Goal: Task Accomplishment & Management: Manage account settings

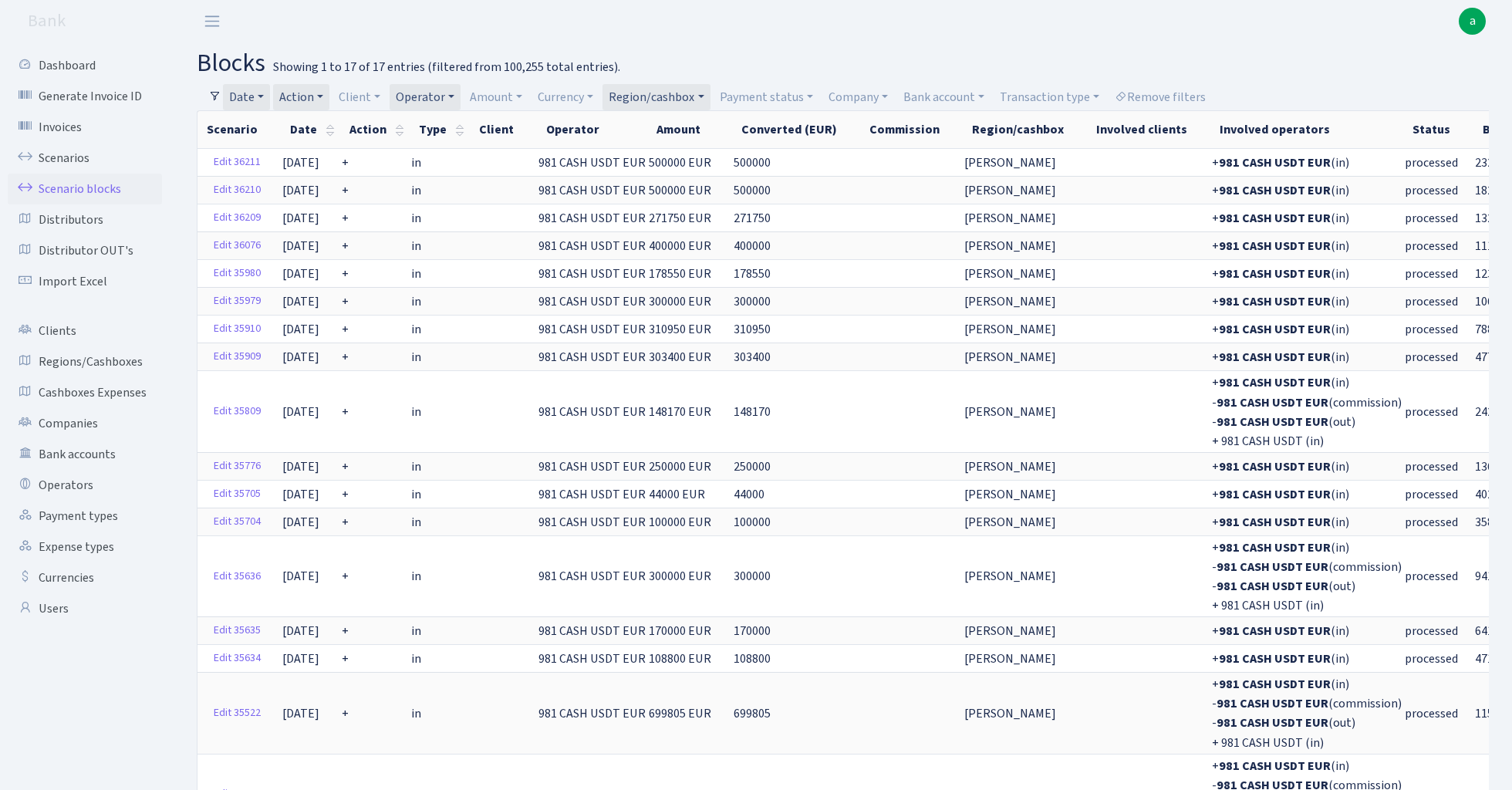
select select "100"
click at [671, 93] on link "Region/cashbox" at bounding box center [656, 97] width 108 height 26
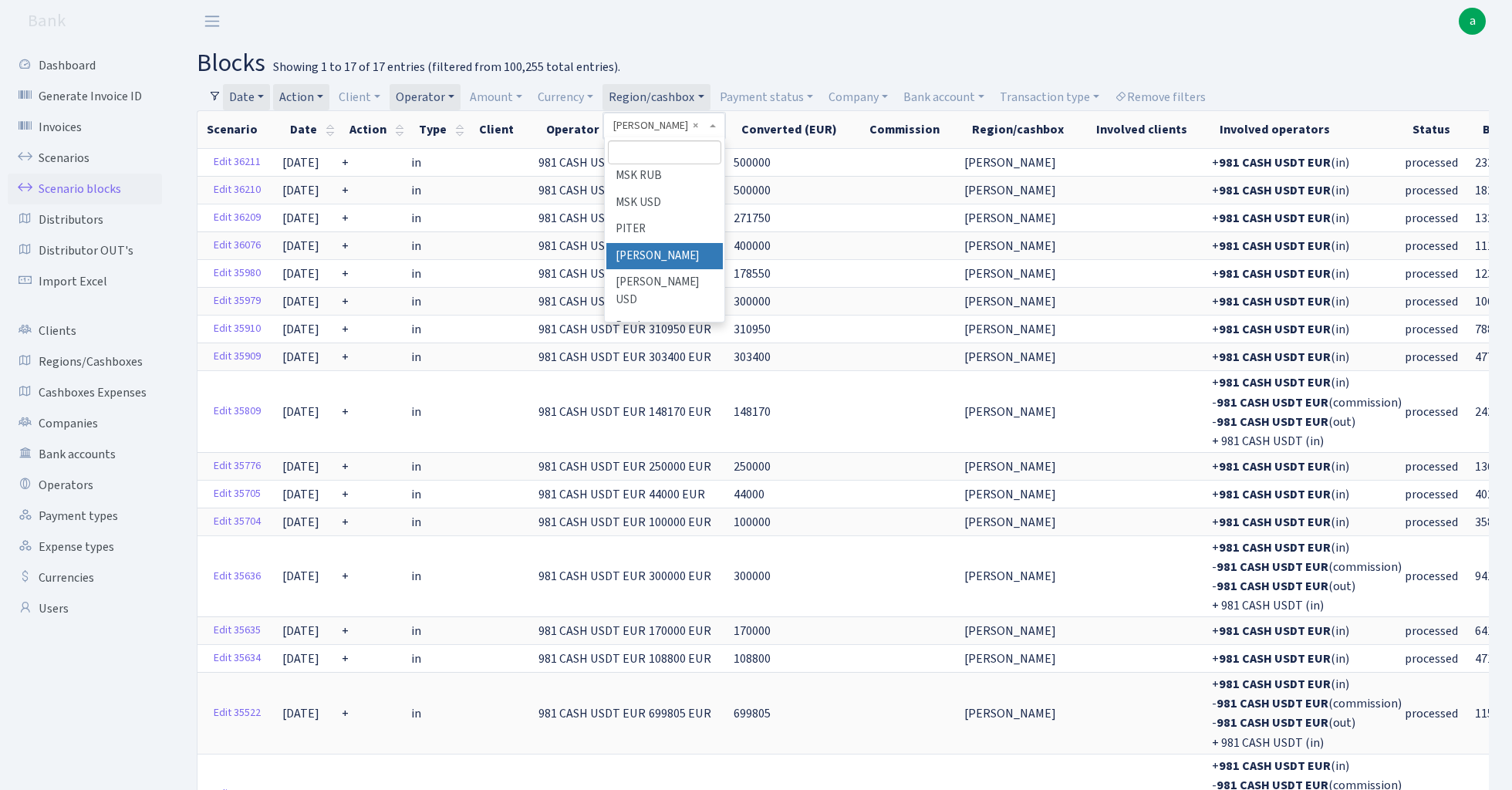
click at [656, 152] on input "search" at bounding box center [665, 152] width 114 height 24
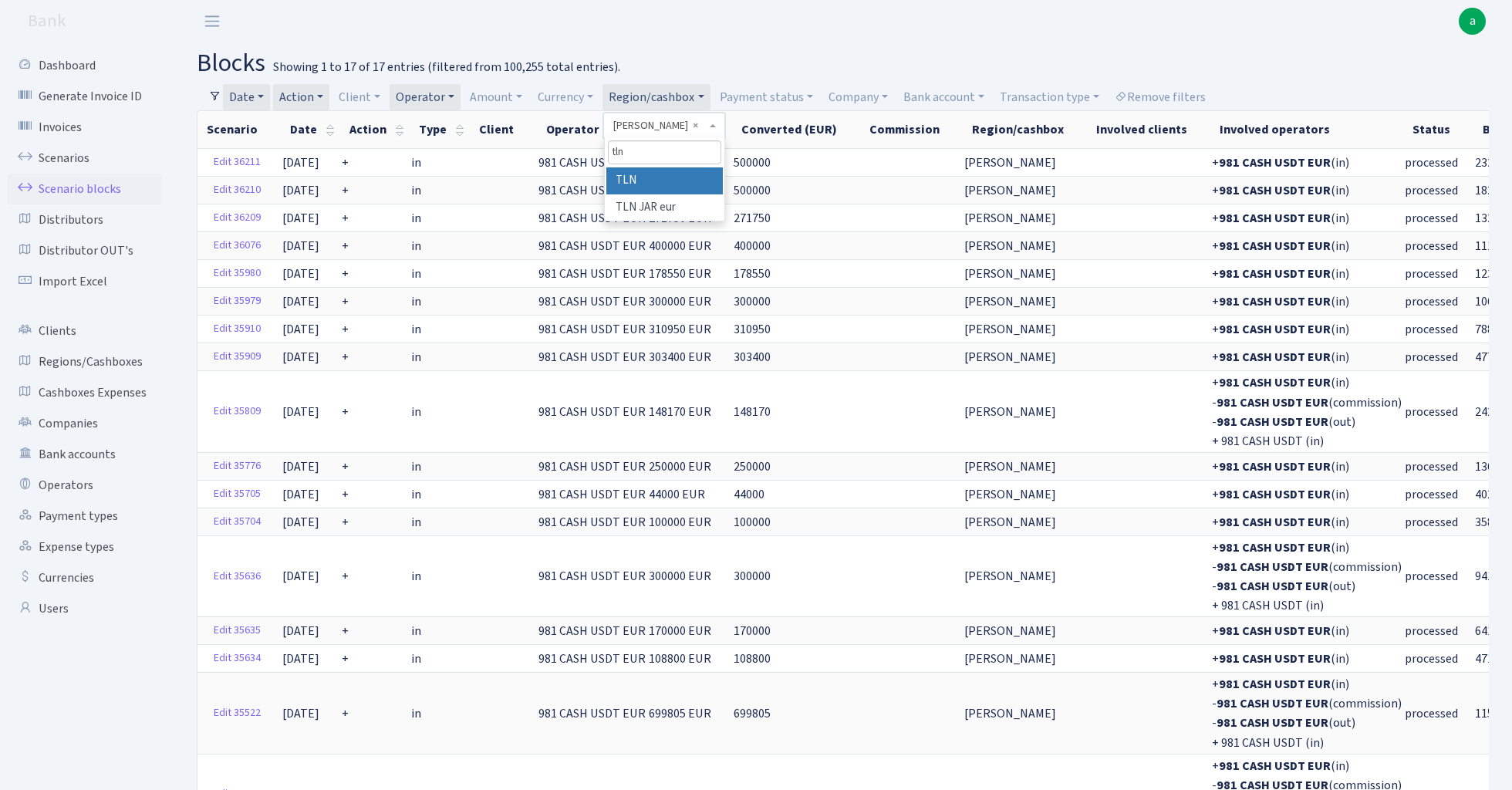
type input "tln"
click at [679, 182] on li "TLN" at bounding box center [664, 180] width 116 height 27
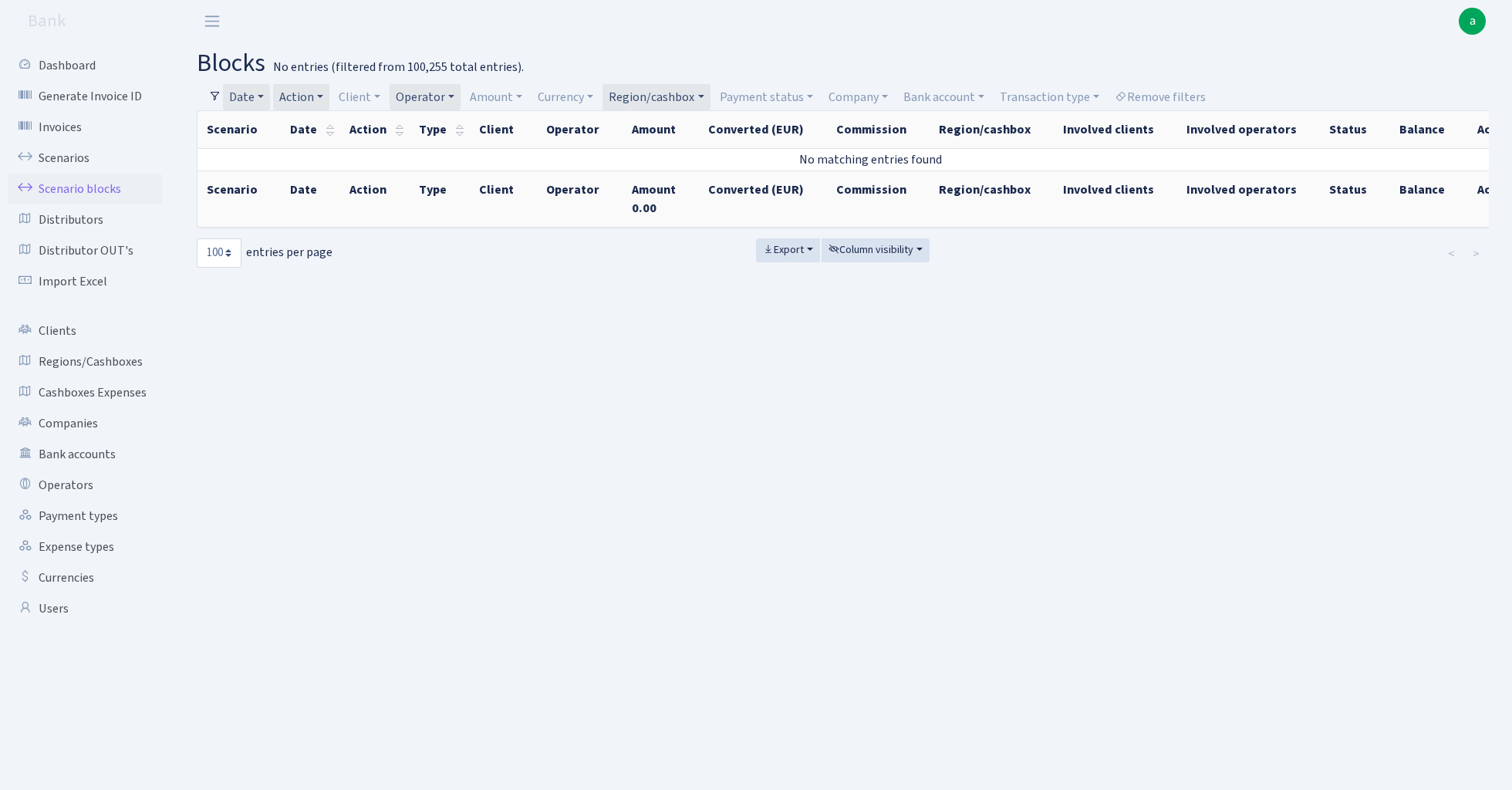
click at [442, 96] on link "Operator" at bounding box center [425, 97] width 71 height 26
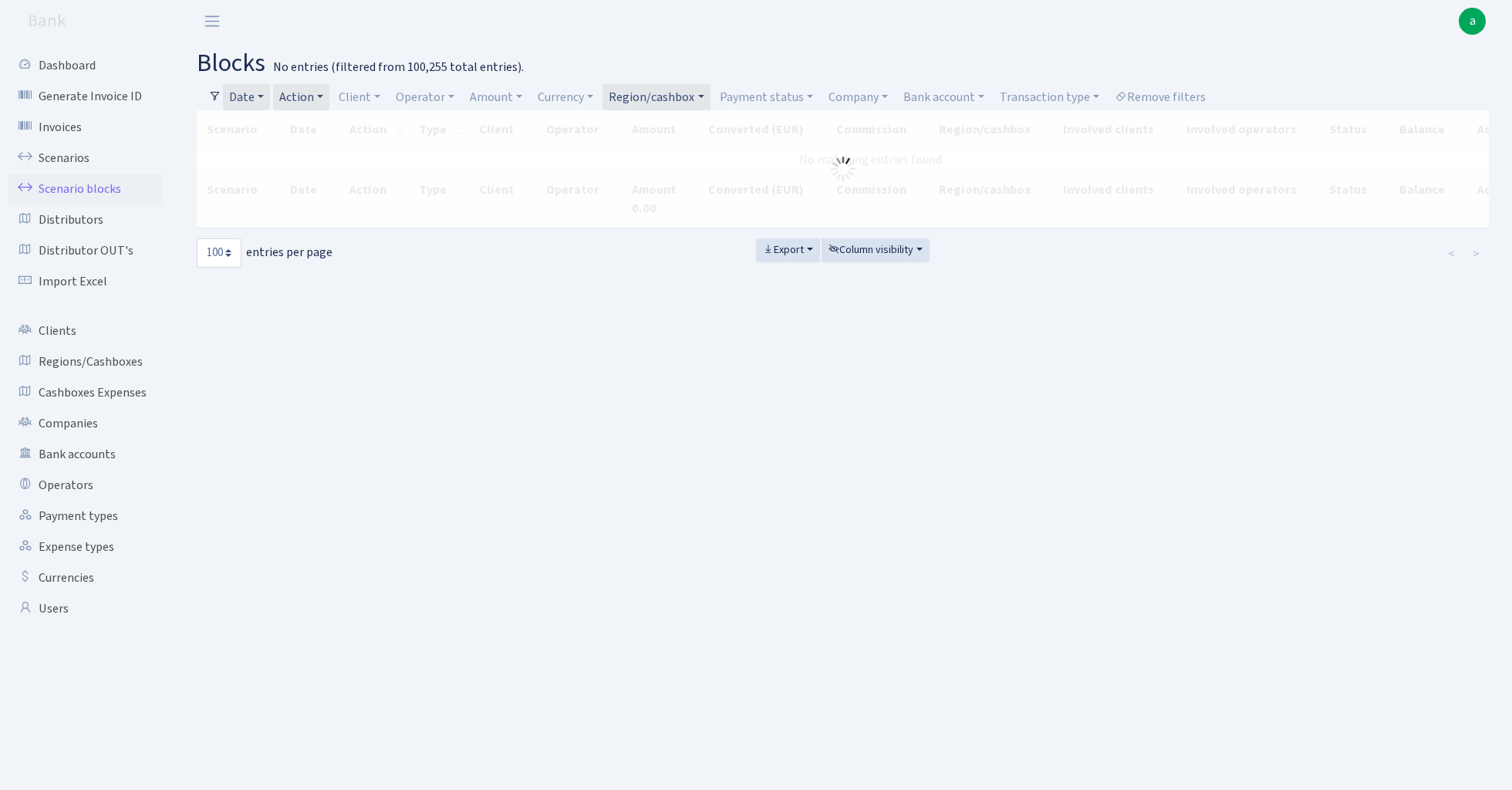
click at [308, 94] on link "Action" at bounding box center [301, 97] width 56 height 26
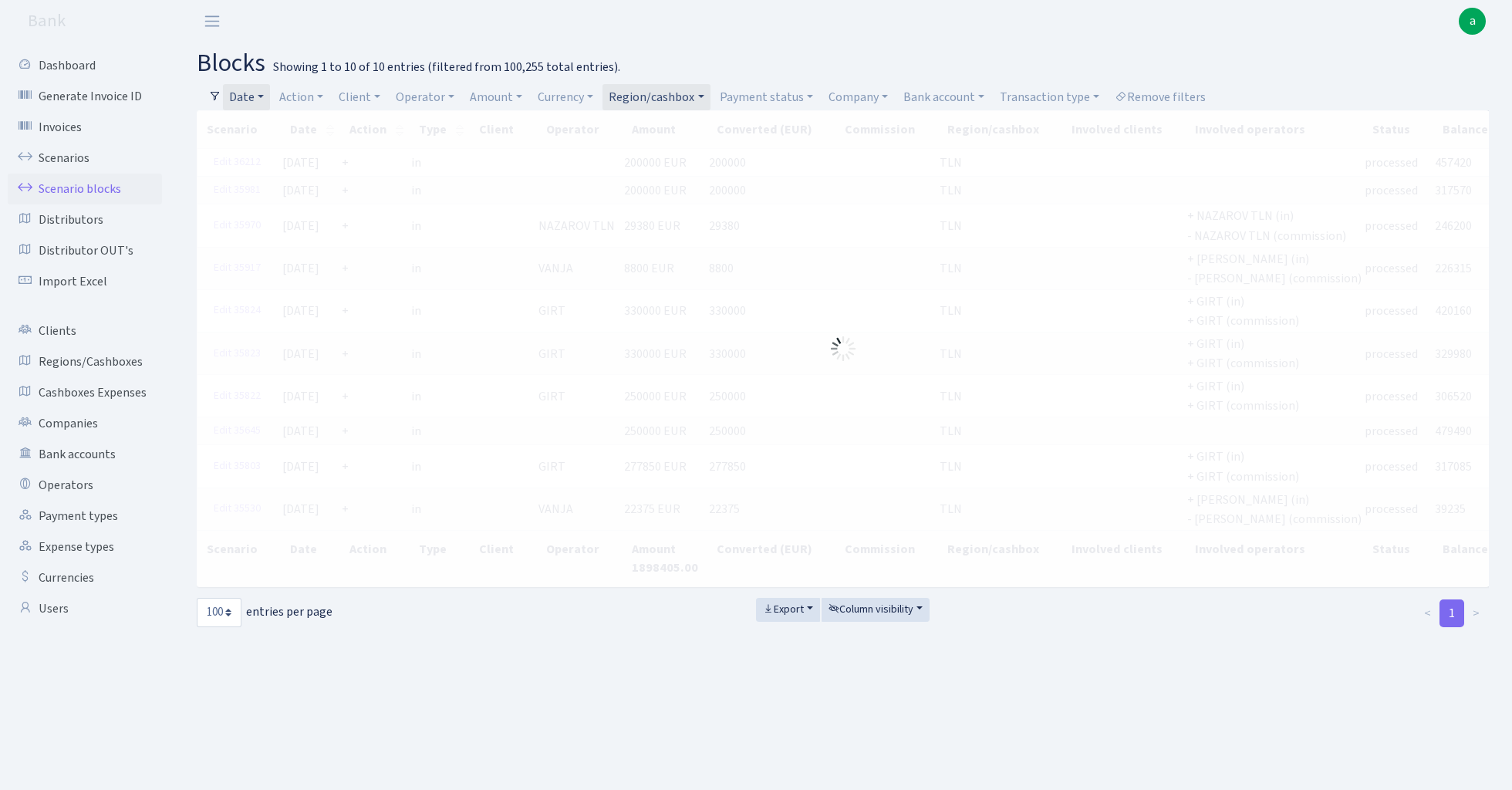
click at [260, 94] on link "Date" at bounding box center [246, 97] width 47 height 26
click at [454, 127] on icon at bounding box center [455, 127] width 12 height 12
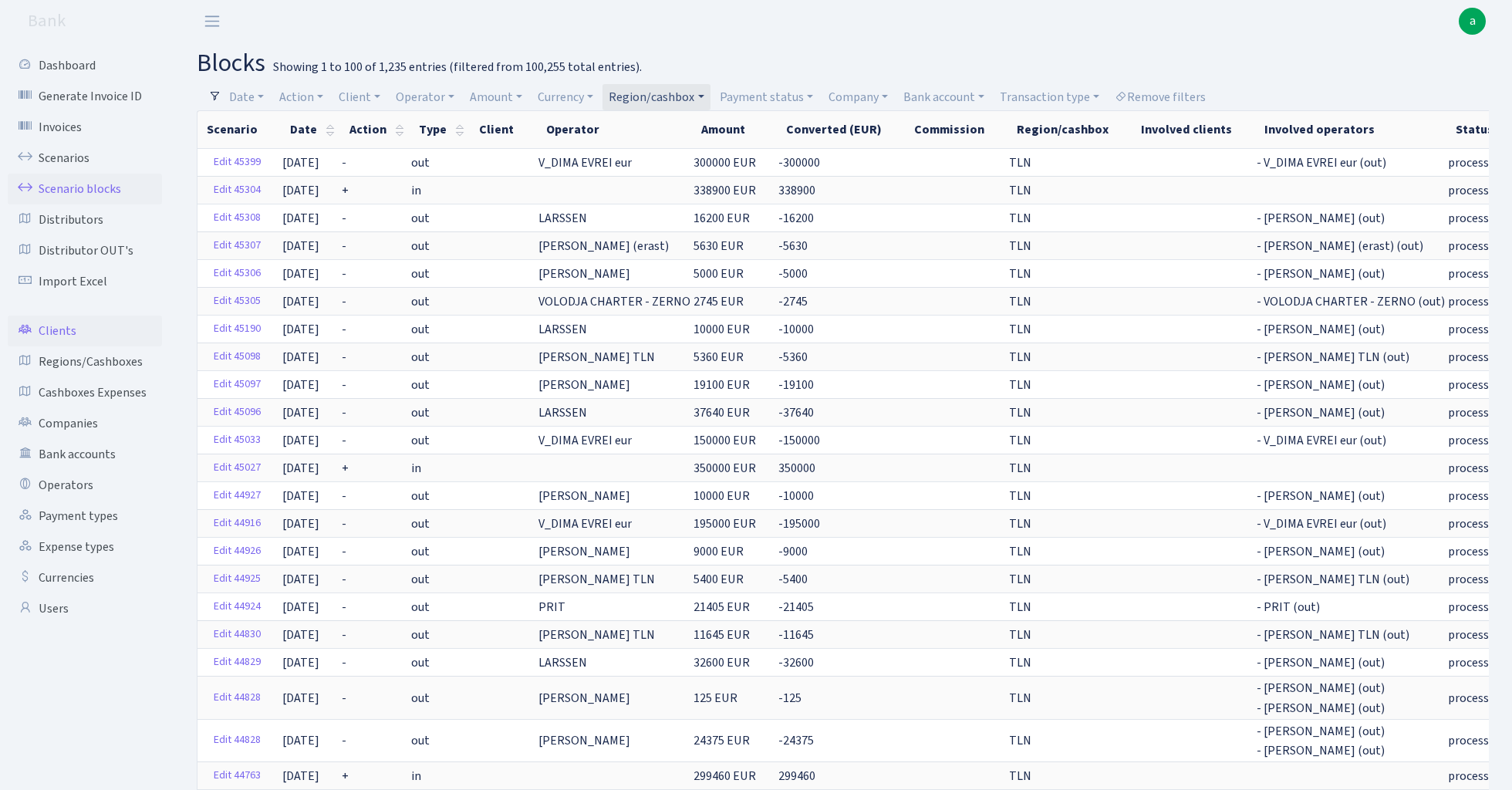
click at [59, 336] on link "Clients" at bounding box center [84, 331] width 154 height 31
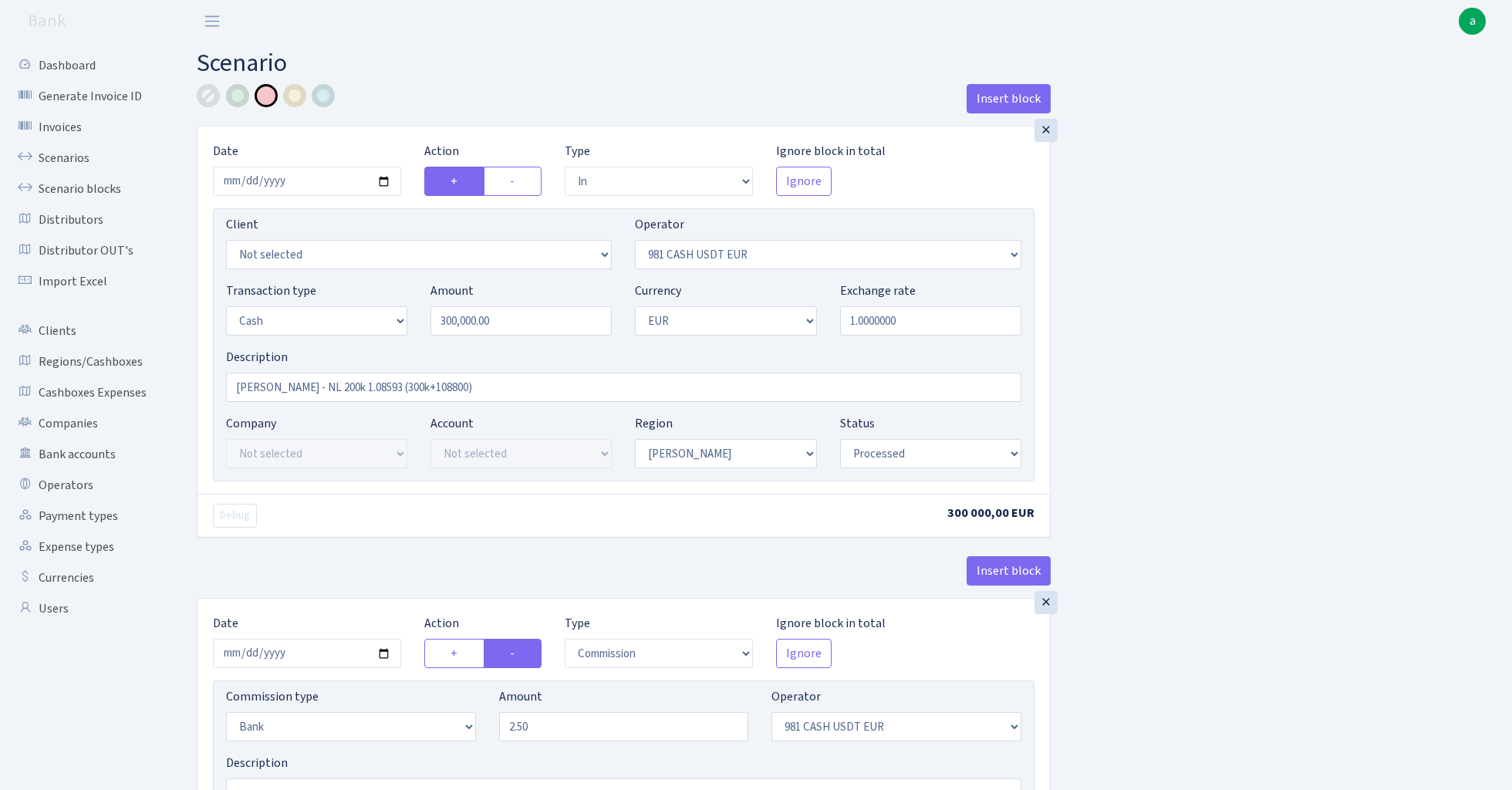
select select "in"
select select "124"
select select "1"
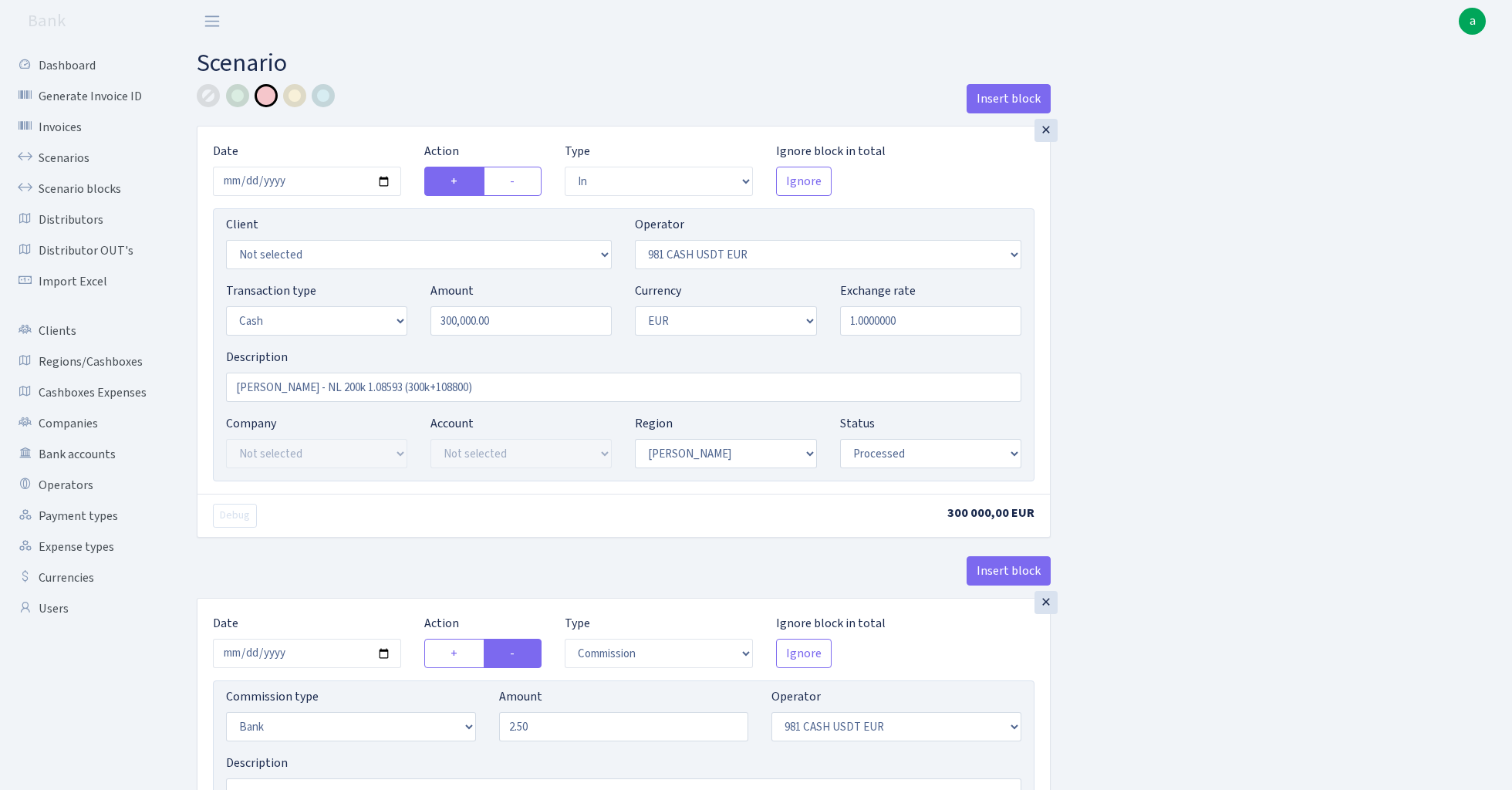
select select "processed"
select select "commission"
select select "bank"
select select "124"
select select "processed"
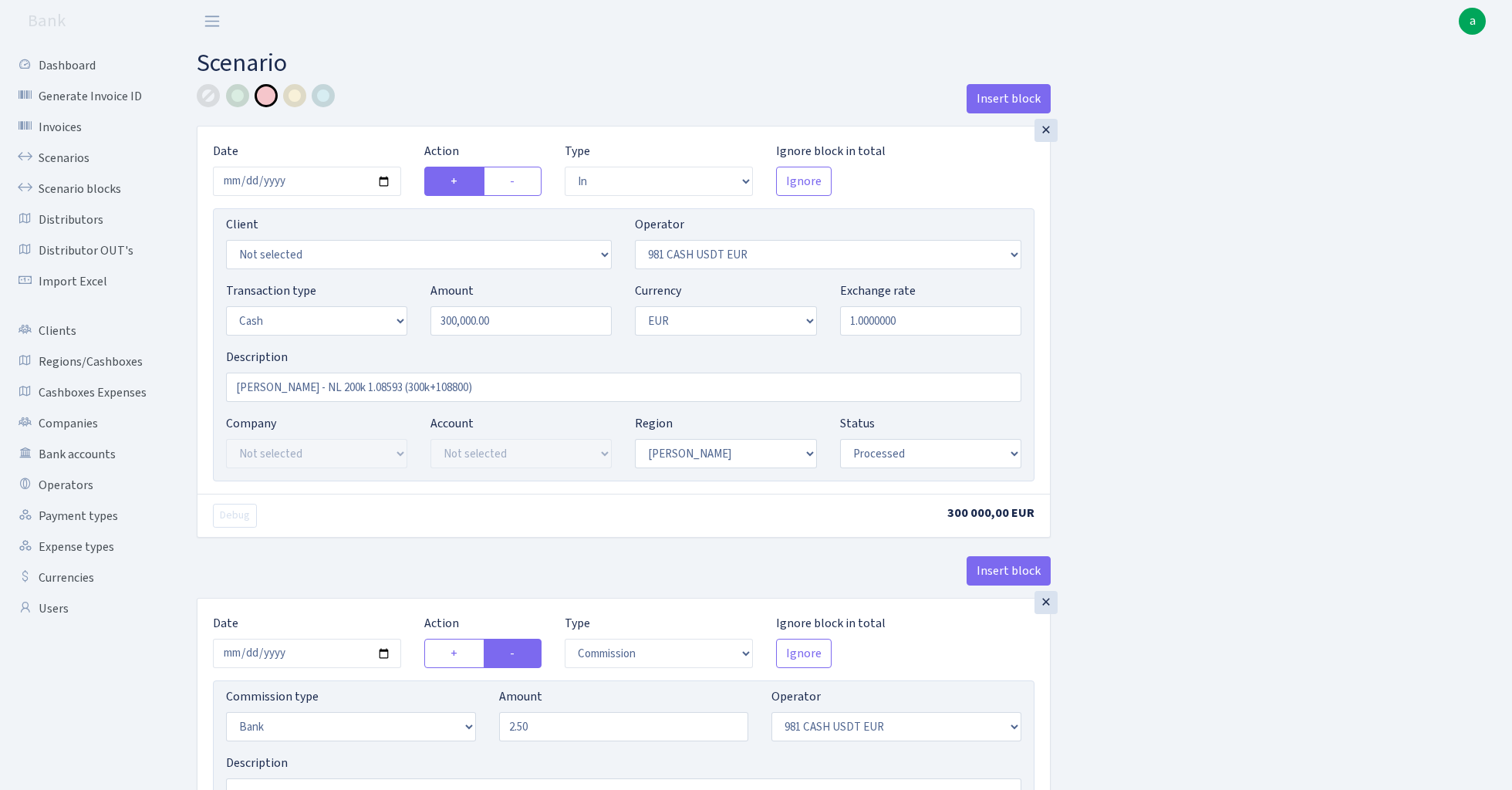
select select "out"
select select "124"
select select "15"
select select "1"
select select "processed"
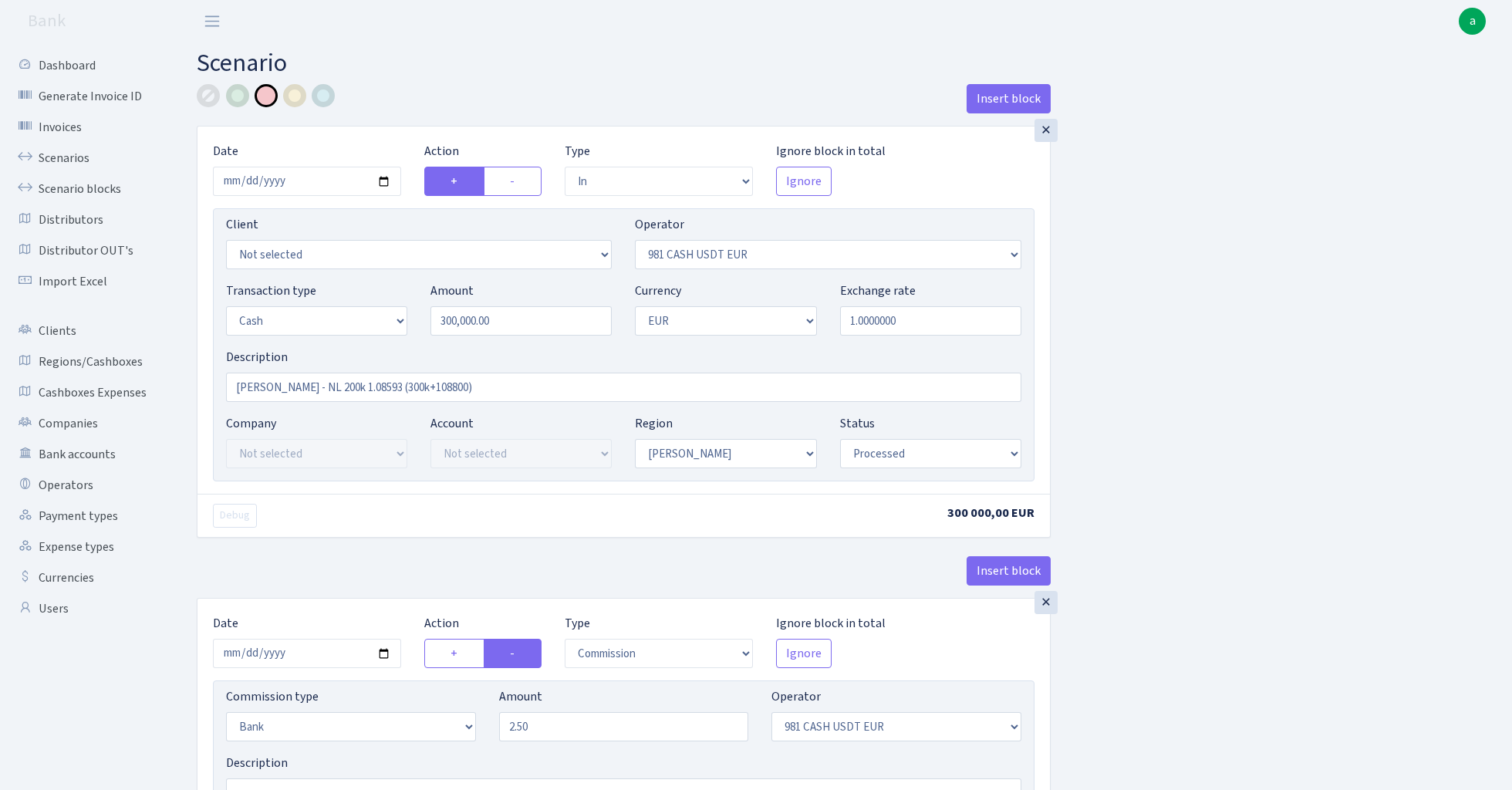
select select "in"
select select "276"
select select "15"
select select "1"
select select "processed"
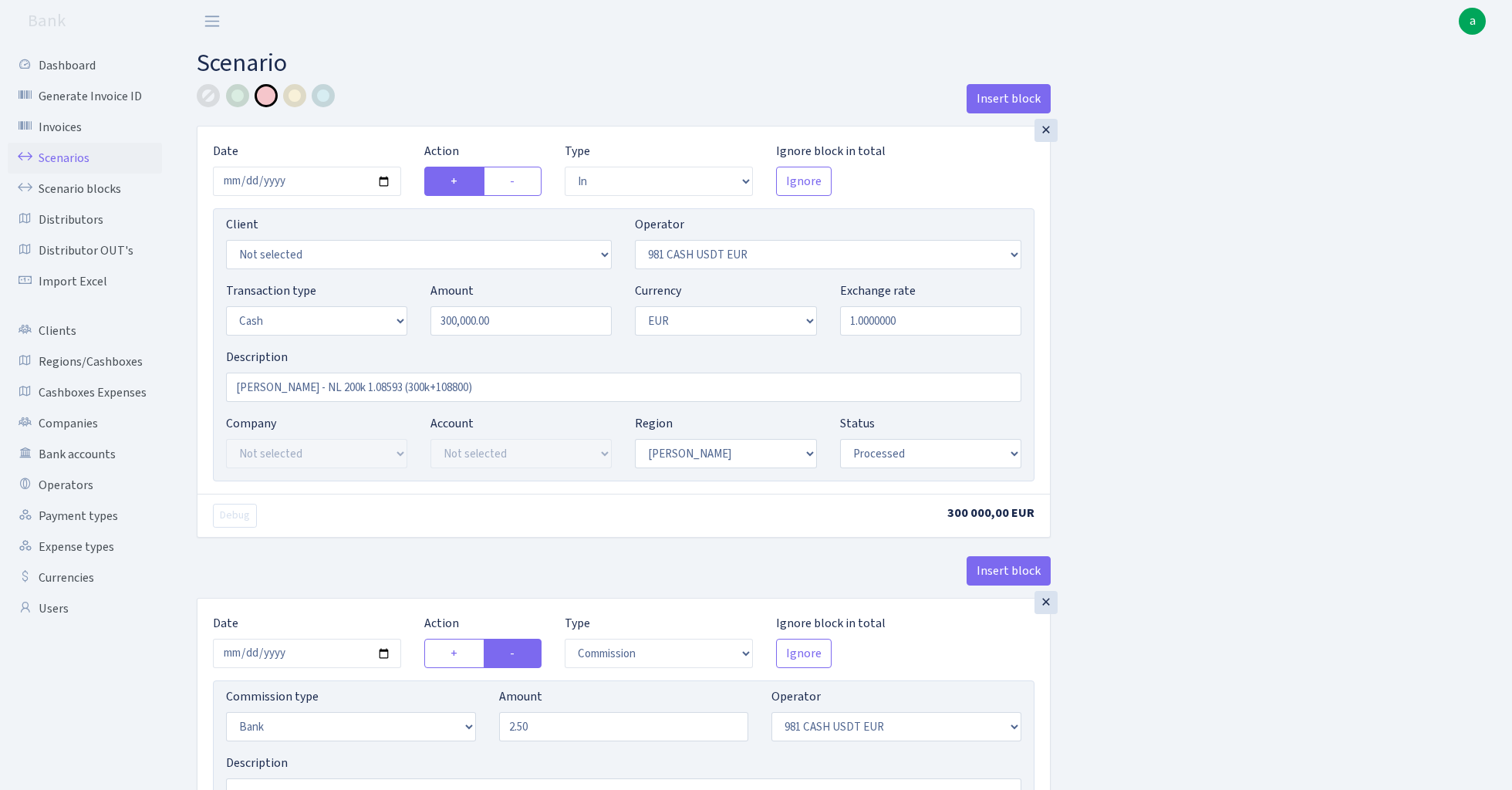
click at [63, 156] on link "Scenarios" at bounding box center [84, 158] width 154 height 31
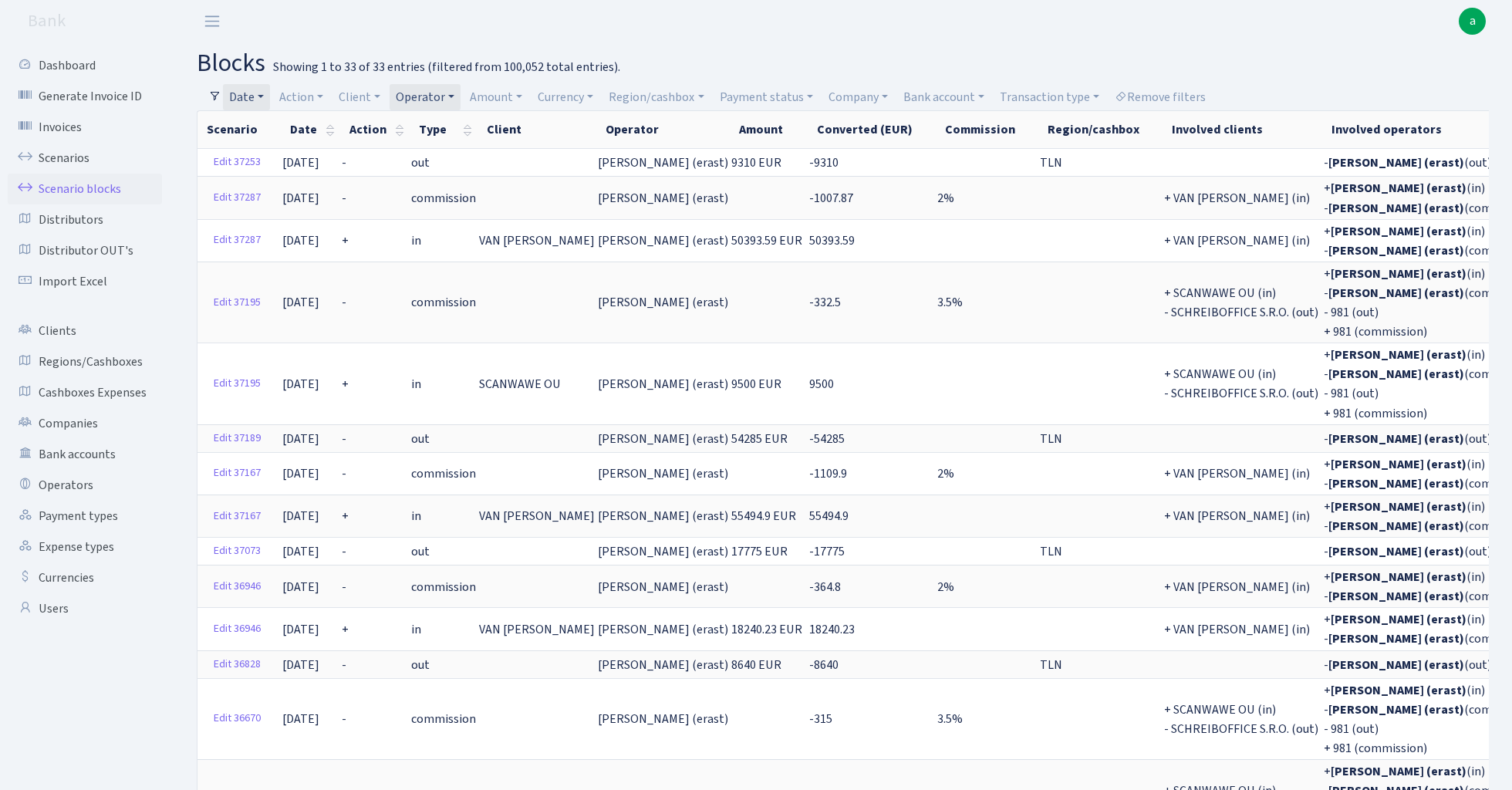
select select "100"
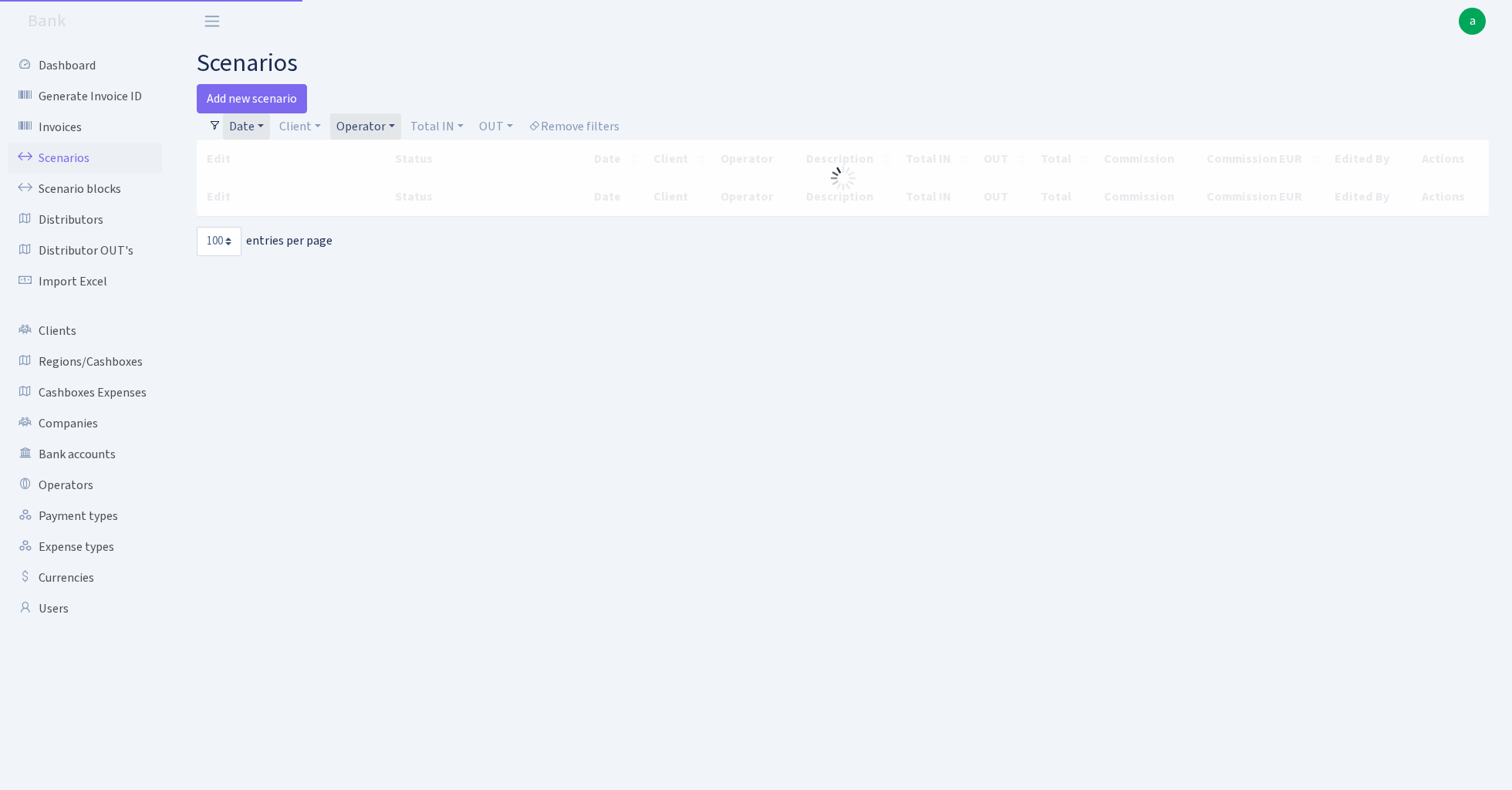
select select "100"
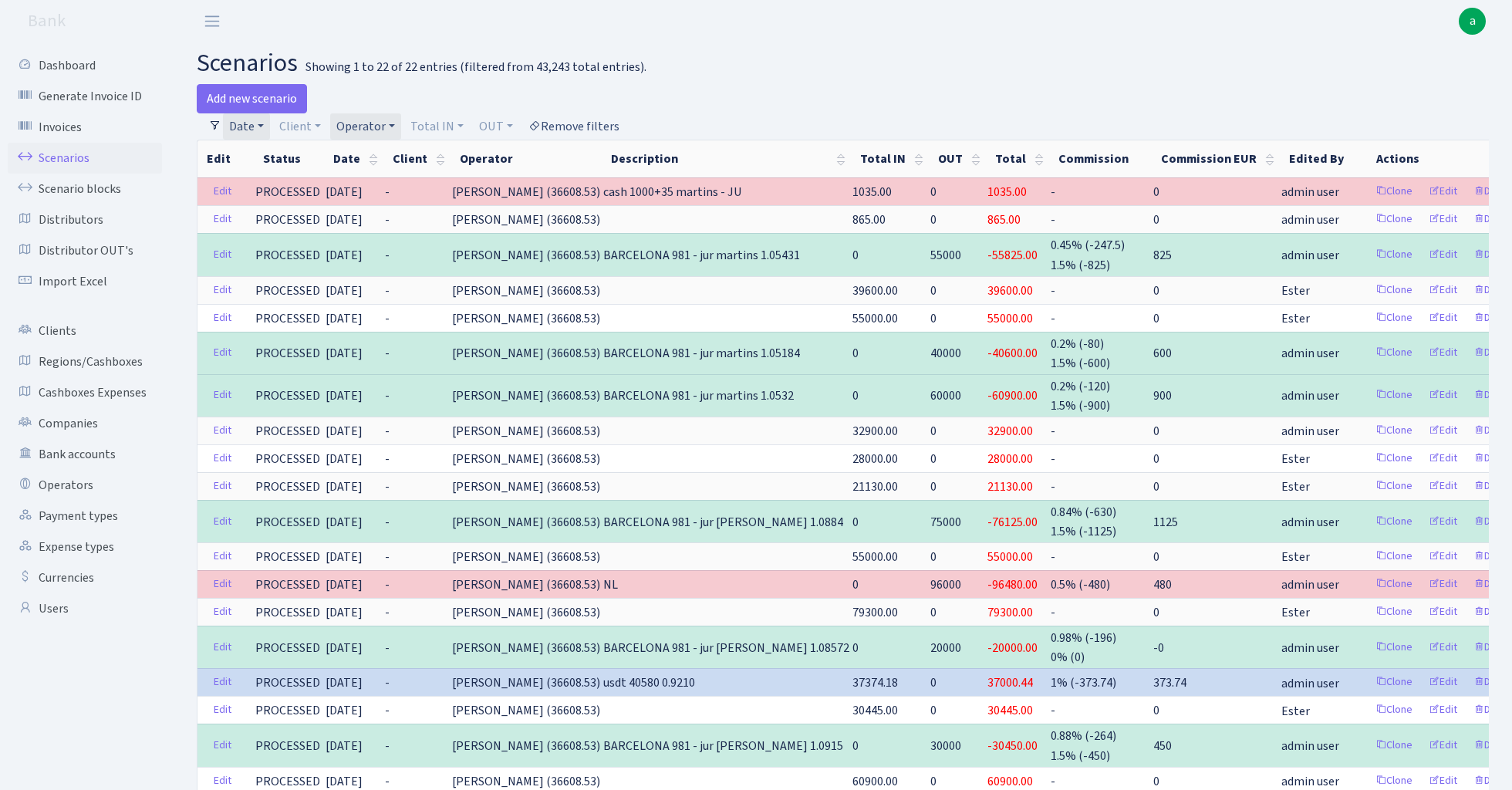
click at [574, 127] on link "Remove filters" at bounding box center [574, 127] width 103 height 26
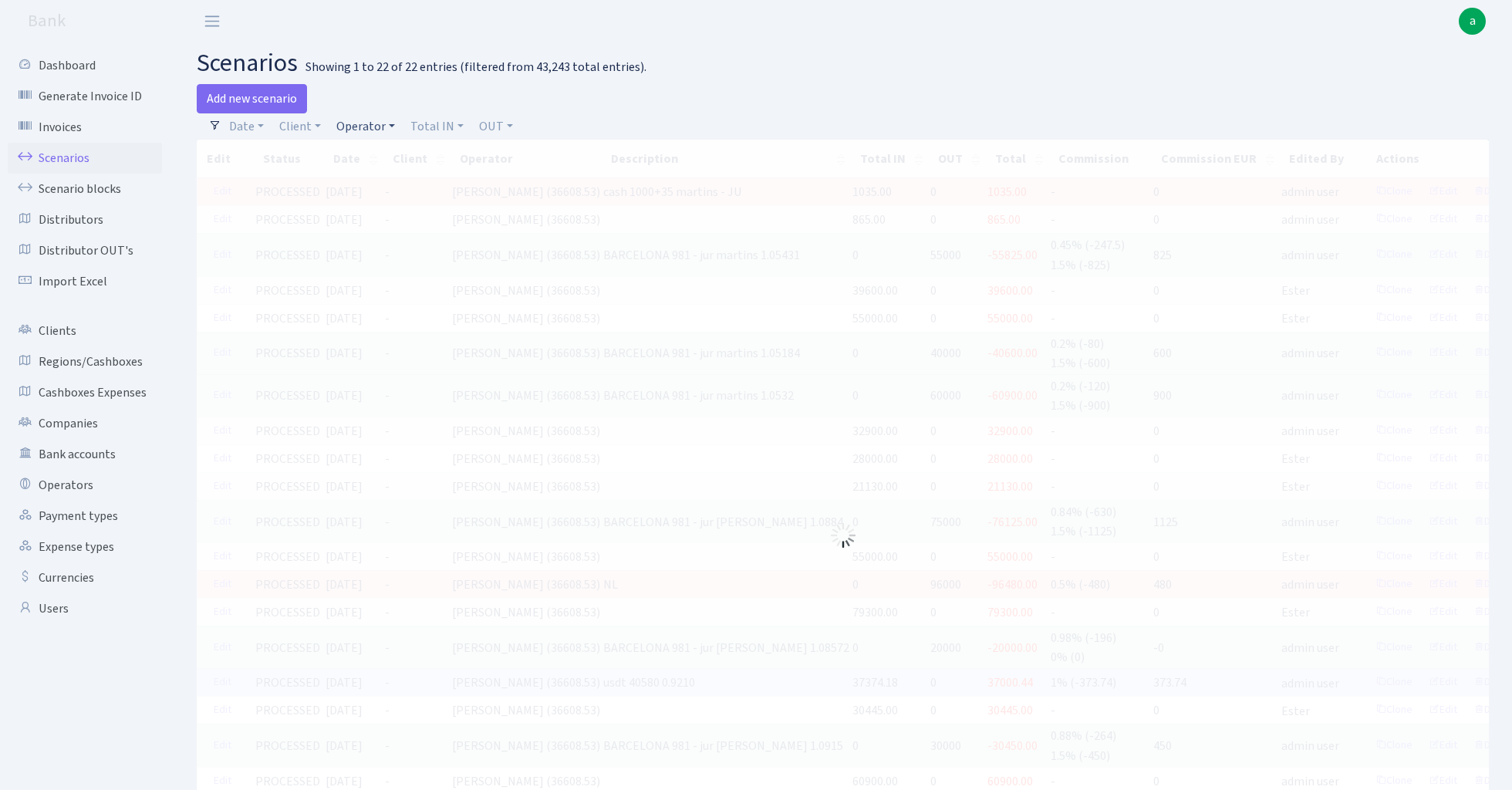
click at [374, 127] on link "Operator" at bounding box center [366, 127] width 71 height 26
click at [378, 183] on input "search" at bounding box center [392, 182] width 114 height 24
type input "lars"
click at [393, 236] on li "[PERSON_NAME]" at bounding box center [391, 237] width 116 height 27
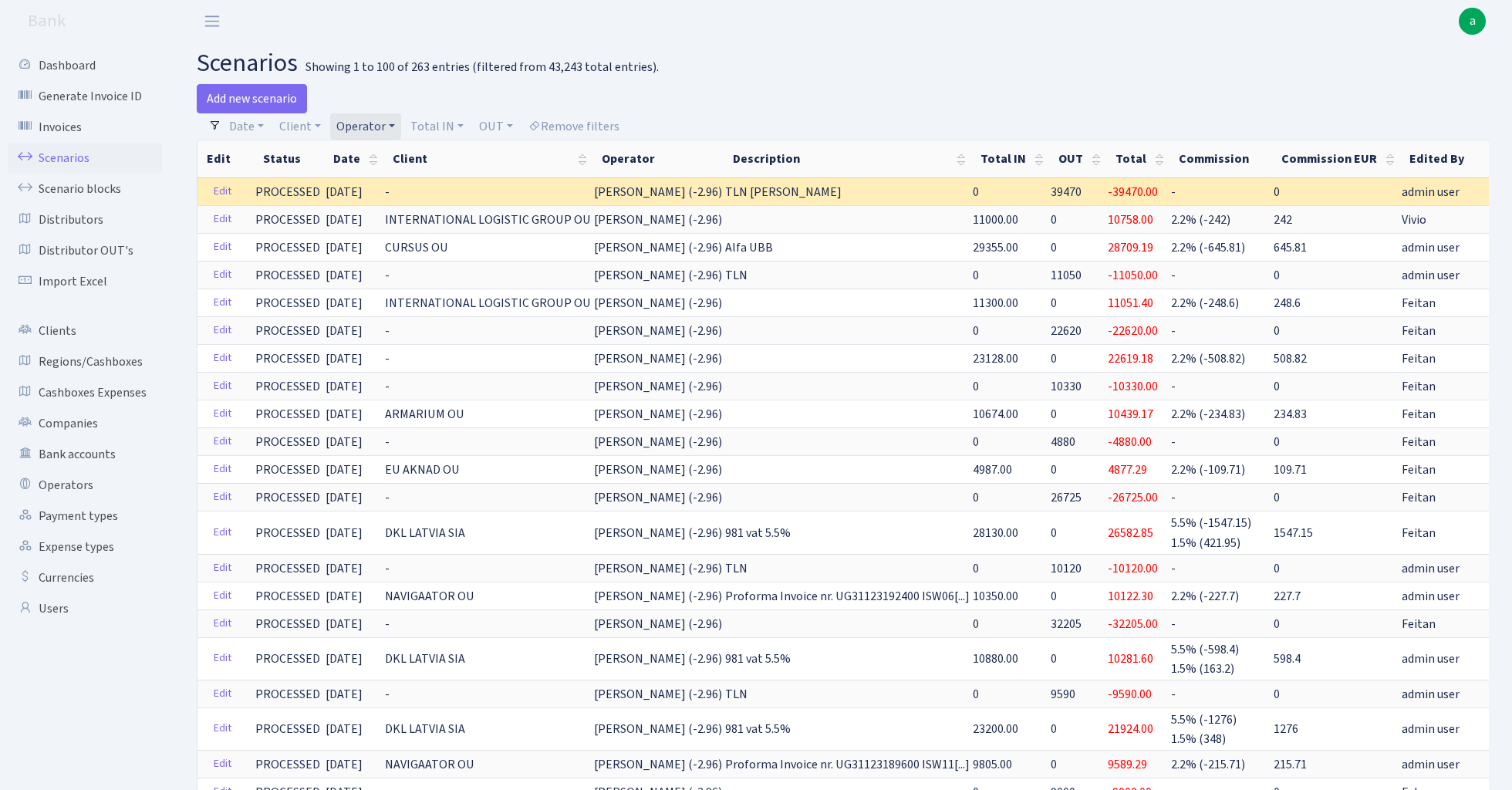
click at [372, 127] on link "Operator" at bounding box center [366, 127] width 71 height 26
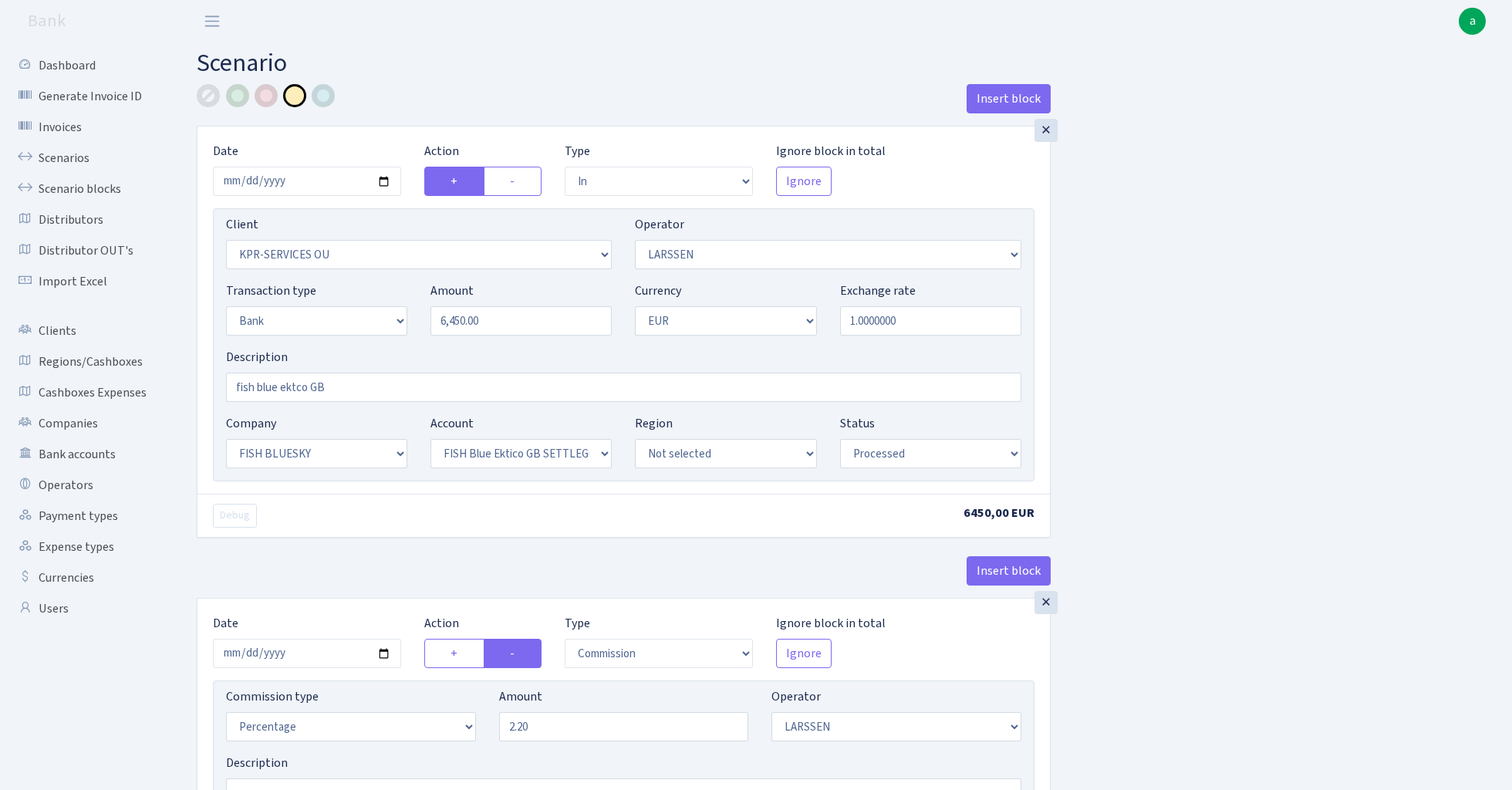
select select "in"
select select "303"
select select "36"
select select "2"
select select "1"
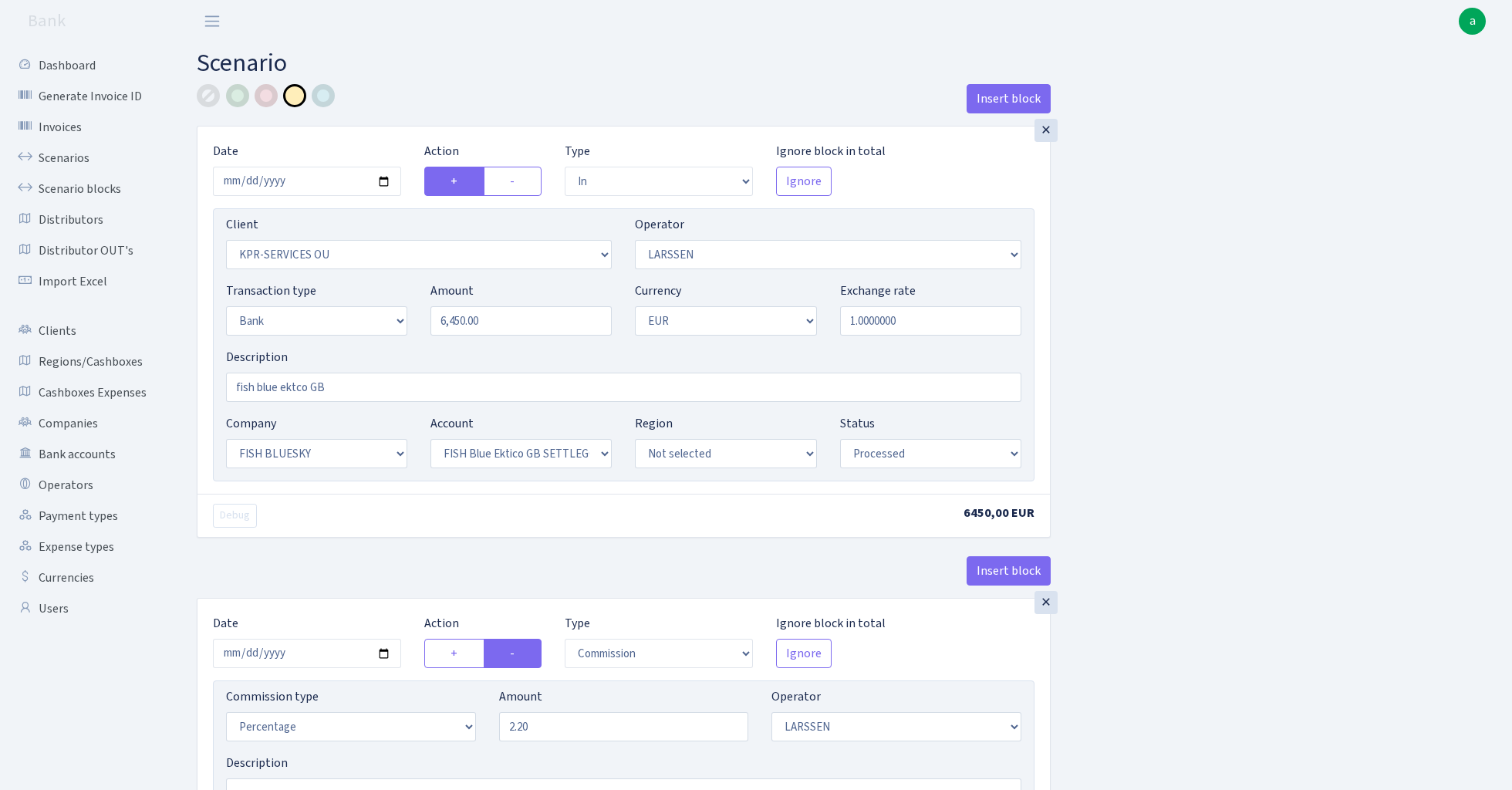
select select "23"
select select "67"
select select "processed"
select select "commission"
select select "36"
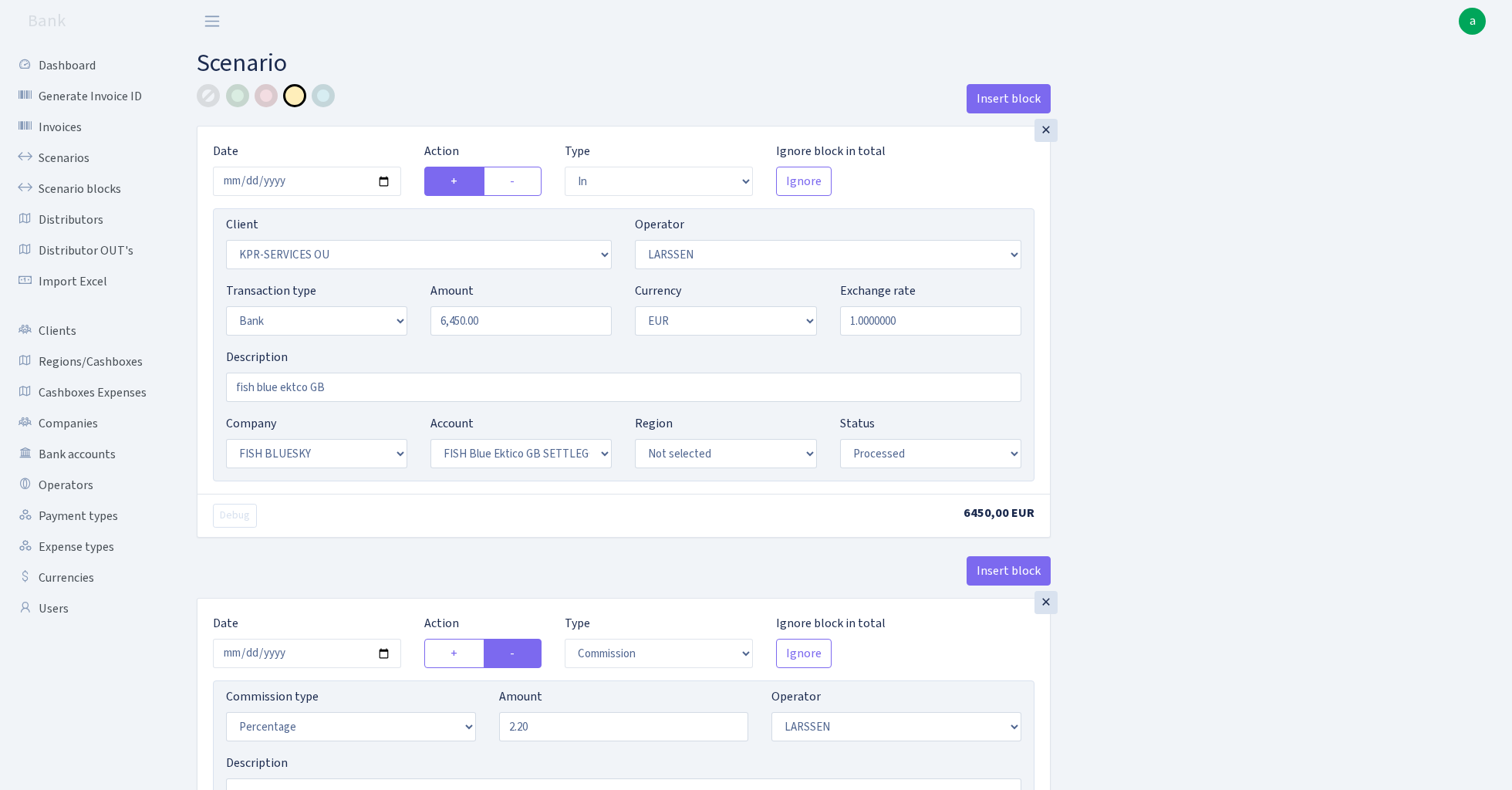
select select "processed"
select select "commission"
select select "fixed"
select select "1"
select select "23"
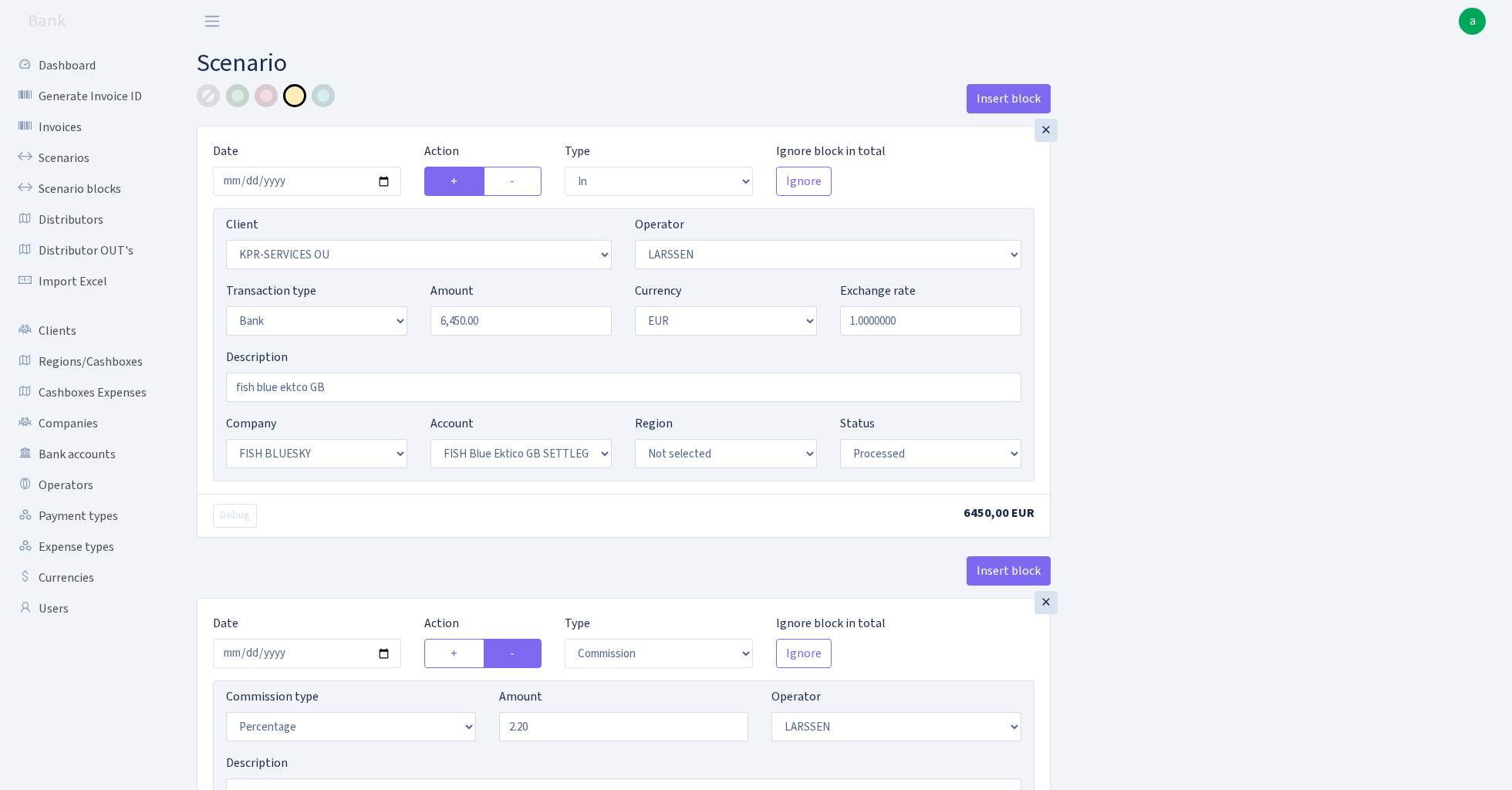
select select "67"
select select "processed"
click at [312, 182] on input "2025-08-06" at bounding box center [307, 182] width 189 height 29
type input "[DATE]"
click at [405, 108] on div "Insert block" at bounding box center [624, 105] width 854 height 41
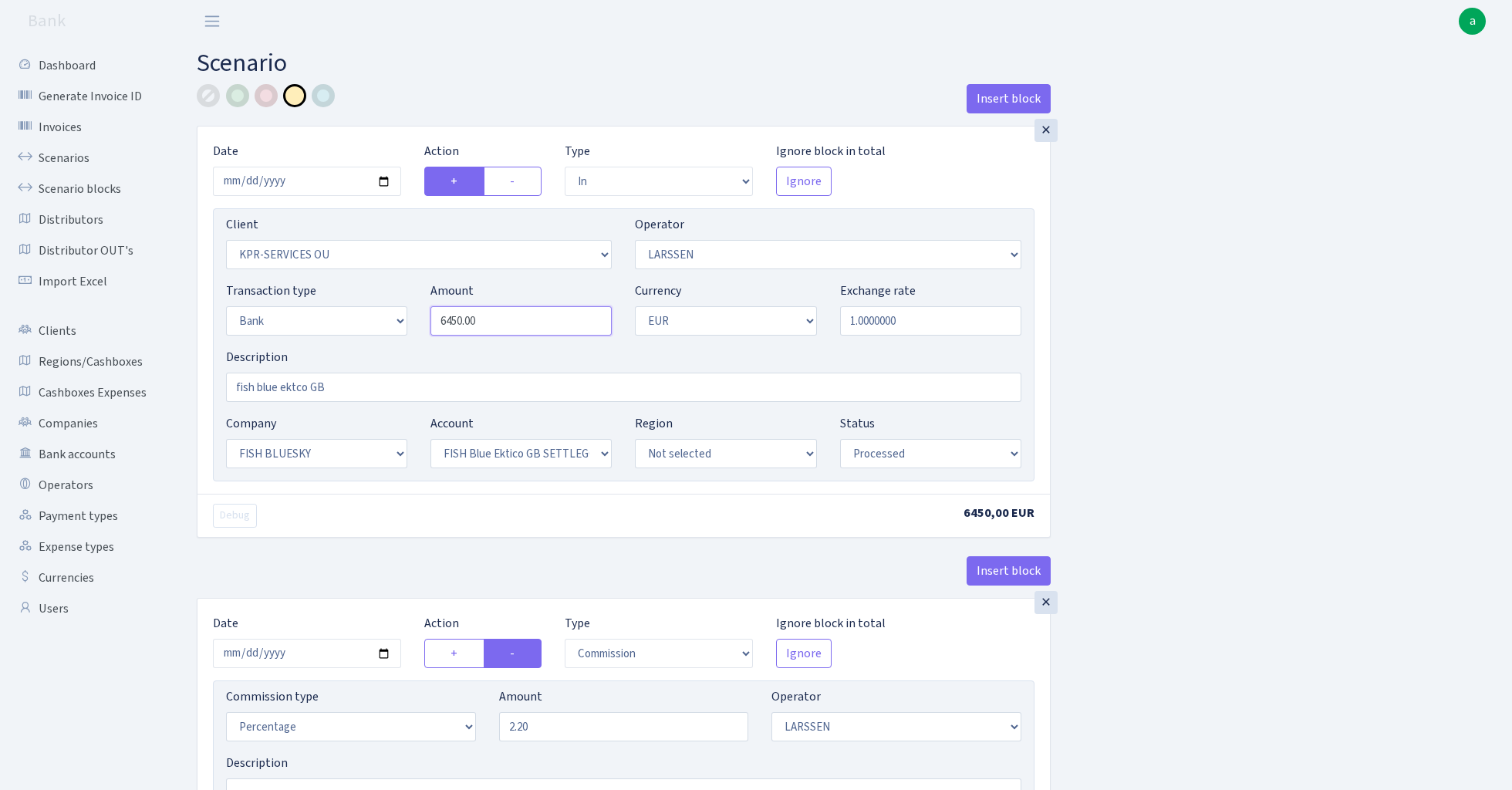
click at [513, 307] on input "6450.00" at bounding box center [521, 321] width 182 height 29
click at [513, 323] on input "6450.00" at bounding box center [521, 321] width 182 height 29
paste input "542"
type input "5,420.00"
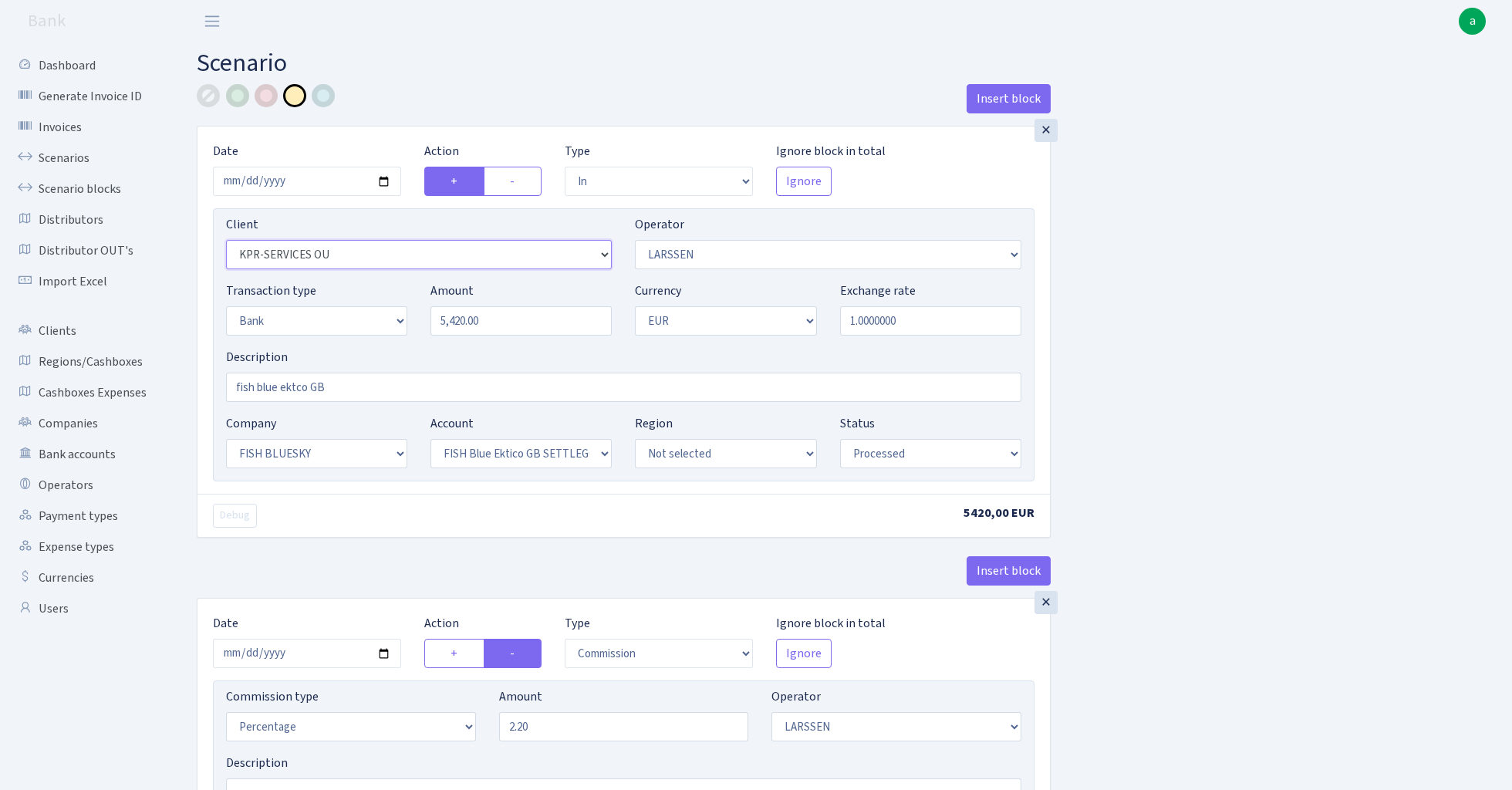
select select "305"
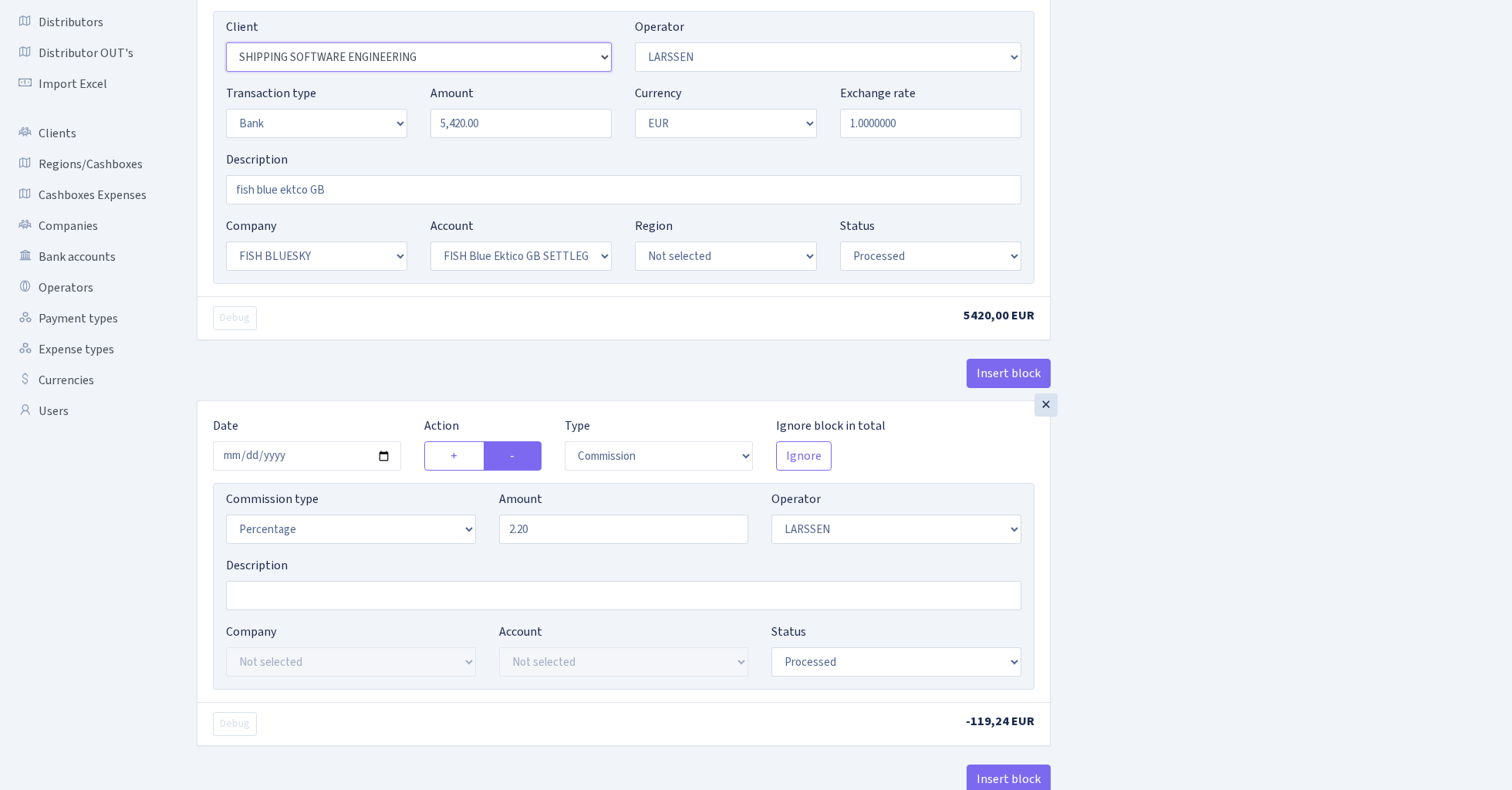
scroll to position [207, 0]
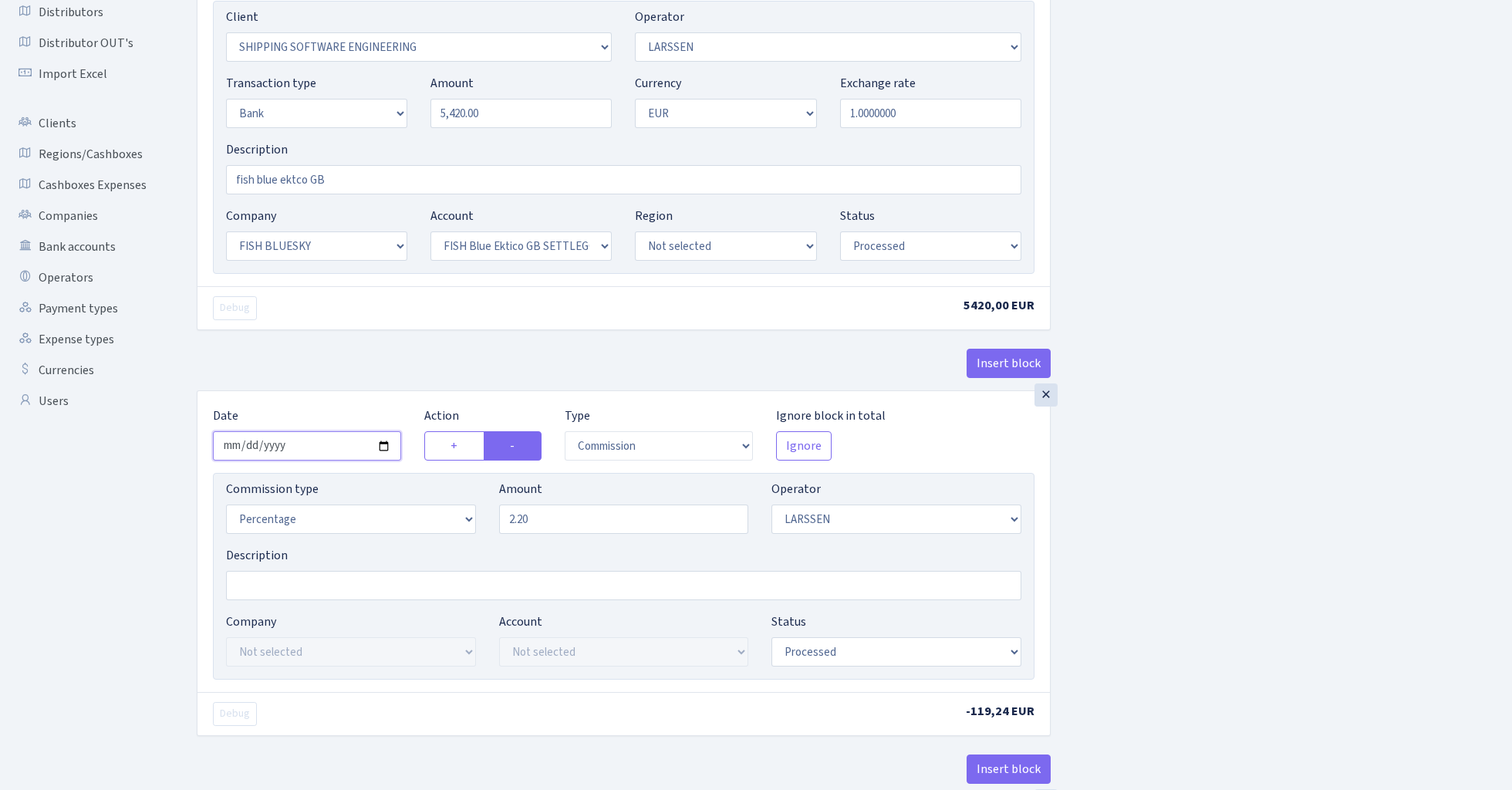
click at [306, 448] on input "2025-08-06" at bounding box center [307, 446] width 189 height 29
type input "2025-08-12"
click at [358, 341] on div "× Date 2025-08-12 Action + - Type --- In Out Commission Field required. Ignore …" at bounding box center [624, 154] width 854 height 472
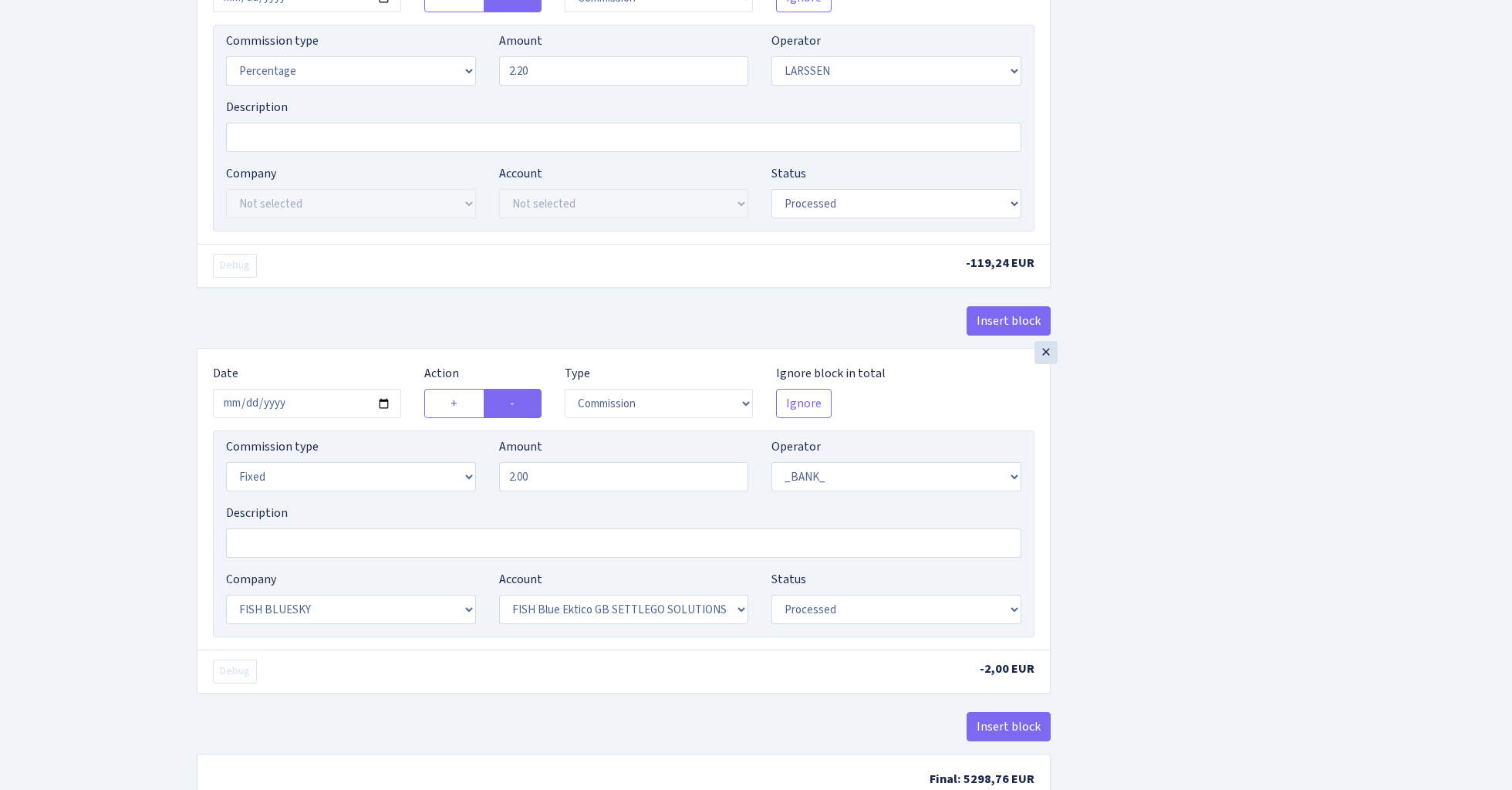
scroll to position [676, 0]
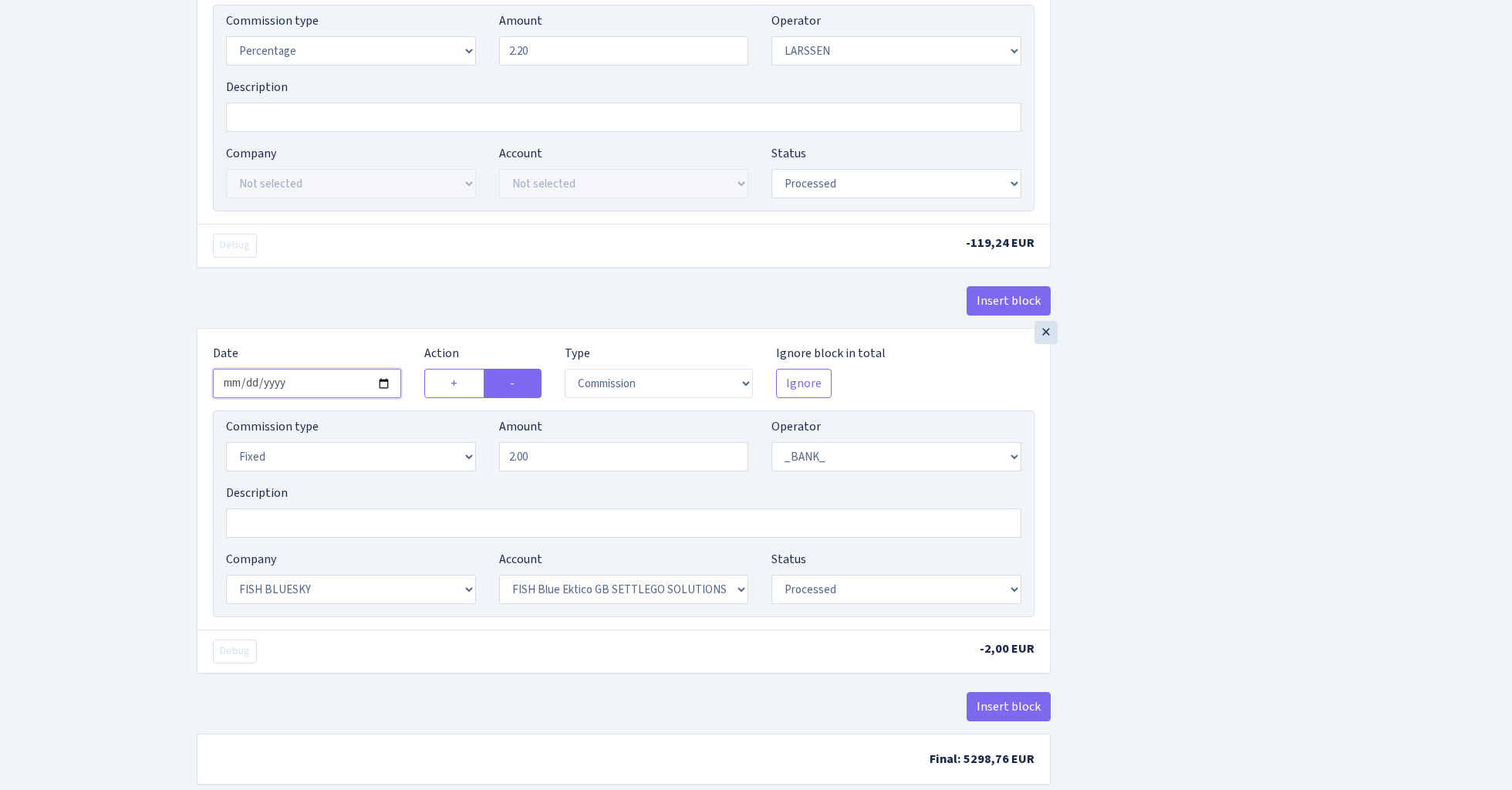
click at [309, 393] on input "2025-08-06" at bounding box center [307, 383] width 189 height 29
type input "2025-08-12"
click at [343, 353] on div "Date 2025-08-12" at bounding box center [307, 371] width 212 height 54
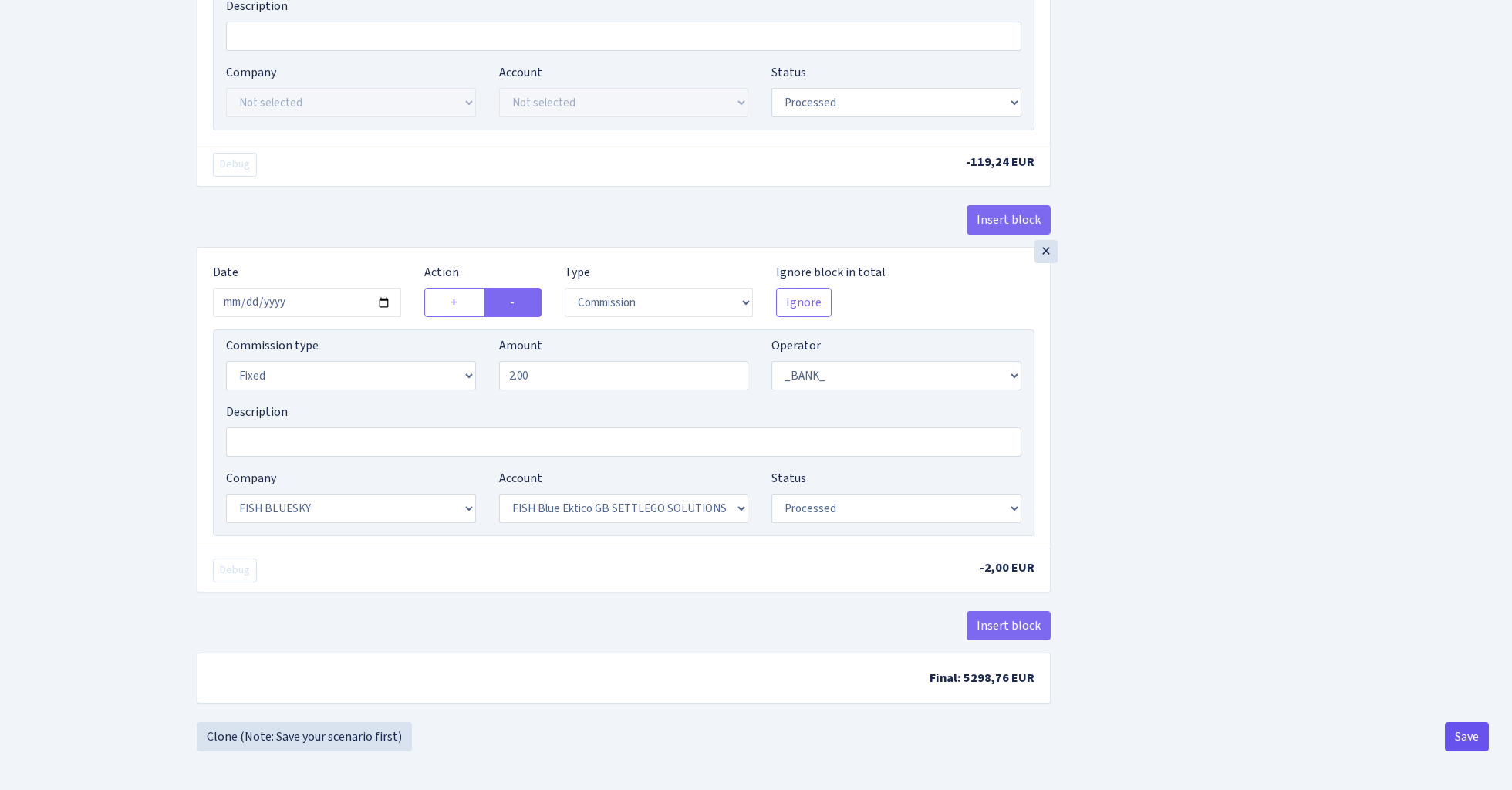
scroll to position [763, 0]
click at [1458, 729] on button "Save" at bounding box center [1466, 737] width 44 height 29
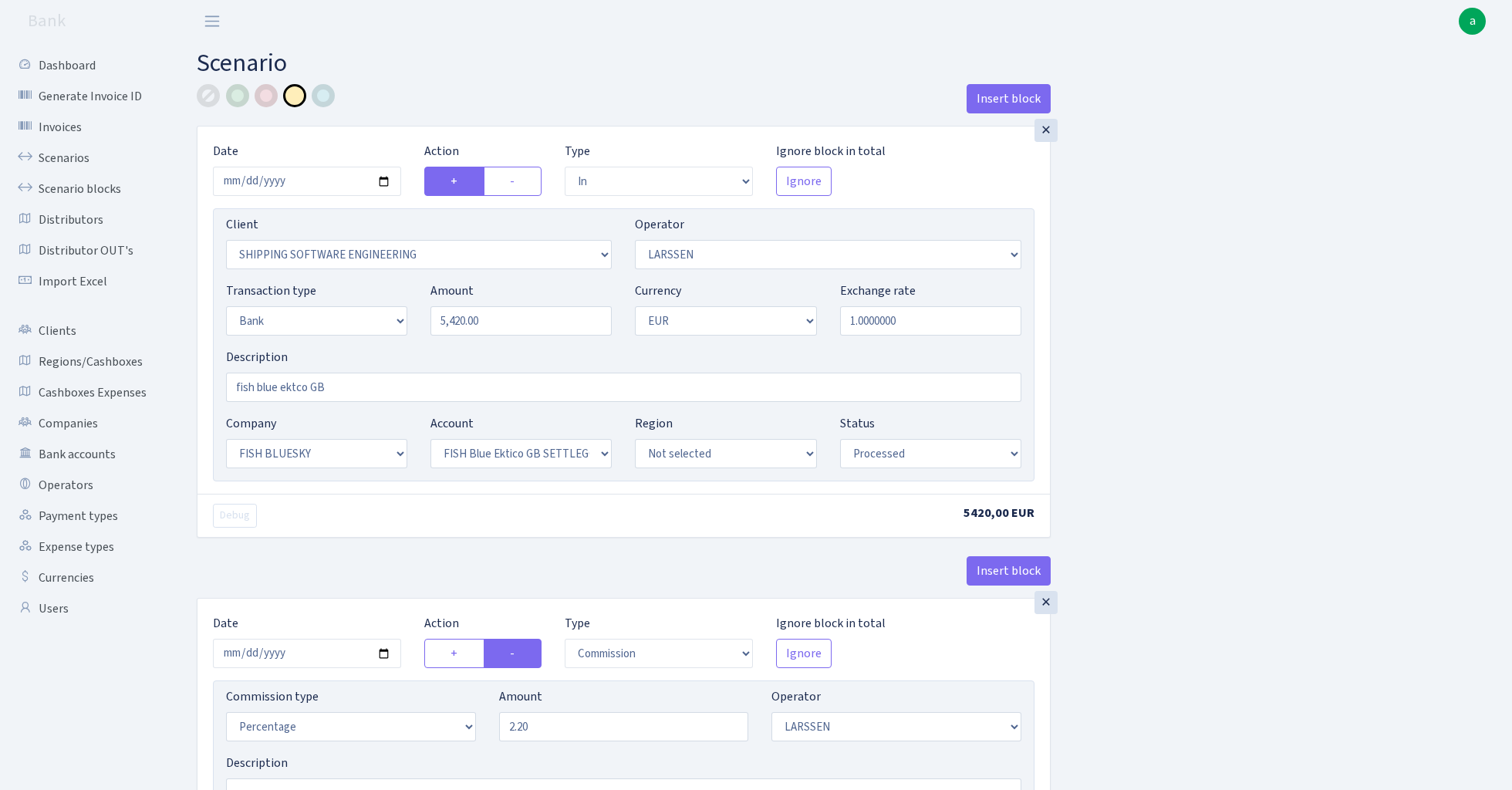
select select "in"
select select "305"
select select "36"
select select "2"
select select "1"
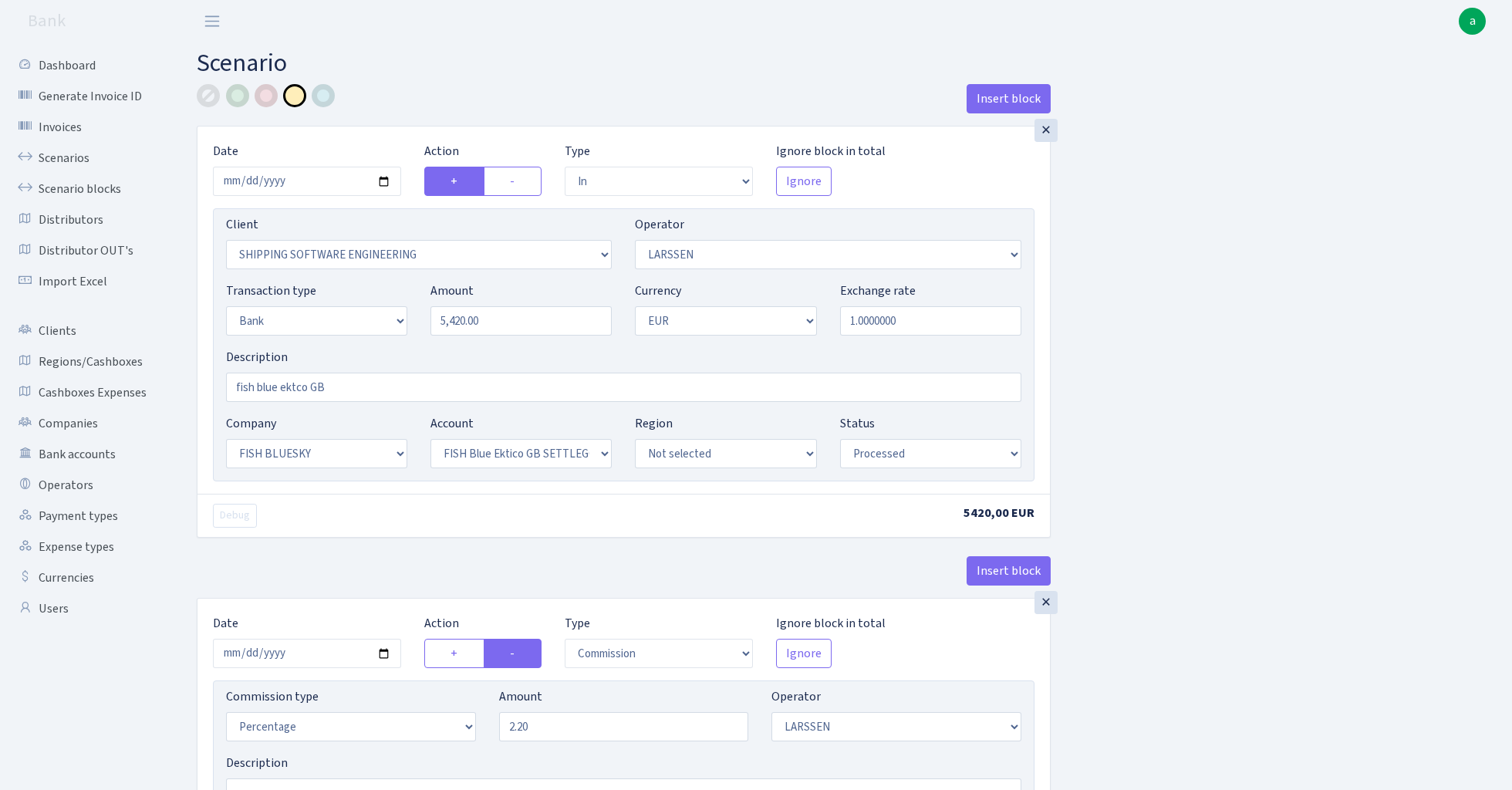
select select "23"
select select "67"
select select "processed"
select select "commission"
select select "36"
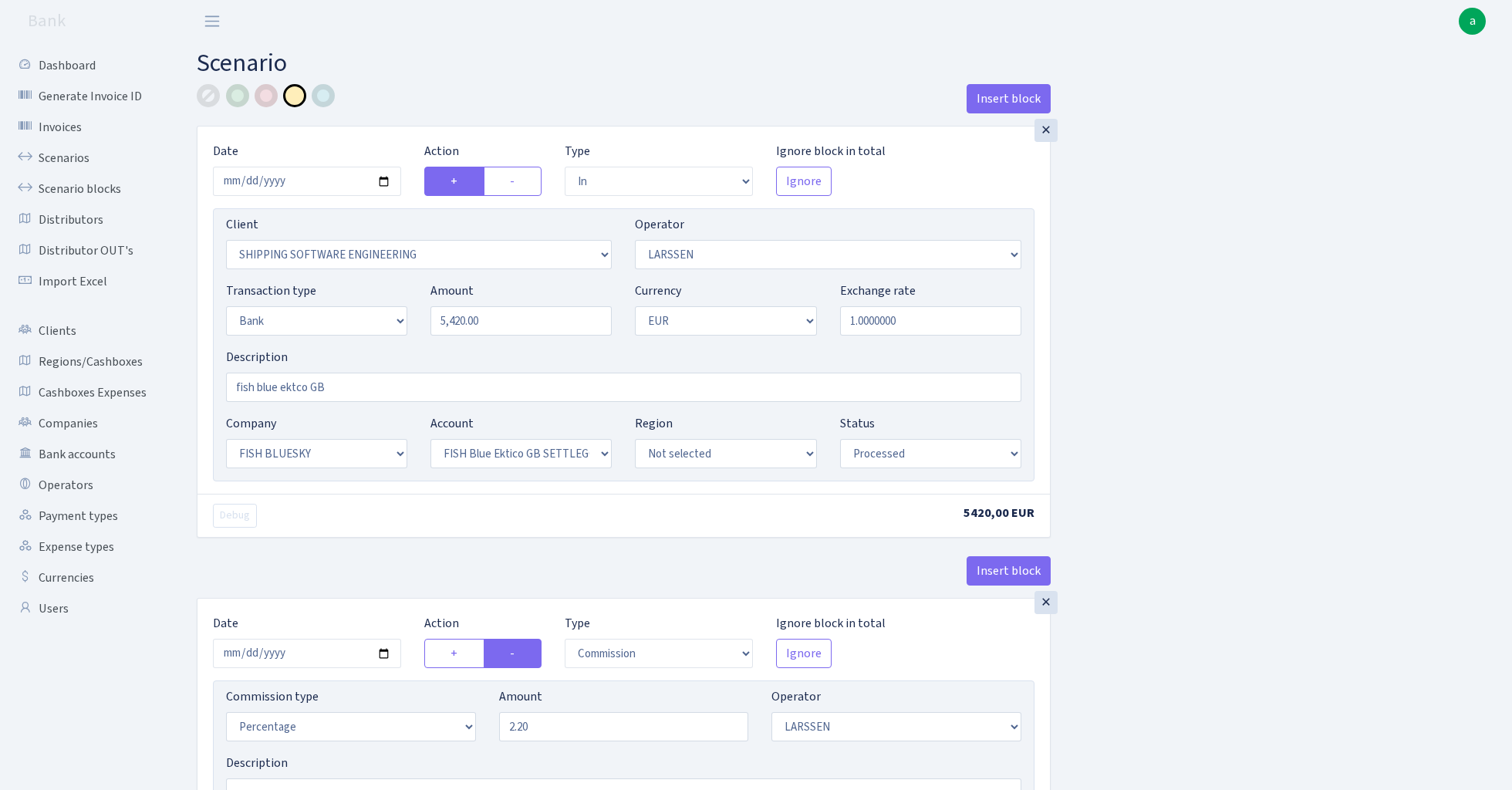
select select "processed"
select select "commission"
select select "fixed"
select select "1"
select select "23"
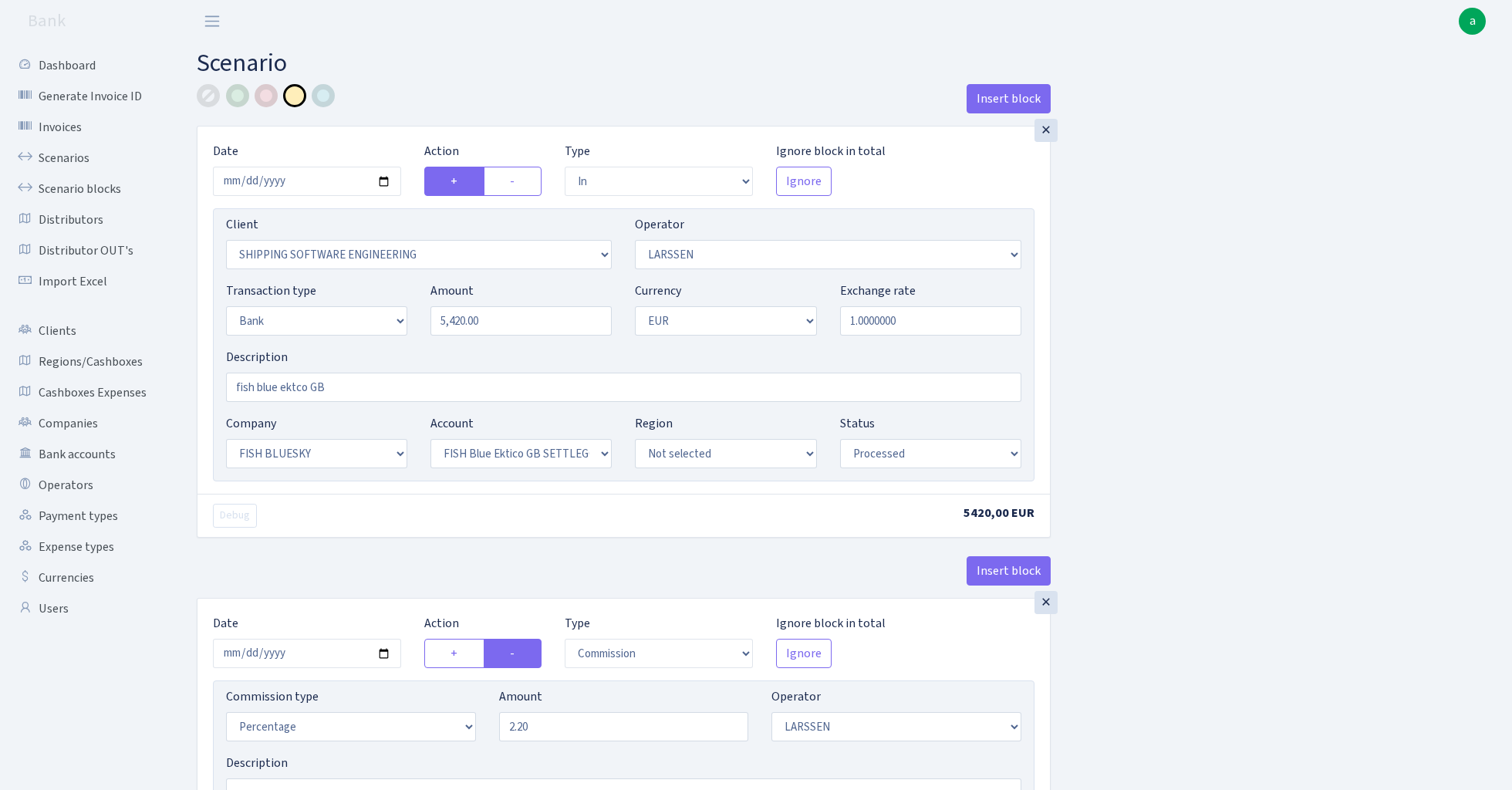
select select "67"
select select "processed"
click at [60, 158] on link "Scenarios" at bounding box center [84, 158] width 154 height 31
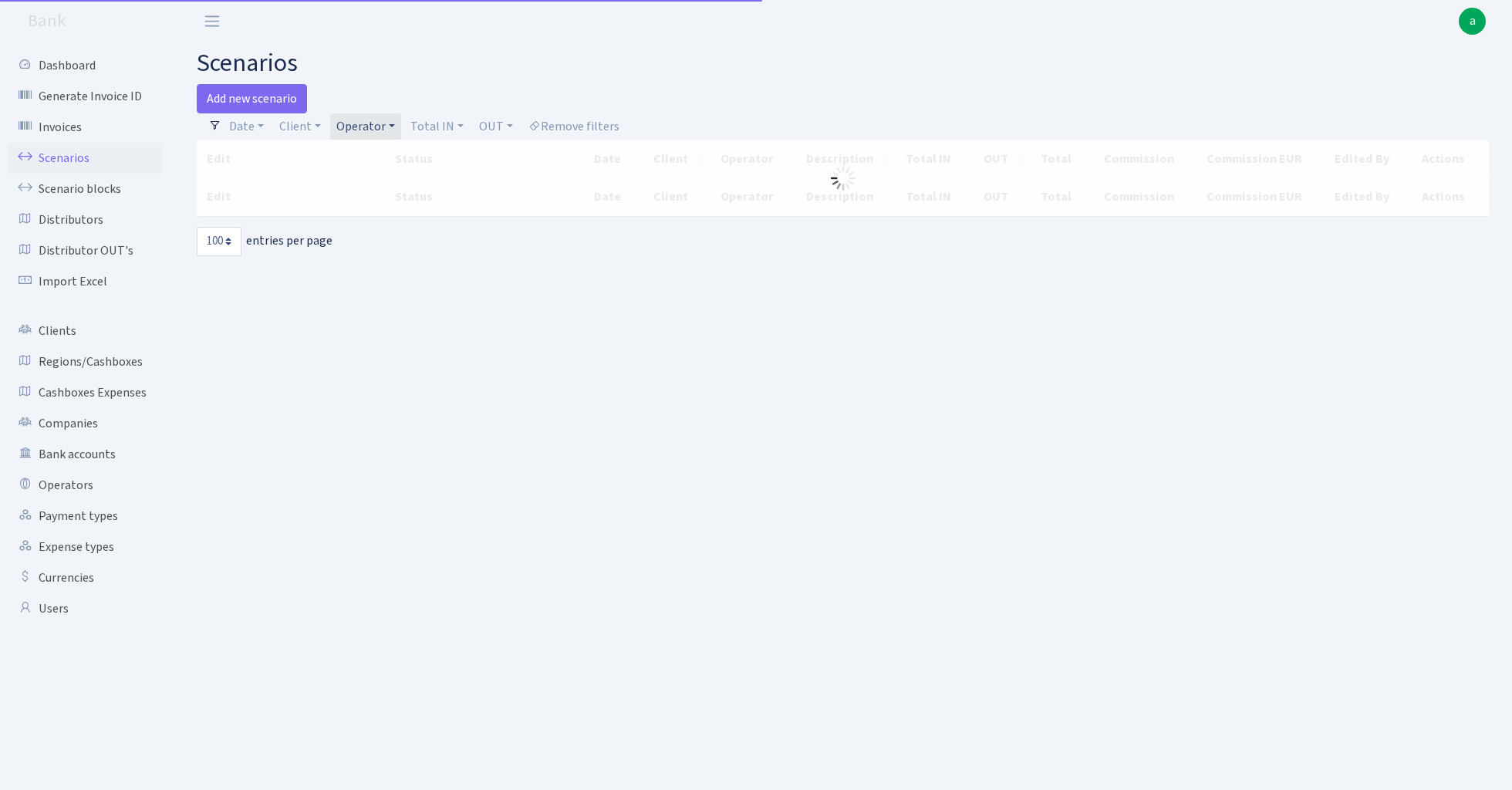
select select "100"
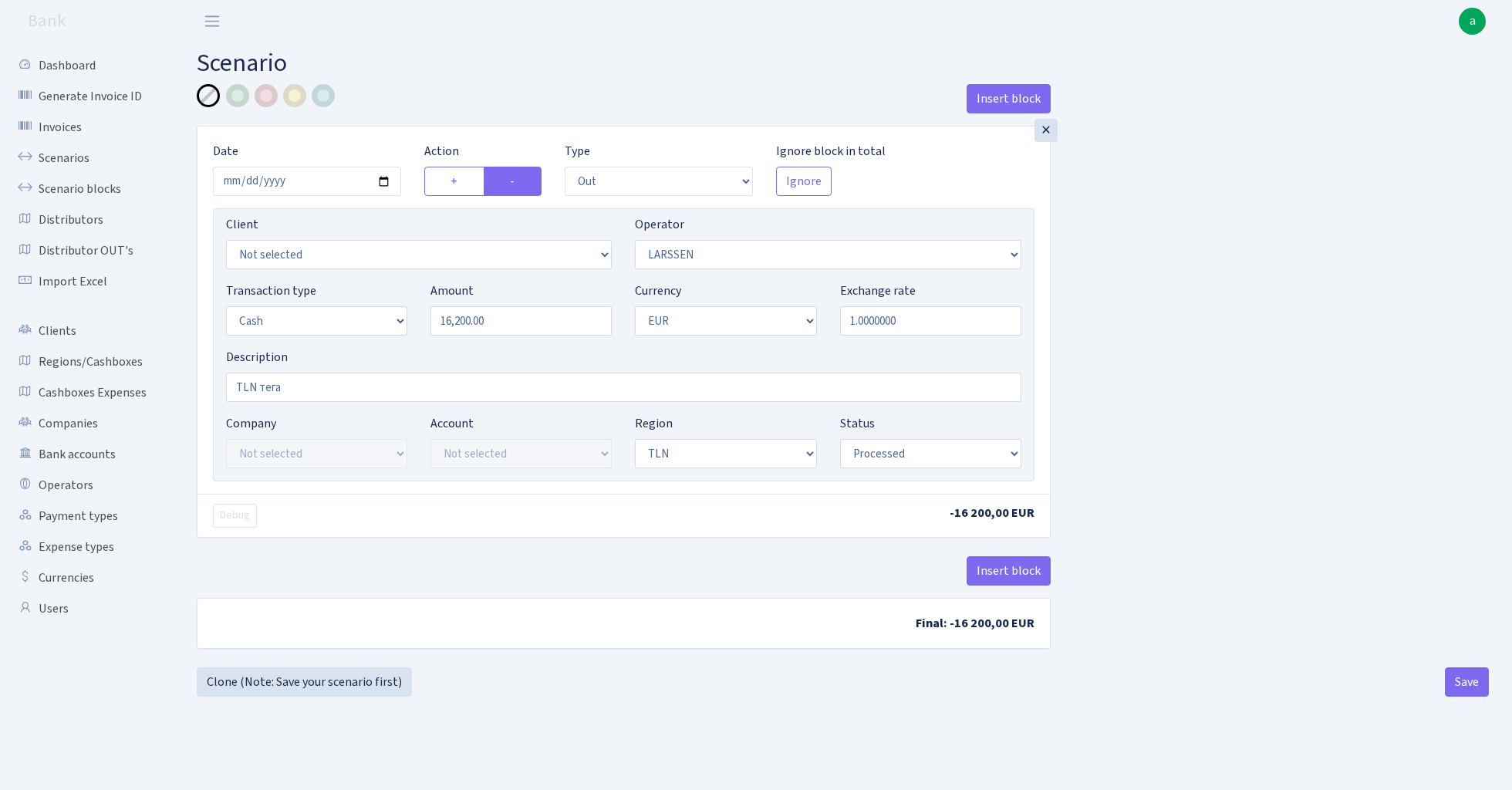
select select "out"
select select "36"
select select "1"
select select "2"
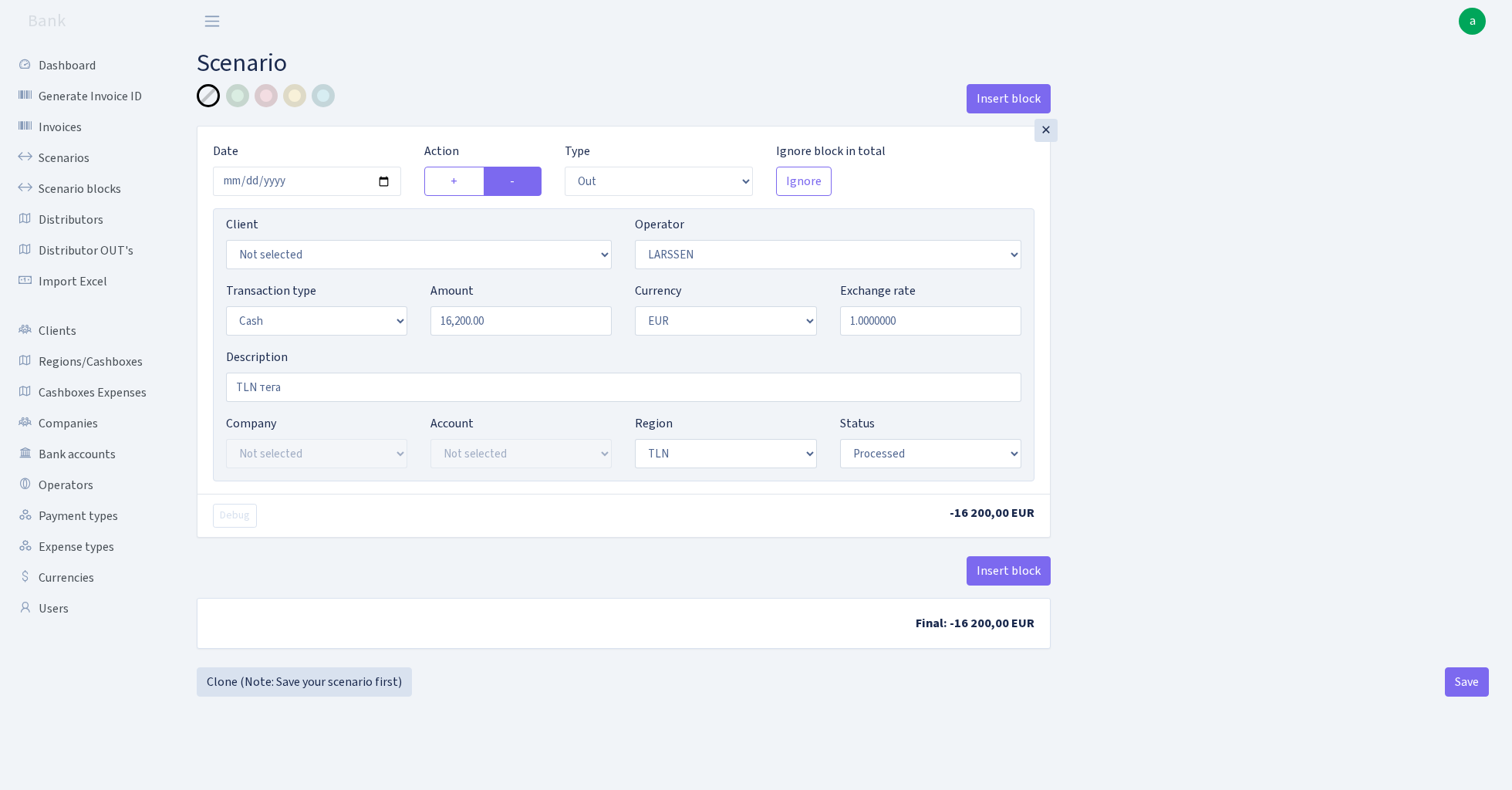
select select "processed"
click at [308, 176] on input "[DATE]" at bounding box center [307, 182] width 189 height 29
type input "2025-08-18"
click at [406, 108] on div "Insert block" at bounding box center [624, 105] width 854 height 41
click at [517, 321] on input "16200.00" at bounding box center [521, 321] width 182 height 29
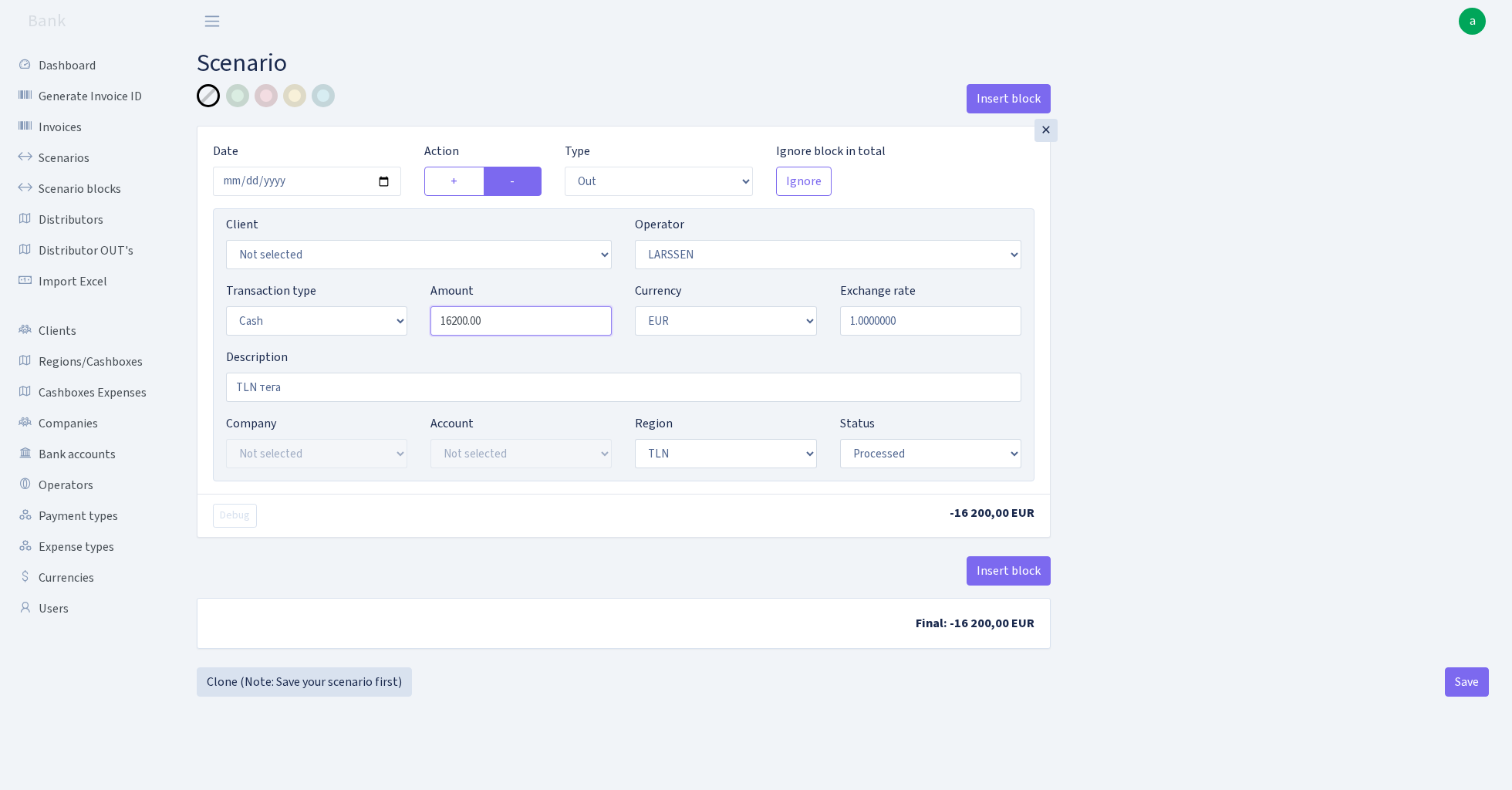
click at [517, 321] on input "16200.00" at bounding box center [521, 321] width 182 height 29
paste input "675"
type input "6,750.00"
click at [278, 392] on input "TLN тега" at bounding box center [624, 387] width 796 height 29
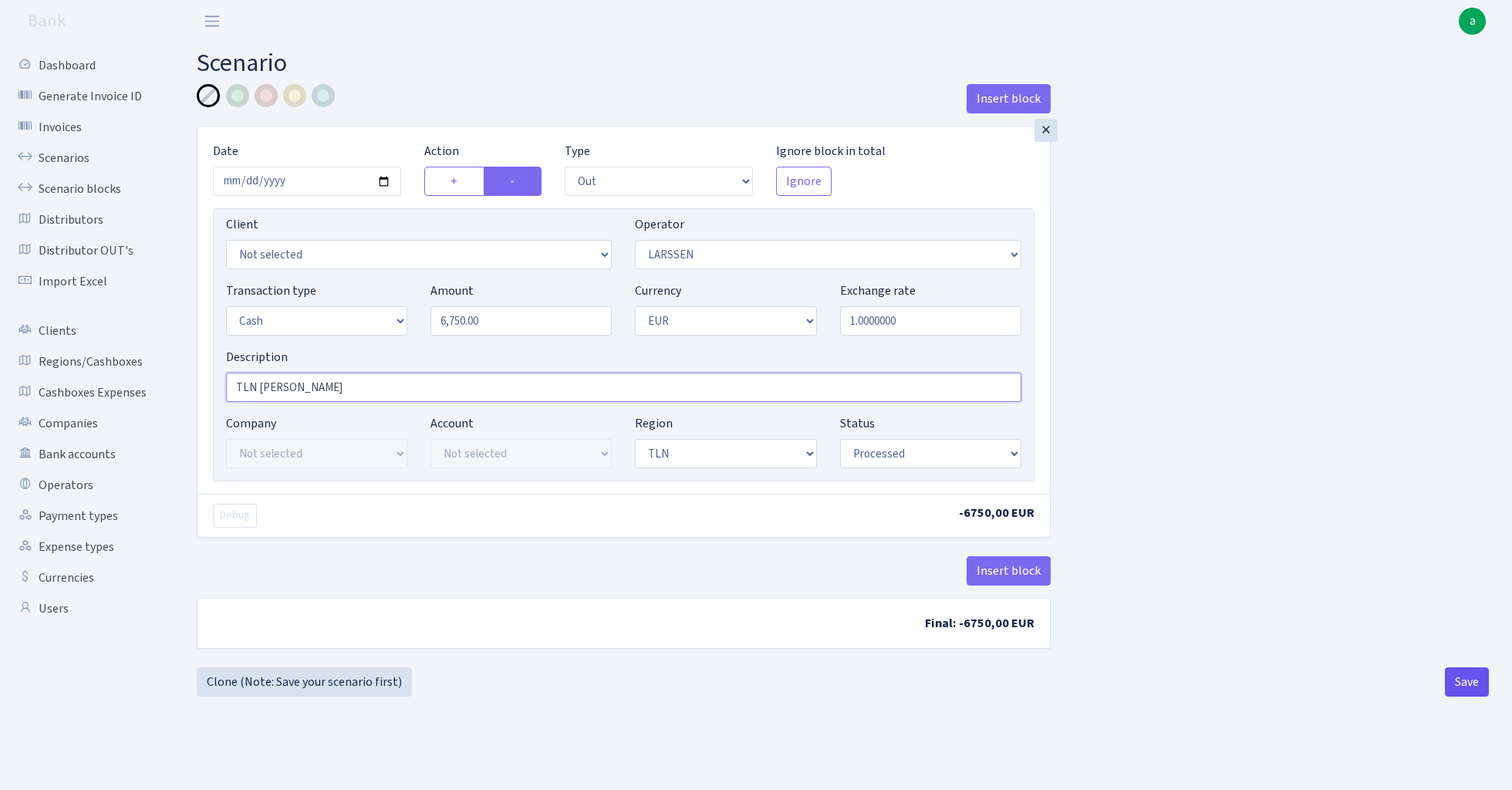
type input "TLN leonid"
click at [1476, 682] on button "Save" at bounding box center [1466, 682] width 44 height 29
select select "out"
select select "36"
select select "1"
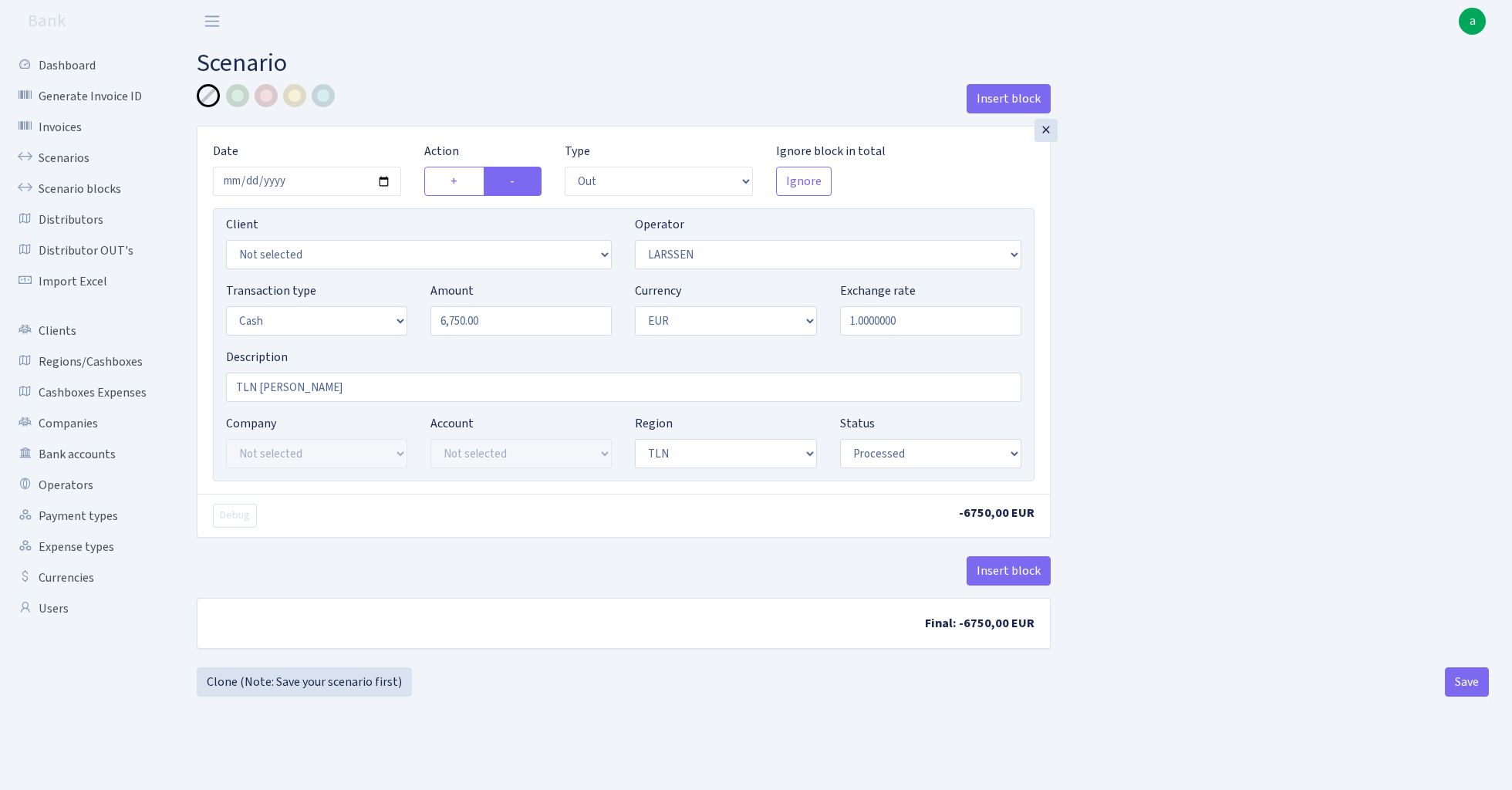
select select "1"
select select "2"
select select "processed"
click at [265, 93] on div at bounding box center [266, 96] width 23 height 23
click at [1464, 686] on button "Save" at bounding box center [1466, 682] width 44 height 29
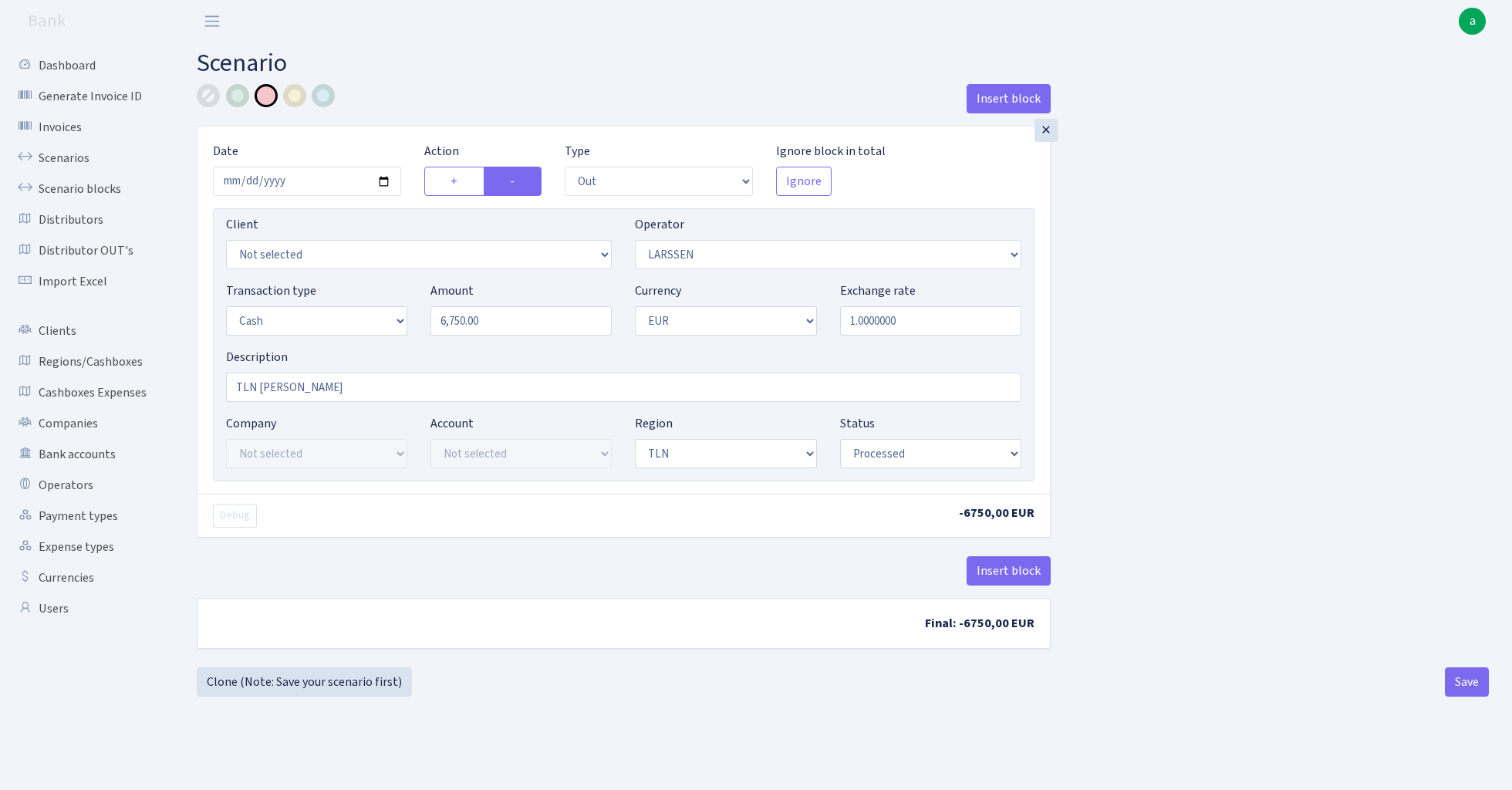
select select "out"
select select "36"
select select "1"
select select "2"
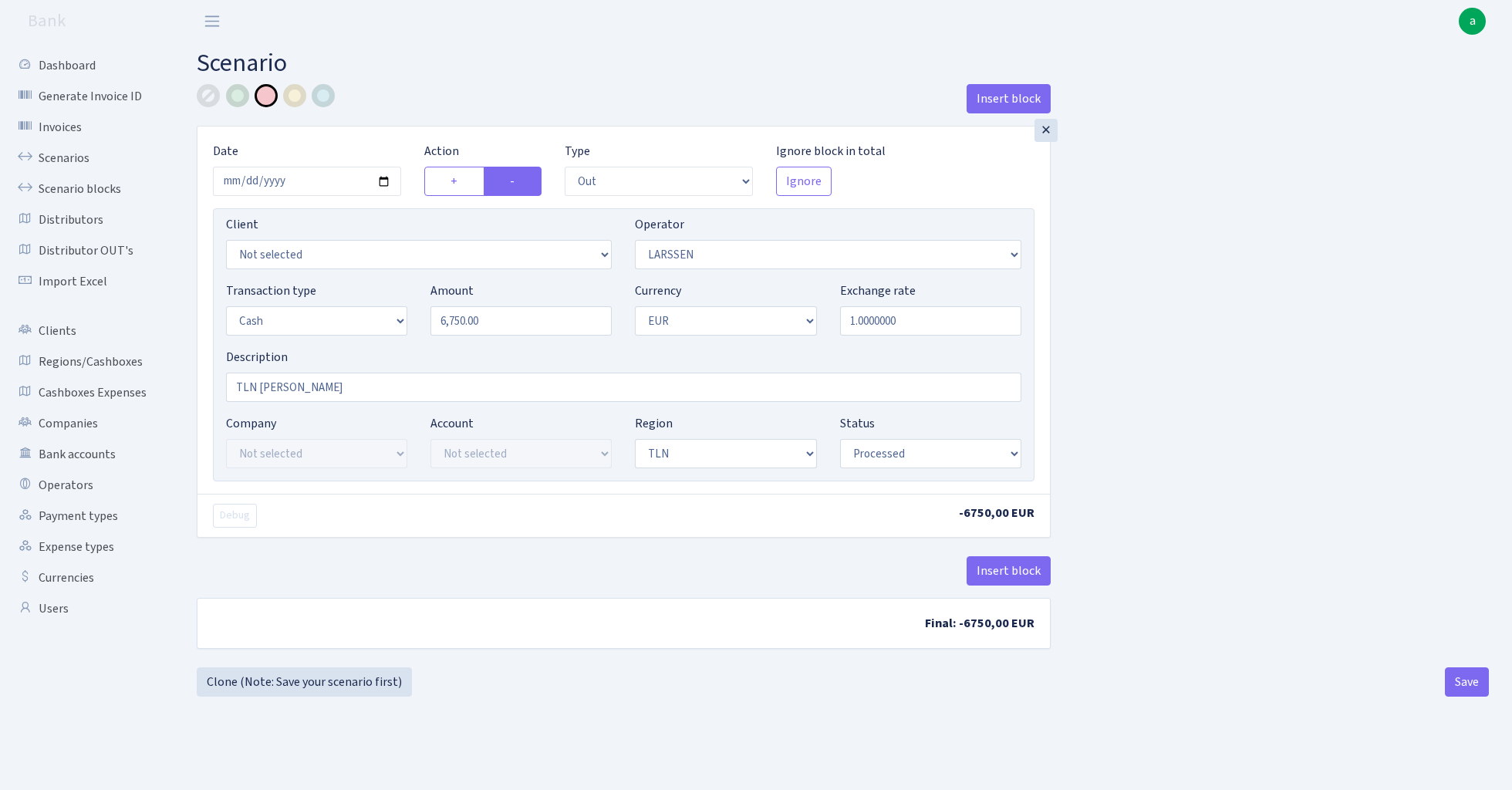
select select "processed"
click at [63, 158] on link "Scenarios" at bounding box center [84, 158] width 154 height 31
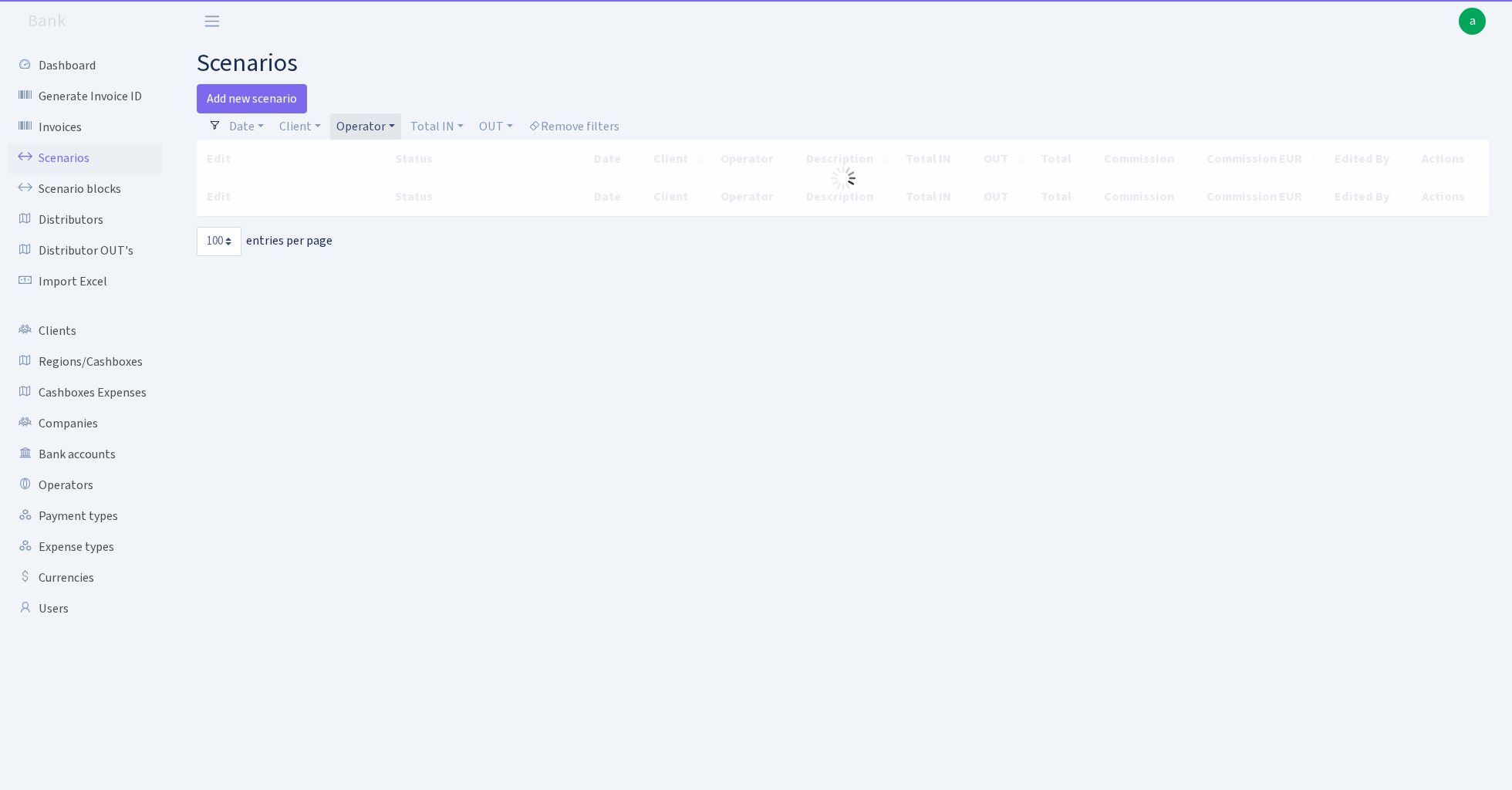
select select "100"
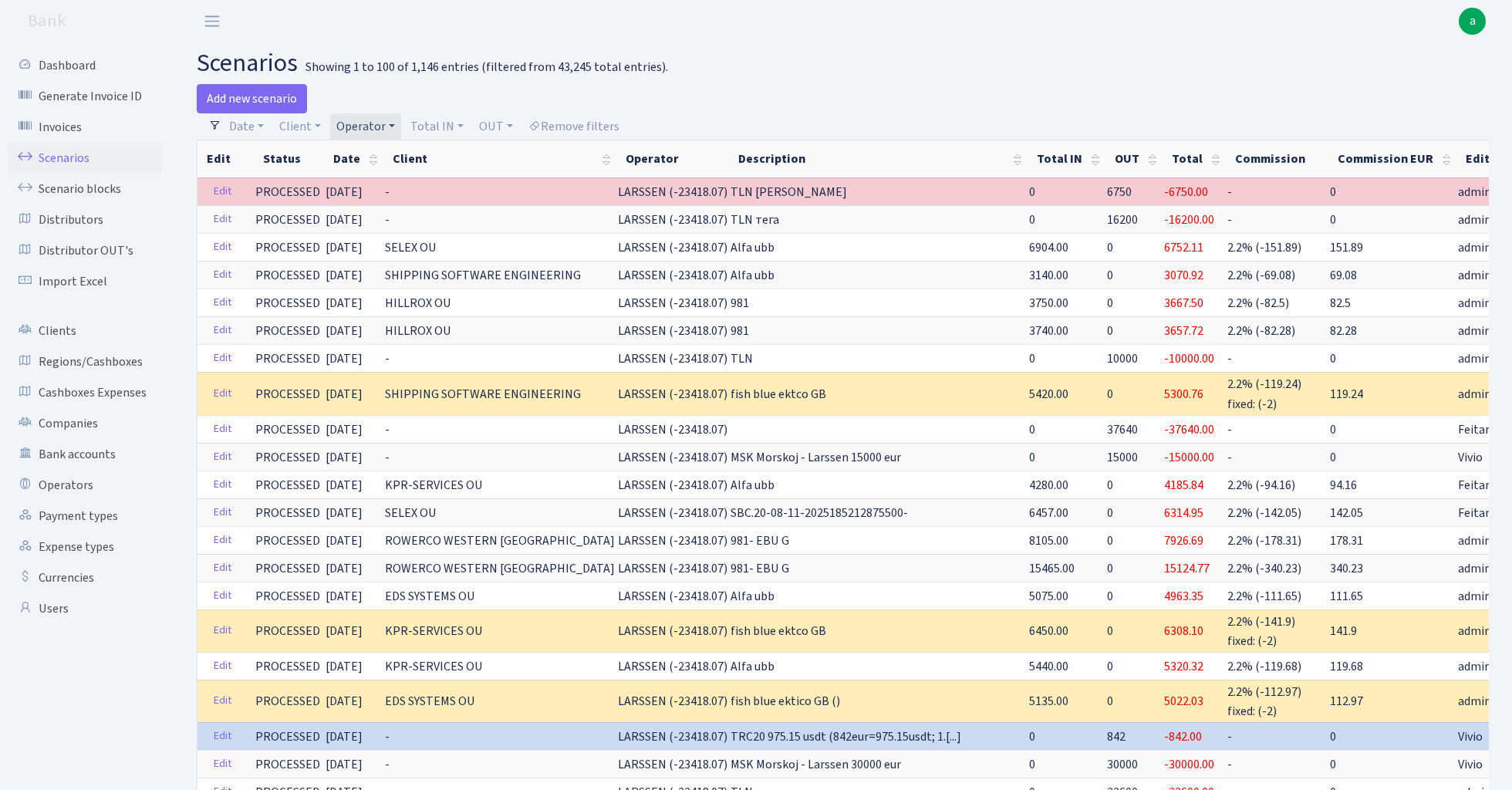
click at [365, 128] on link "Operator" at bounding box center [366, 127] width 71 height 26
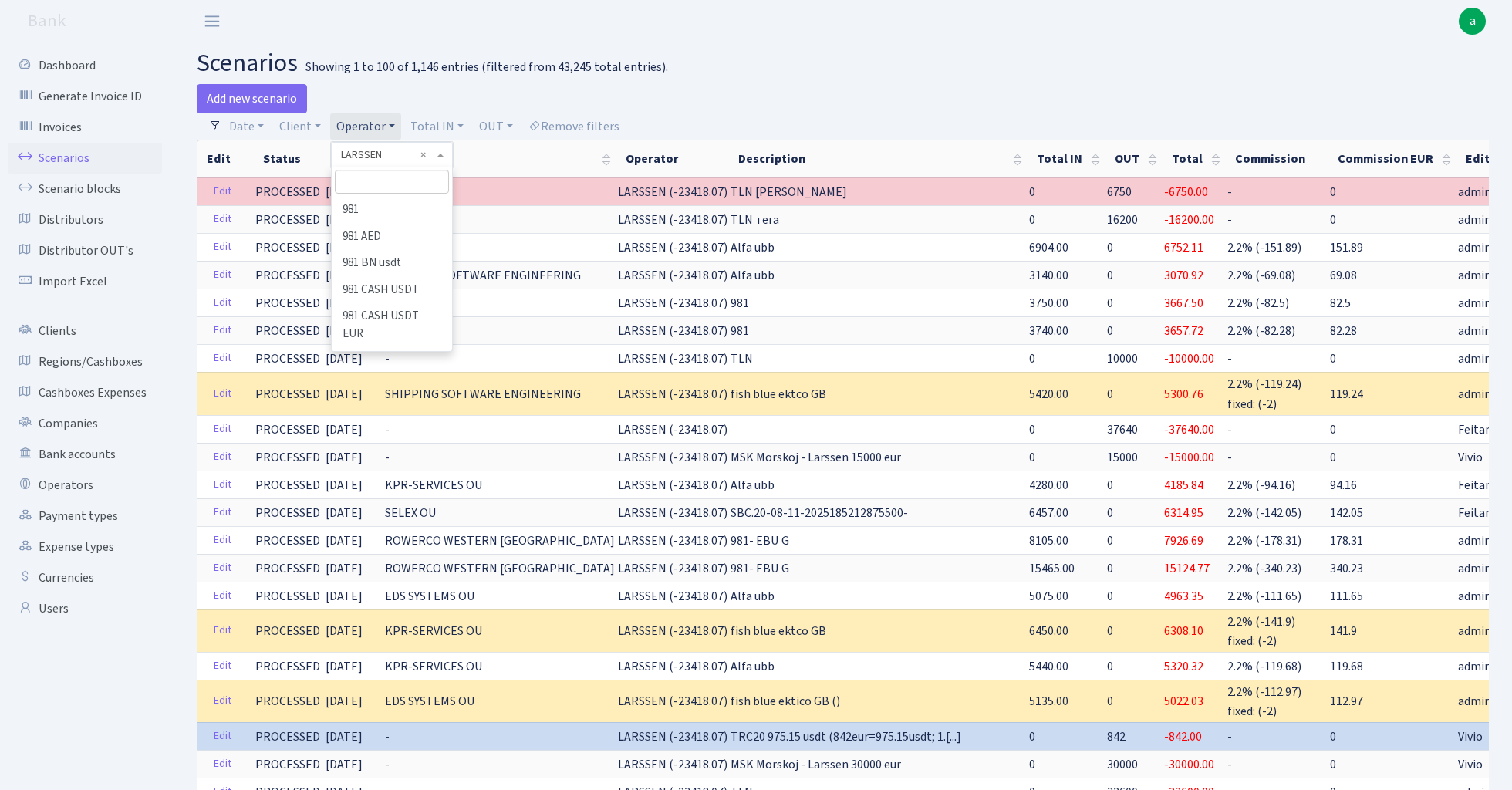
scroll to position [4997, 0]
click at [366, 177] on input "search" at bounding box center [392, 182] width 114 height 24
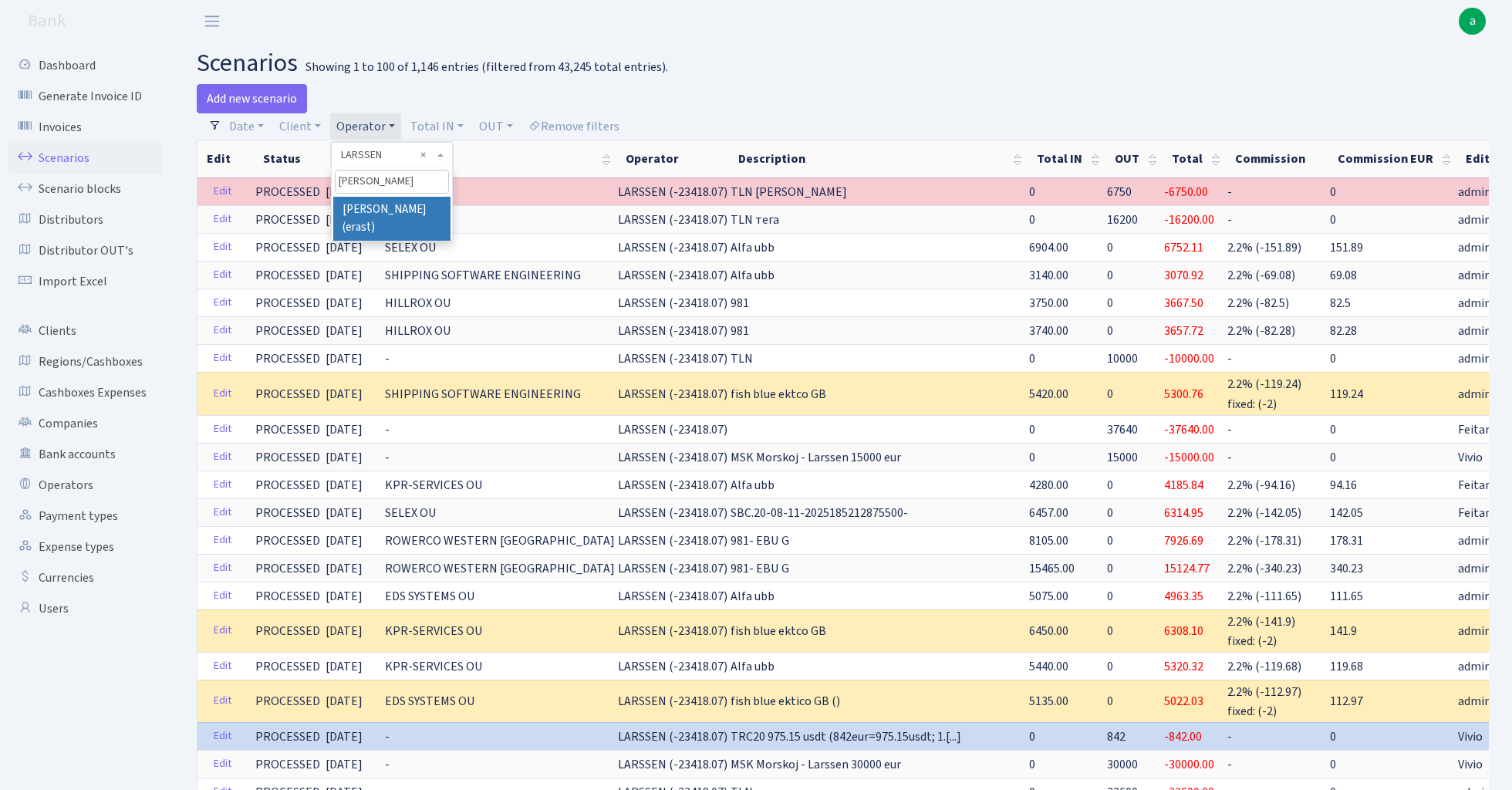
type input "erik"
click at [397, 212] on li "[PERSON_NAME] (erast)" at bounding box center [391, 219] width 116 height 44
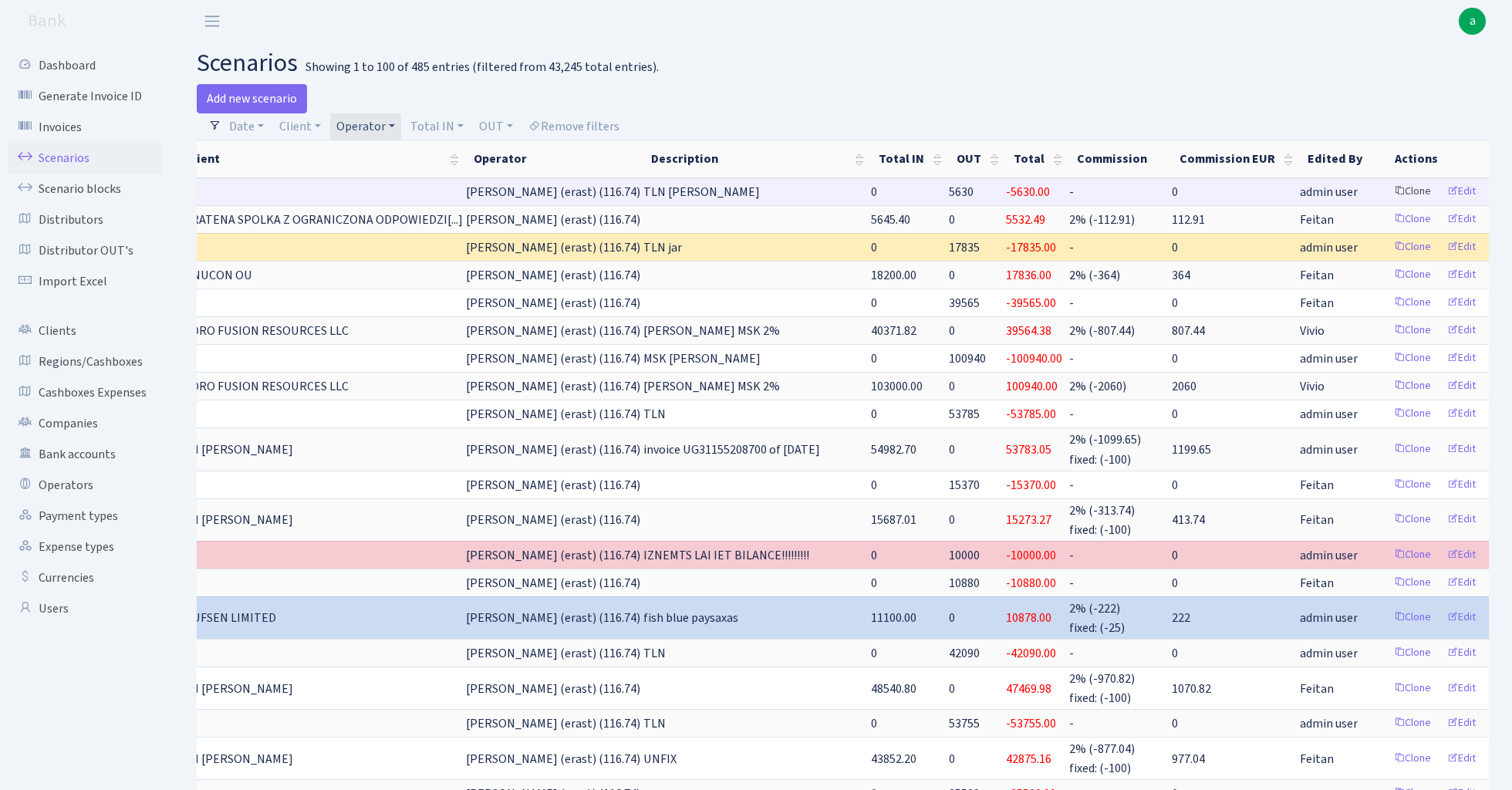
scroll to position [0, 207]
click at [1388, 189] on link "Clone" at bounding box center [1413, 192] width 51 height 24
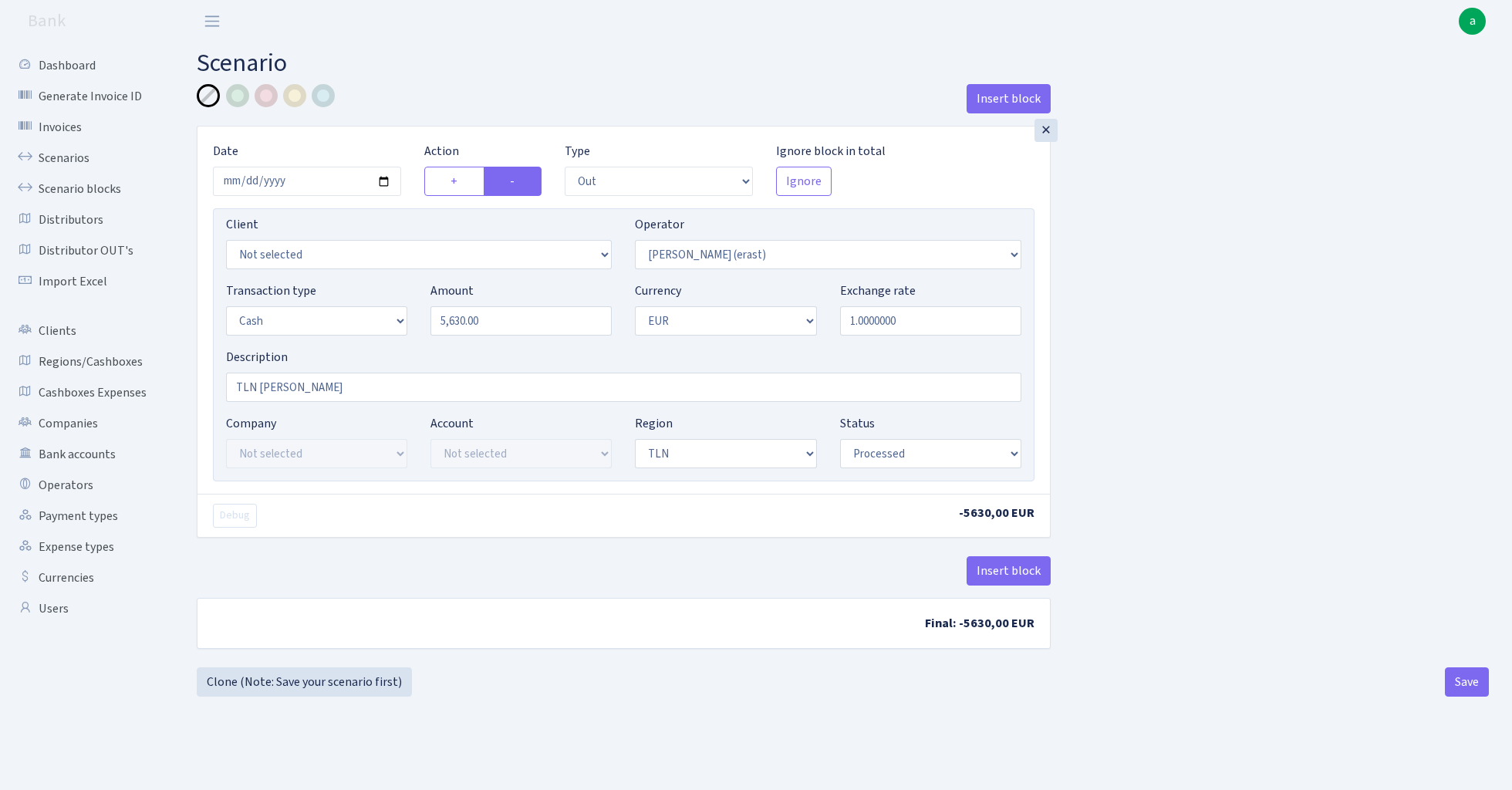
select select "out"
select select "155"
select select "1"
select select "2"
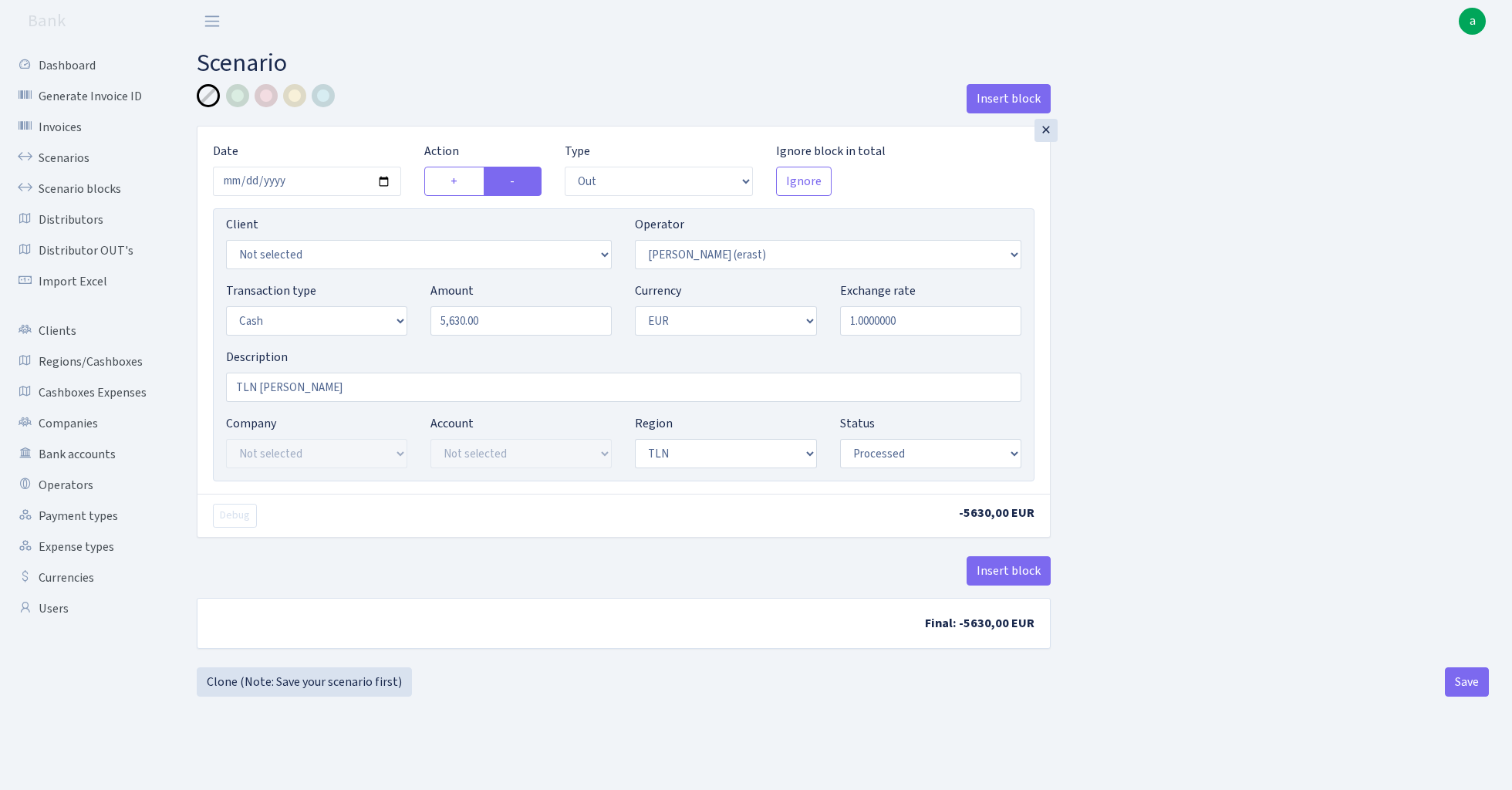
select select "processed"
click at [530, 324] on input "5630.00" at bounding box center [521, 321] width 182 height 29
paste input "2389"
type input "23,890.00"
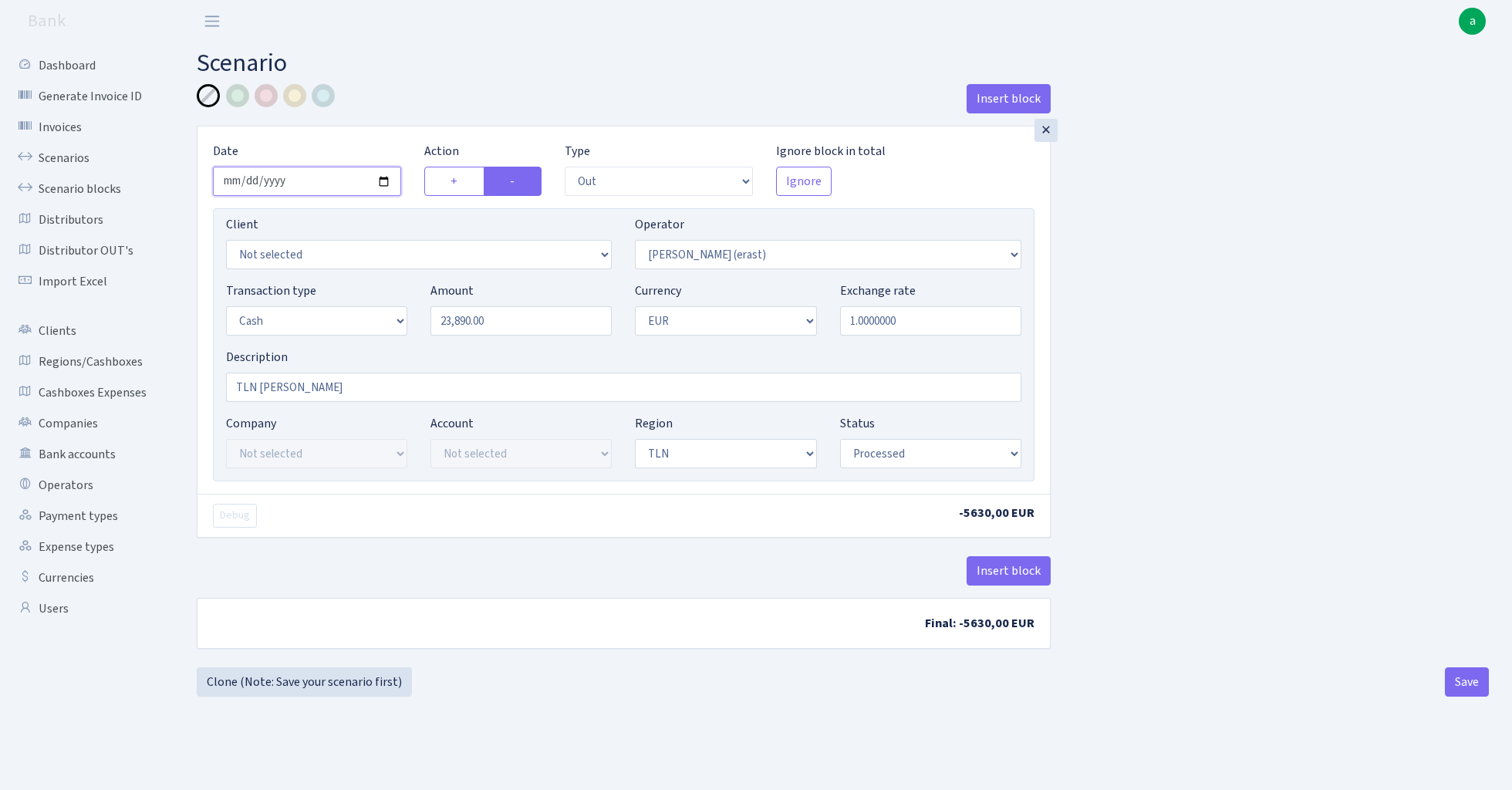
click at [307, 182] on input "[DATE]" at bounding box center [307, 182] width 189 height 29
type input "[DATE]"
click at [479, 66] on h2 "Scenario" at bounding box center [843, 63] width 1292 height 29
click at [1452, 683] on button "Save" at bounding box center [1466, 682] width 44 height 29
select select "out"
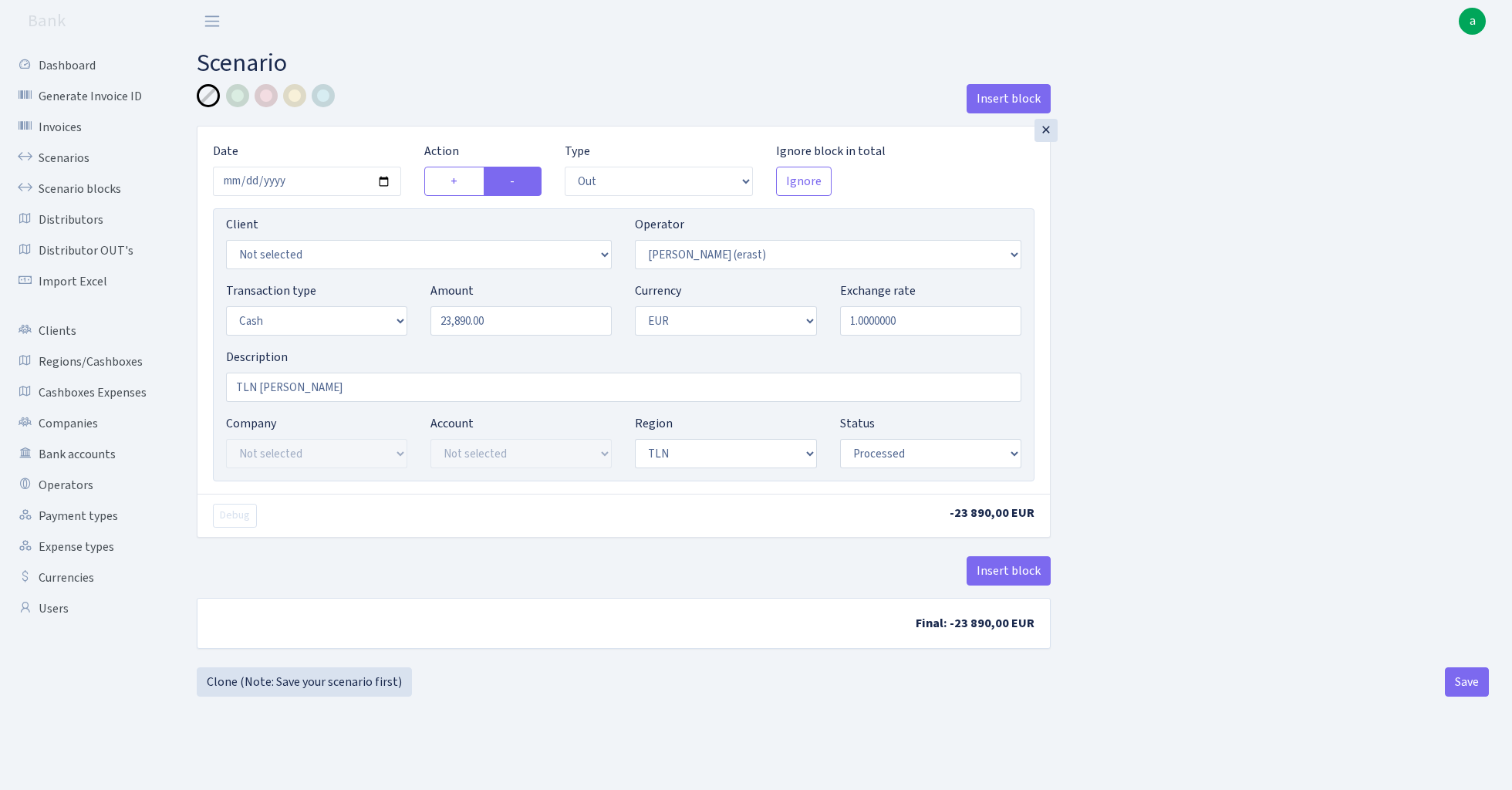
select select "155"
select select "1"
select select "2"
select select "processed"
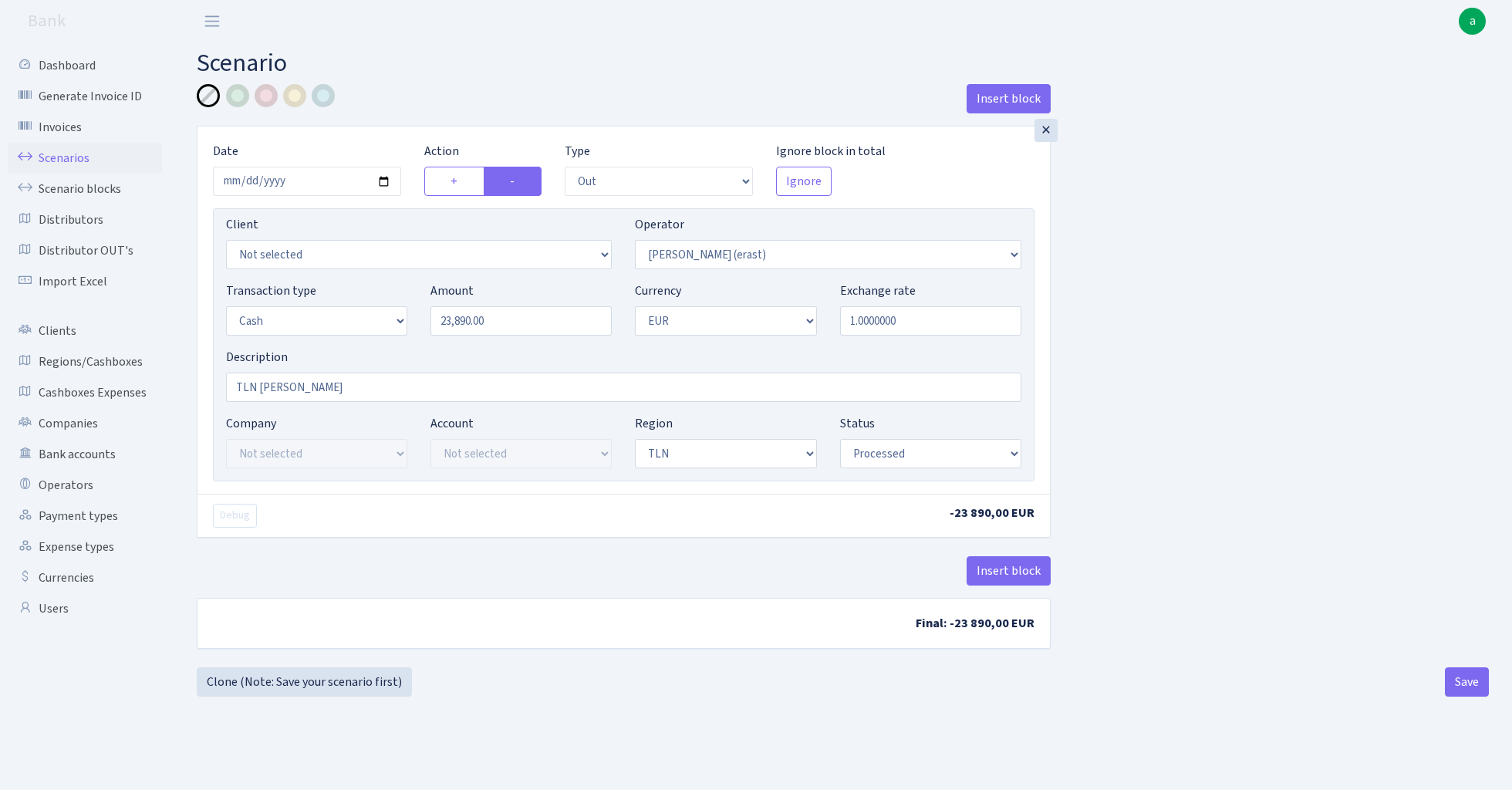
click at [71, 158] on link "Scenarios" at bounding box center [84, 158] width 154 height 31
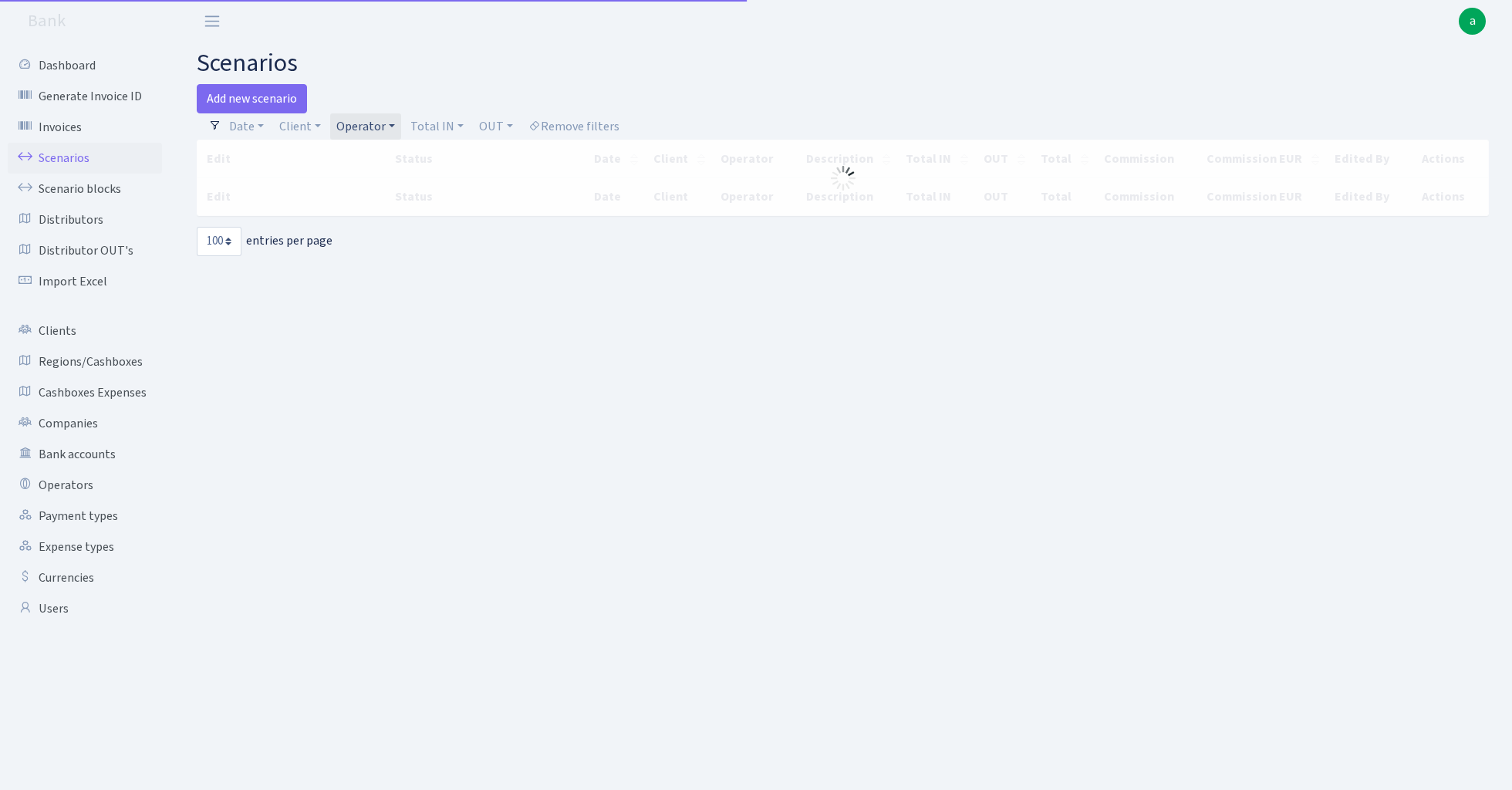
select select "100"
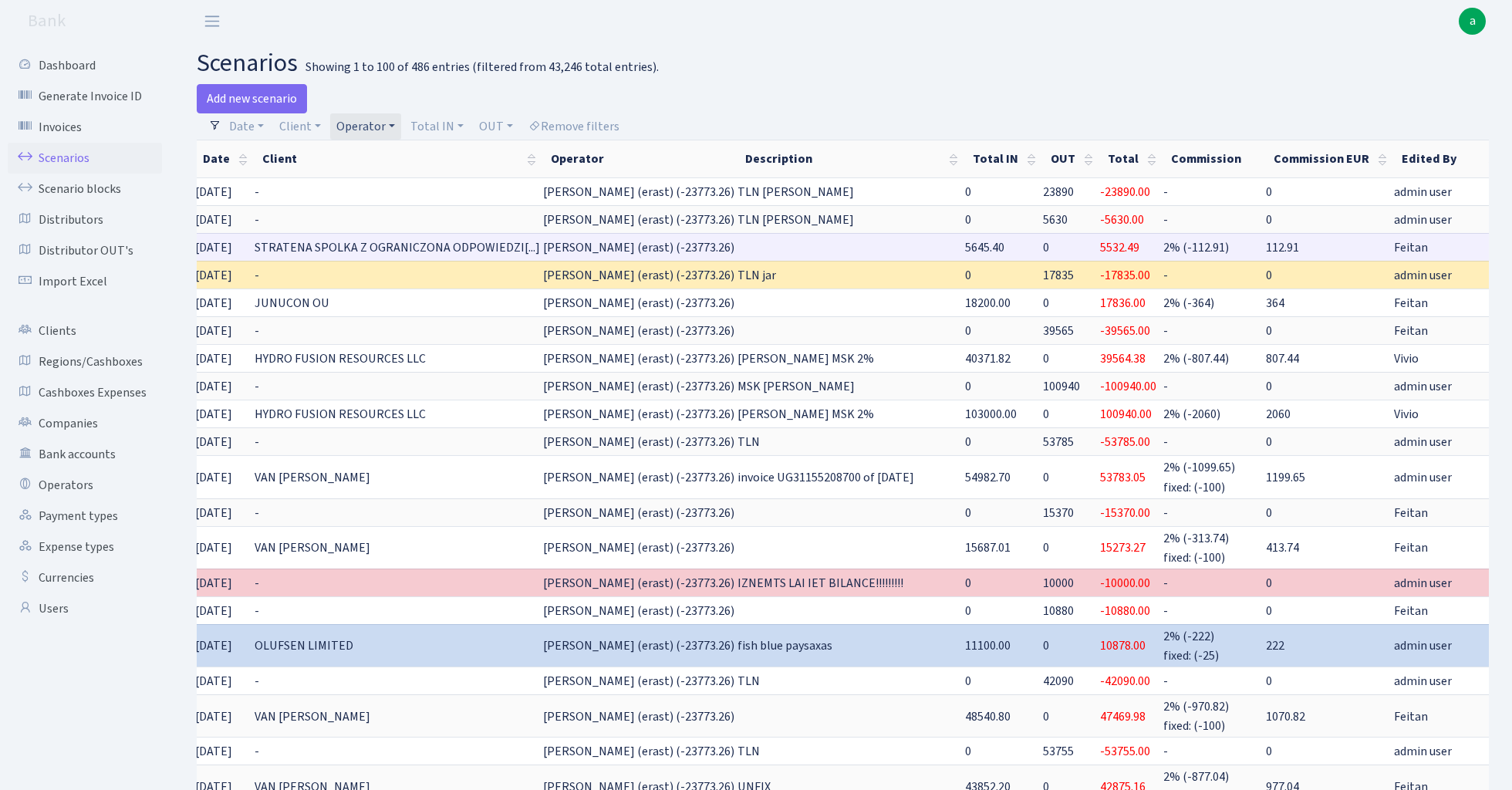
scroll to position [0, 171]
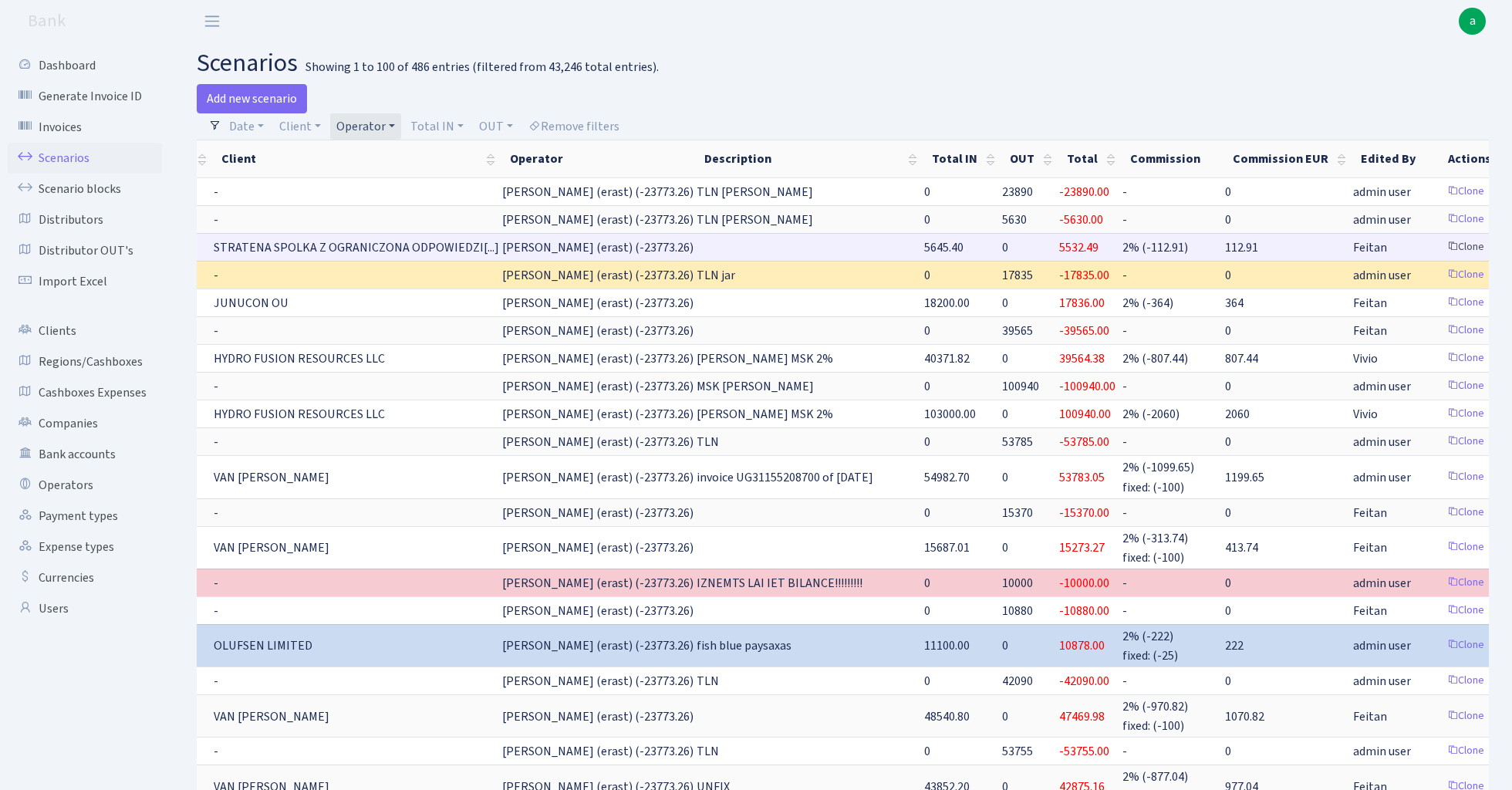
click at [1441, 247] on link "Clone" at bounding box center [1466, 247] width 51 height 24
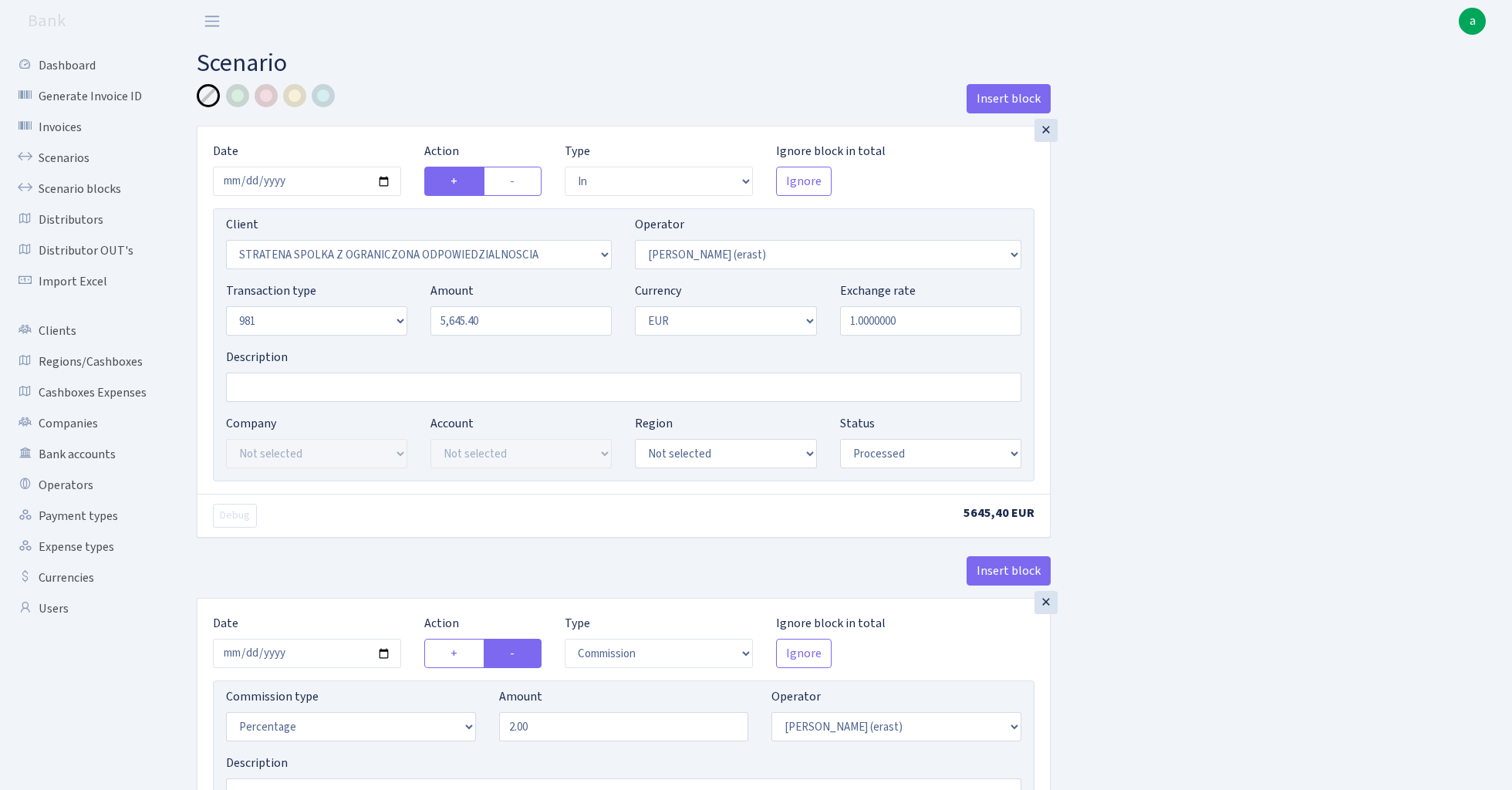
select select "in"
select select "3300"
select select "155"
select select "8"
select select "1"
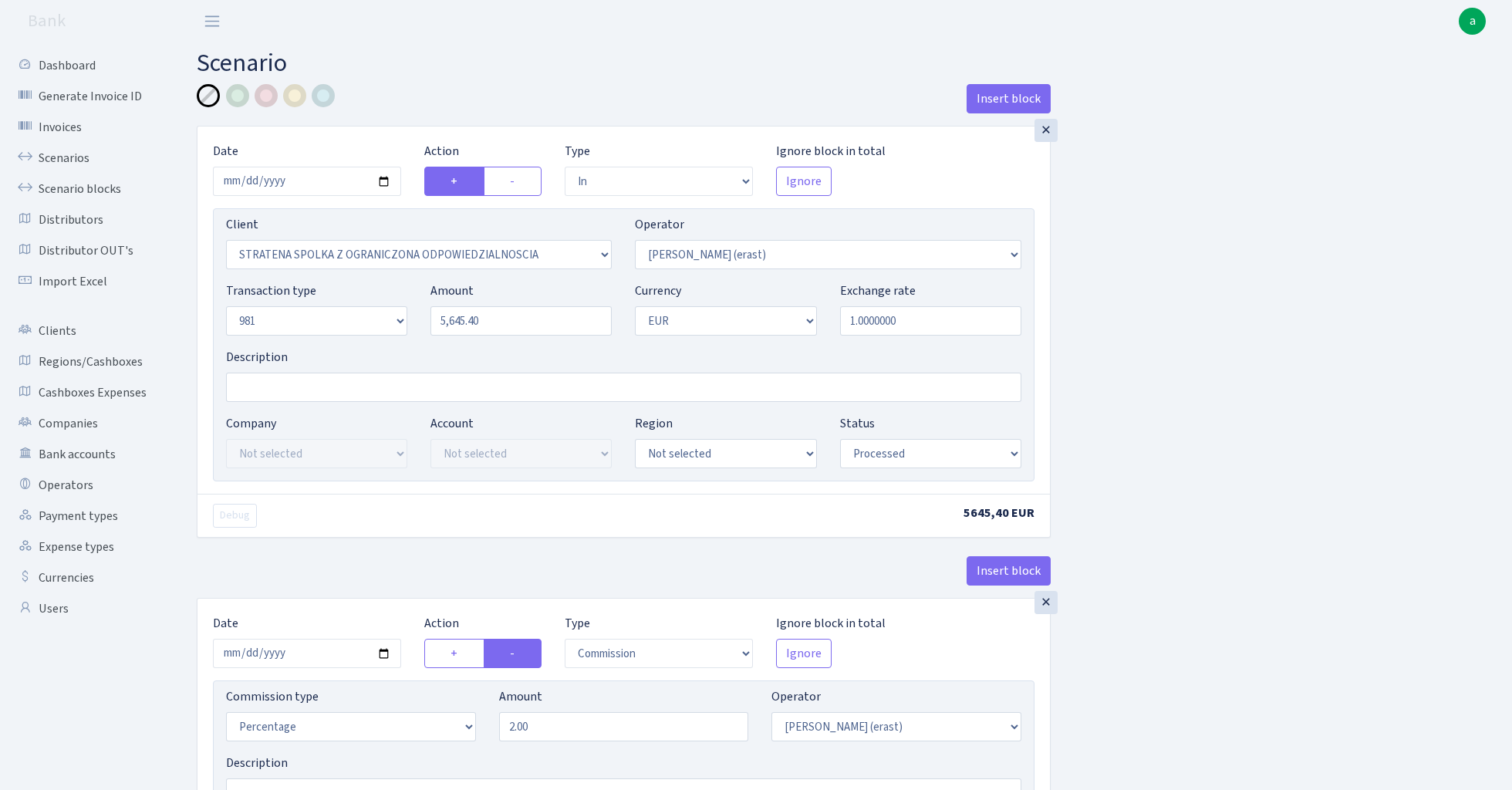
select select "processed"
select select "commission"
select select "155"
select select "processed"
select select "out"
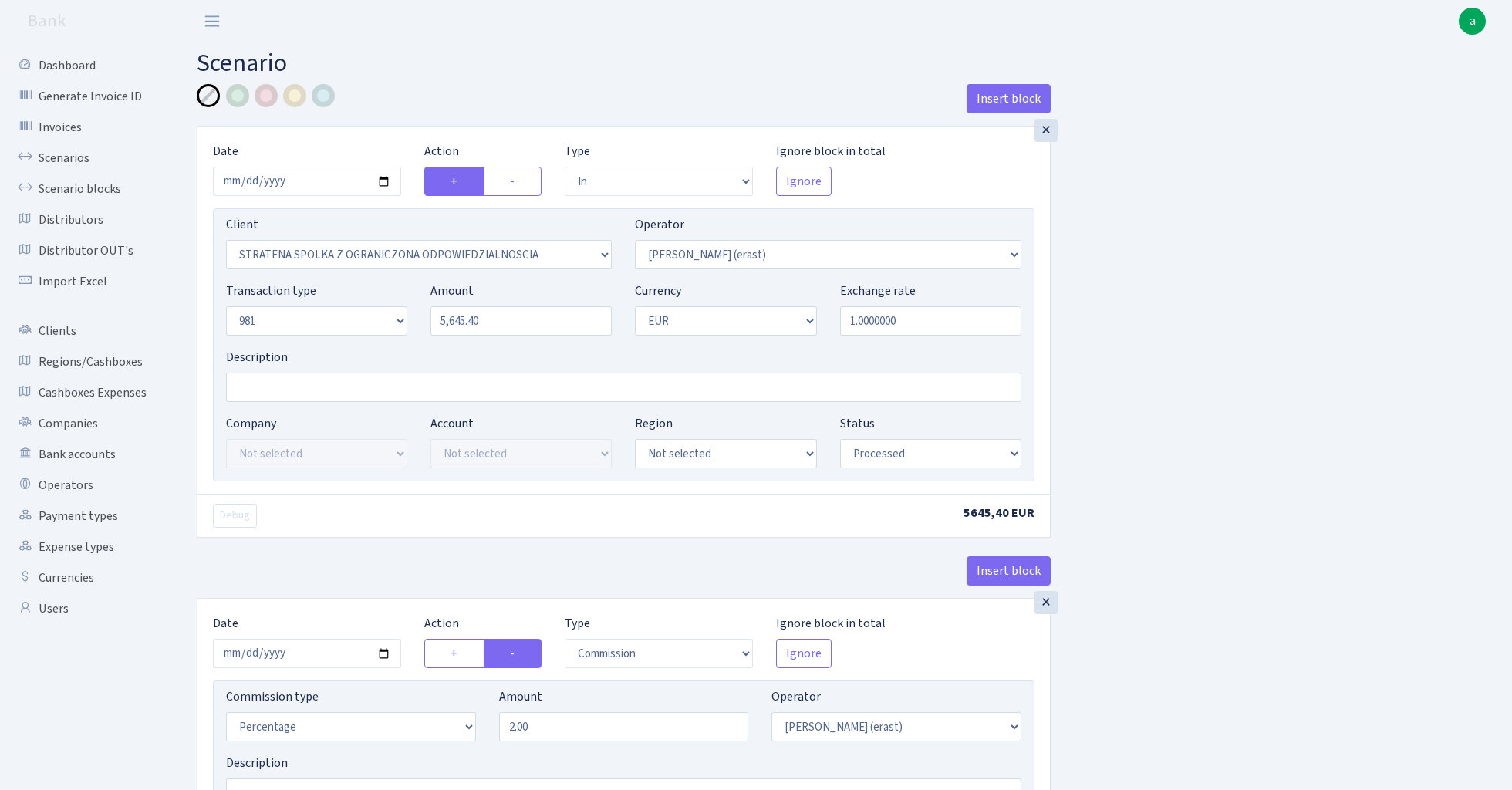
select select "2442"
select select "61"
select select "8"
select select "1"
select select "processed"
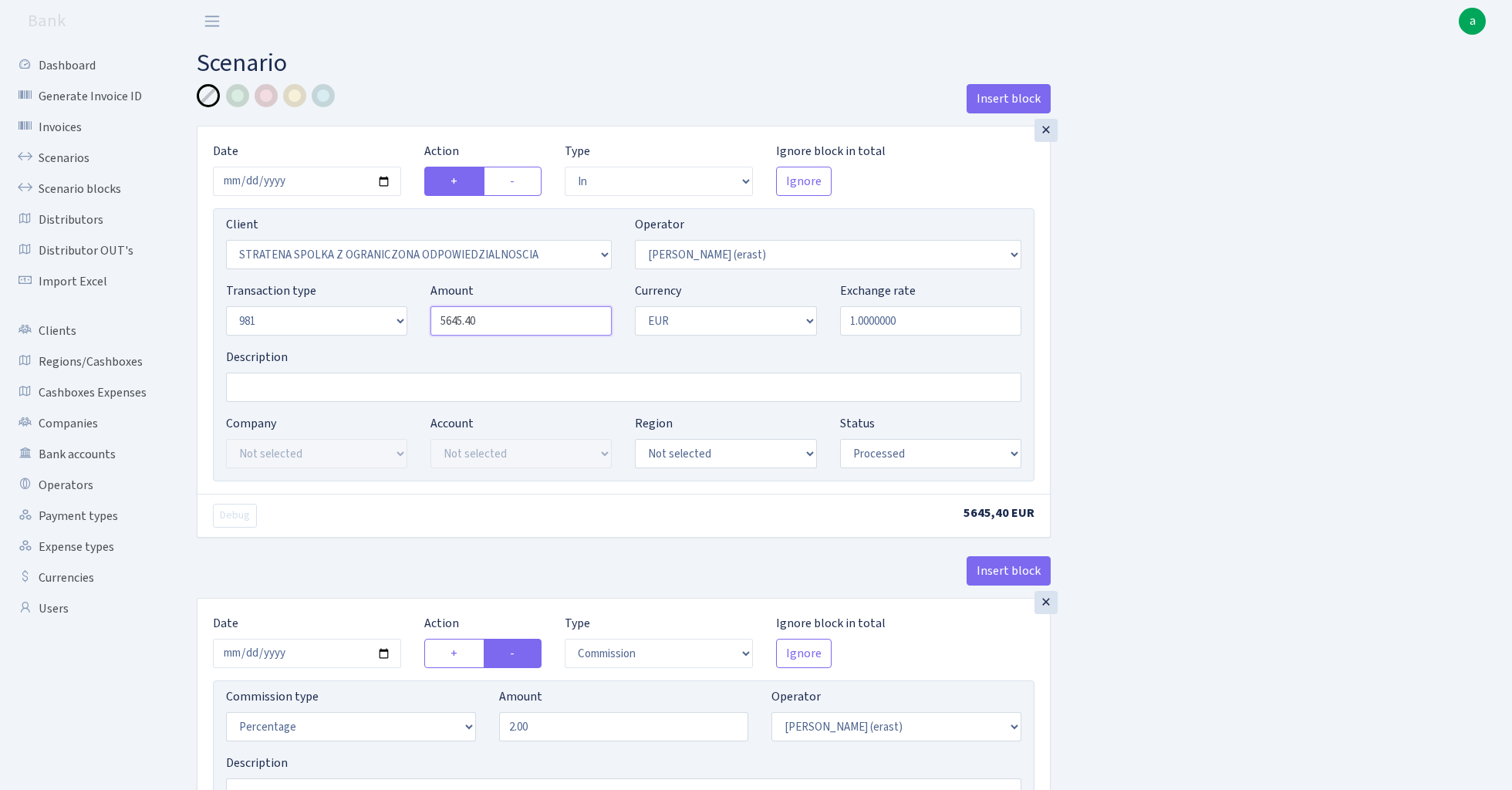
click at [517, 318] on input "5645.40" at bounding box center [521, 321] width 182 height 29
paste input "20377.14"
type input "20,377.14"
click at [263, 389] on input "Description" at bounding box center [624, 387] width 796 height 29
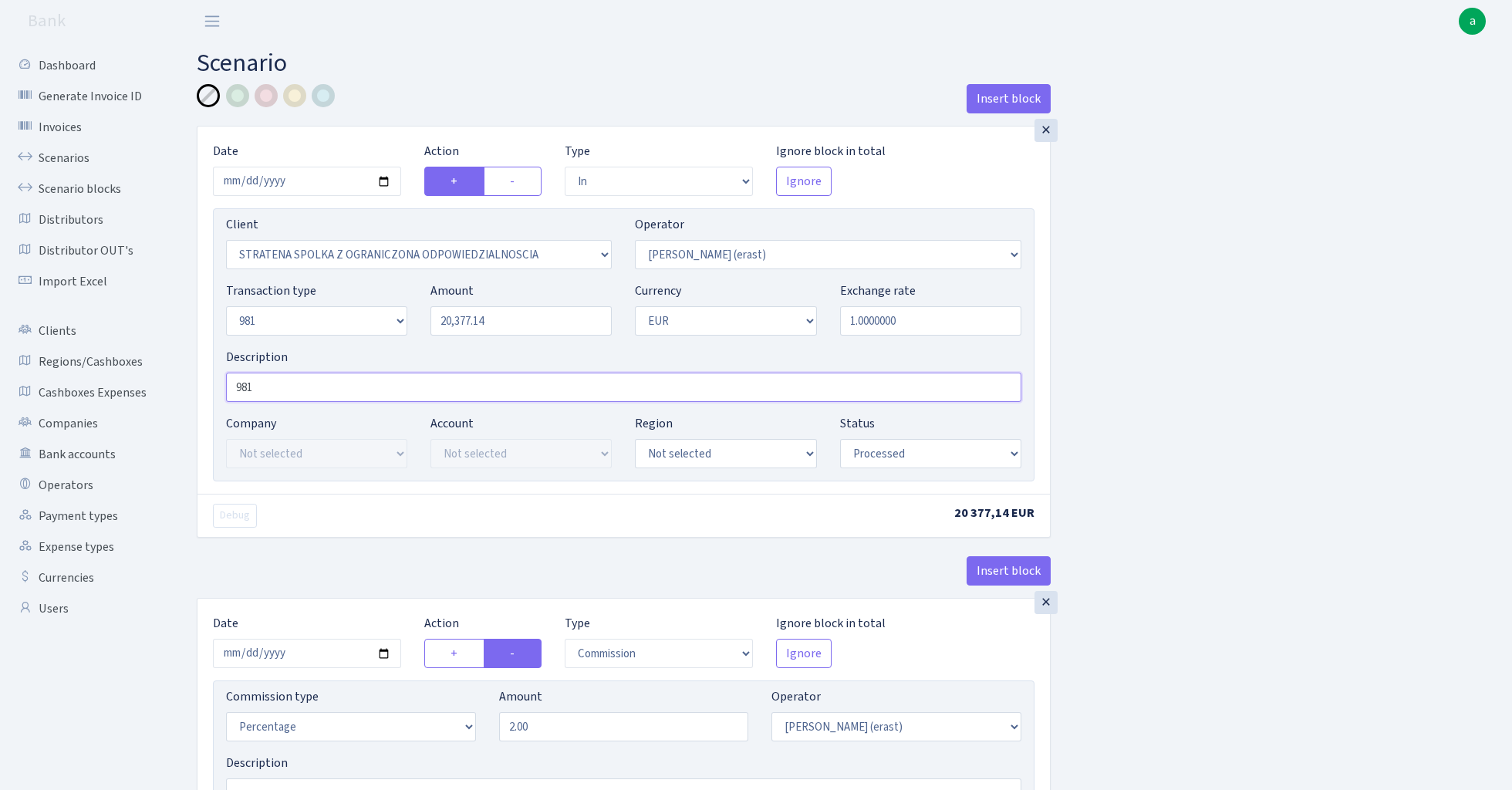
type input "981"
click at [316, 176] on input "2025-08-12" at bounding box center [307, 182] width 189 height 29
type input "[DATE]"
click at [411, 96] on div "Insert block" at bounding box center [624, 105] width 854 height 41
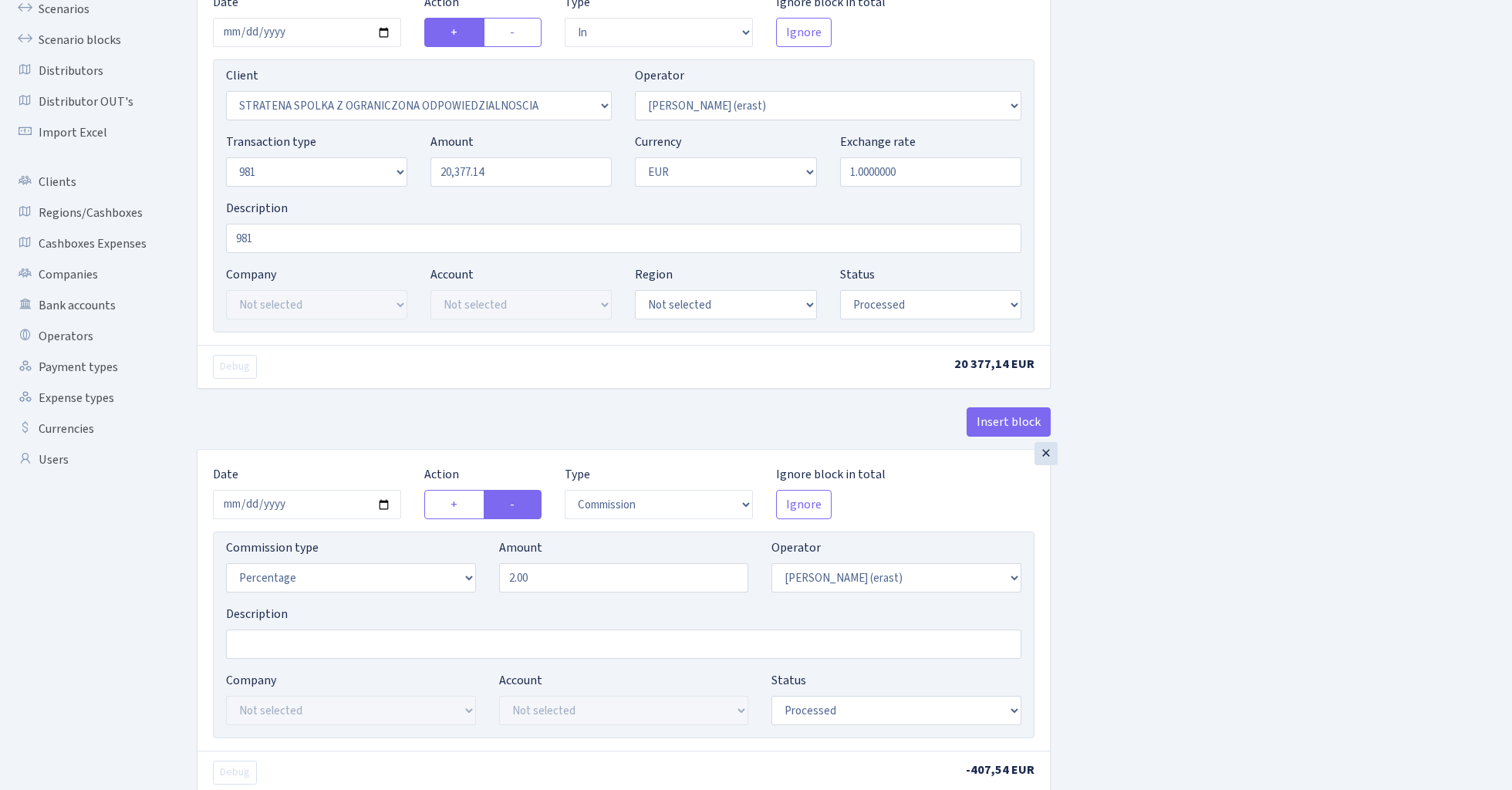
scroll to position [168, 0]
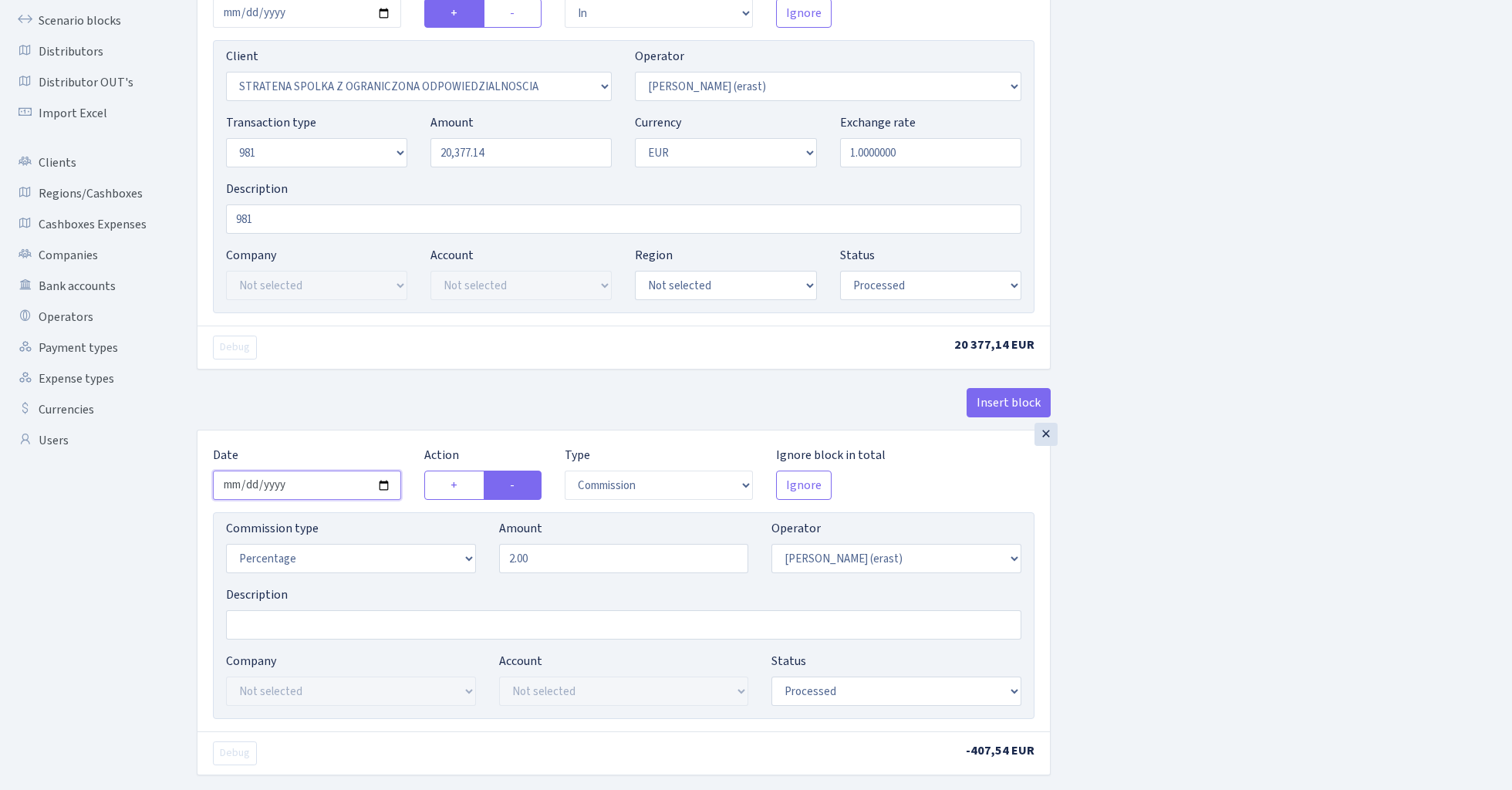
click at [304, 492] on input "2025-08-12" at bounding box center [307, 485] width 189 height 29
type input "2025-08-20"
click at [319, 391] on div "Insert block" at bounding box center [624, 409] width 854 height 41
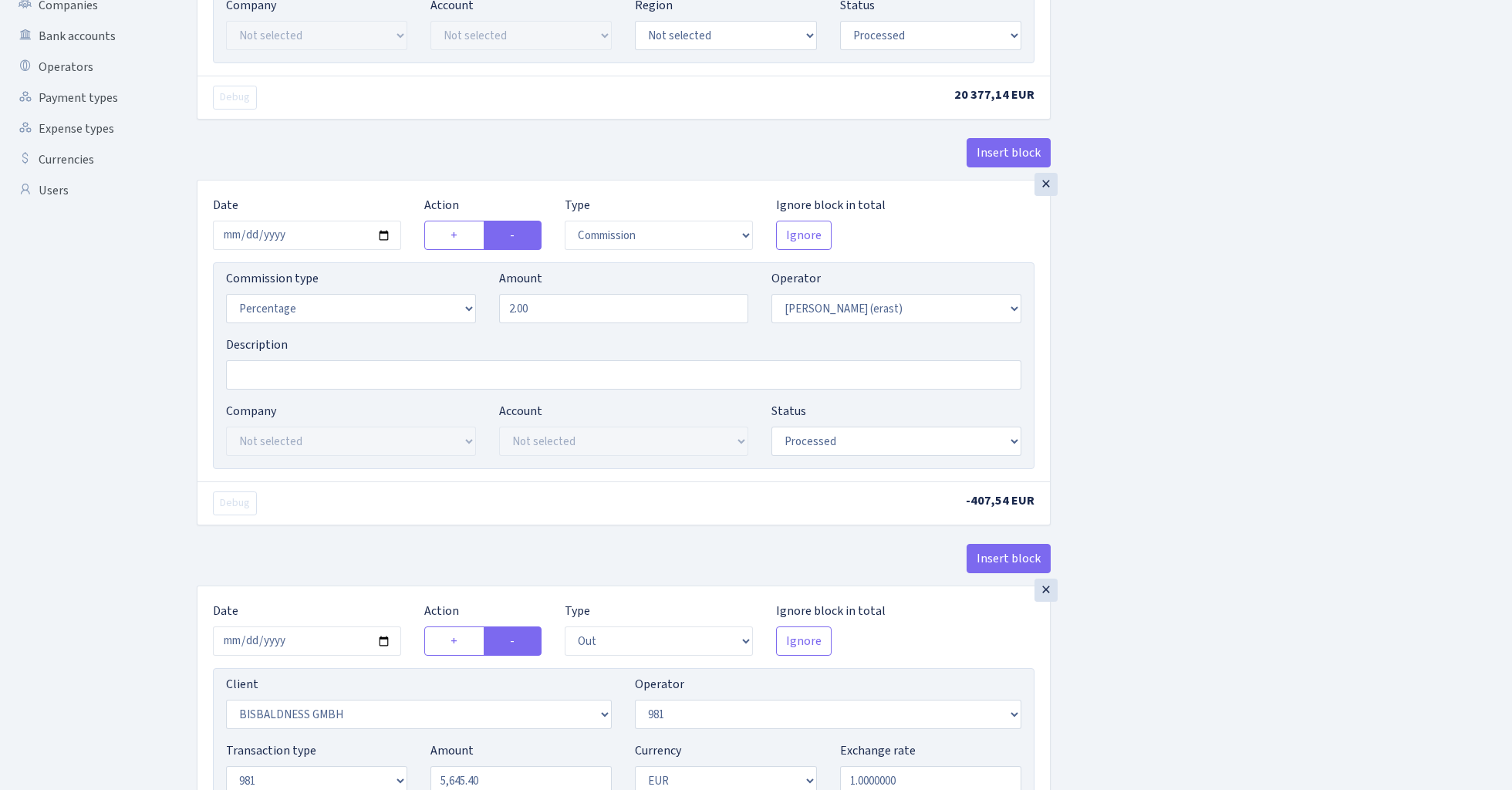
scroll to position [442, 0]
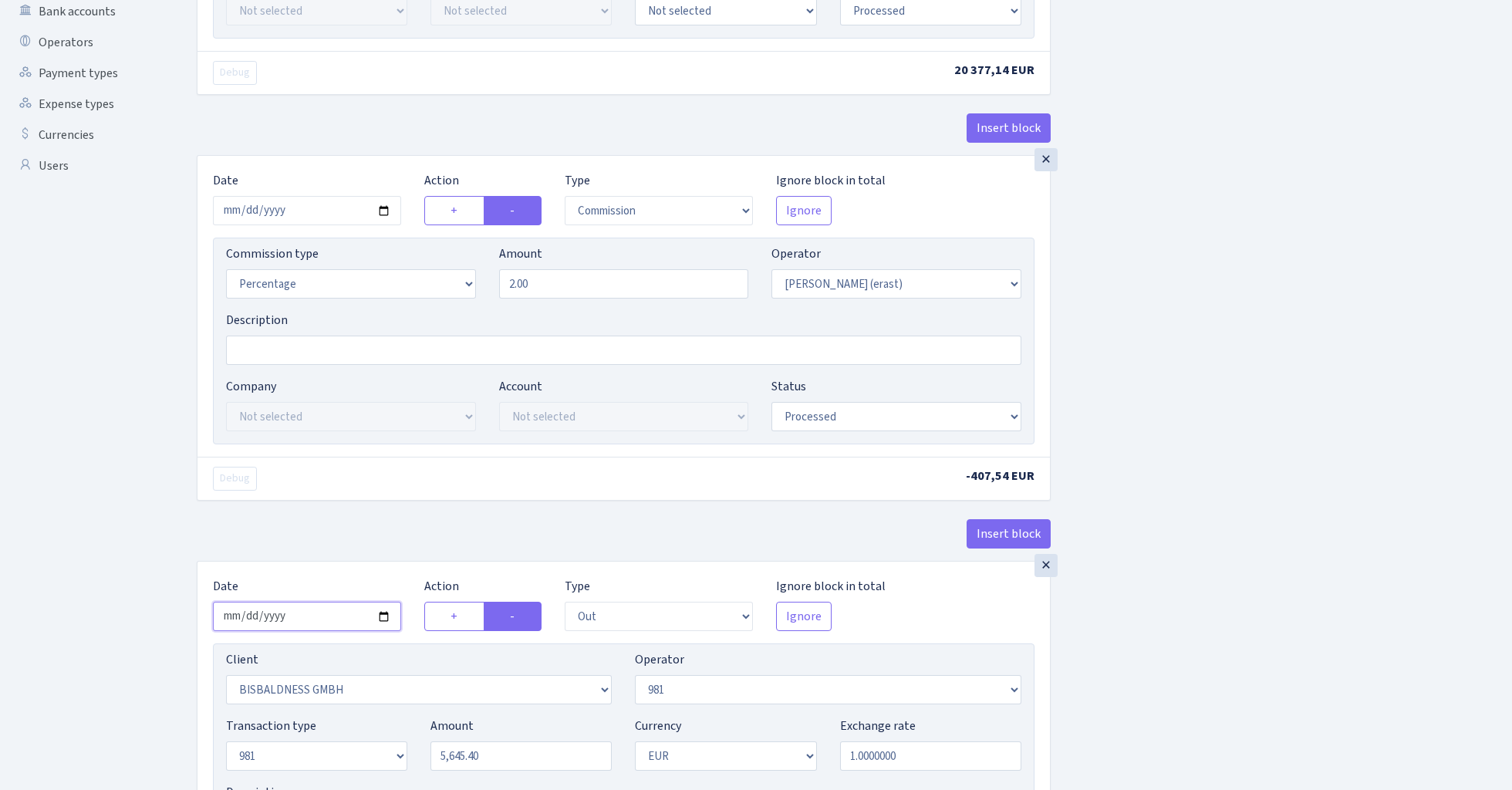
click at [303, 620] on input "2025-08-12" at bounding box center [307, 616] width 189 height 29
type input "[DATE]"
click at [352, 456] on div "× Date 2025-08-20 Action + - Type --- In Out Commission Field required. Ignore …" at bounding box center [623, 306] width 852 height 300
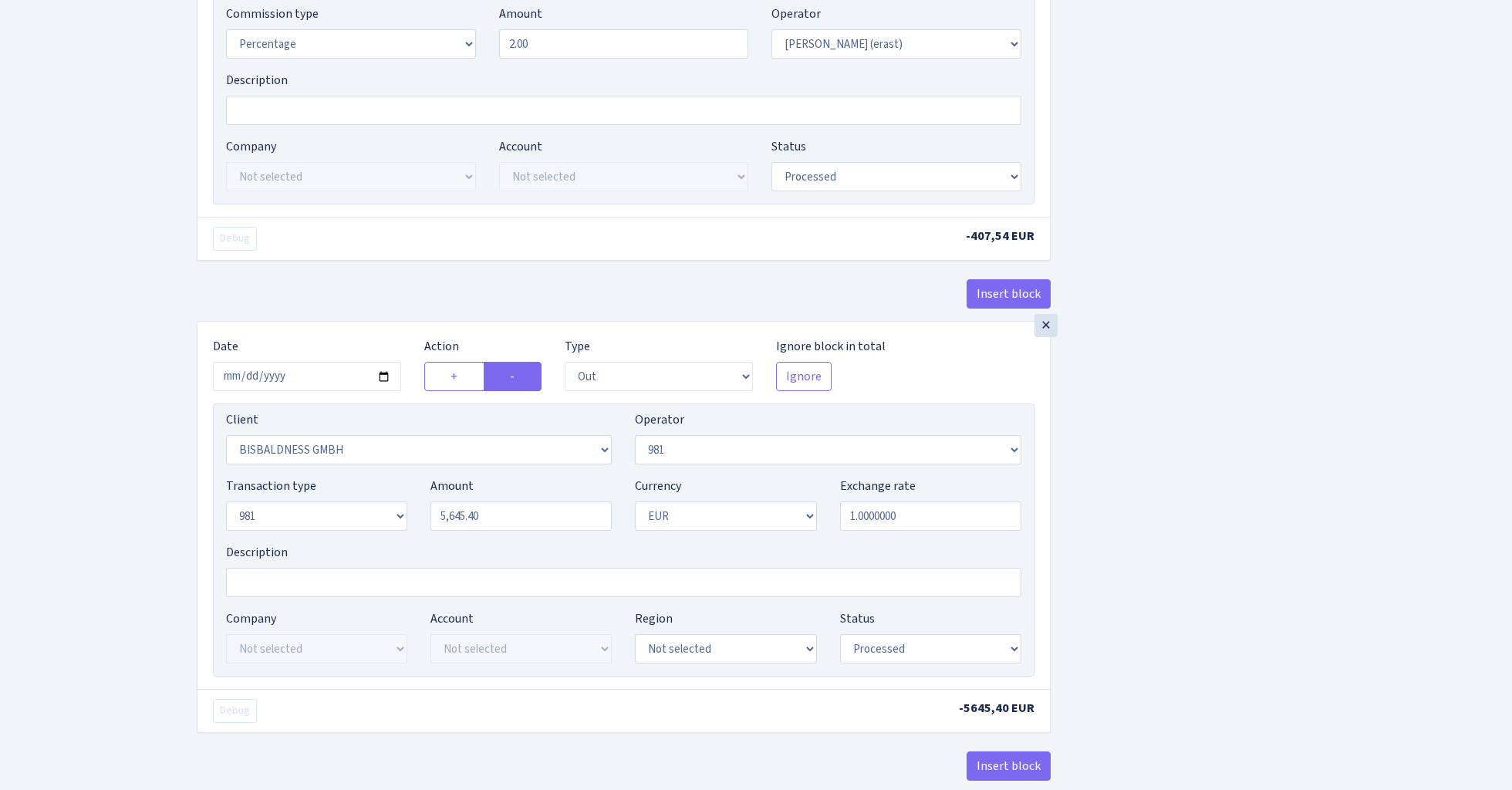
scroll to position [695, 0]
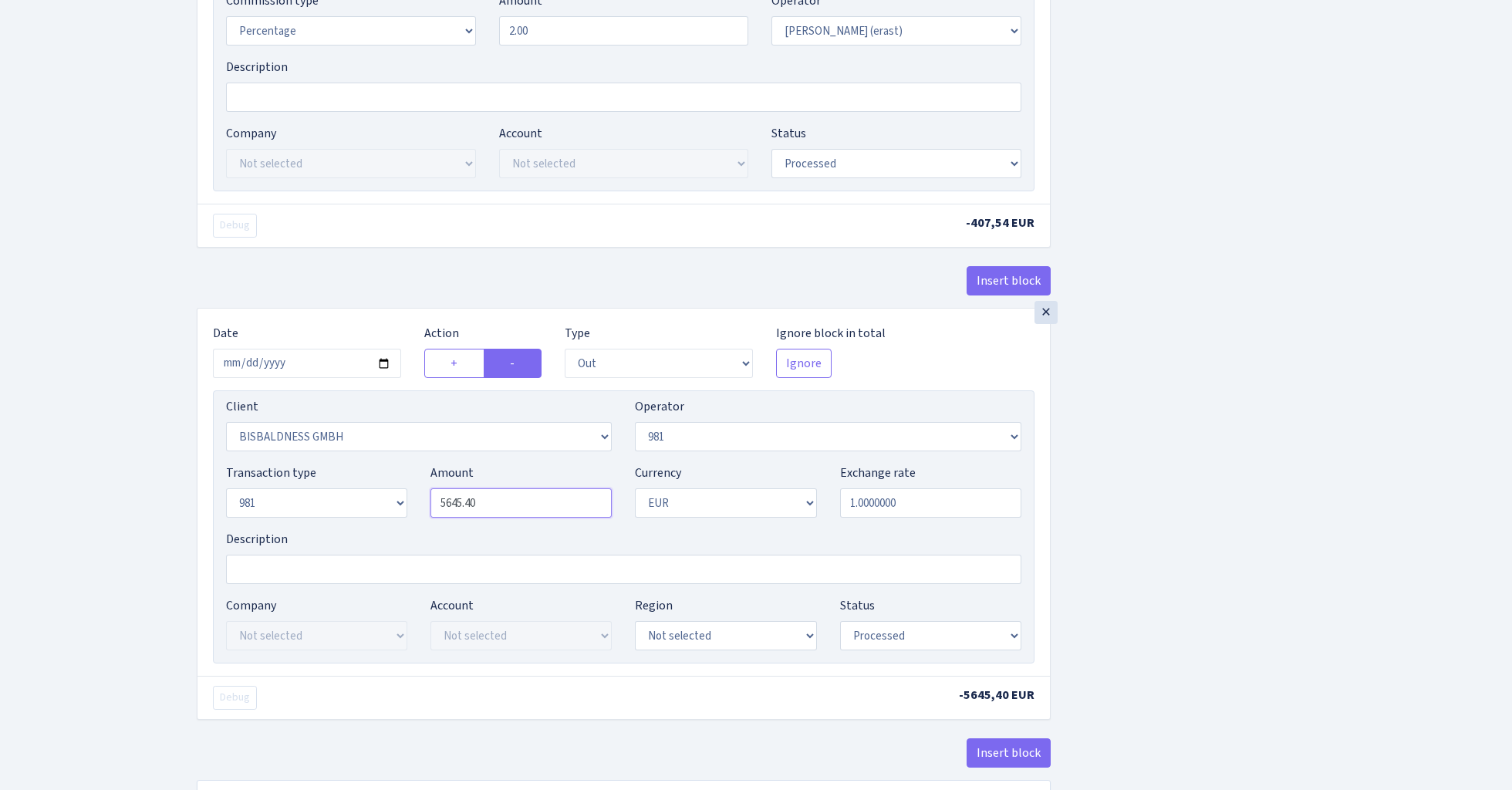
click at [510, 509] on input "5645.40" at bounding box center [521, 503] width 182 height 29
paste input "20377.14"
type input "20,377.14"
click at [1140, 391] on div "Insert block × Date 2025-08-20 Action + - Type --- In Out Commission Field requ…" at bounding box center [843, 118] width 1316 height 1460
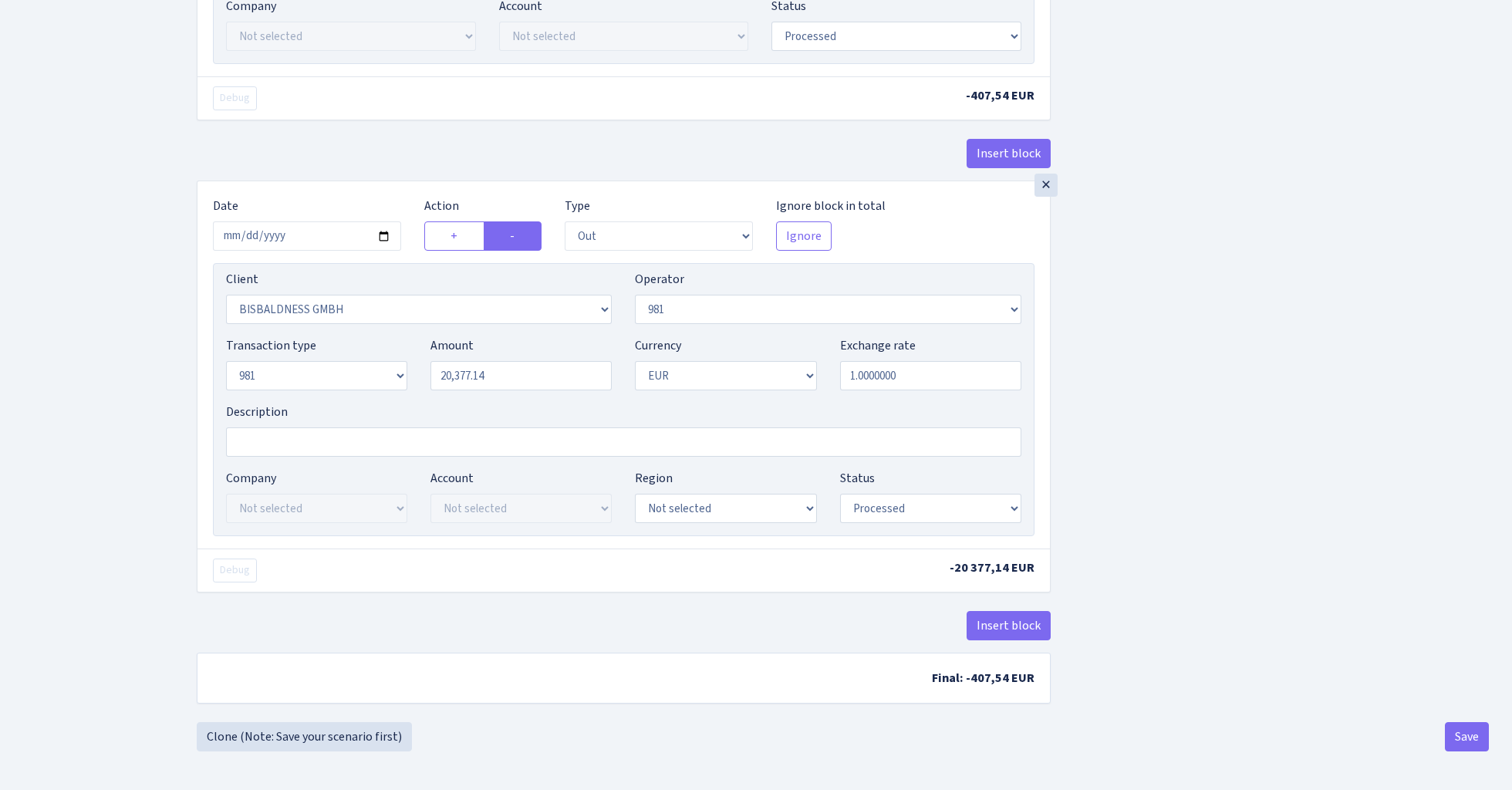
scroll to position [830, 0]
click at [1470, 747] on button "Save" at bounding box center [1466, 737] width 44 height 29
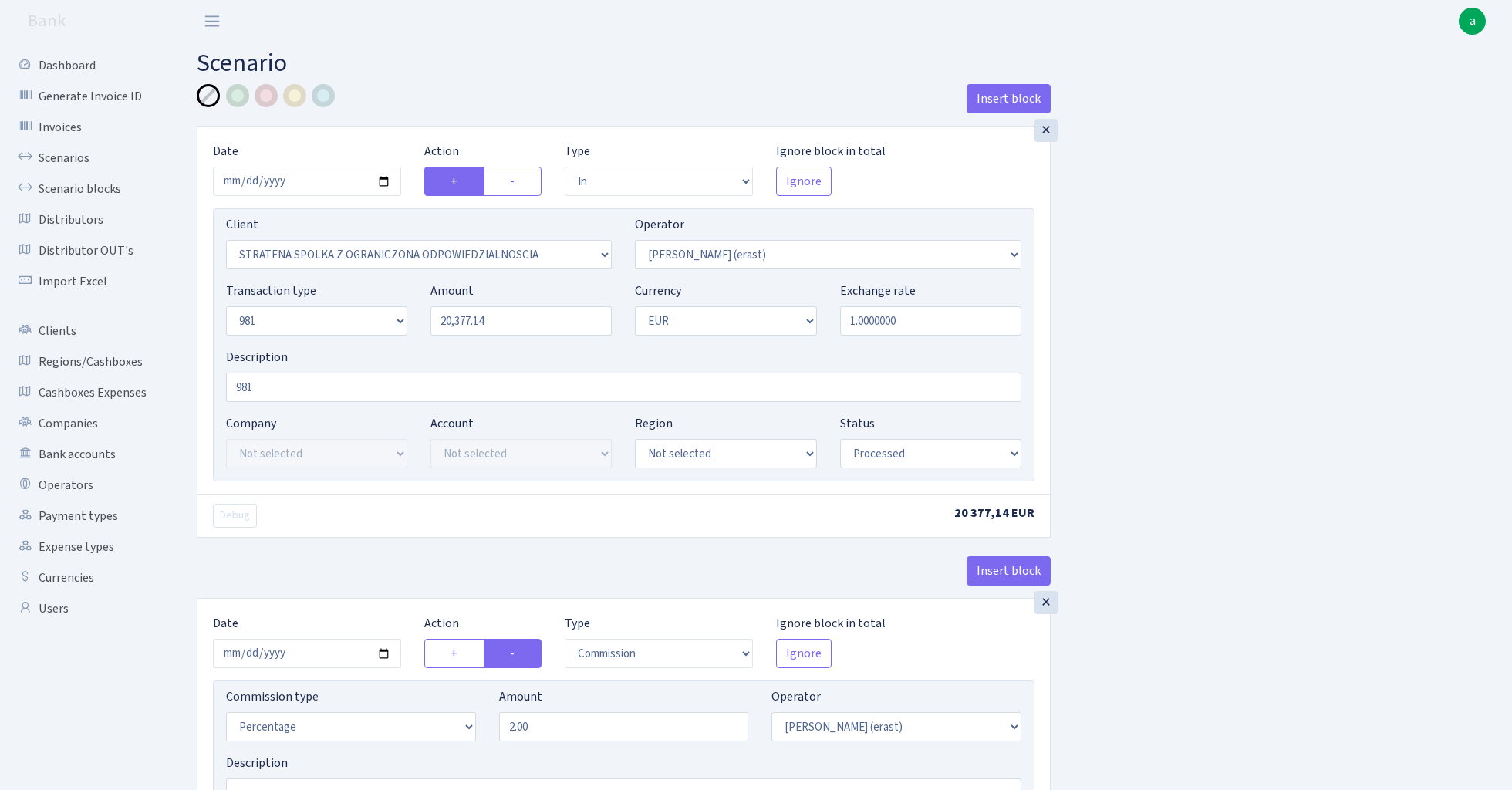
select select "in"
select select "3300"
select select "155"
select select "8"
select select "1"
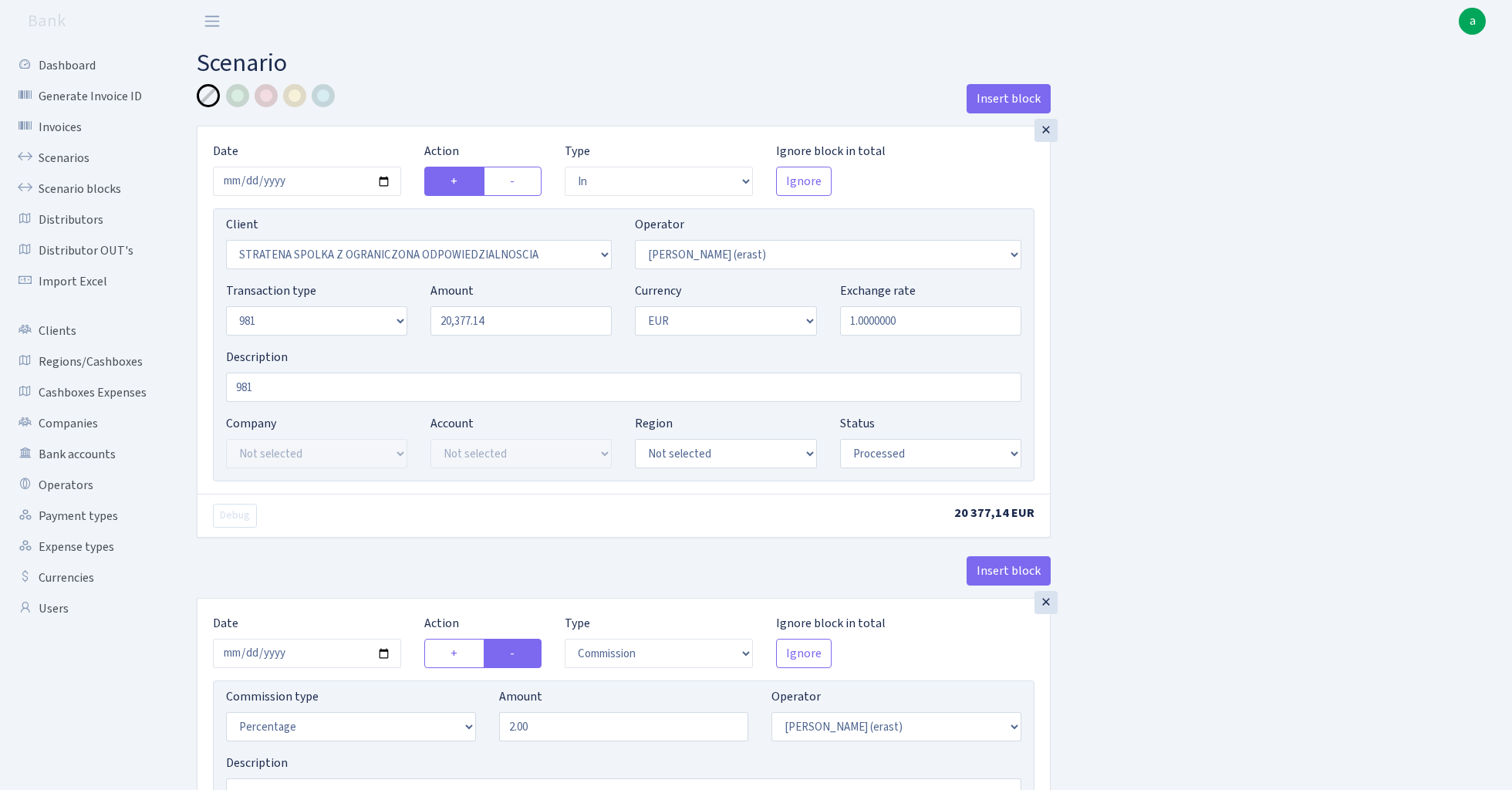
select select "processed"
select select "commission"
select select "155"
select select "processed"
select select "out"
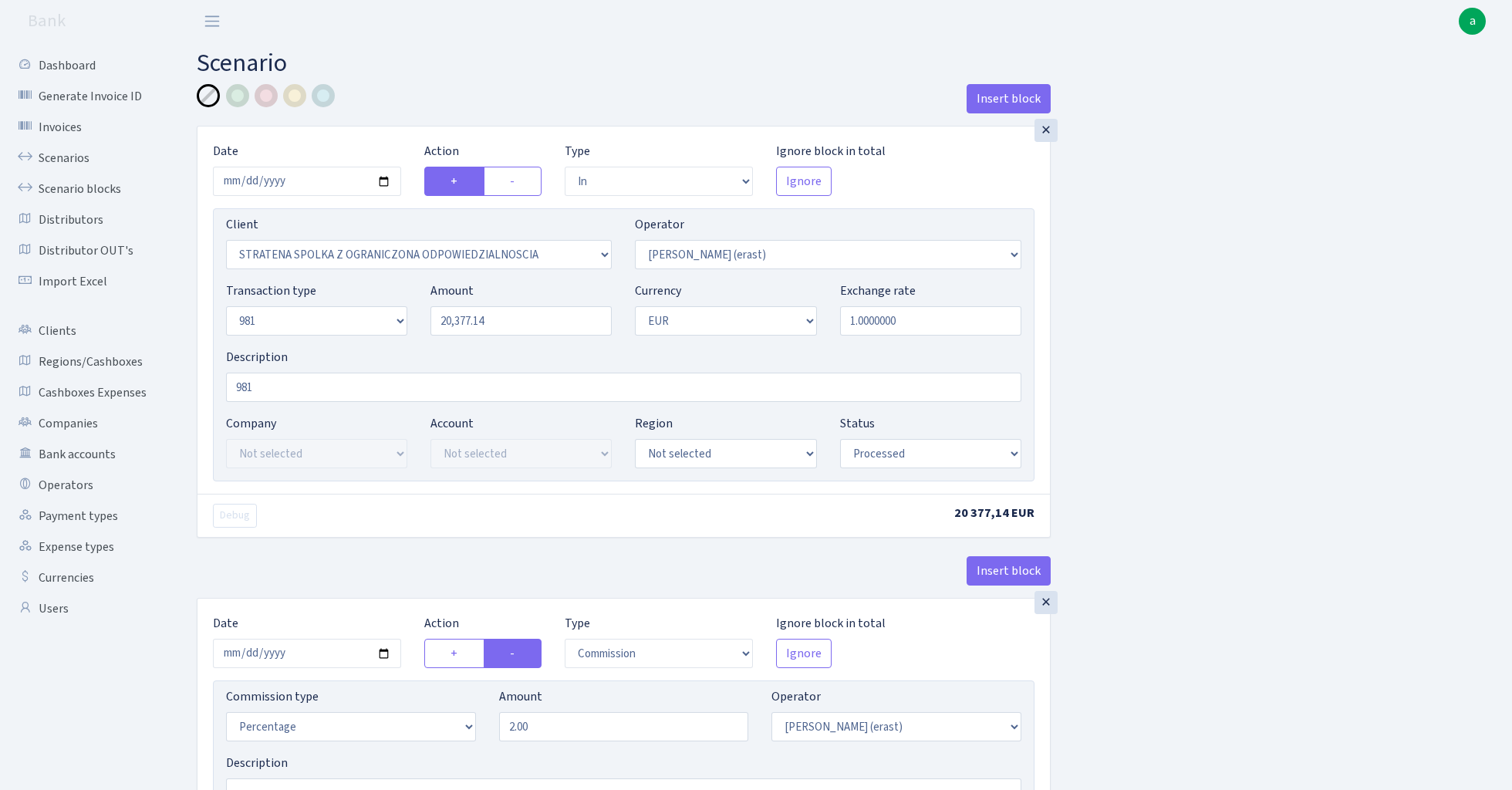
select select "2442"
select select "61"
select select "8"
select select "1"
select select "processed"
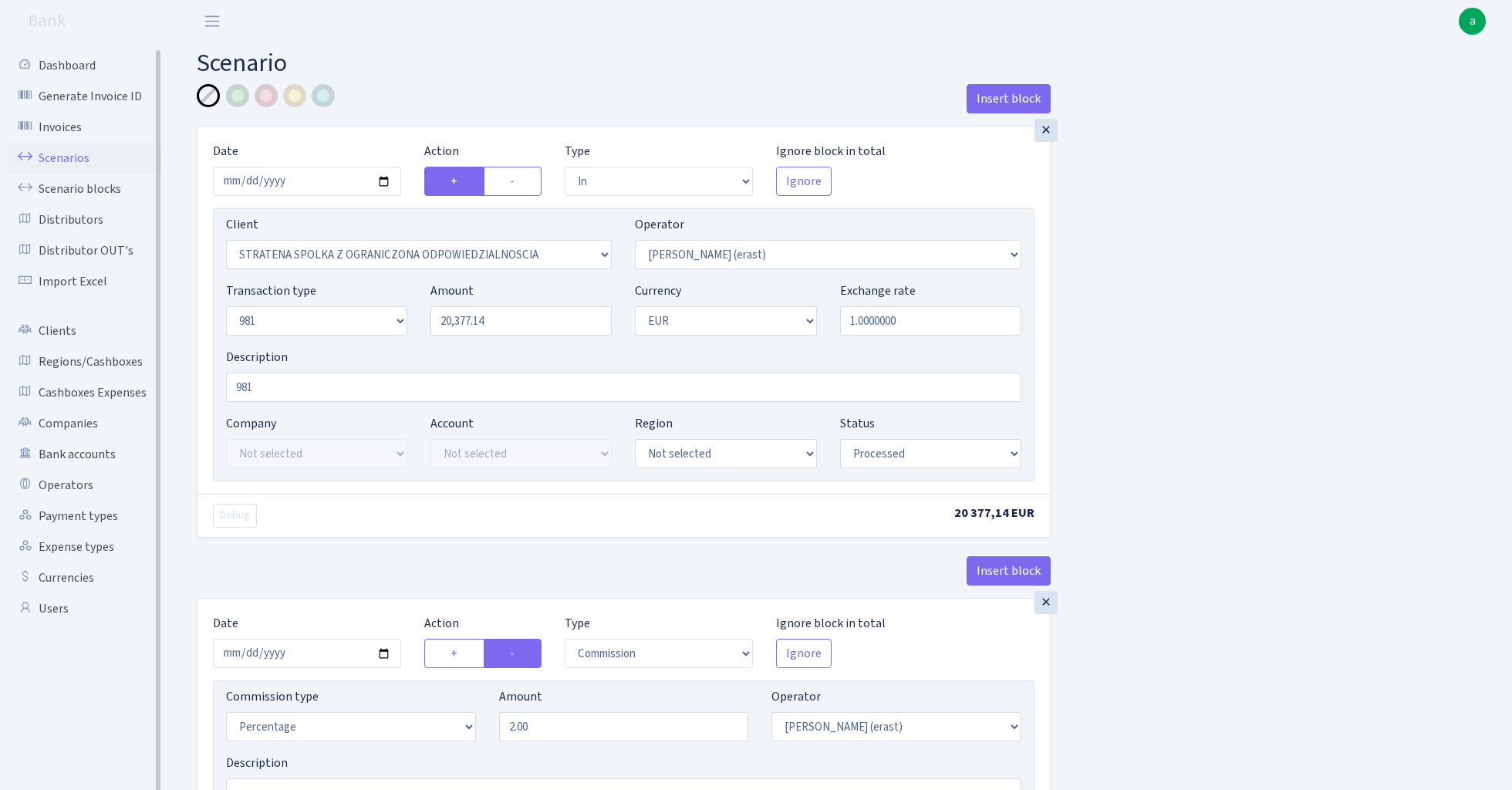
click at [50, 154] on link "Scenarios" at bounding box center [84, 158] width 154 height 31
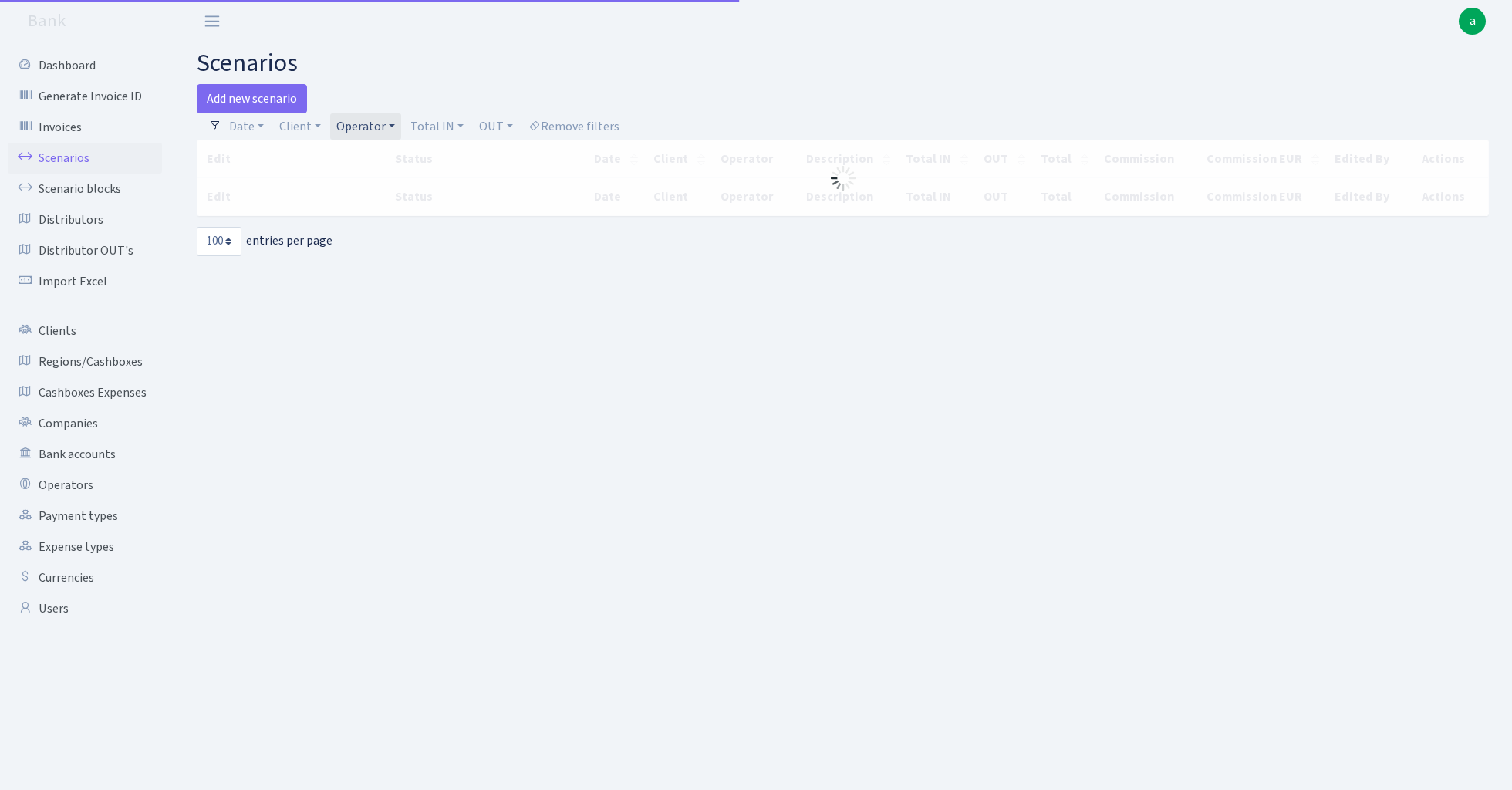
select select "100"
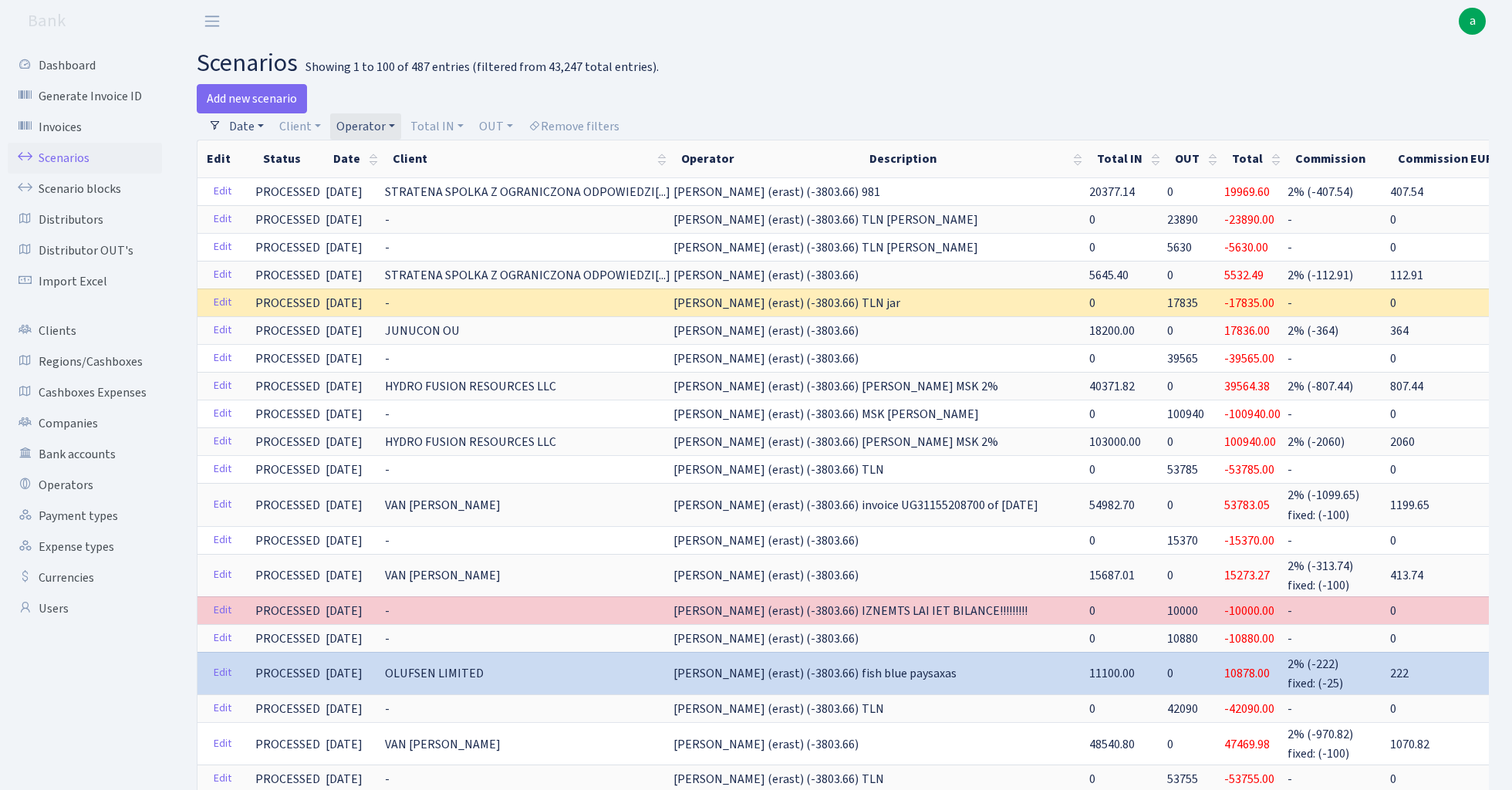
click at [251, 127] on link "Date" at bounding box center [246, 127] width 47 height 26
click at [302, 123] on link "Client" at bounding box center [300, 127] width 54 height 26
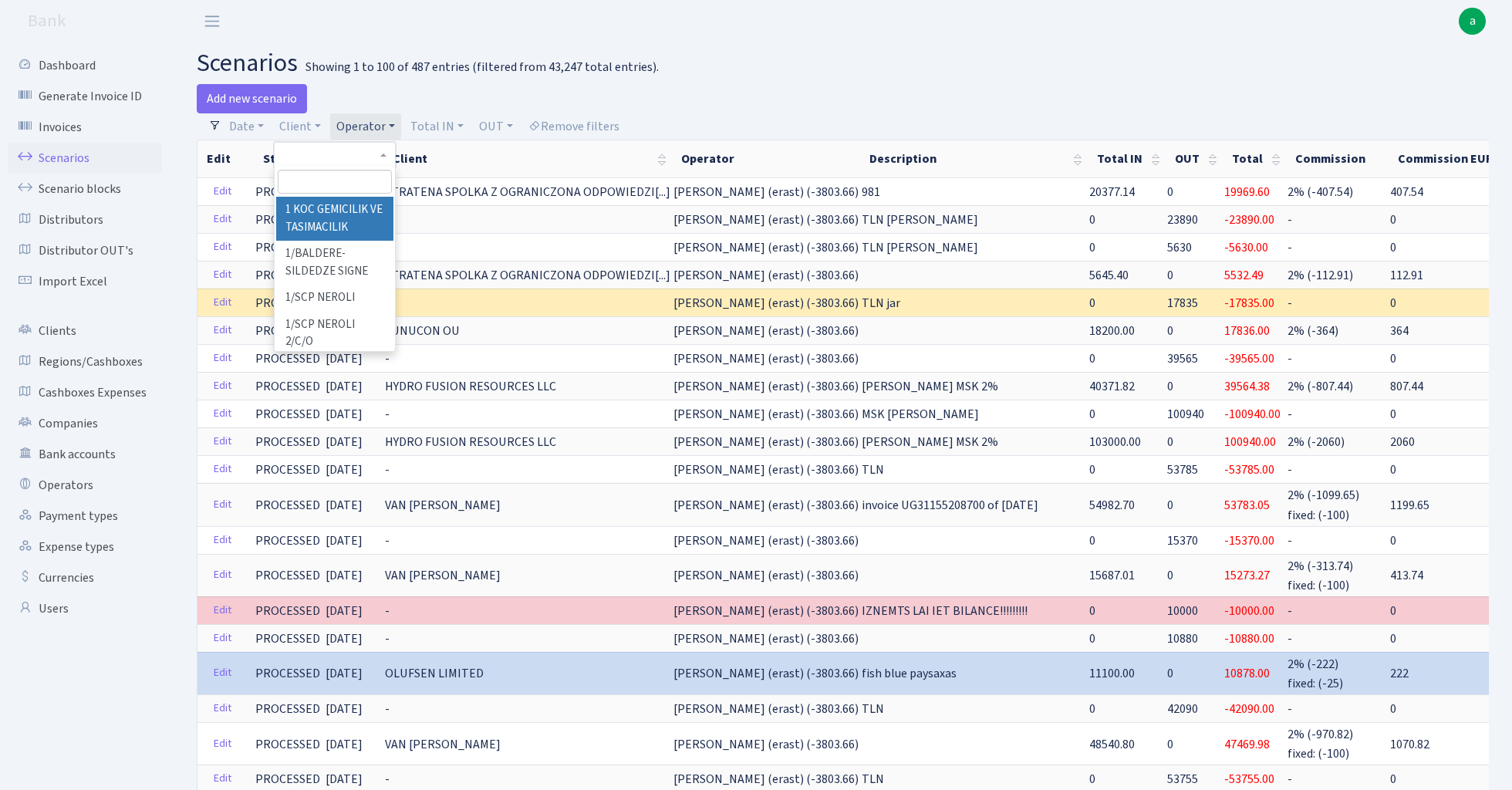
click at [307, 182] on input "search" at bounding box center [335, 182] width 114 height 24
type input "dfb"
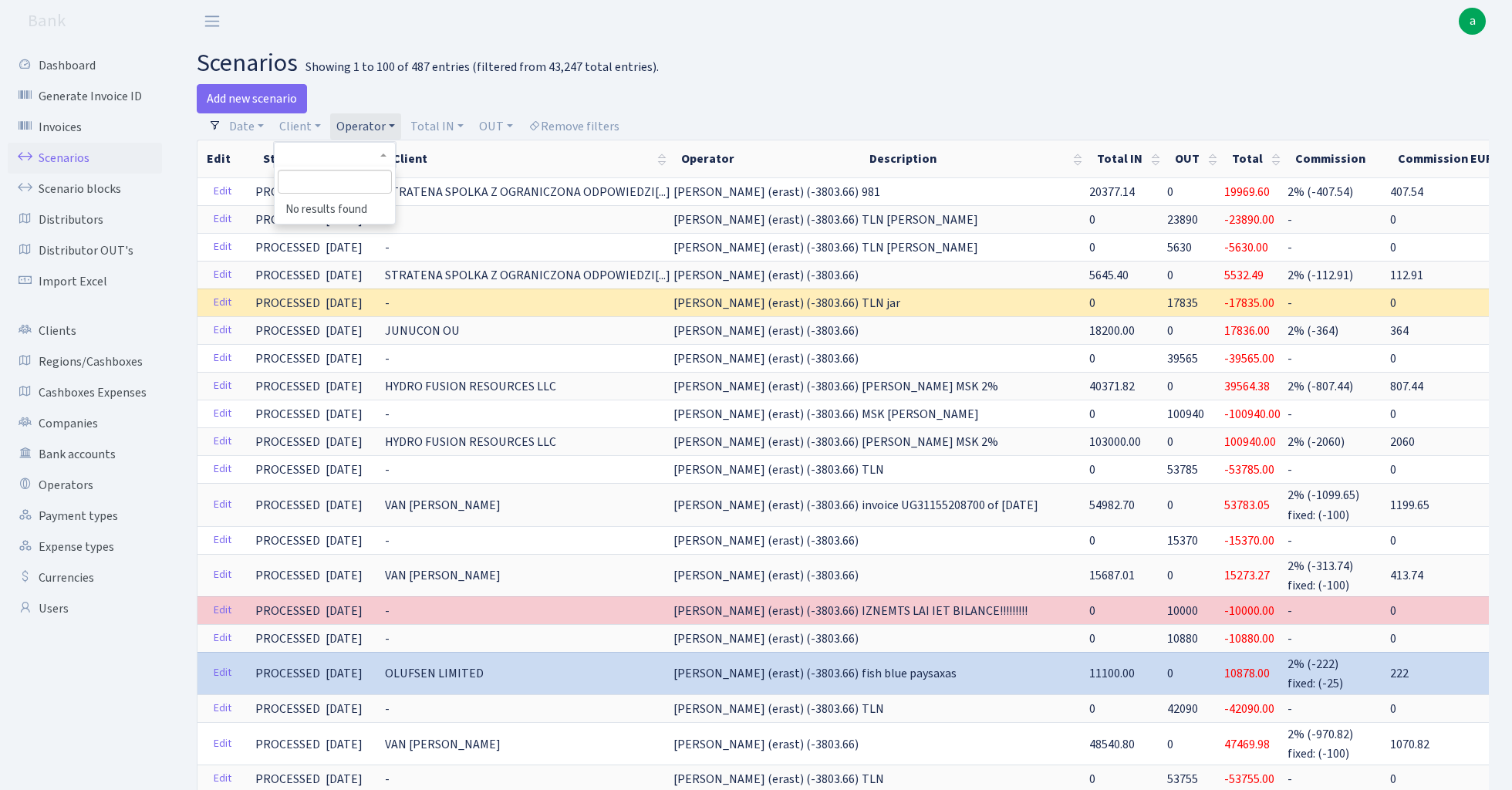
click at [734, 86] on div "Add new scenario" at bounding box center [514, 99] width 635 height 29
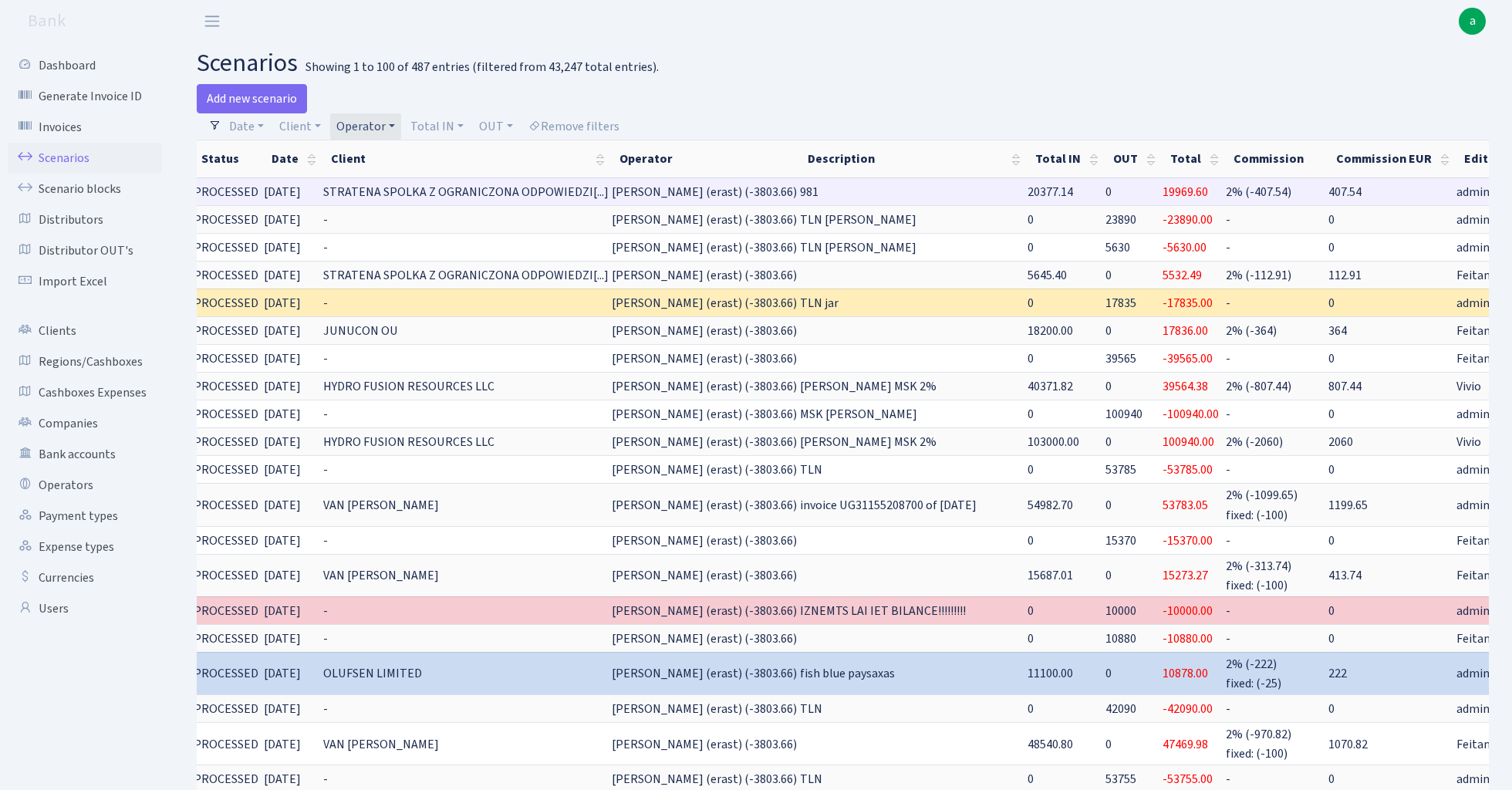
scroll to position [0, 208]
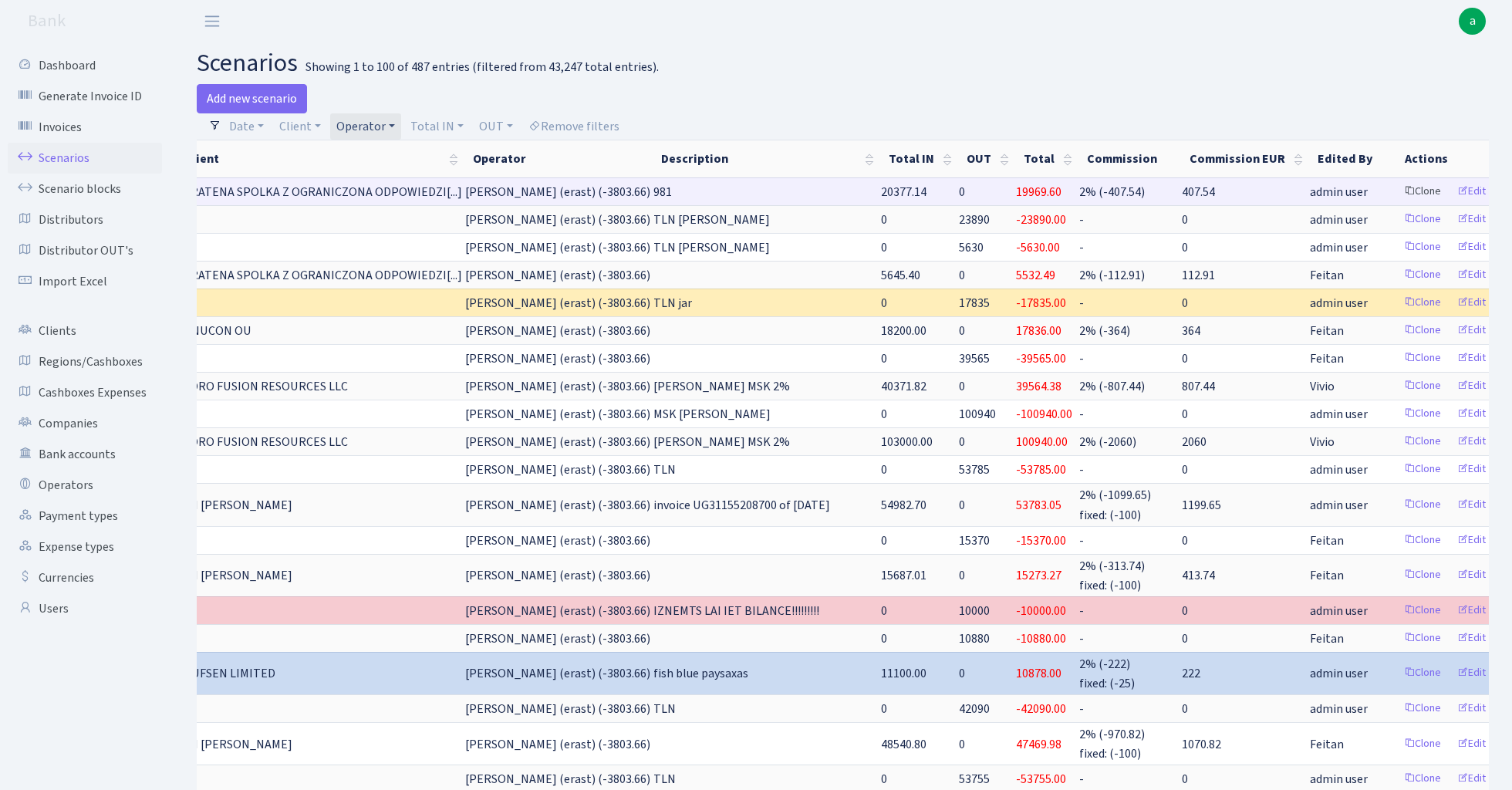
click at [1397, 192] on link "Clone" at bounding box center [1422, 192] width 51 height 24
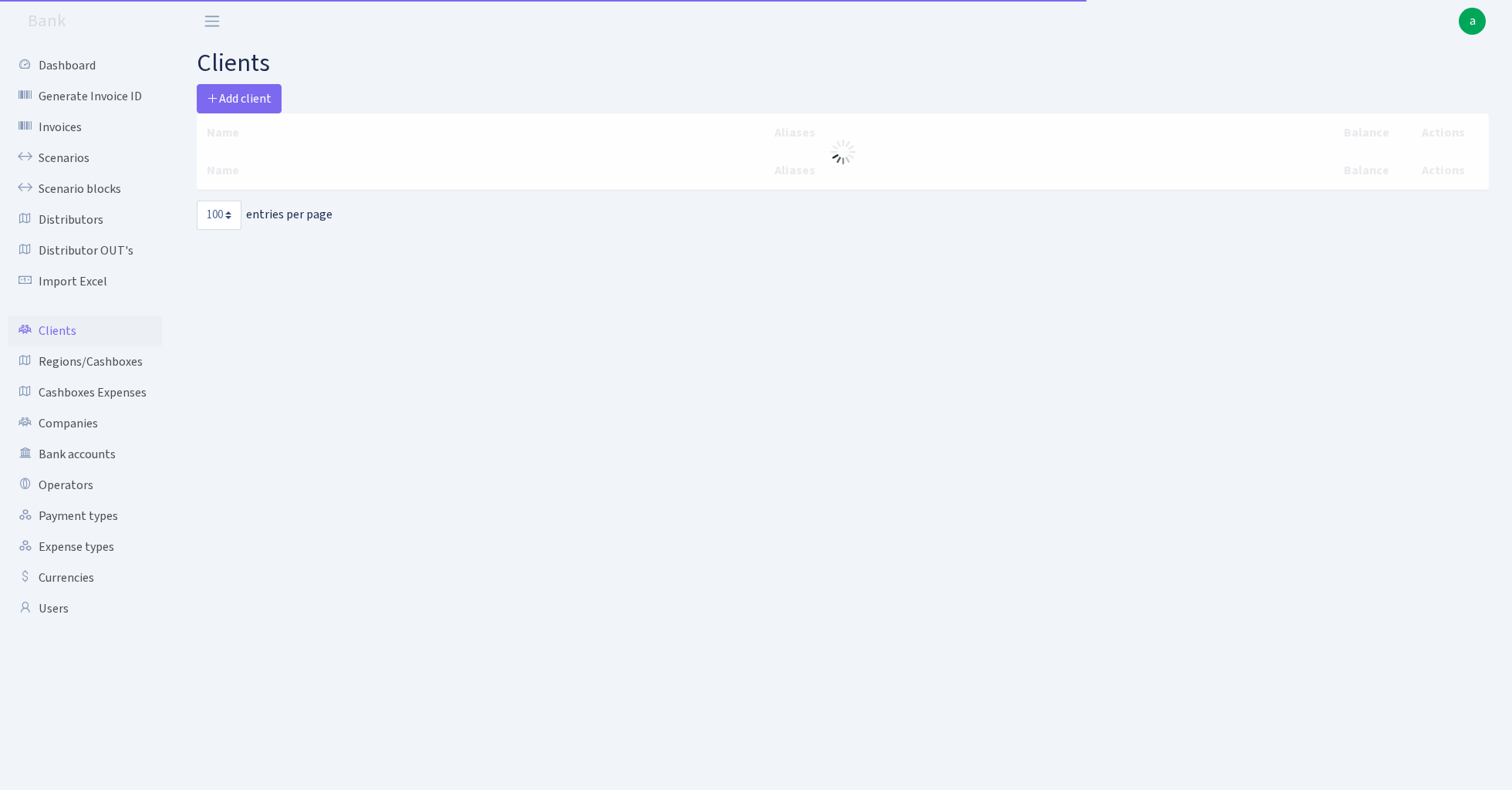
select select "100"
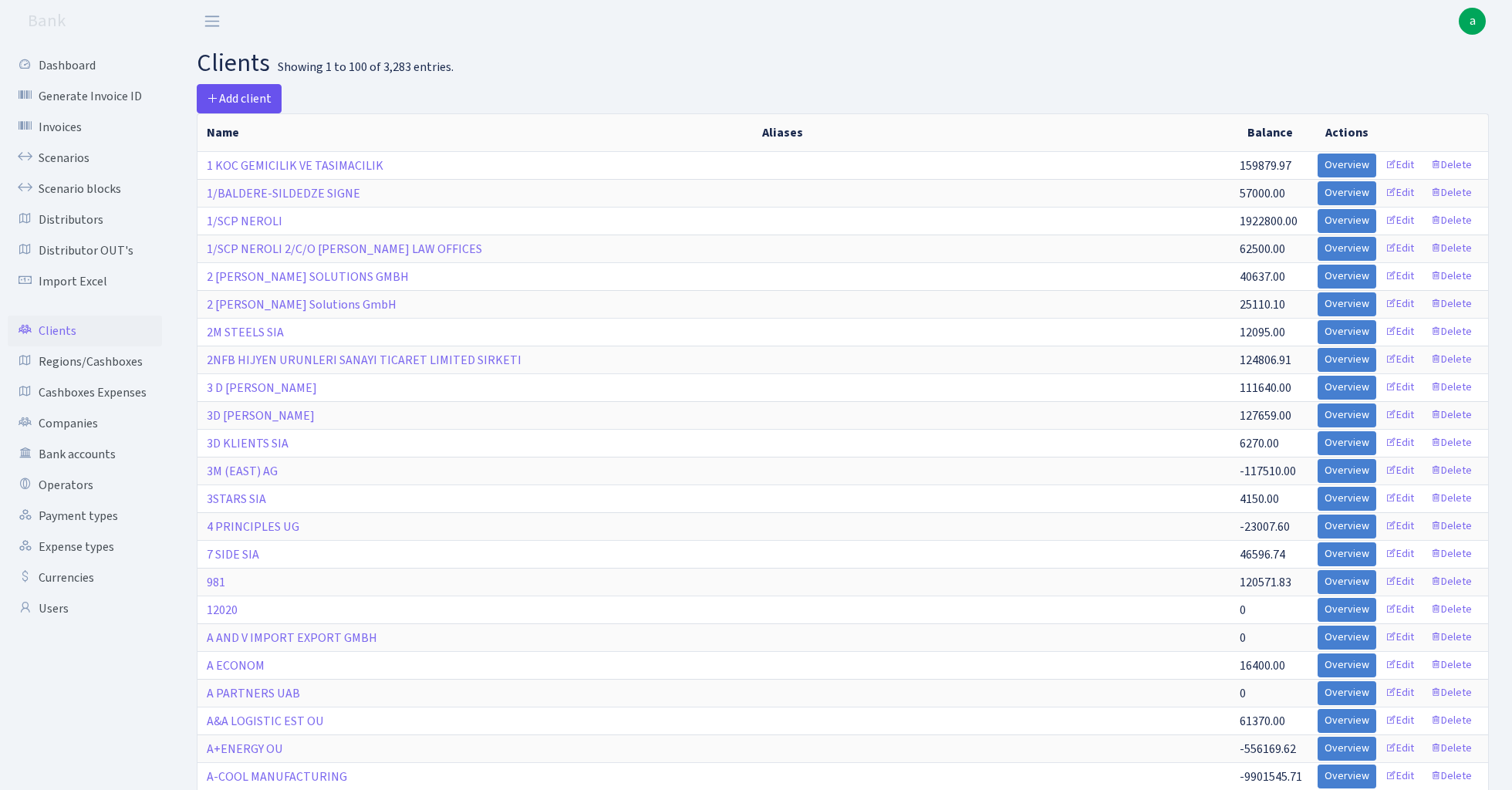
click at [244, 96] on span "Add client" at bounding box center [239, 99] width 65 height 17
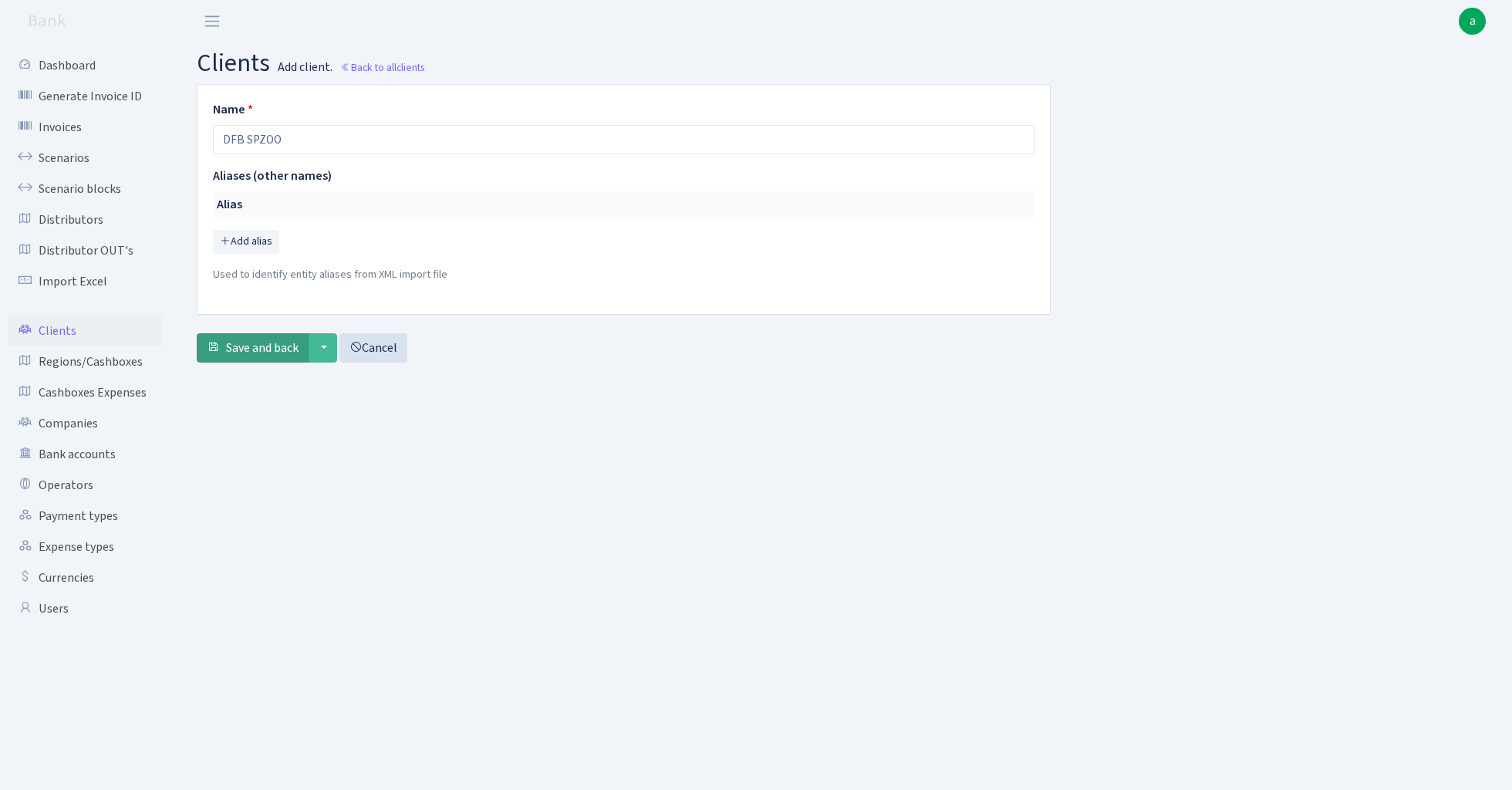
type input "DFB SPZOO"
click at [257, 350] on span "Save and back" at bounding box center [263, 348] width 72 height 17
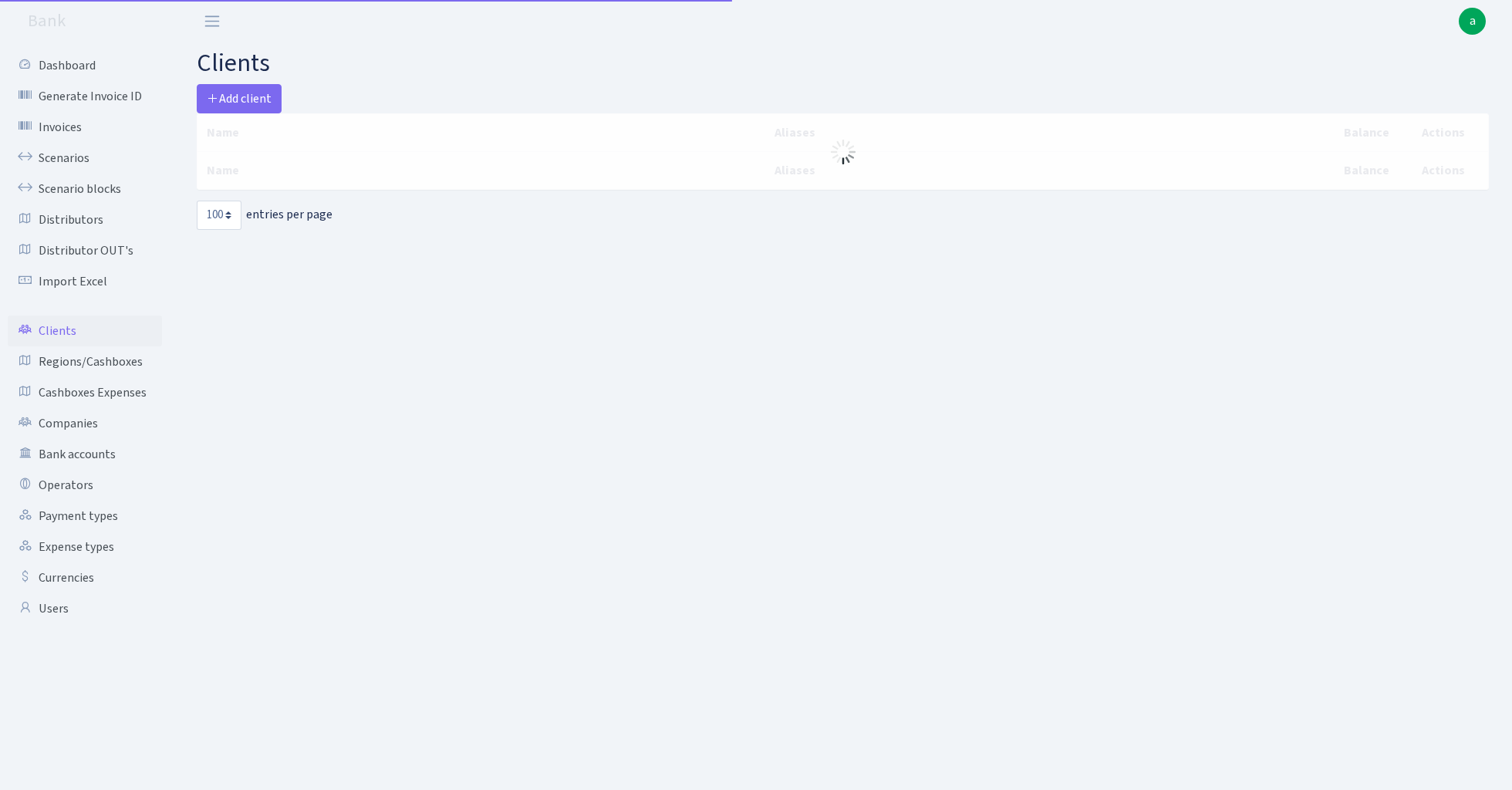
select select "100"
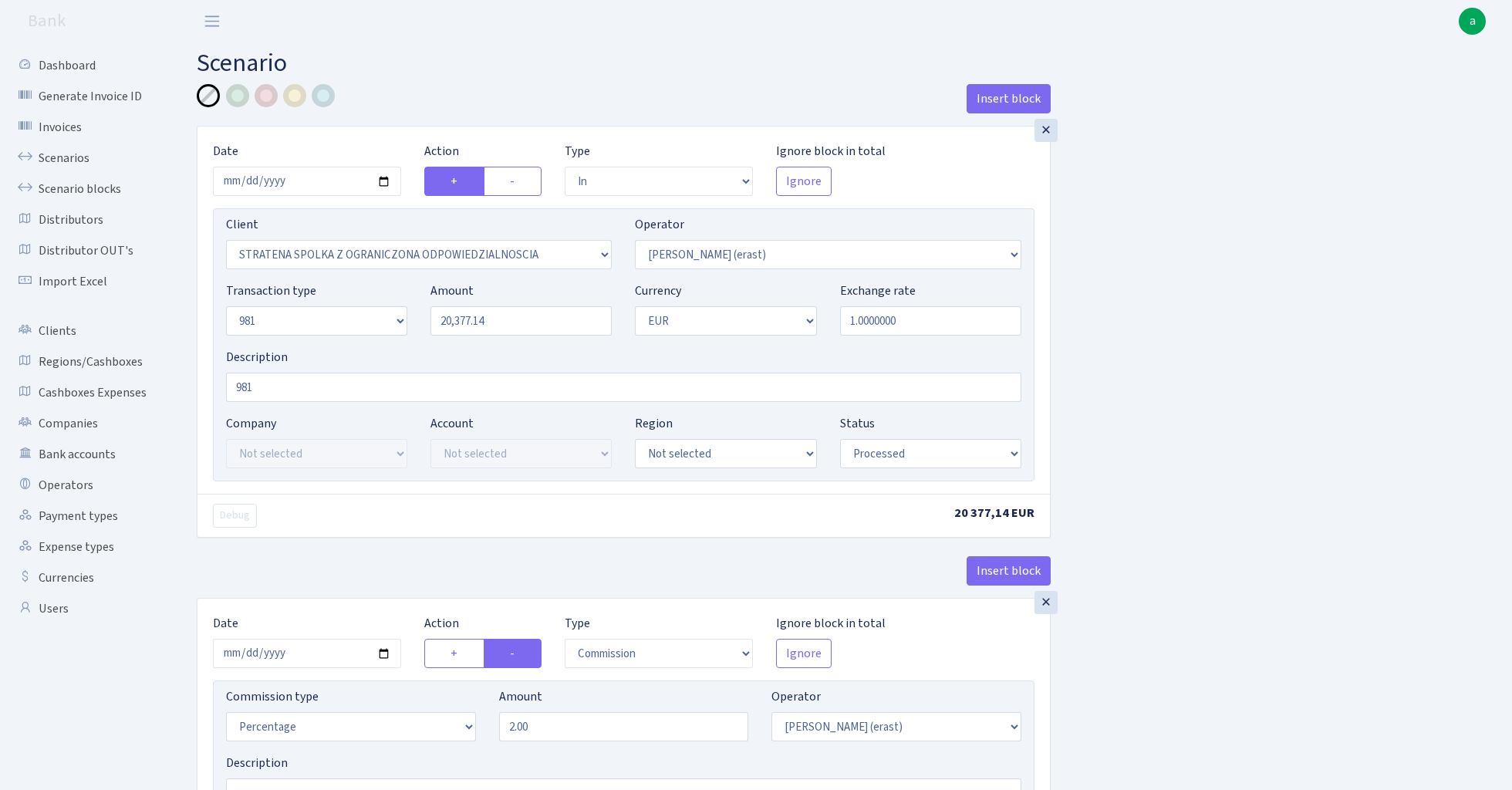
select select "in"
select select "3300"
select select "155"
select select "8"
select select "1"
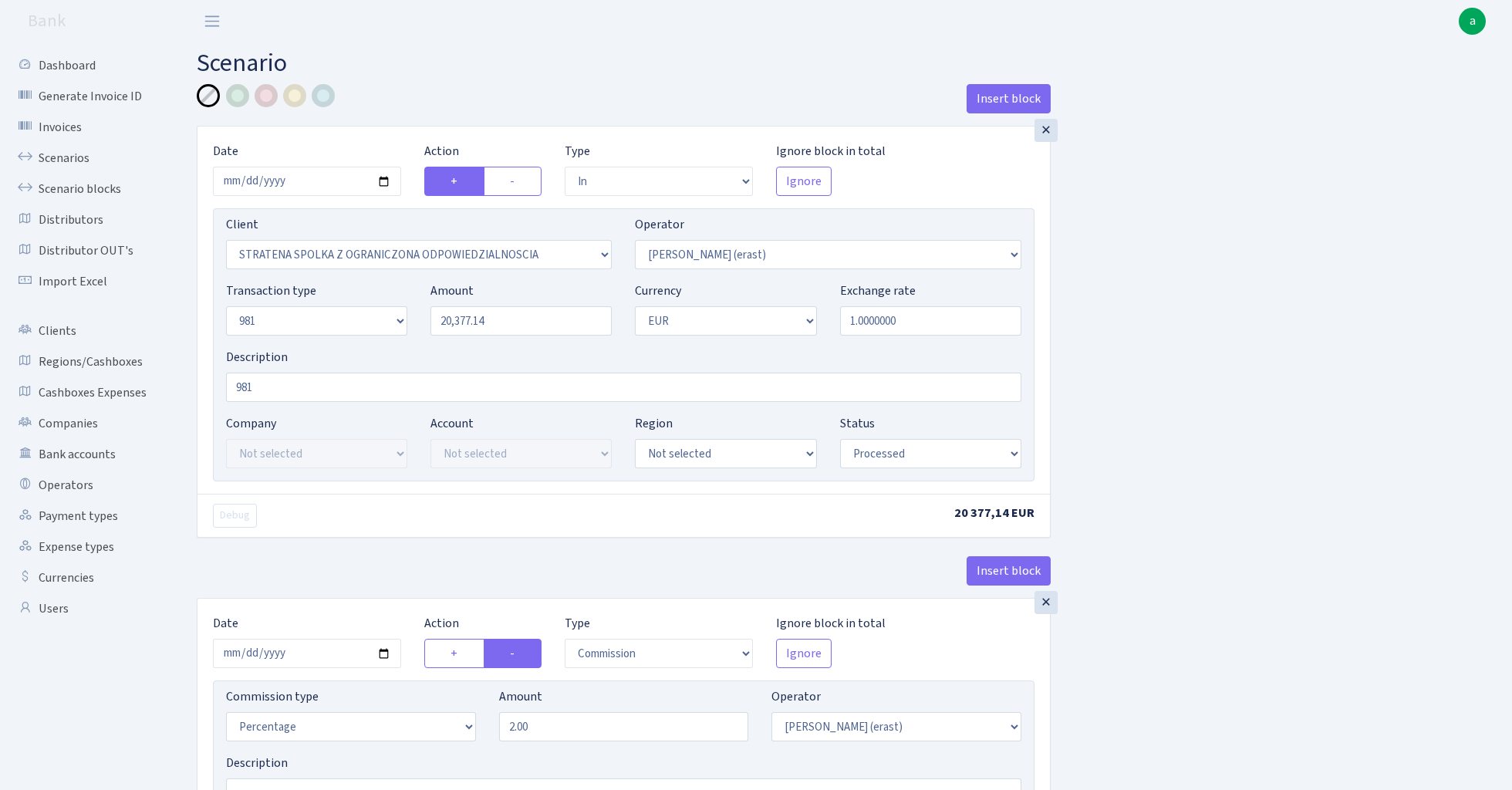
select select "processed"
select select "commission"
select select "155"
select select "processed"
select select "out"
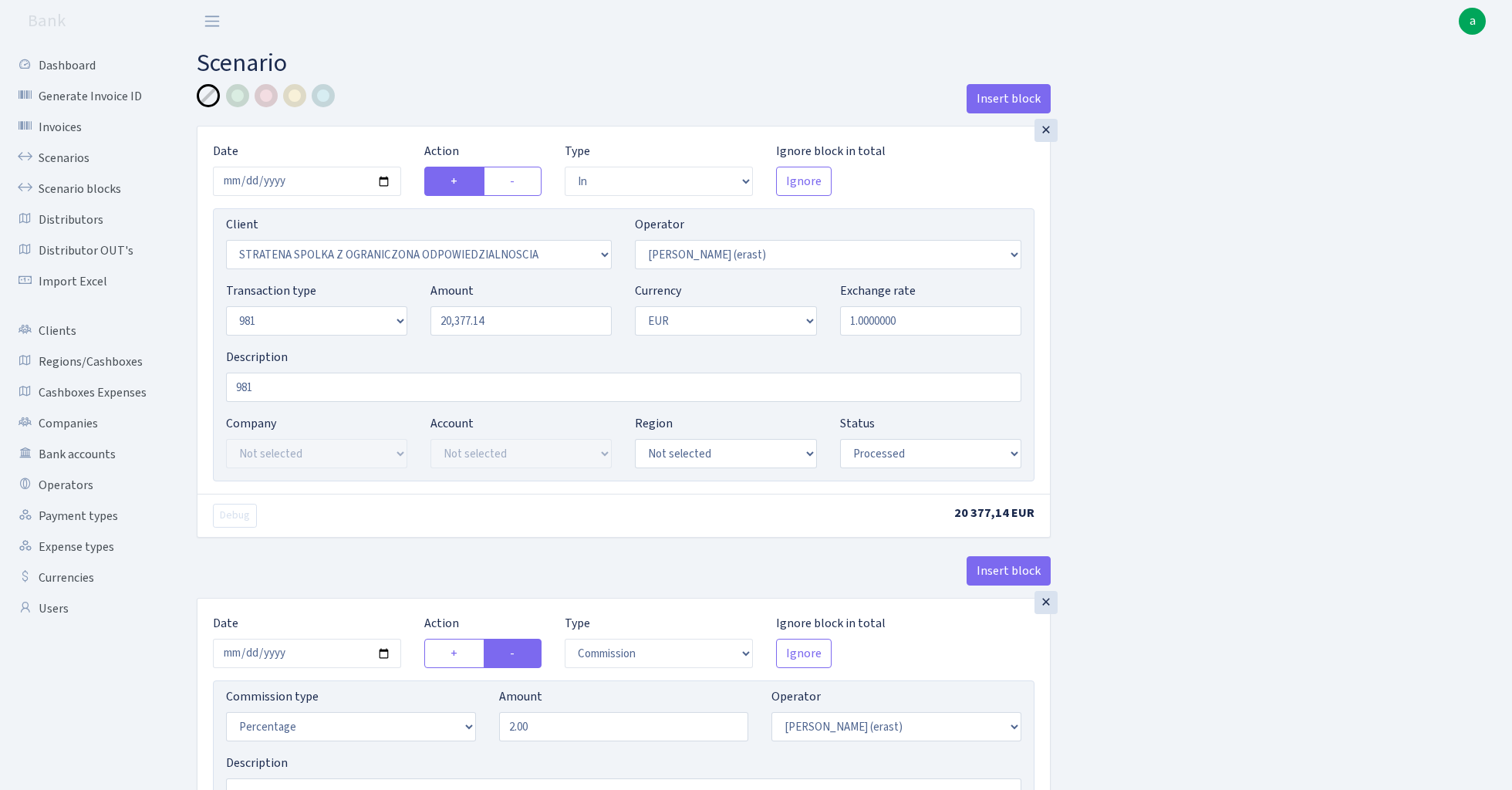
select select "2442"
select select "61"
select select "8"
select select "1"
select select "processed"
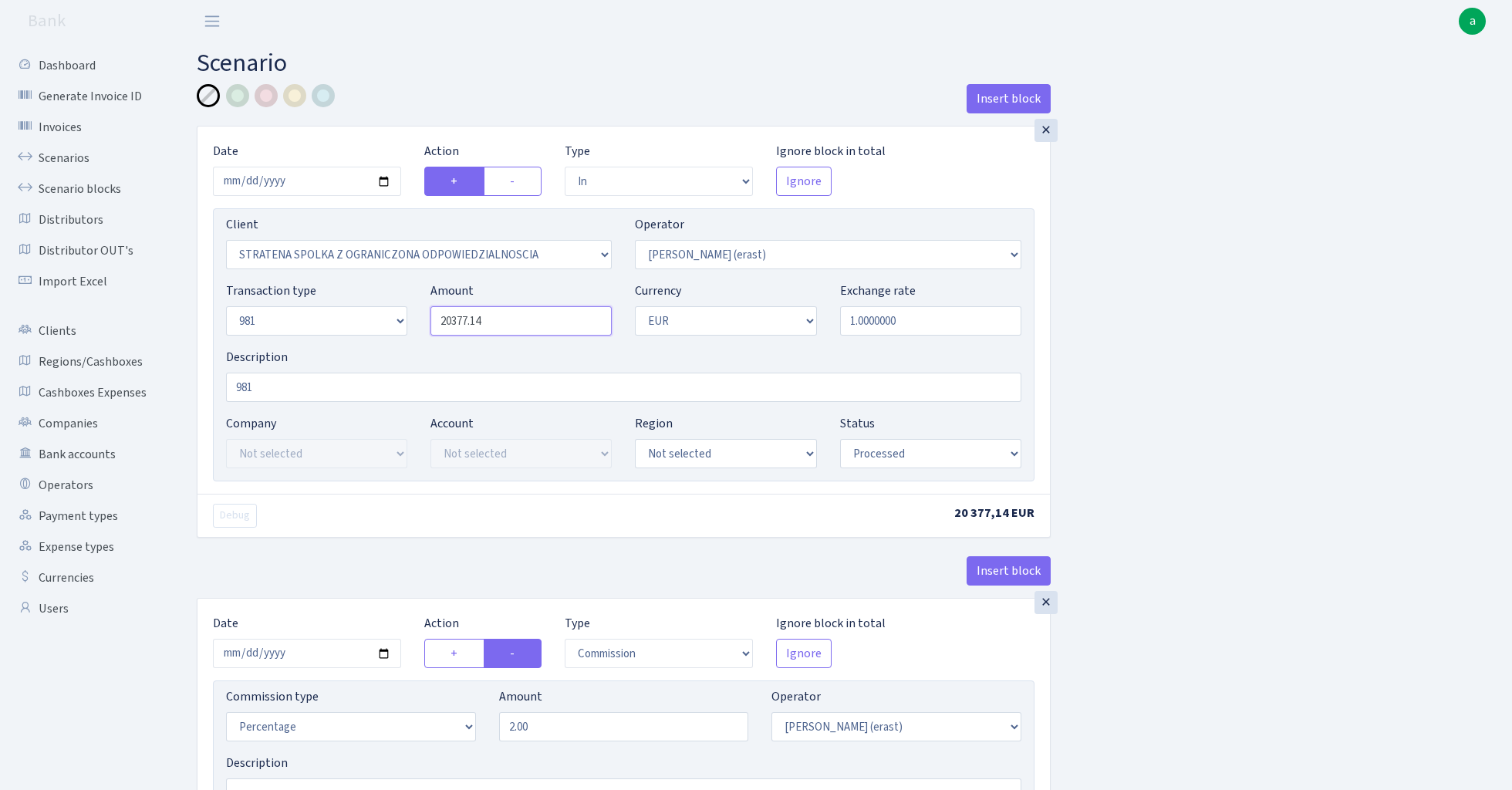
click at [518, 323] on input "20377.14" at bounding box center [521, 321] width 182 height 29
type input "4,000.00"
select select "3309"
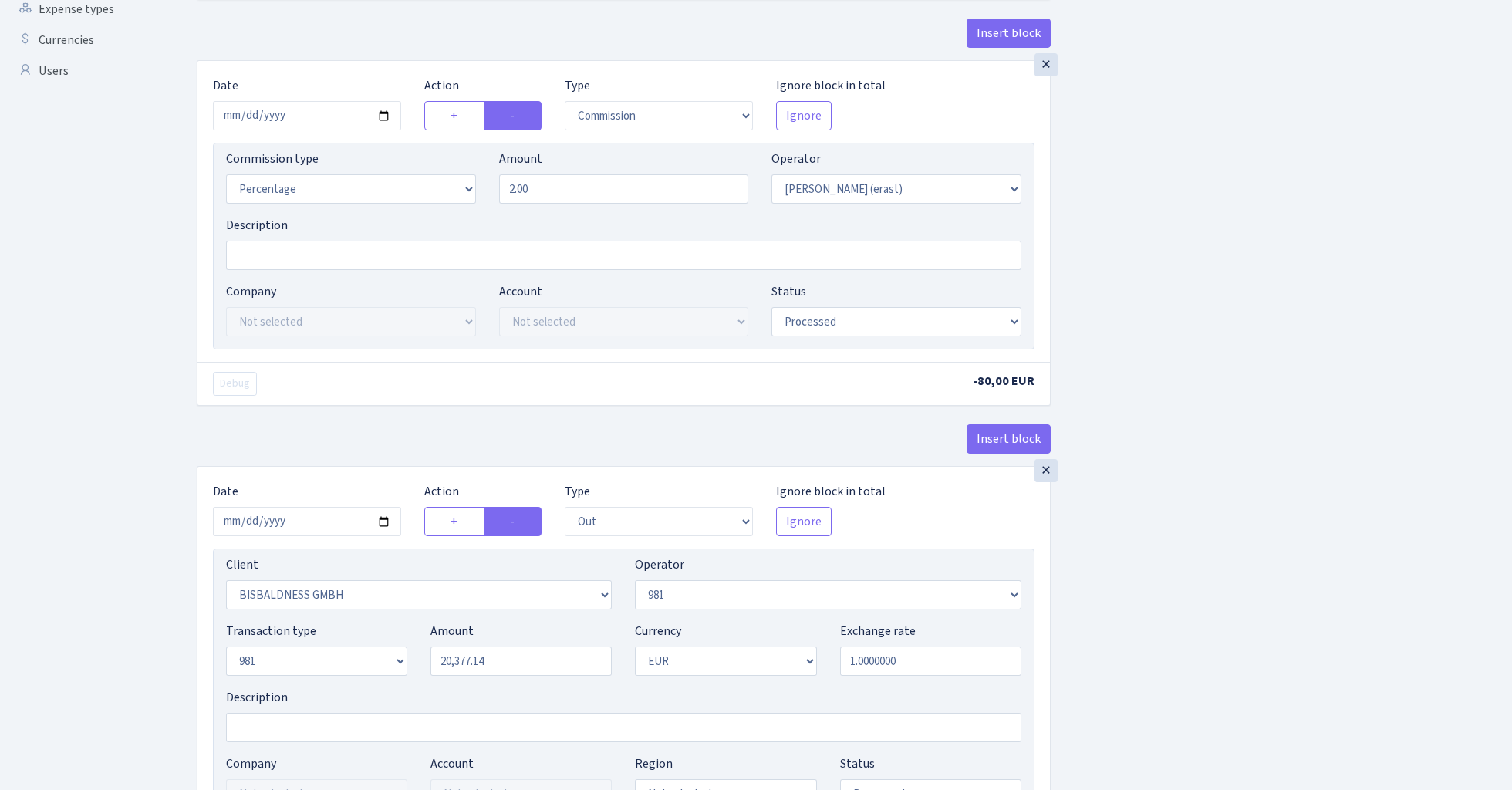
scroll to position [799, 0]
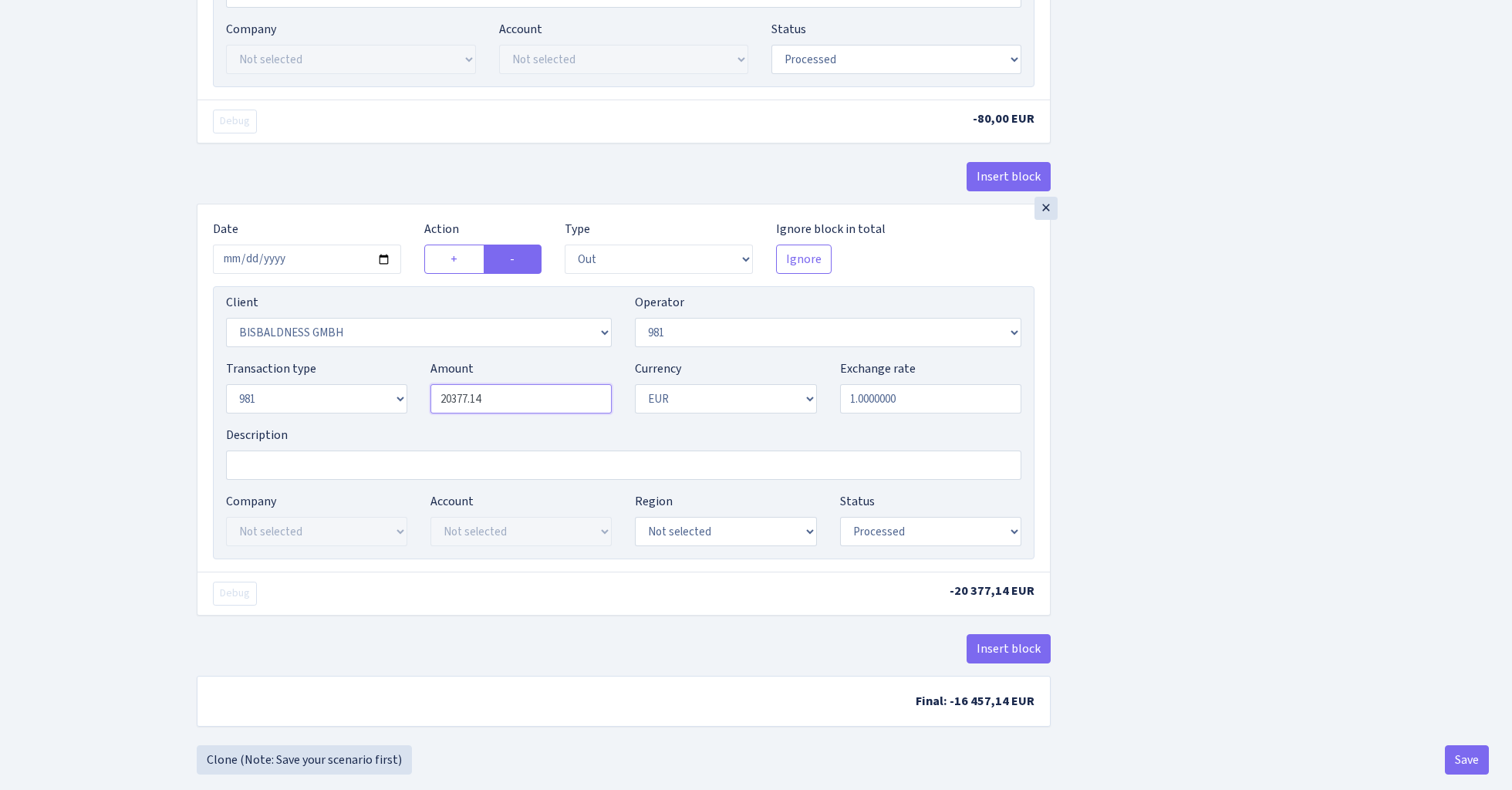
click at [519, 405] on input "20377.14" at bounding box center [521, 398] width 182 height 29
type input "4,000.00"
click at [1267, 464] on div "Insert block × Date 2025-08-20 Action + - Type --- In Out Commission Field requ…" at bounding box center [843, 14] width 1316 height 1460
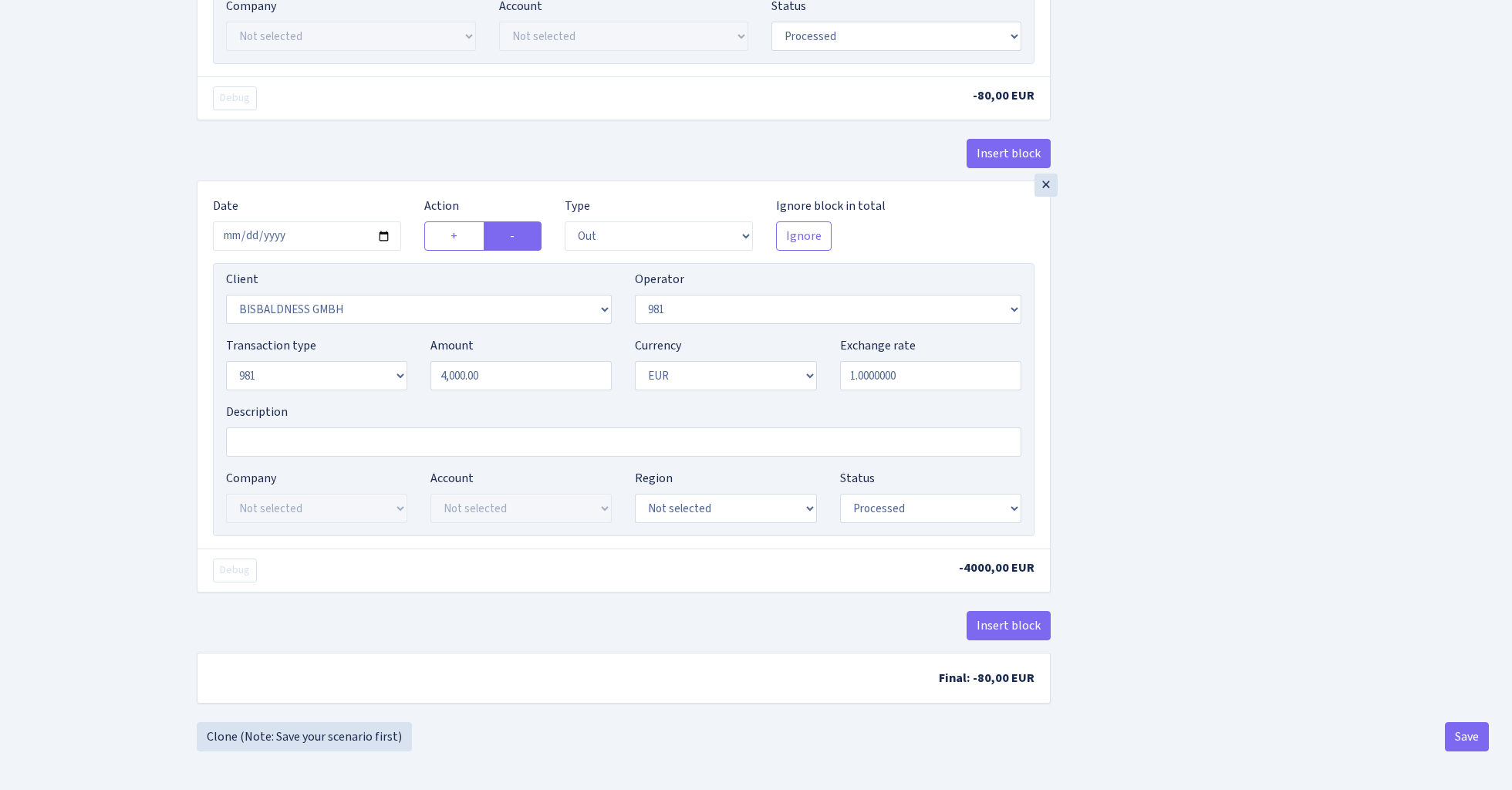
scroll to position [830, 0]
click at [1470, 738] on button "Save" at bounding box center [1466, 737] width 44 height 29
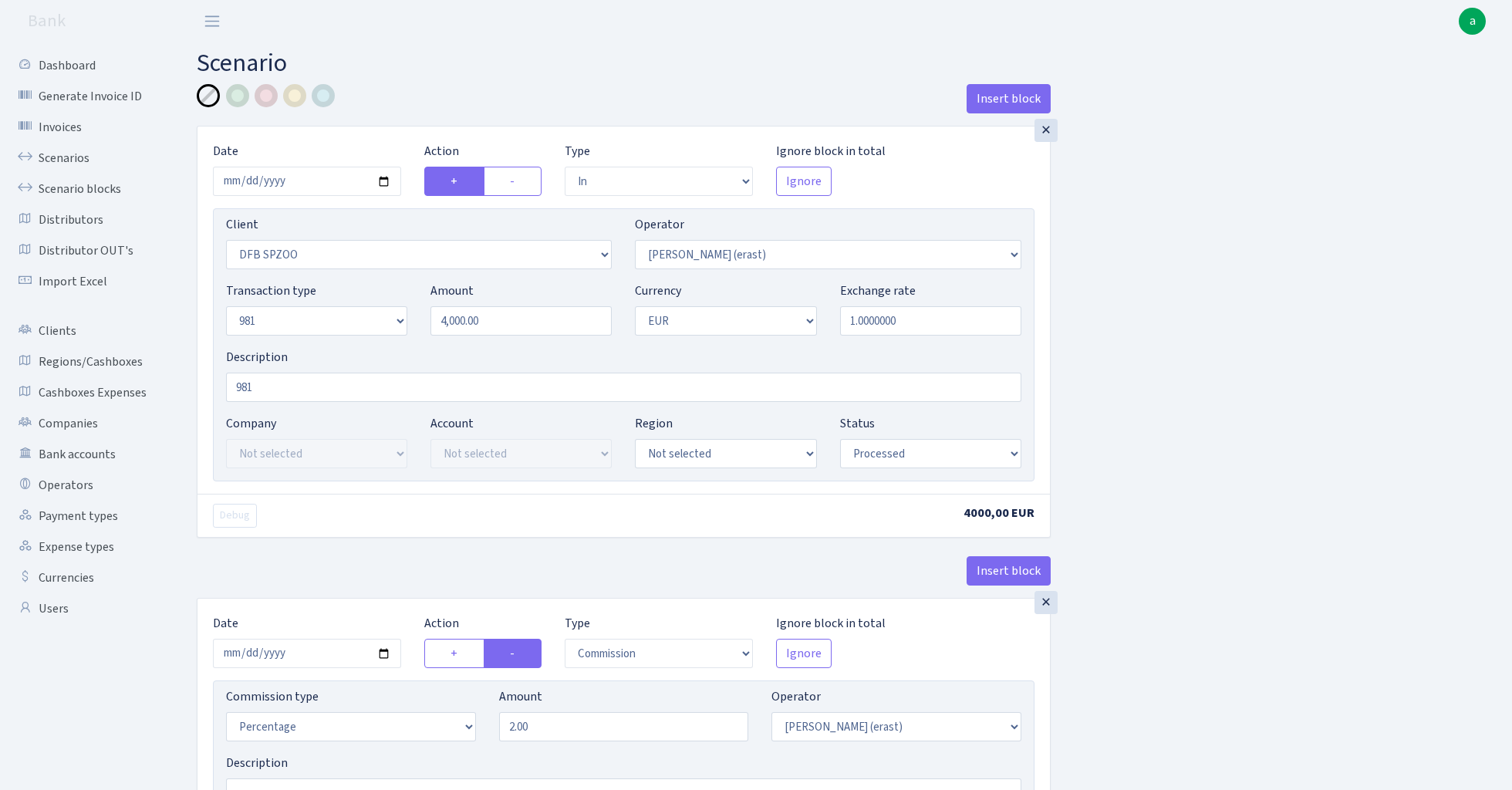
select select "in"
select select "3309"
select select "155"
select select "8"
select select "1"
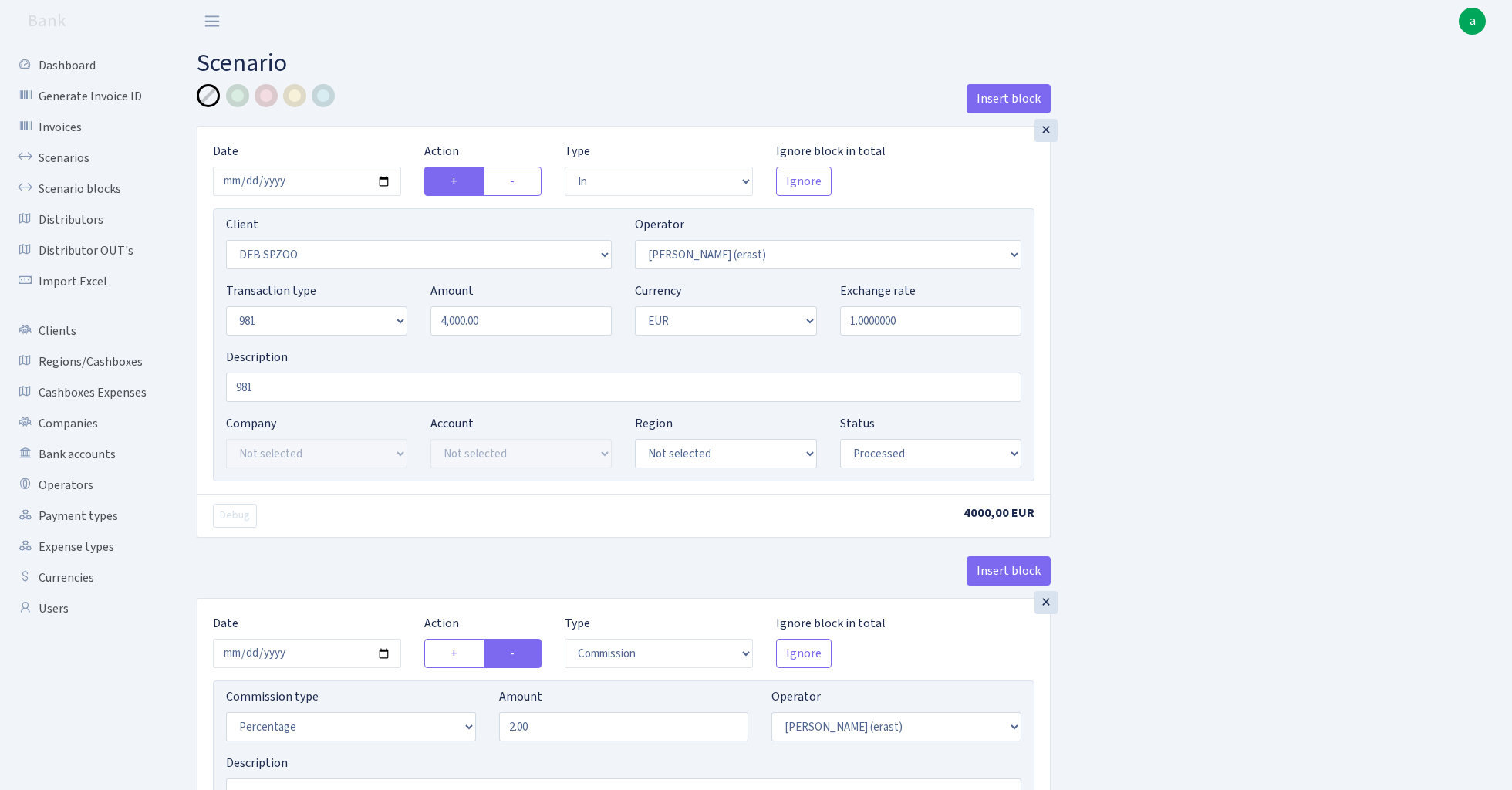
select select "processed"
select select "commission"
select select "155"
select select "processed"
select select "out"
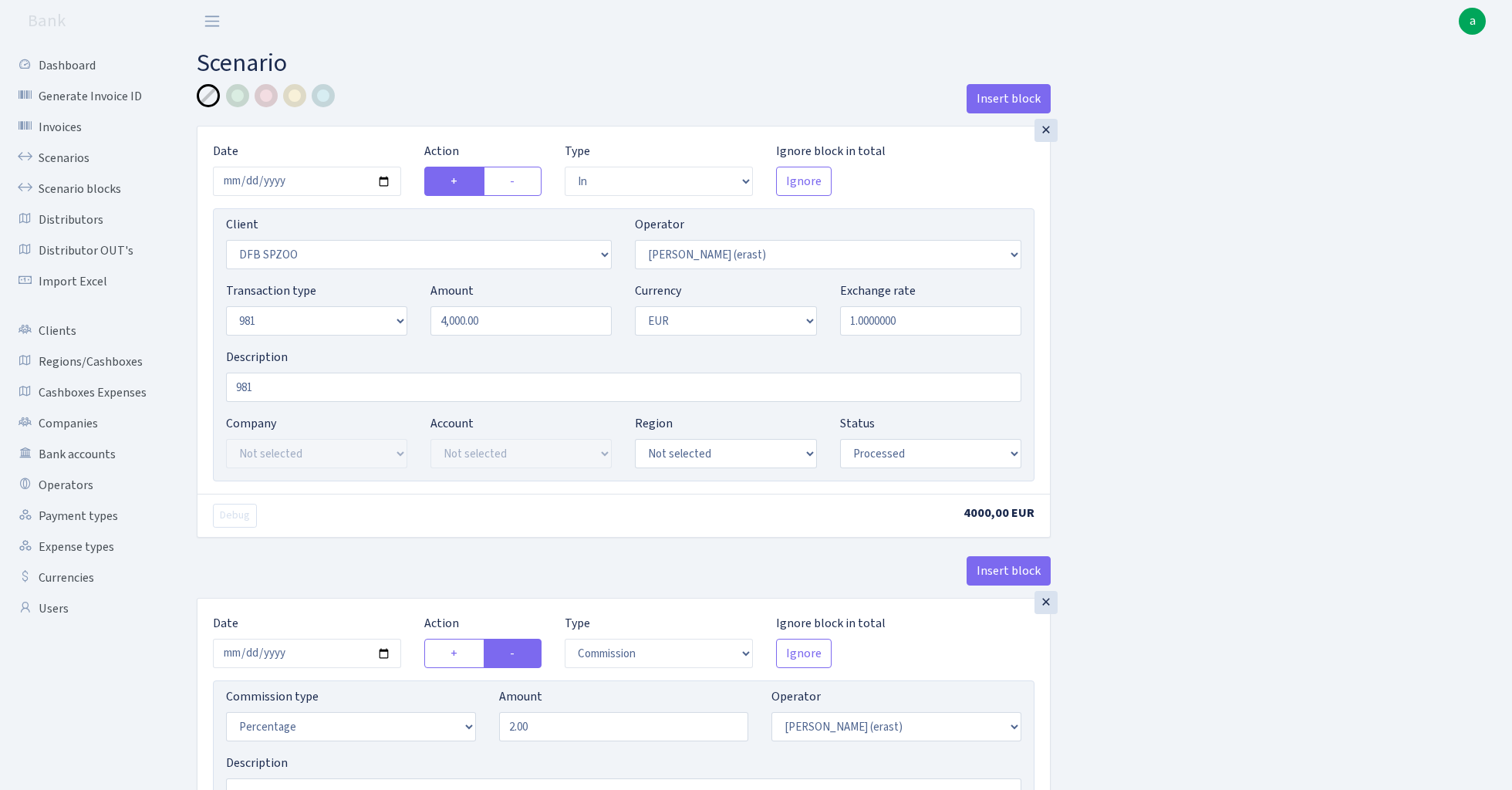
select select "2442"
select select "61"
select select "8"
select select "1"
select select "processed"
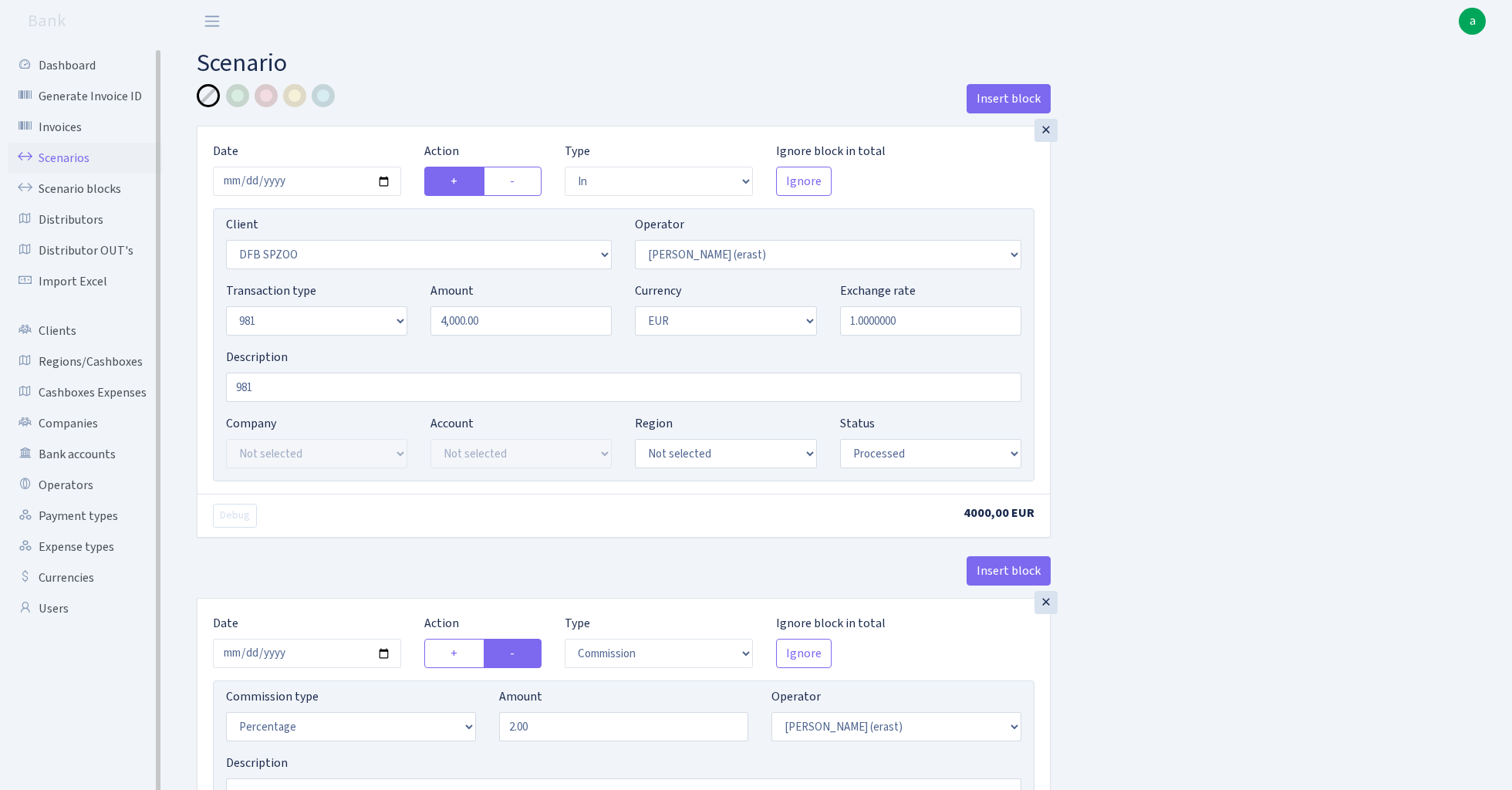
click at [48, 156] on link "Scenarios" at bounding box center [84, 158] width 154 height 31
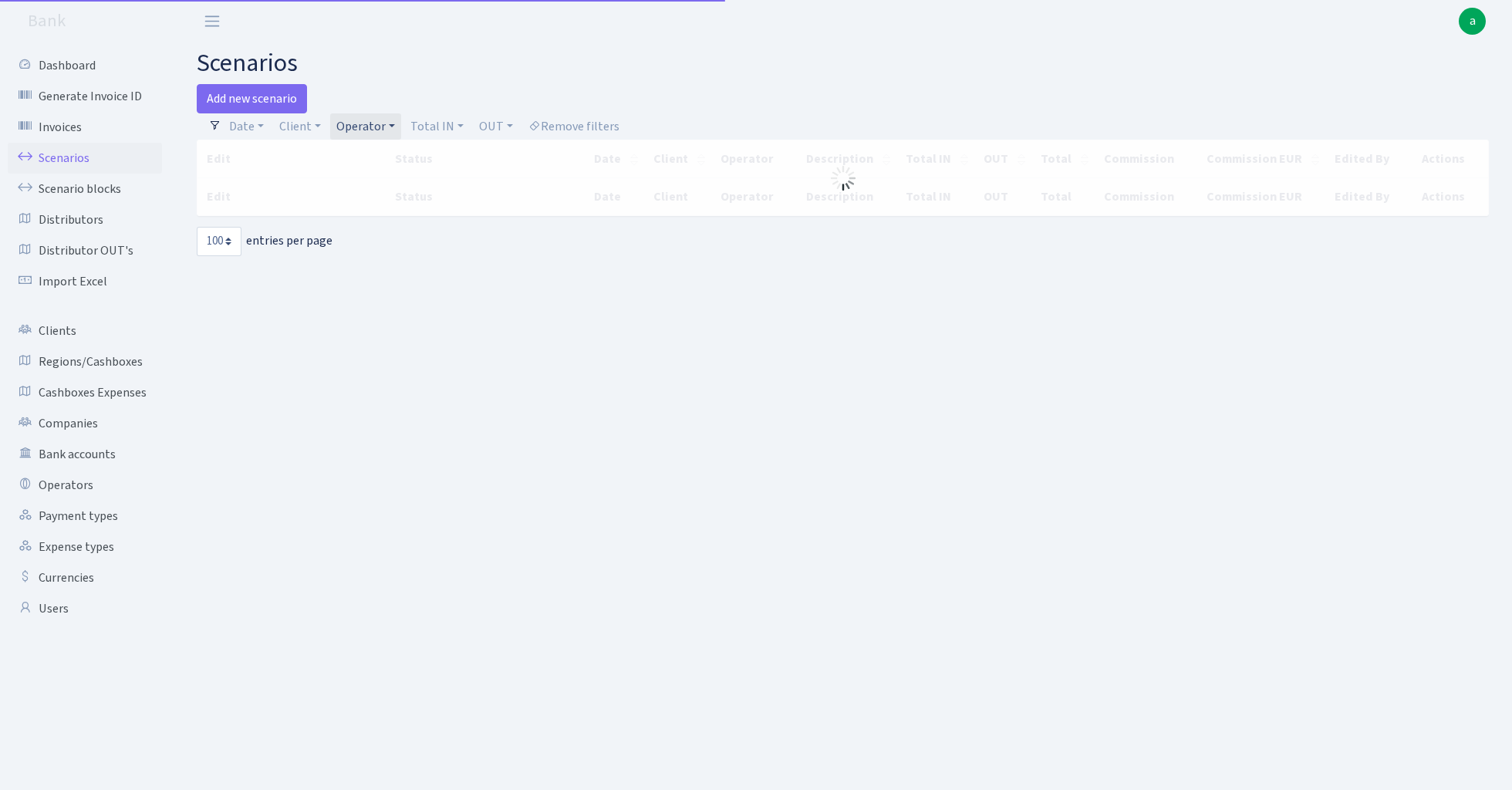
select select "100"
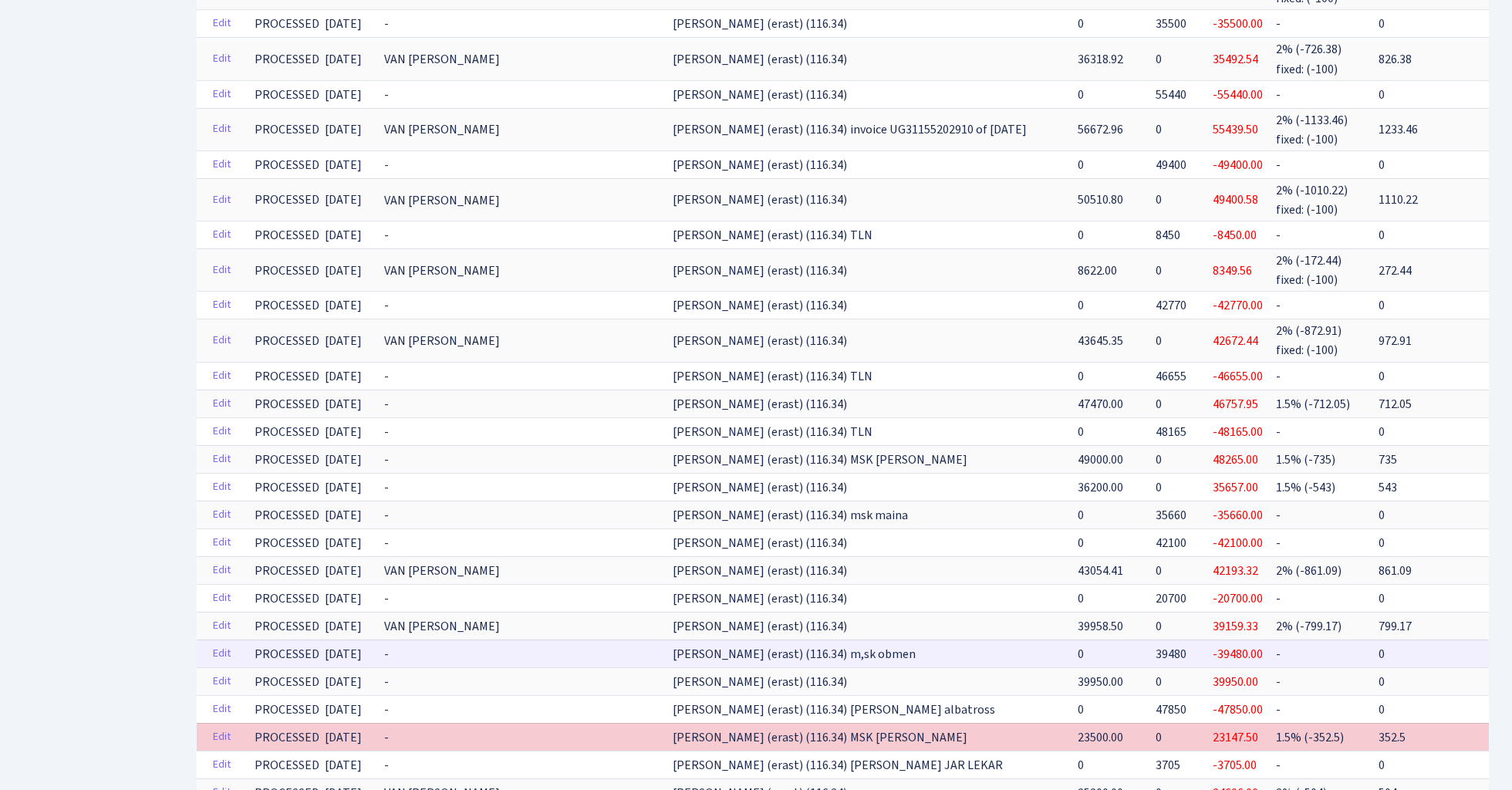
scroll to position [868, 0]
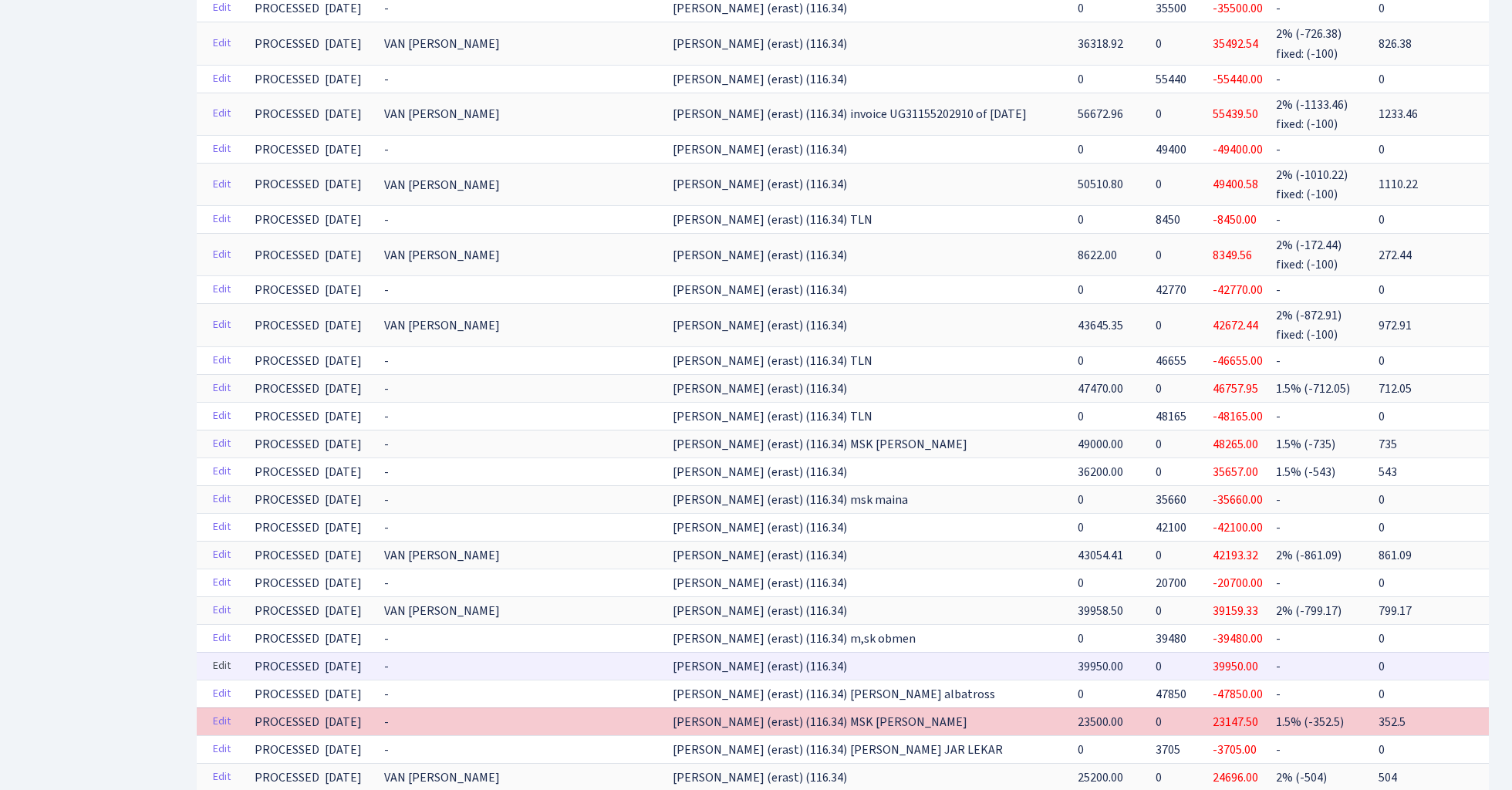
click at [220, 655] on link "Edit" at bounding box center [221, 666] width 32 height 24
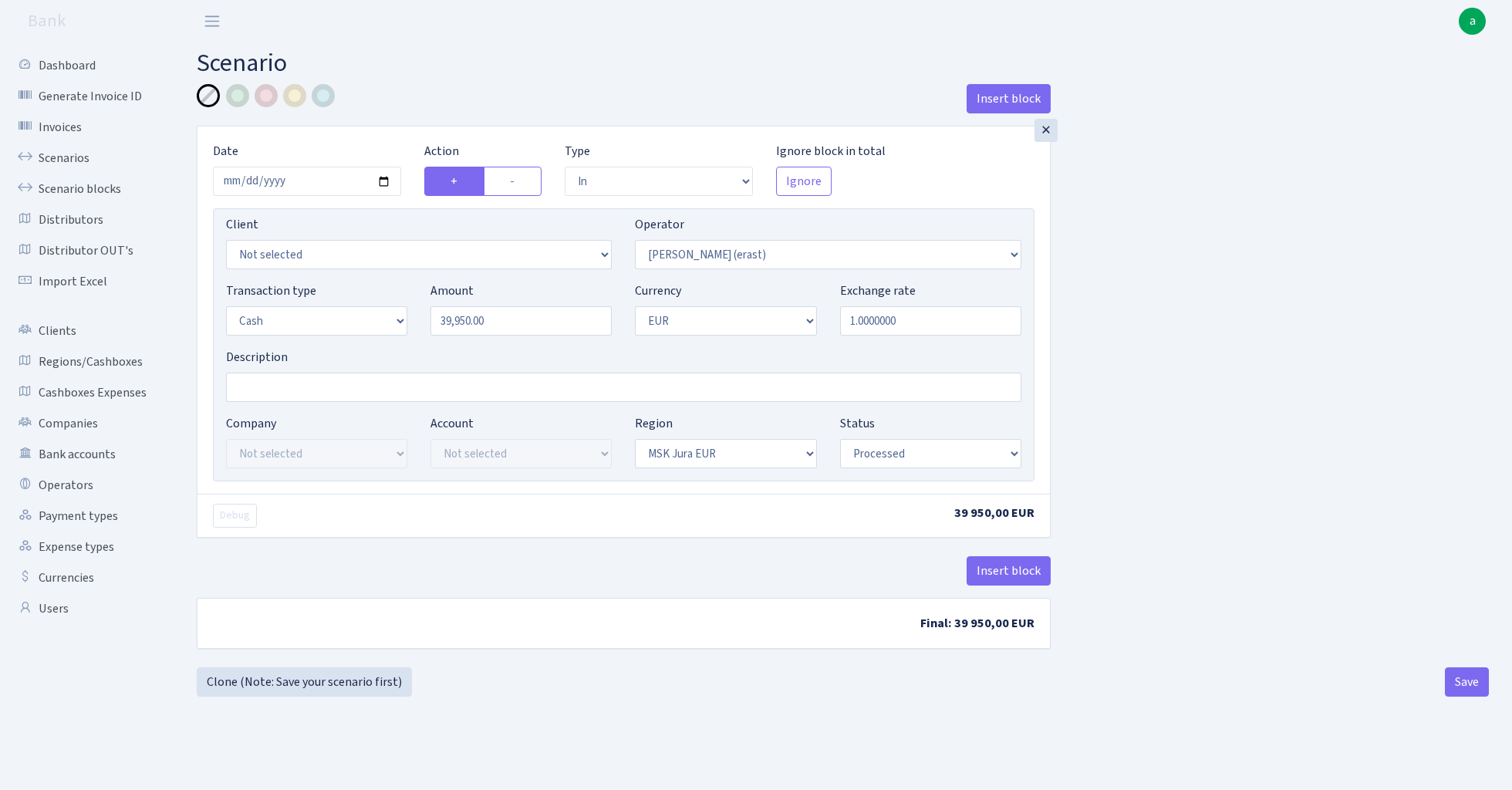
select select "in"
select select "155"
select select "1"
select select "16"
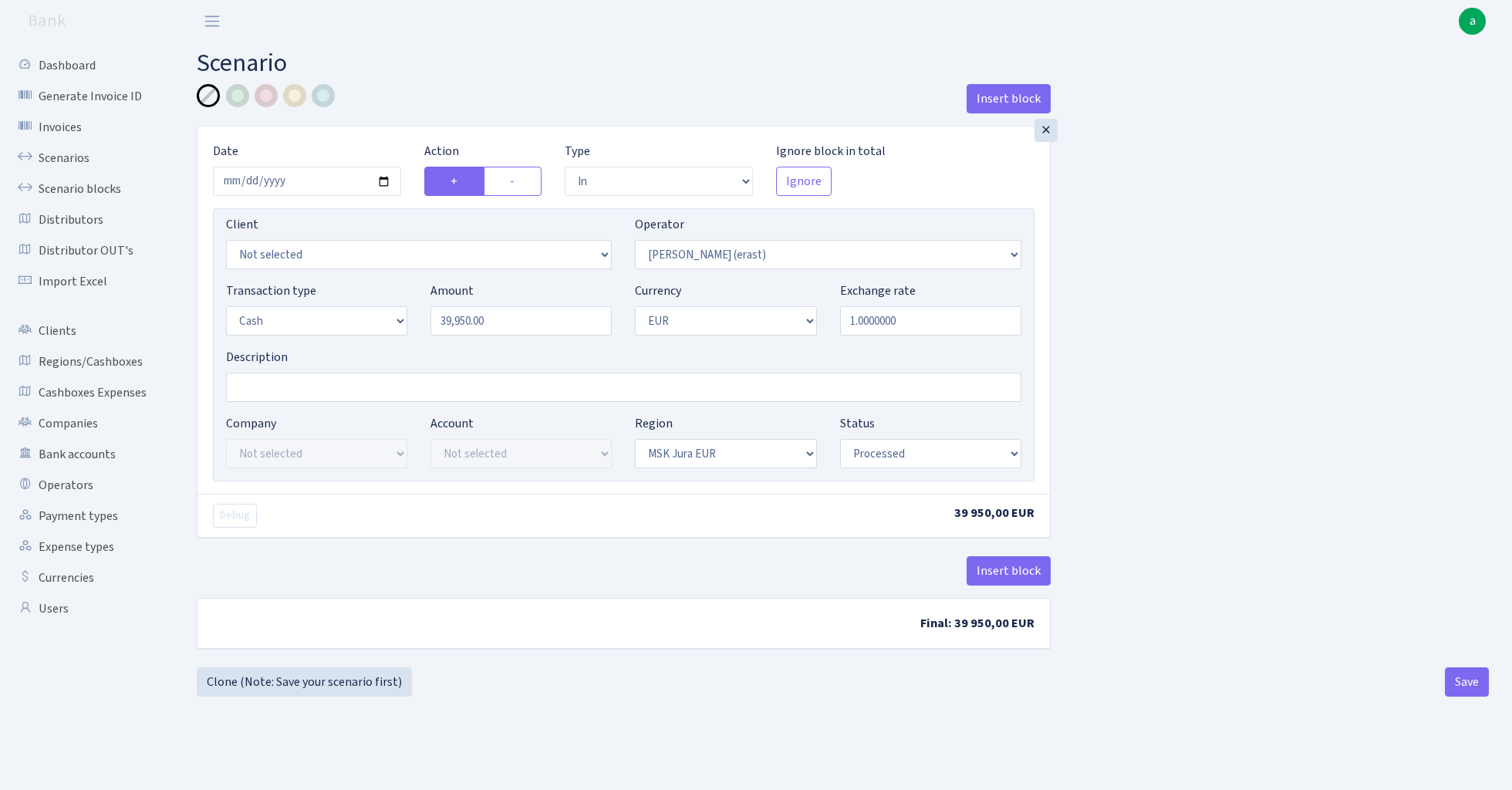
select select "processed"
click at [307, 392] on input "Description" at bounding box center [624, 387] width 796 height 29
type input "MSK [PERSON_NAME]"
click at [1009, 582] on button "Insert block" at bounding box center [1009, 571] width 84 height 29
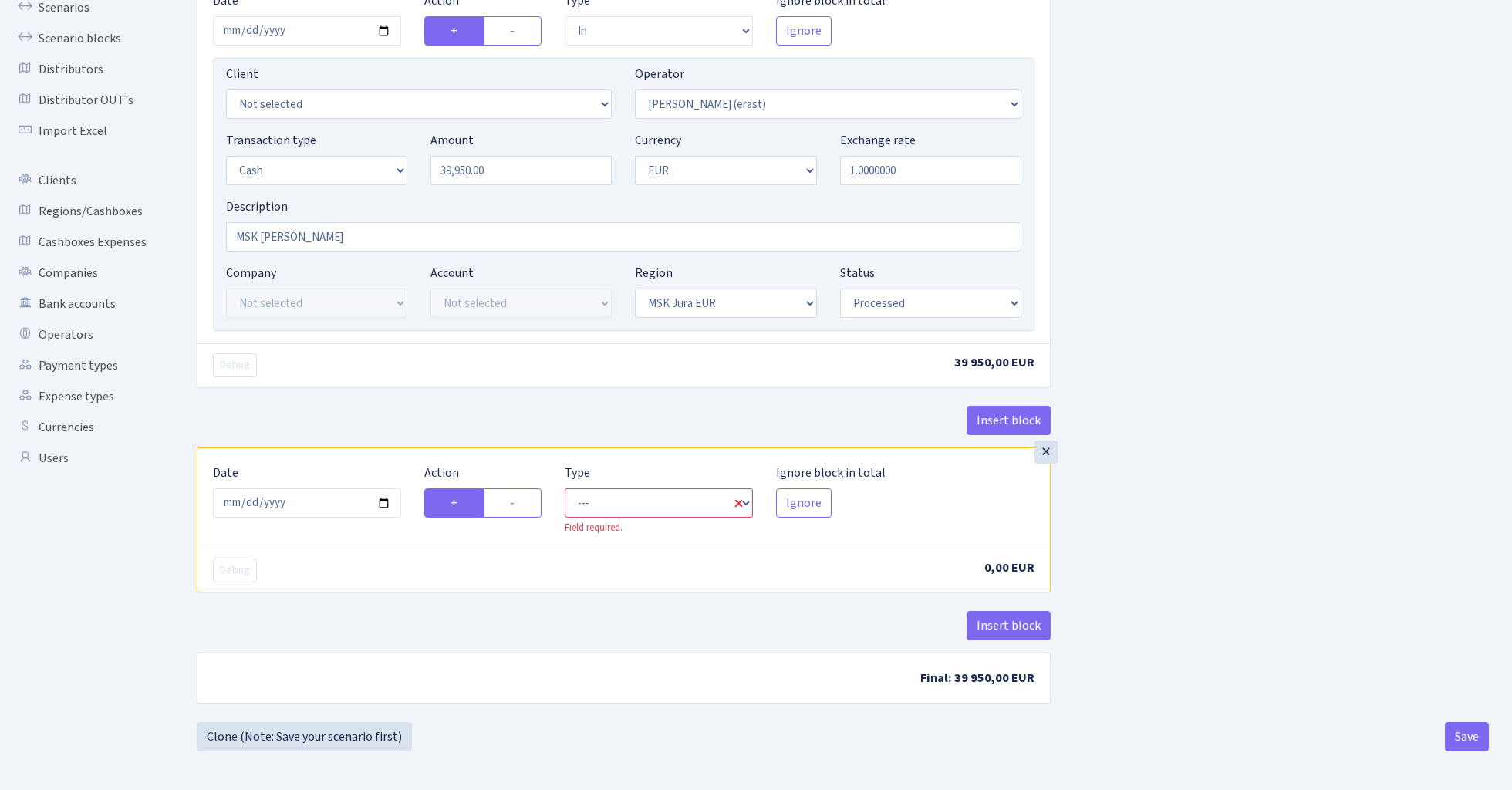
scroll to position [152, 0]
click at [304, 502] on input "[DATE]" at bounding box center [307, 503] width 189 height 29
type input "[DATE]"
click at [378, 412] on div "Insert block" at bounding box center [624, 426] width 854 height 41
click at [520, 504] on label "-" at bounding box center [512, 503] width 58 height 29
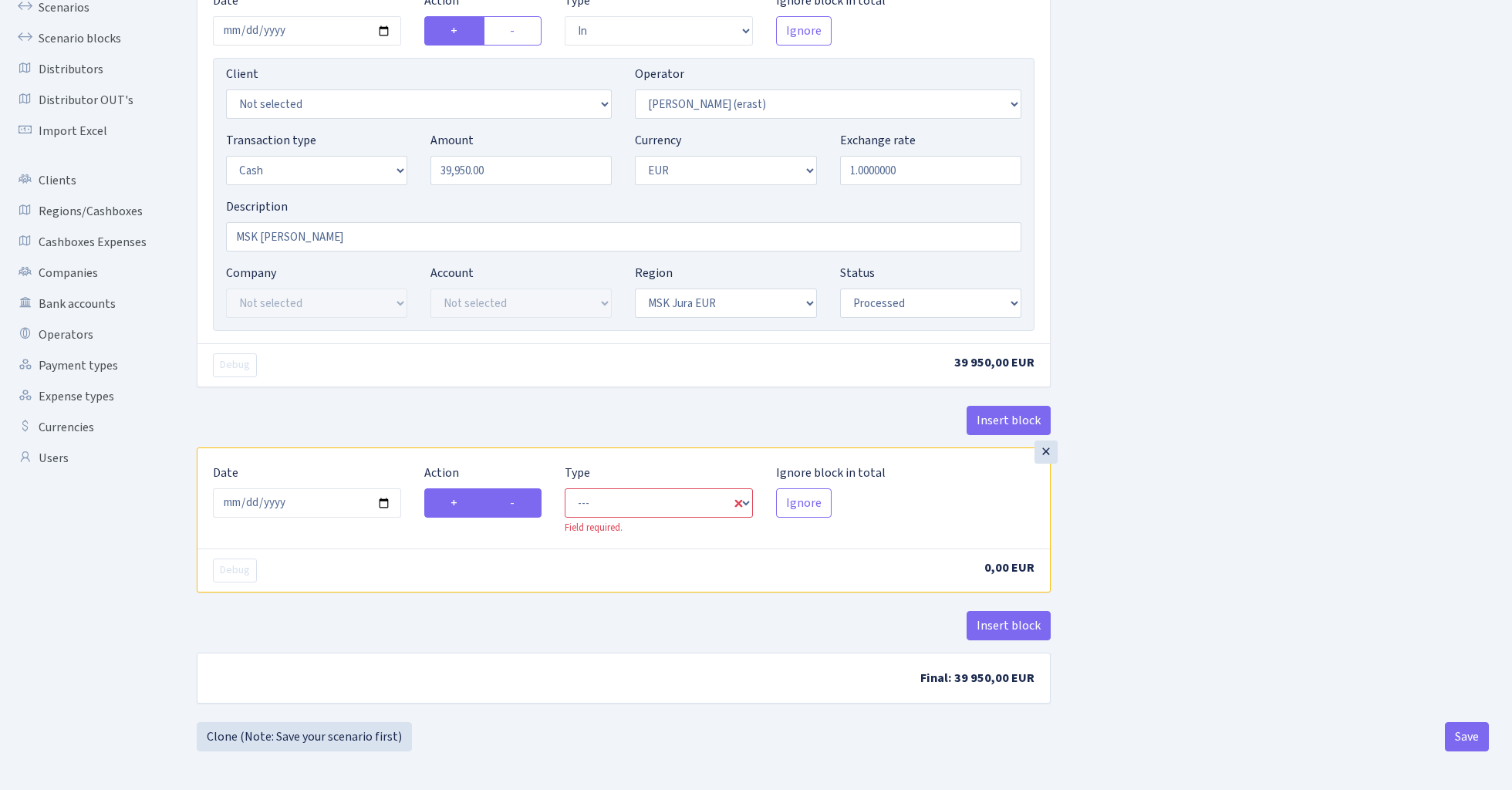
click at [520, 503] on input "-" at bounding box center [515, 499] width 10 height 10
radio input "true"
radio input "false"
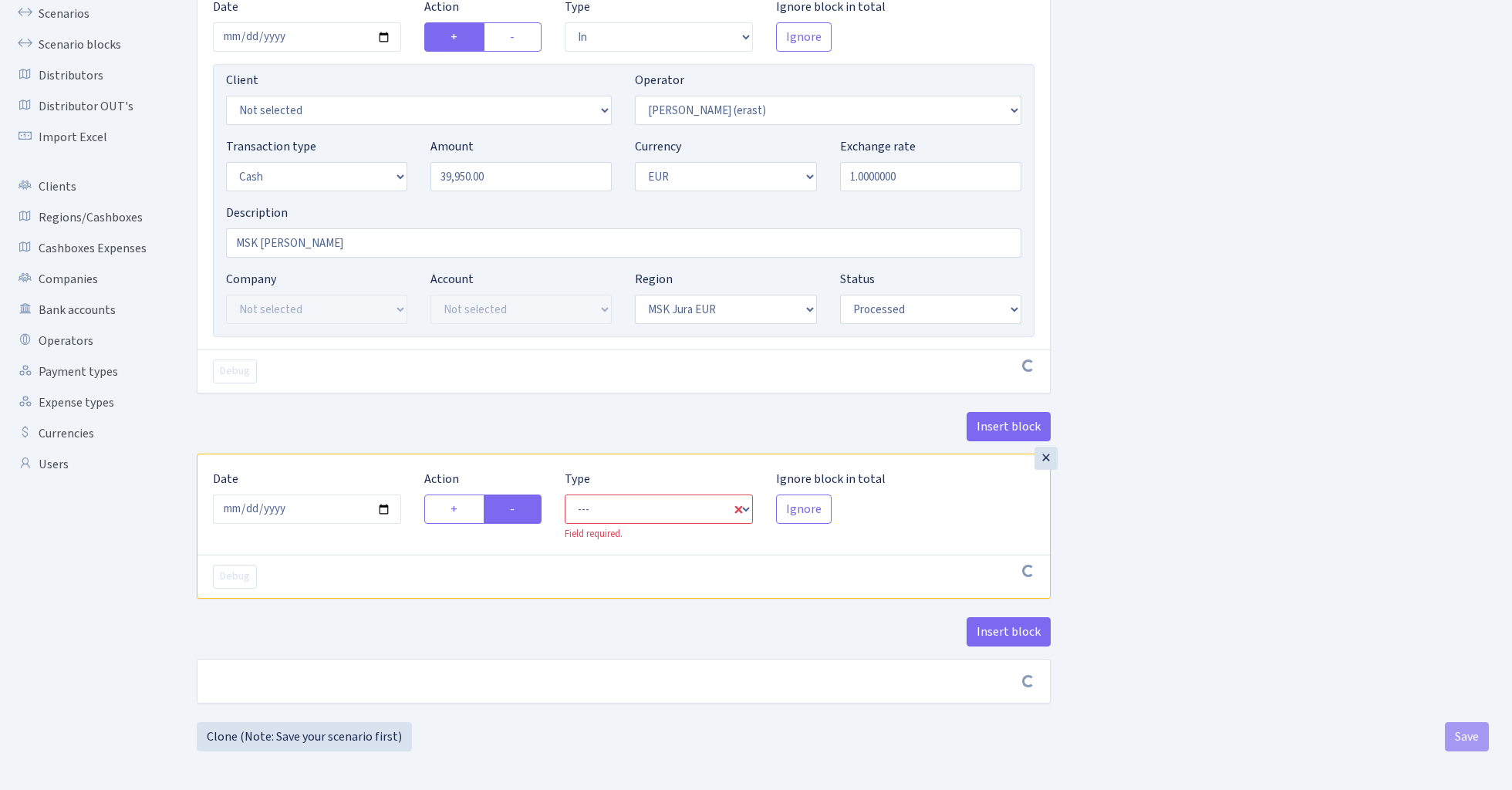
scroll to position [146, 0]
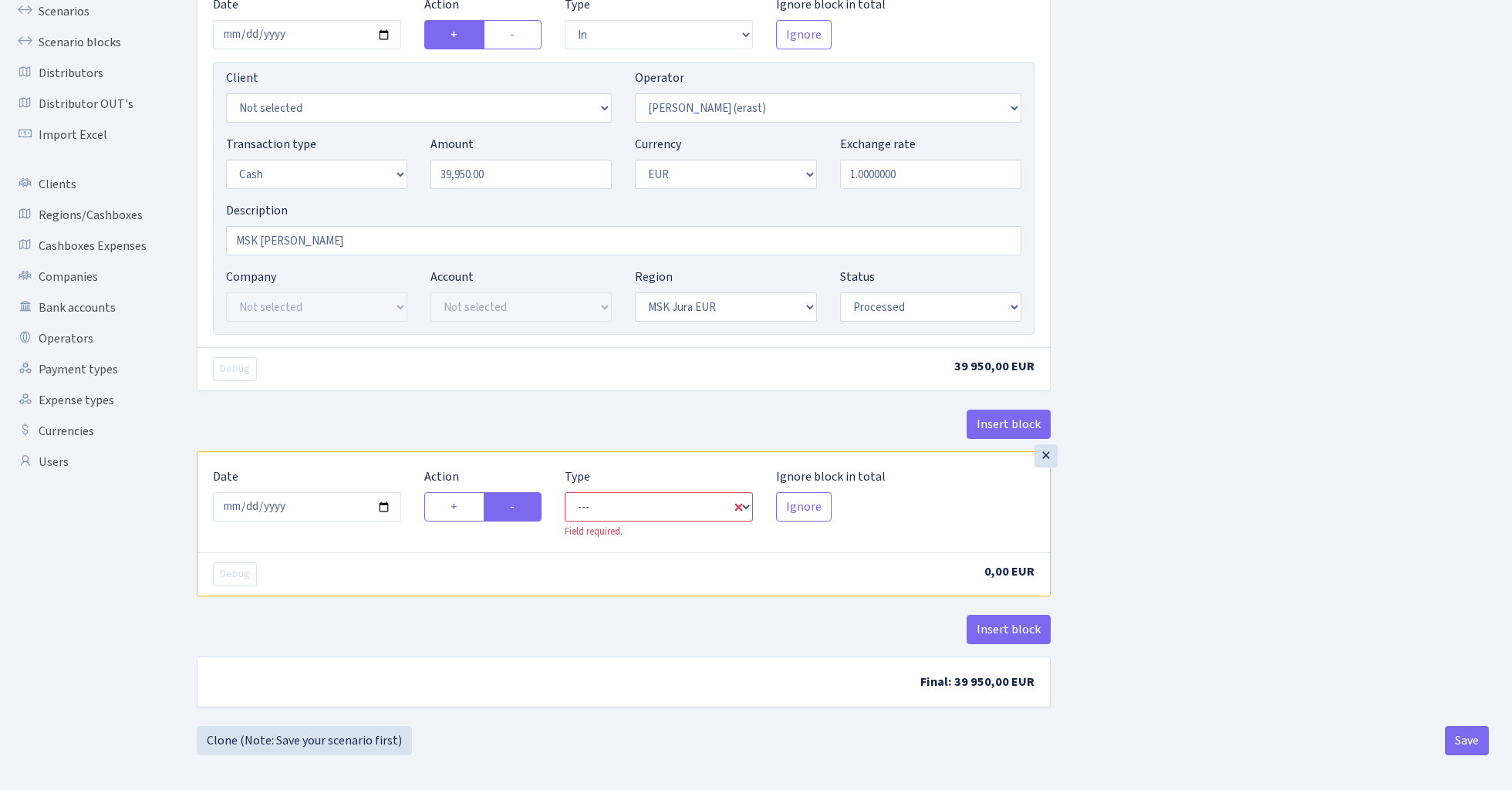
select select "commission"
select select "155"
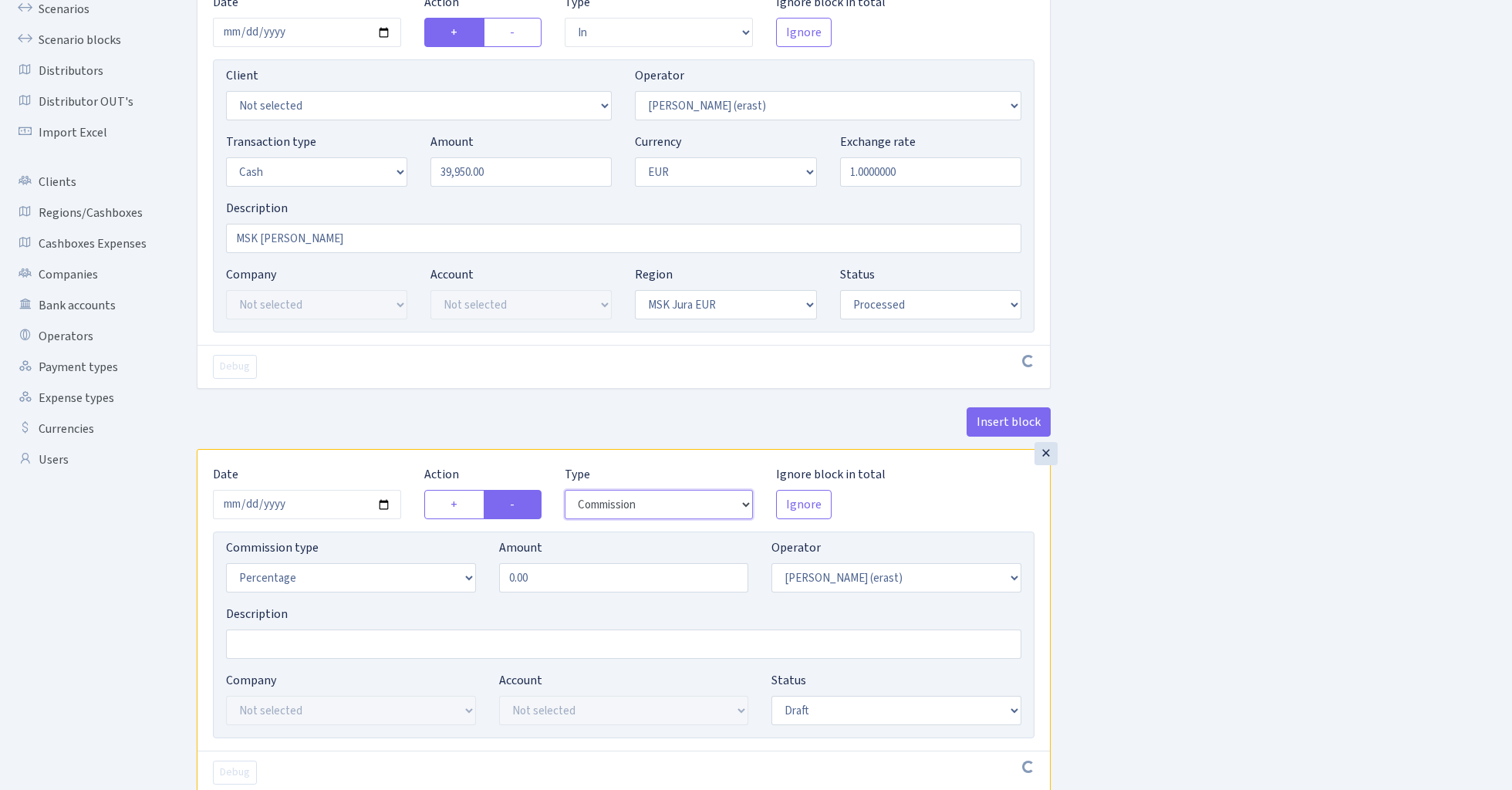
scroll to position [181, 0]
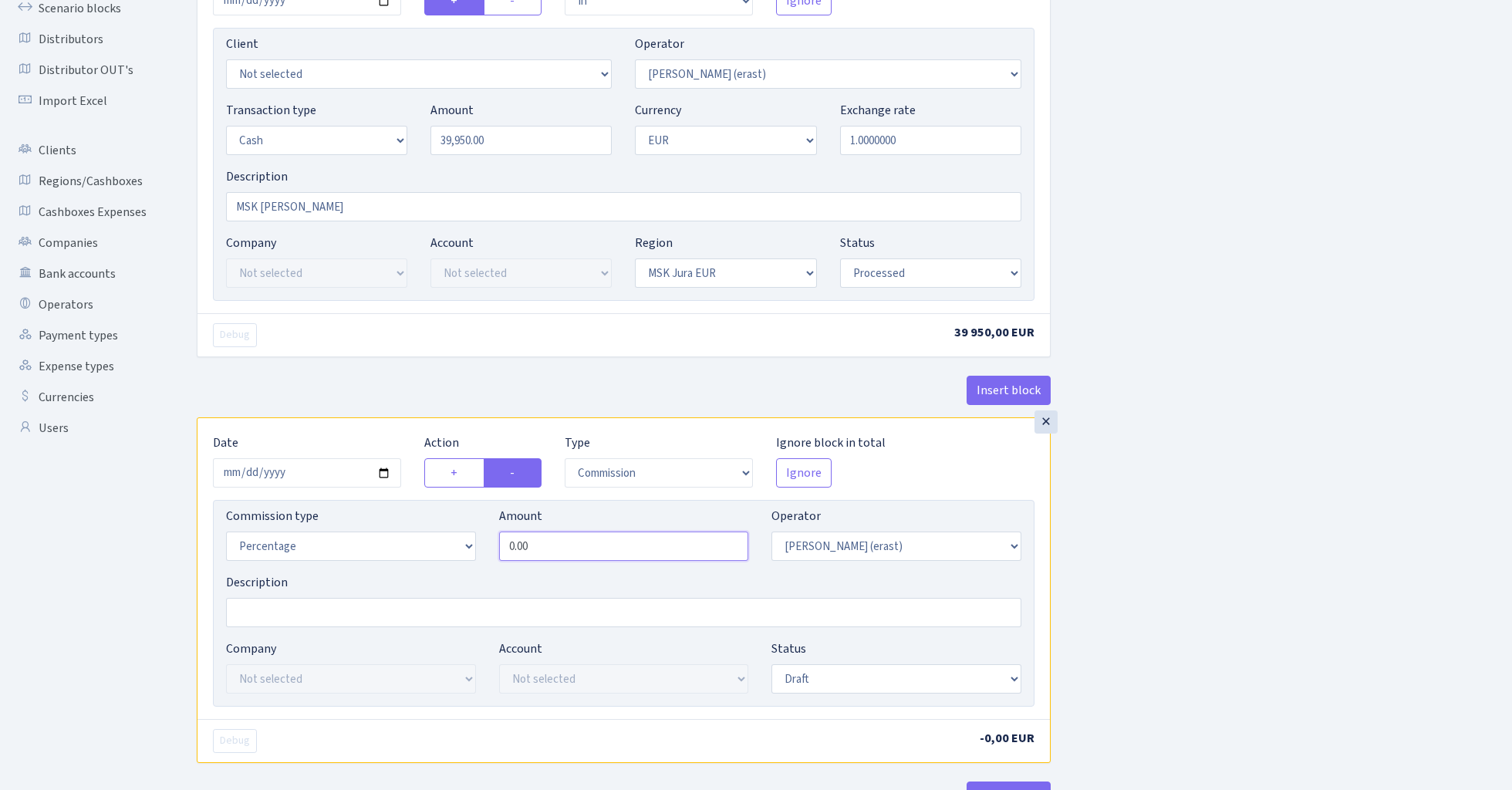
click at [624, 553] on input "0.00" at bounding box center [624, 546] width 250 height 29
type input "1.50"
click at [1242, 441] on div "Insert block × Date 2025-02-18 Action + - Type --- In Out Commission Field requ…" at bounding box center [843, 395] width 1316 height 983
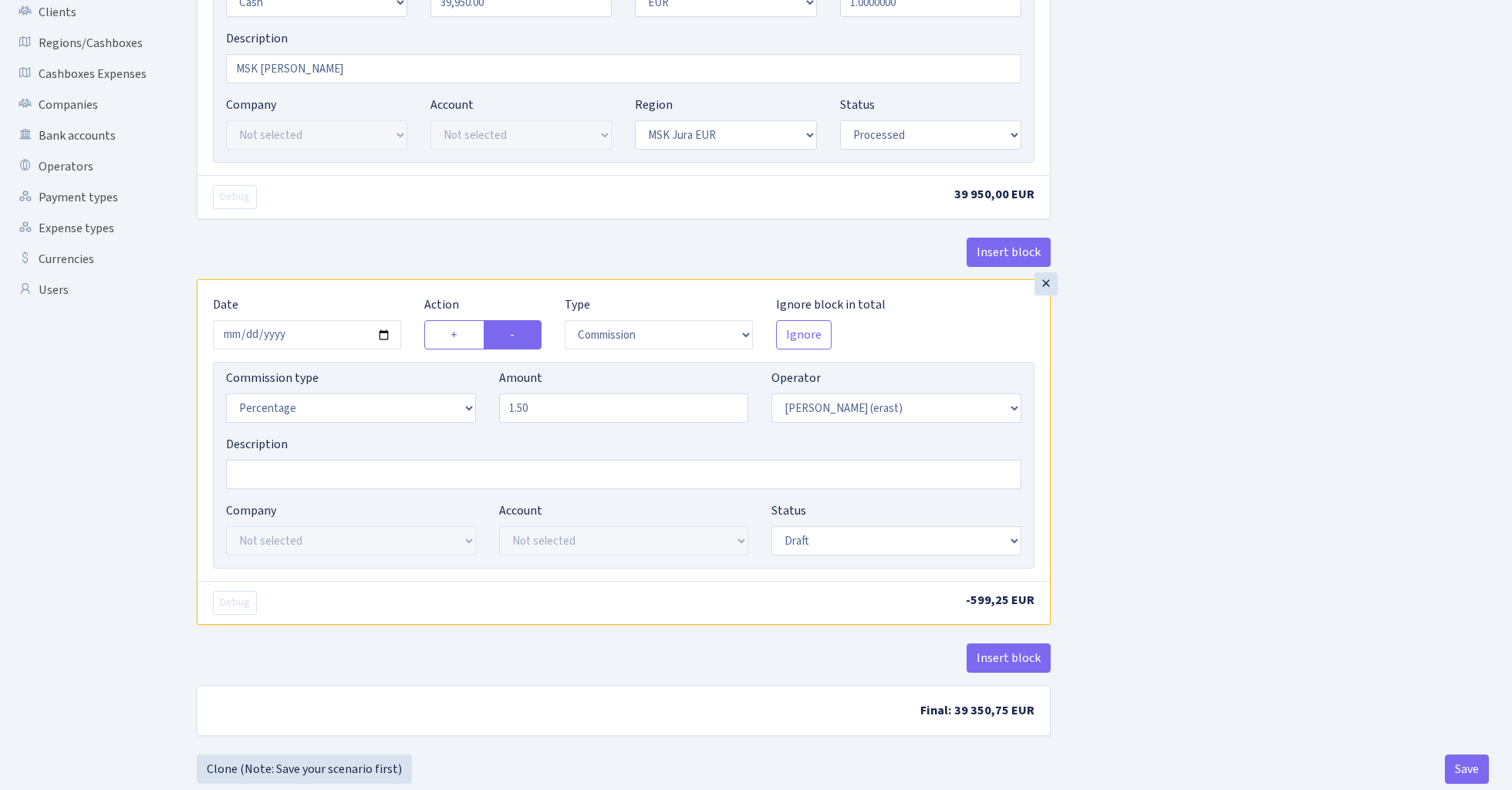
scroll to position [355, 0]
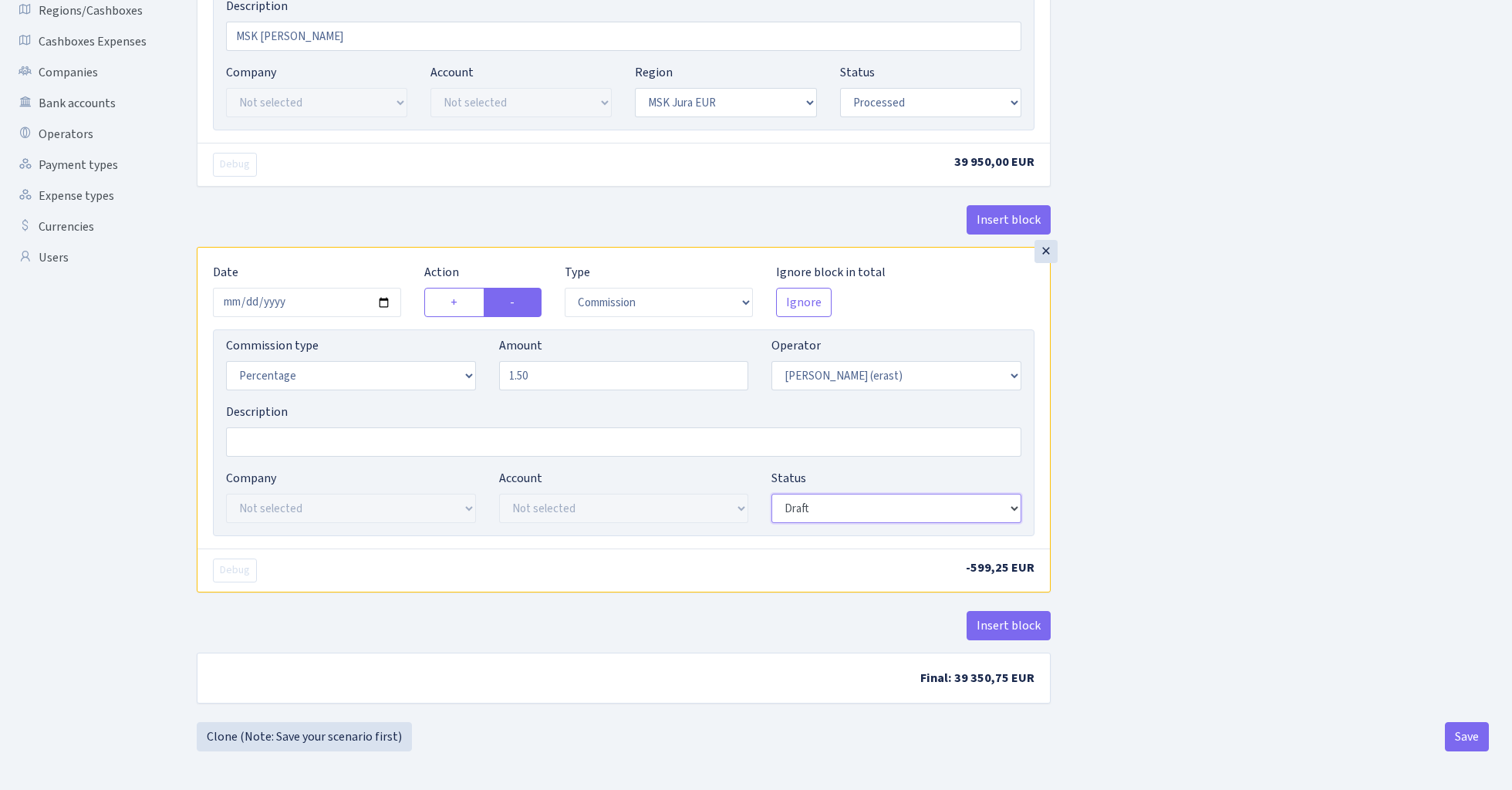
select select "processed"
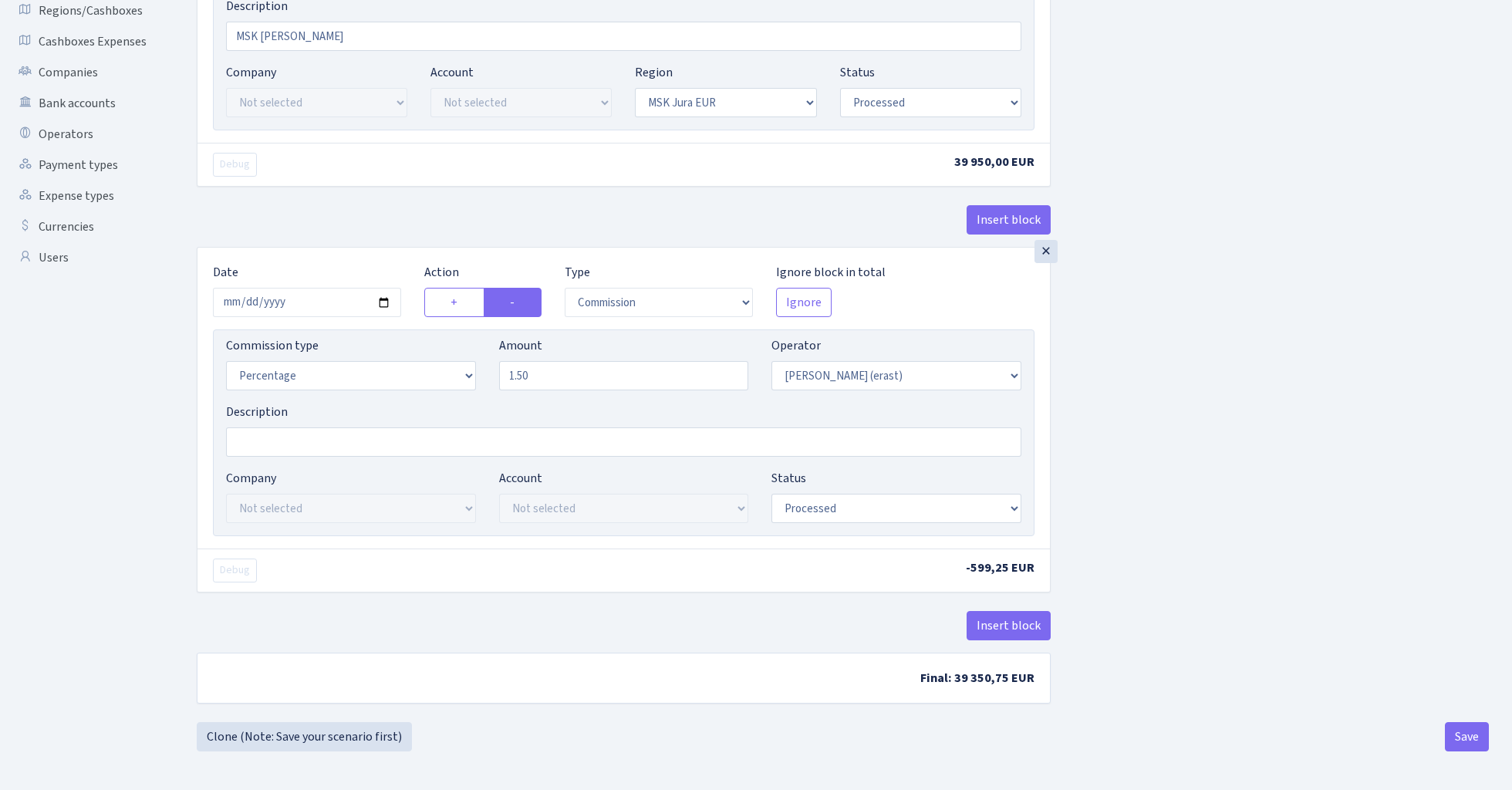
click at [1145, 418] on div "Insert block × Date 2025-02-18 Action + - Type --- In Out Commission Field requ…" at bounding box center [843, 227] width 1316 height 989
click at [1466, 732] on button "Save" at bounding box center [1466, 737] width 44 height 29
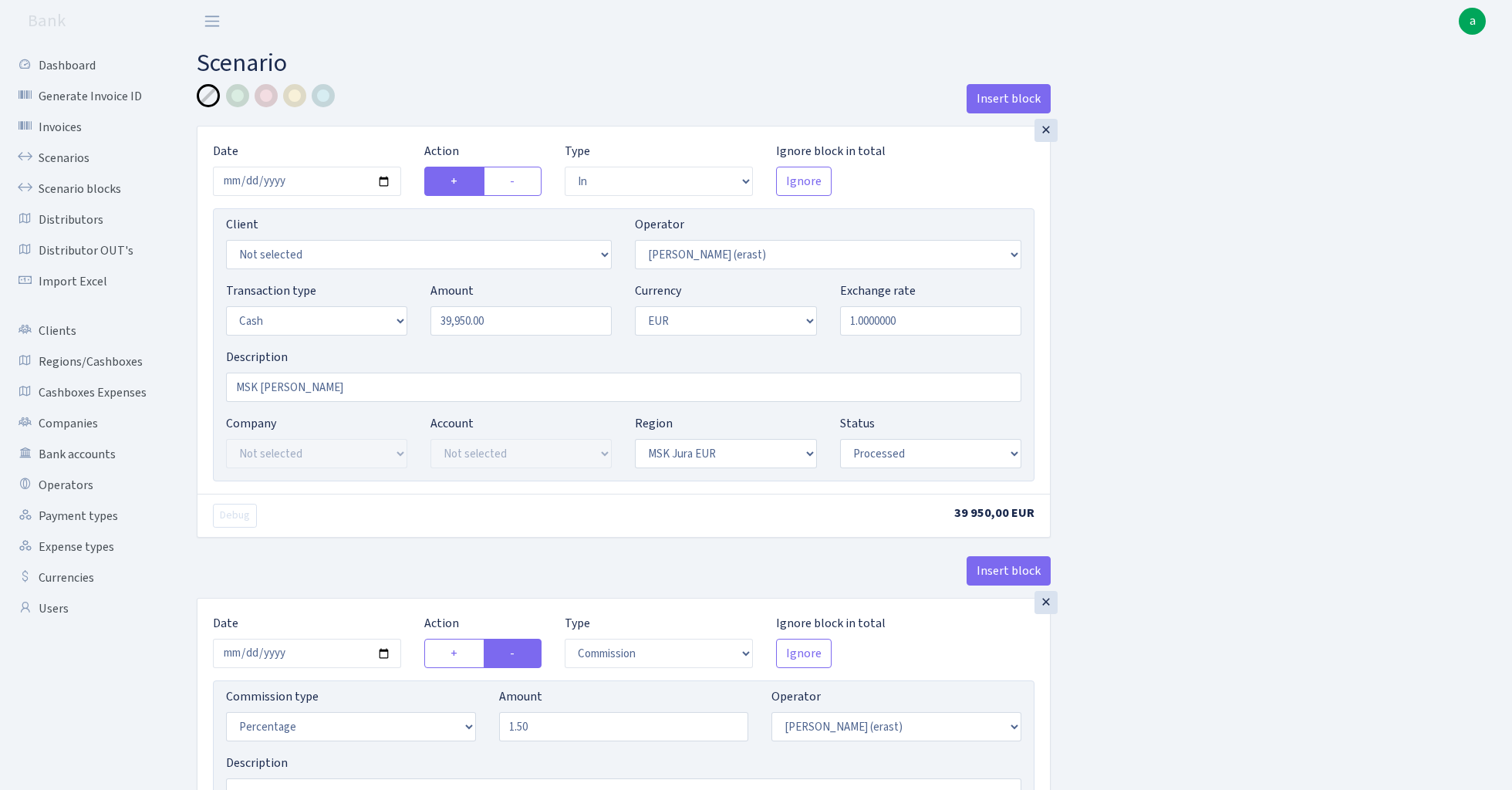
select select "in"
select select "155"
select select "1"
select select "16"
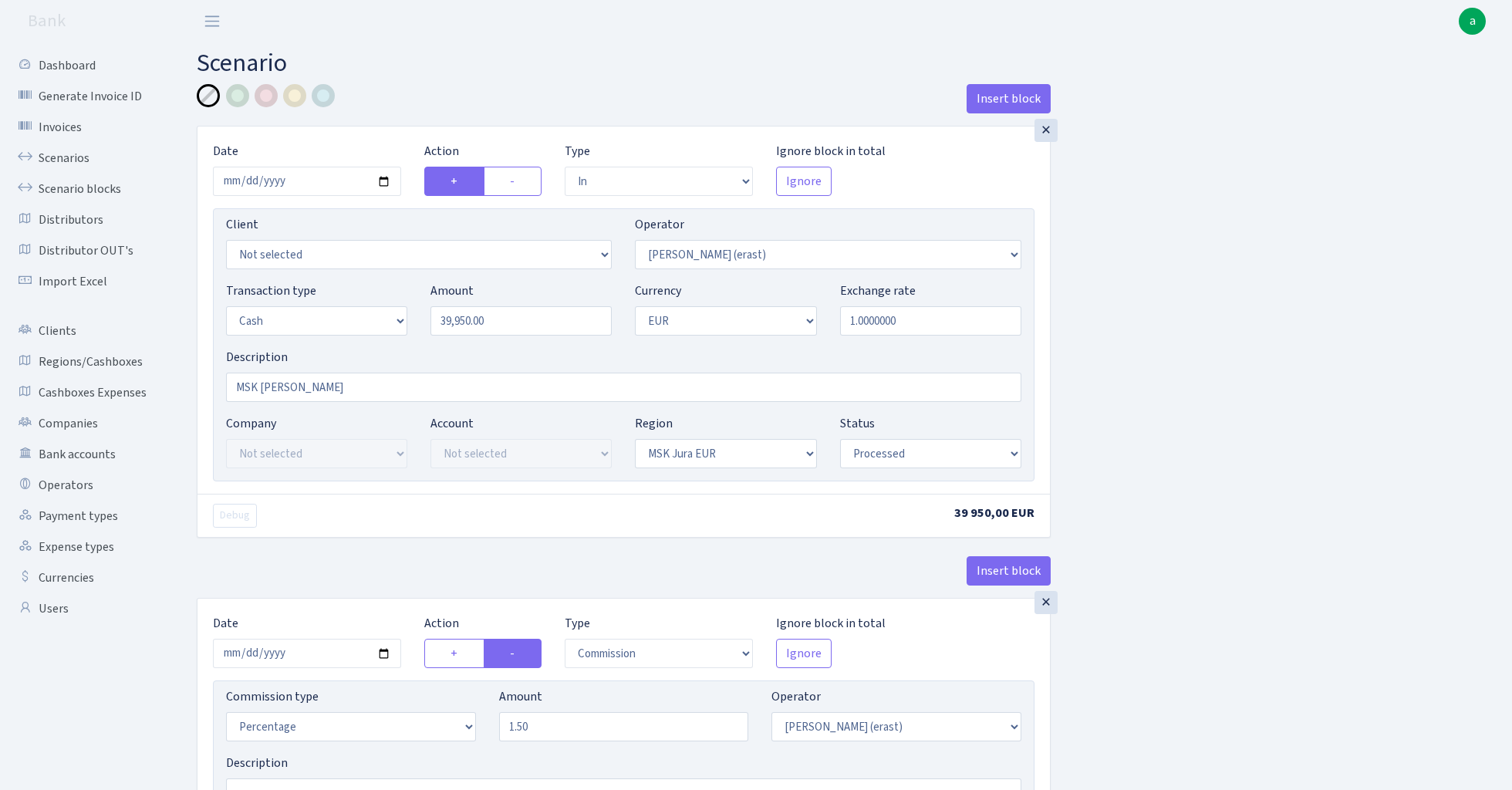
select select "processed"
select select "commission"
select select "155"
select select "processed"
click at [65, 158] on link "Scenarios" at bounding box center [84, 158] width 154 height 31
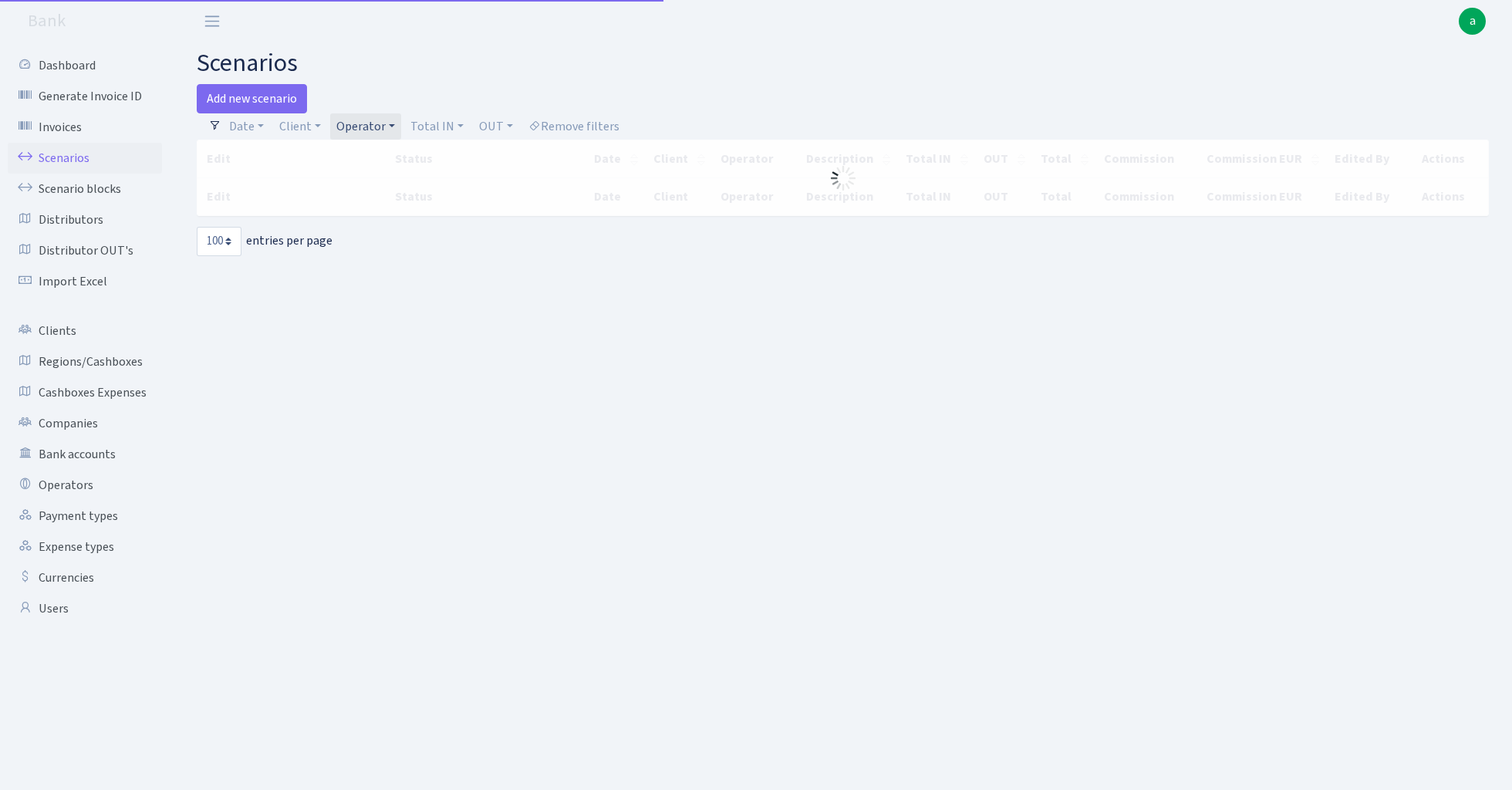
select select "100"
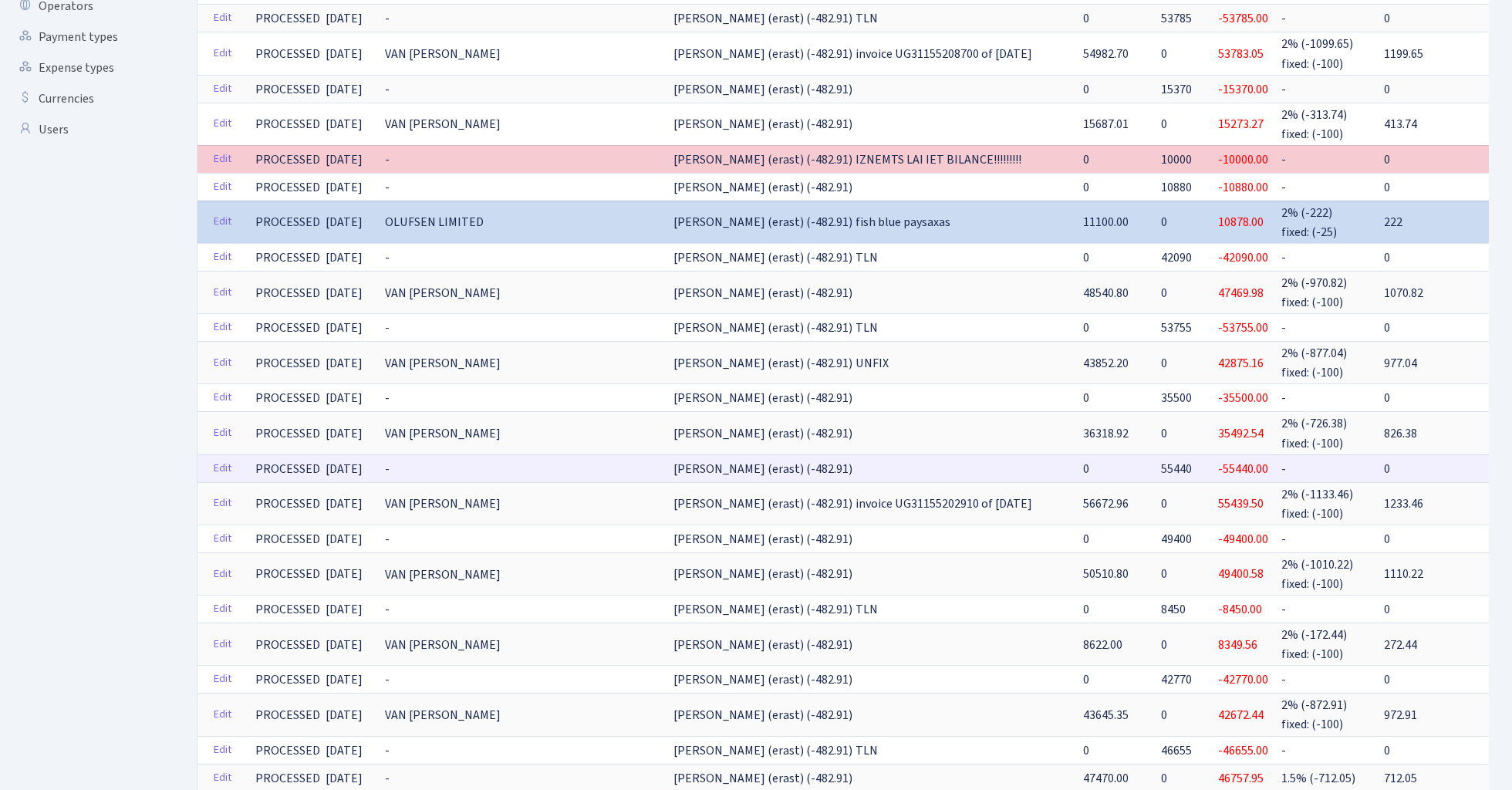
scroll to position [477, 0]
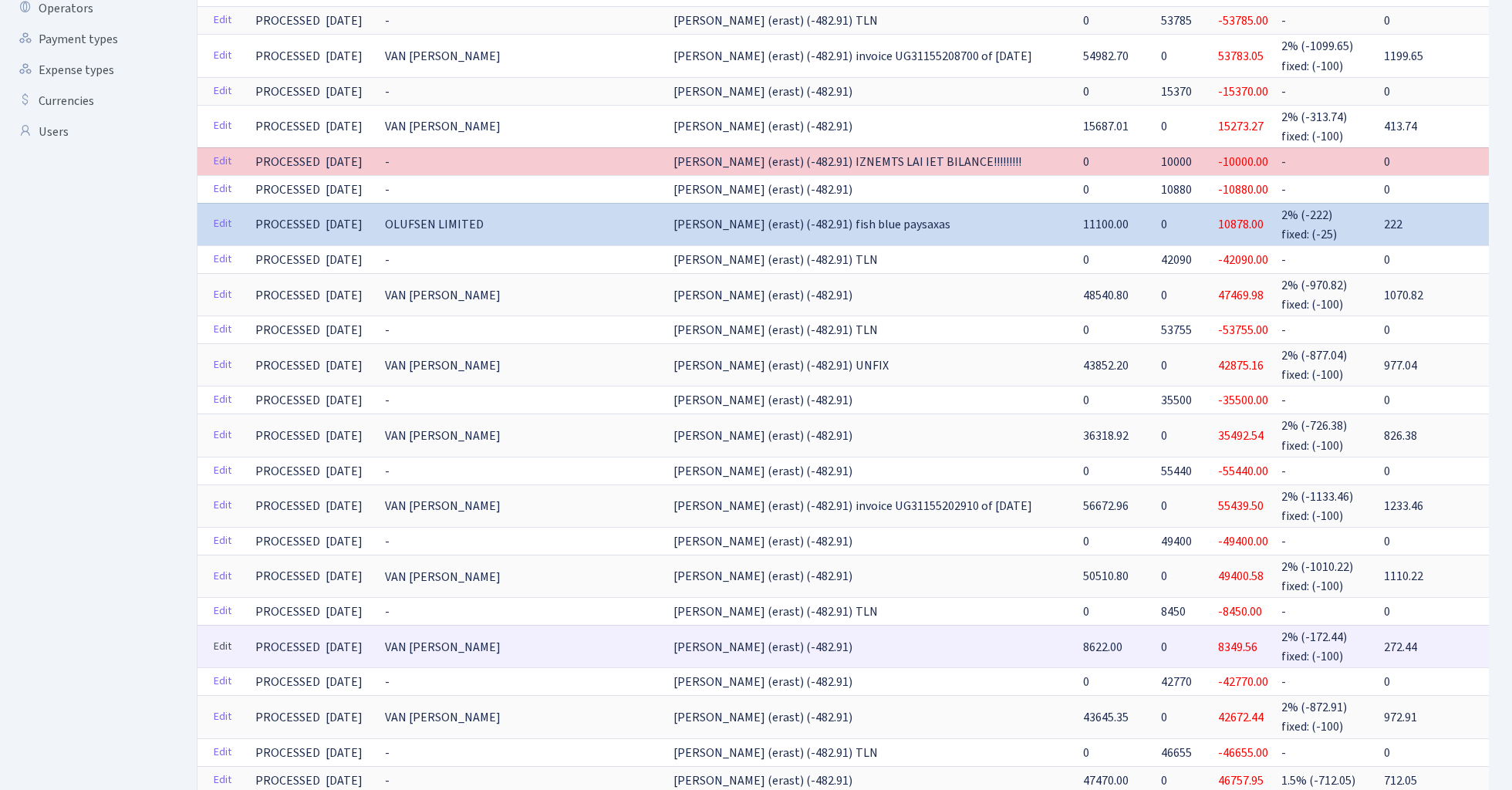
click at [233, 634] on link "Edit" at bounding box center [222, 646] width 32 height 24
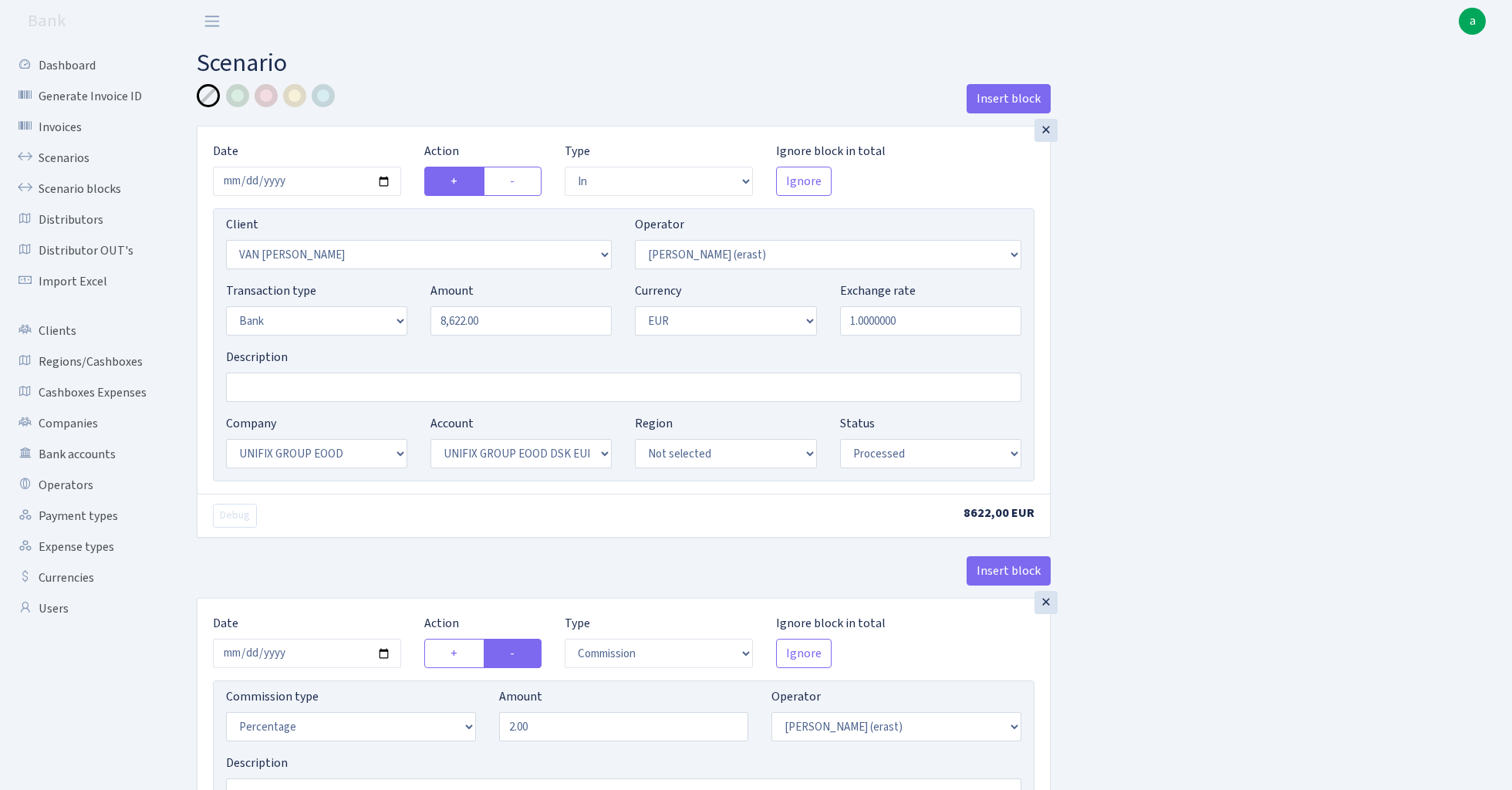
select select "in"
select select "121"
select select "155"
select select "2"
select select "1"
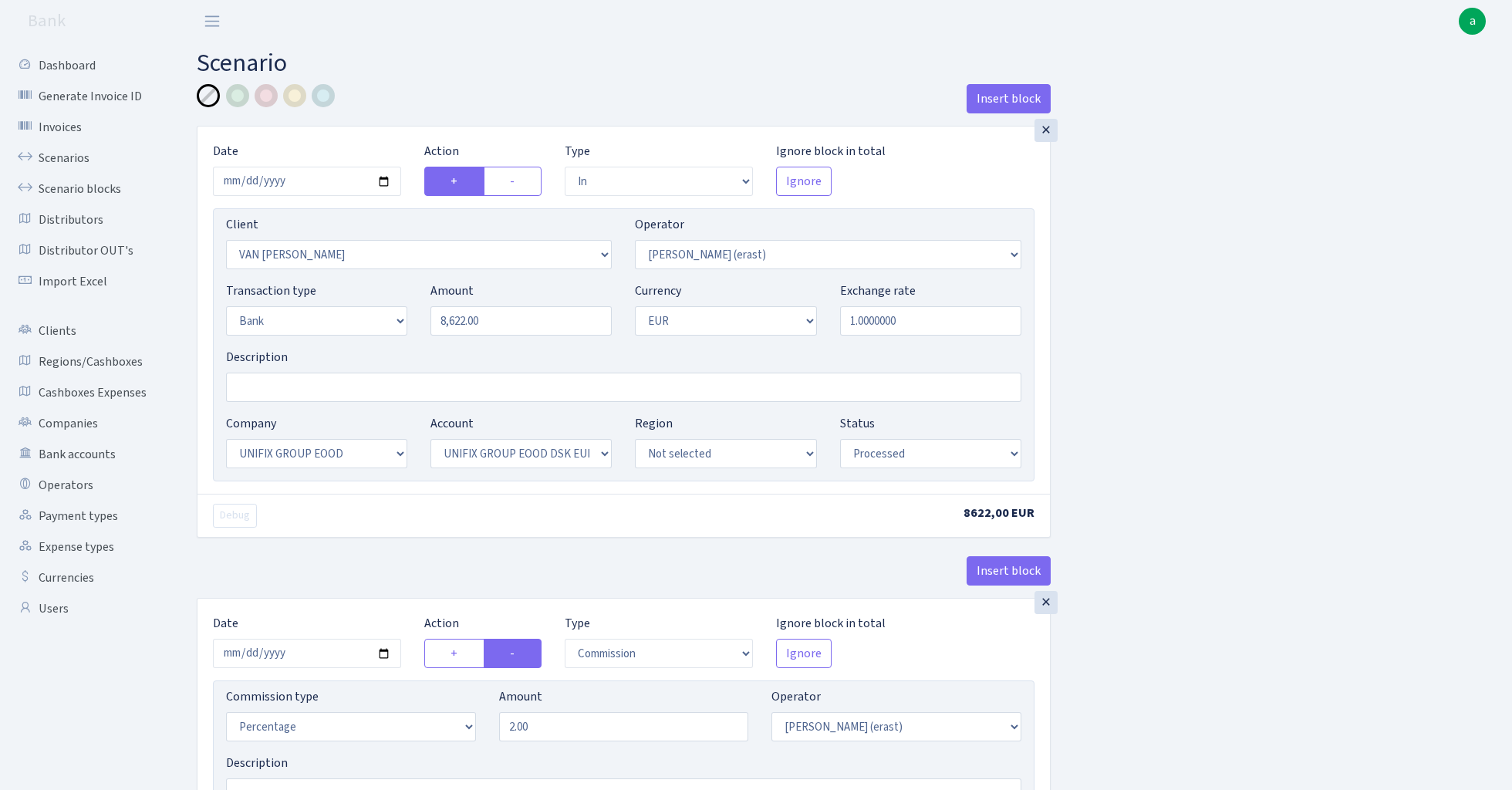
select select "13"
select select "31"
select select "processed"
select select "commission"
select select "155"
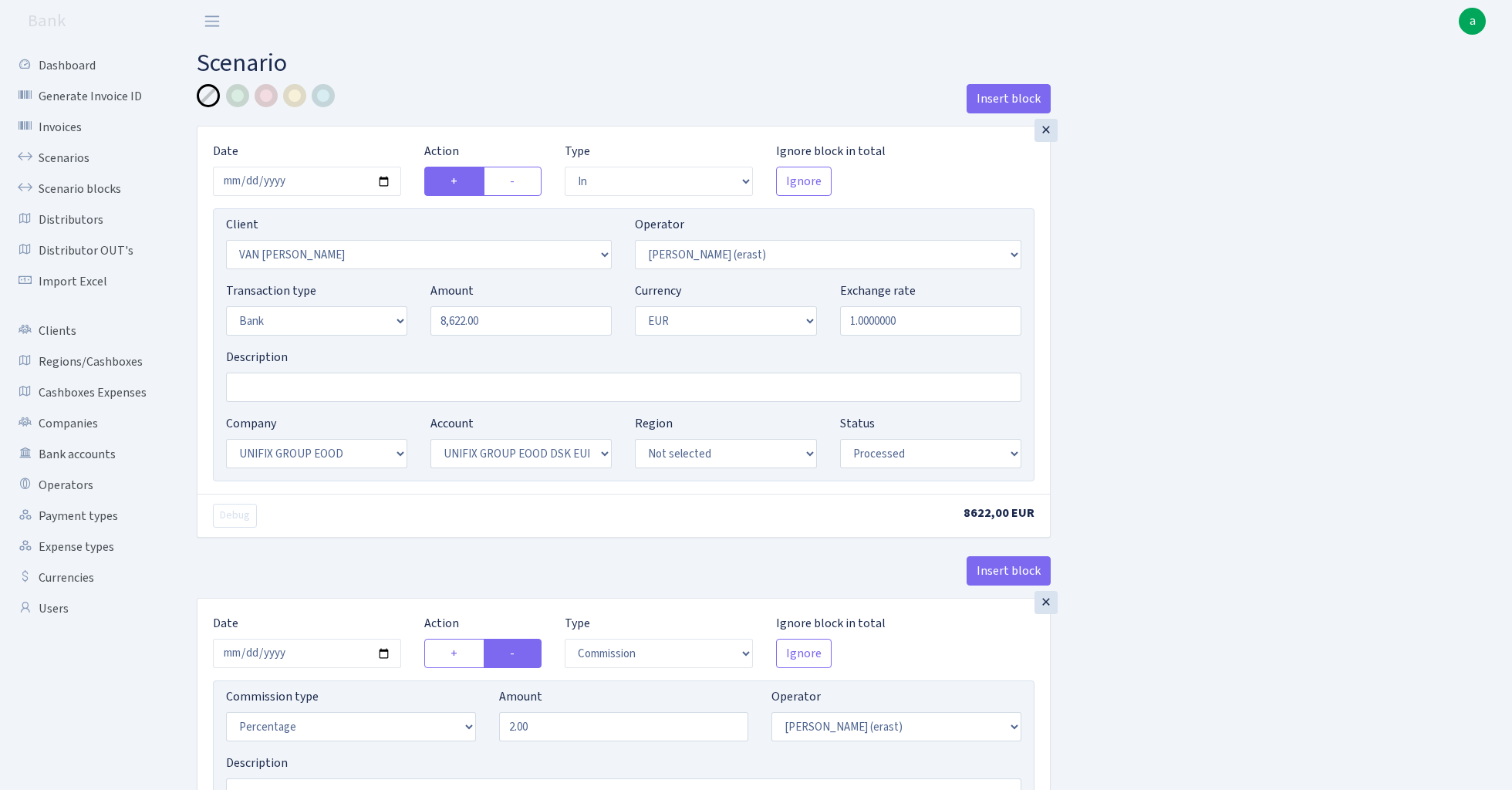
select select "processed"
select select "commission"
select select "fixed"
select select "155"
select select "processed"
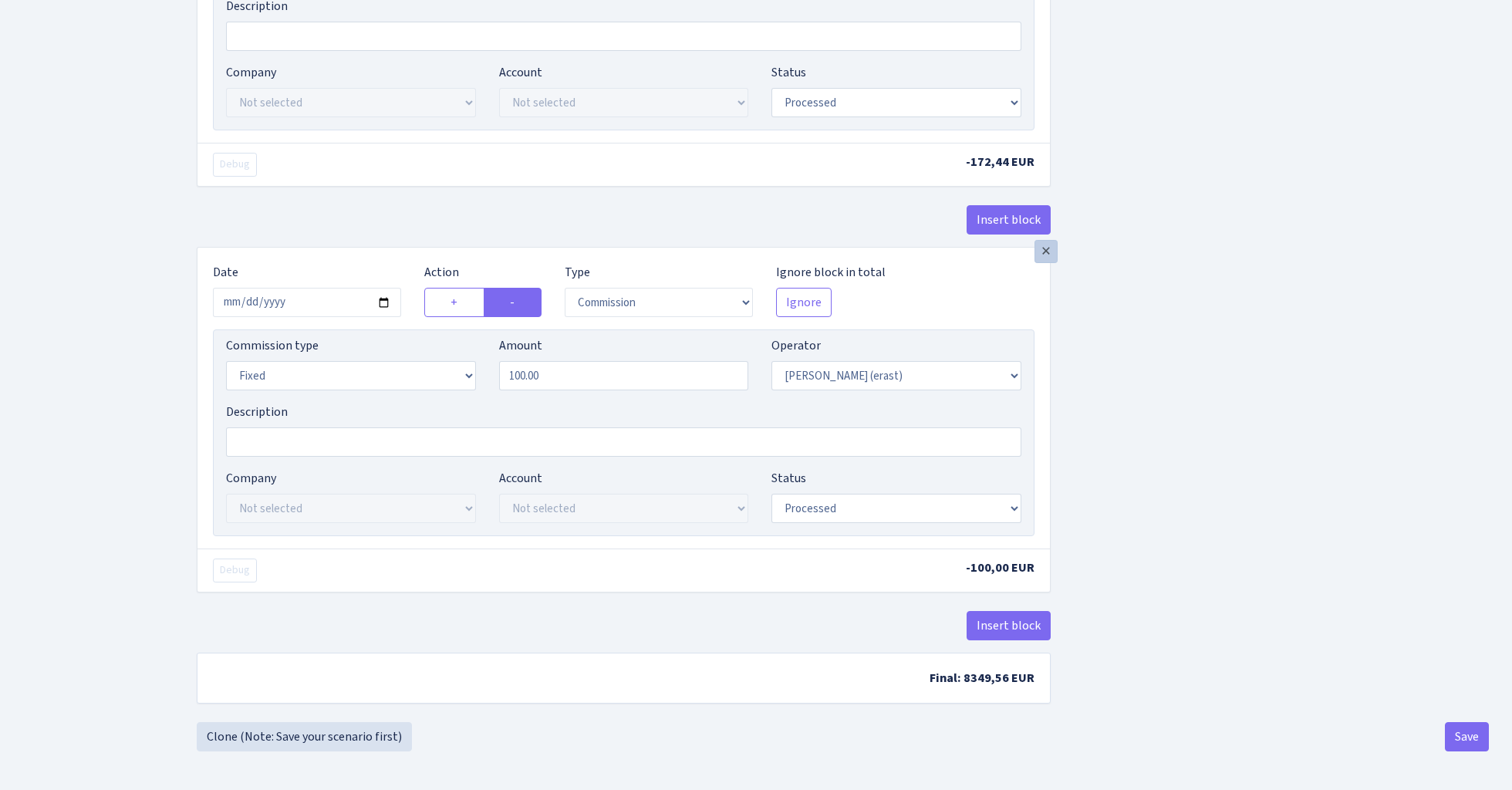
click at [1048, 245] on div "×" at bounding box center [1046, 251] width 23 height 23
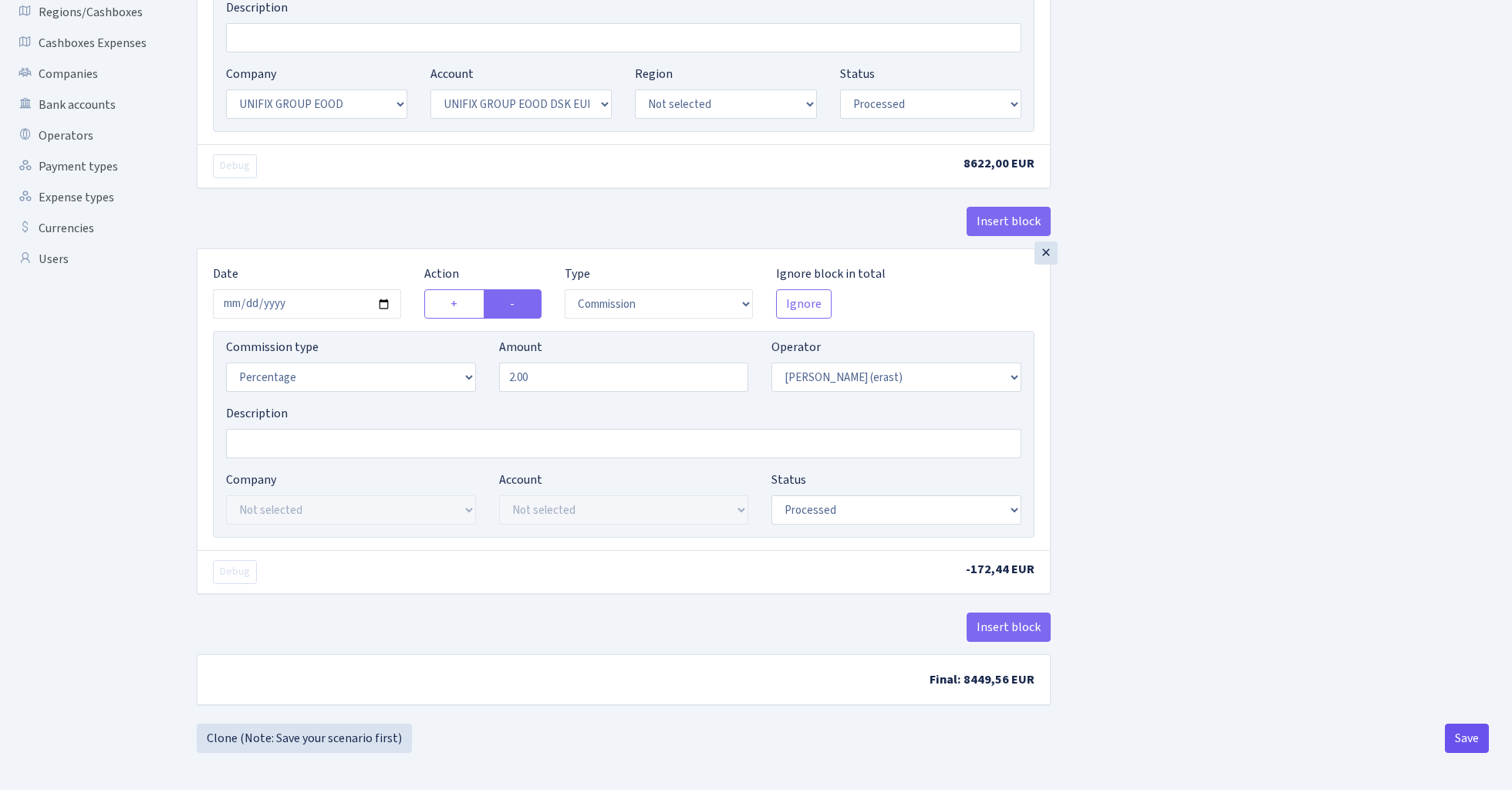
click at [1457, 752] on button "Save" at bounding box center [1466, 738] width 44 height 29
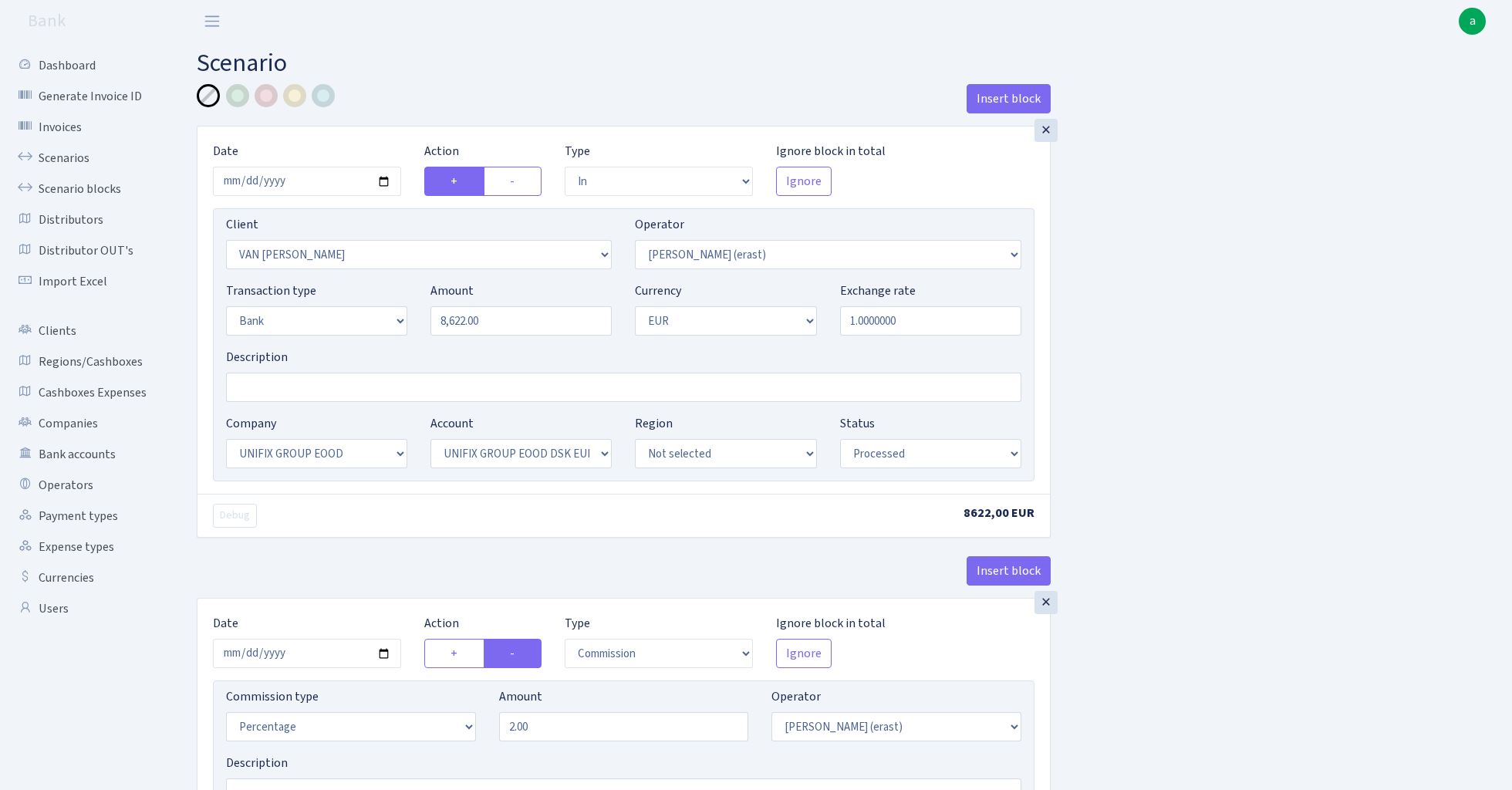
select select "in"
select select "121"
select select "155"
select select "2"
select select "1"
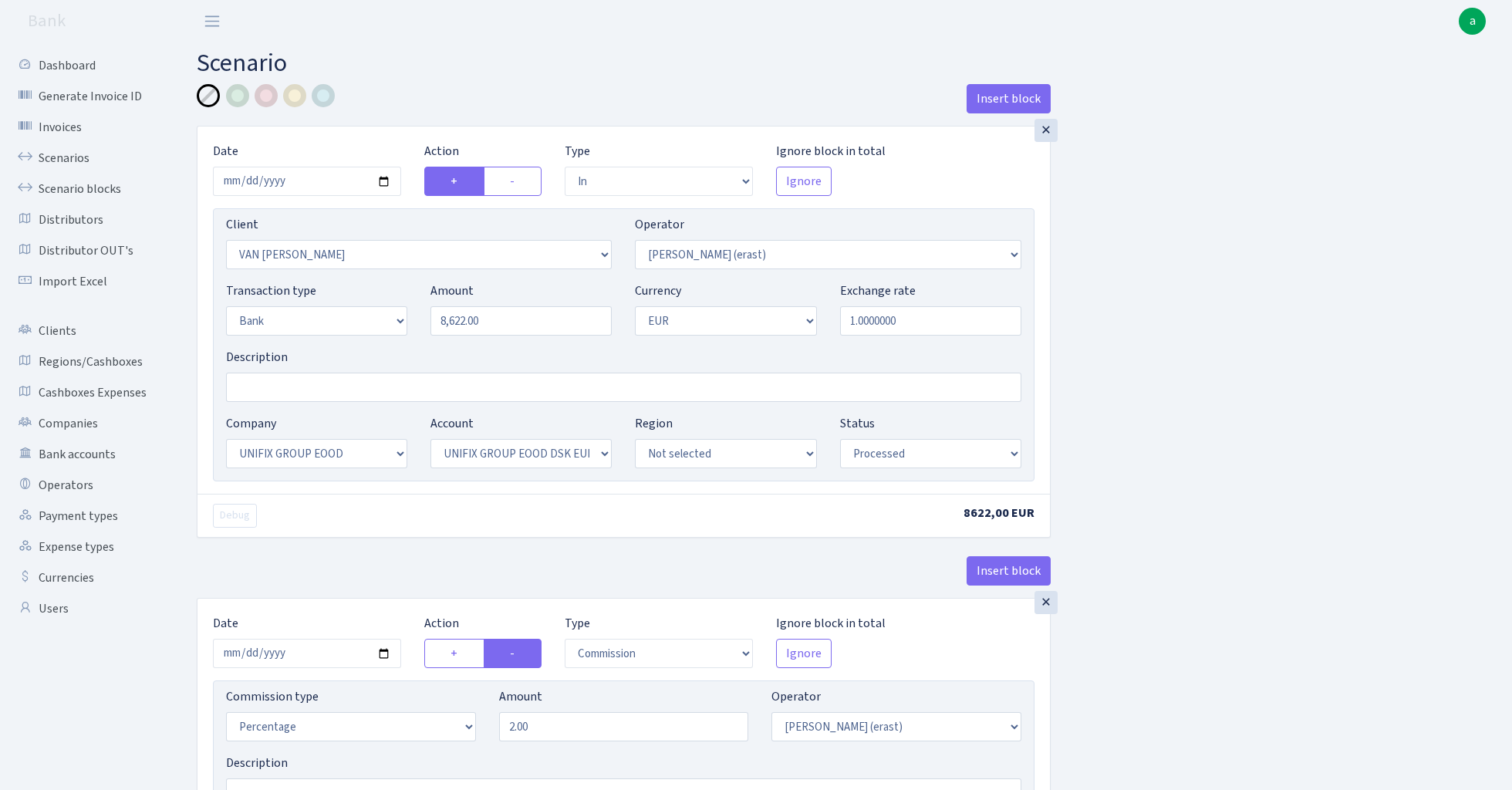
select select "13"
select select "31"
select select "processed"
select select "commission"
select select "155"
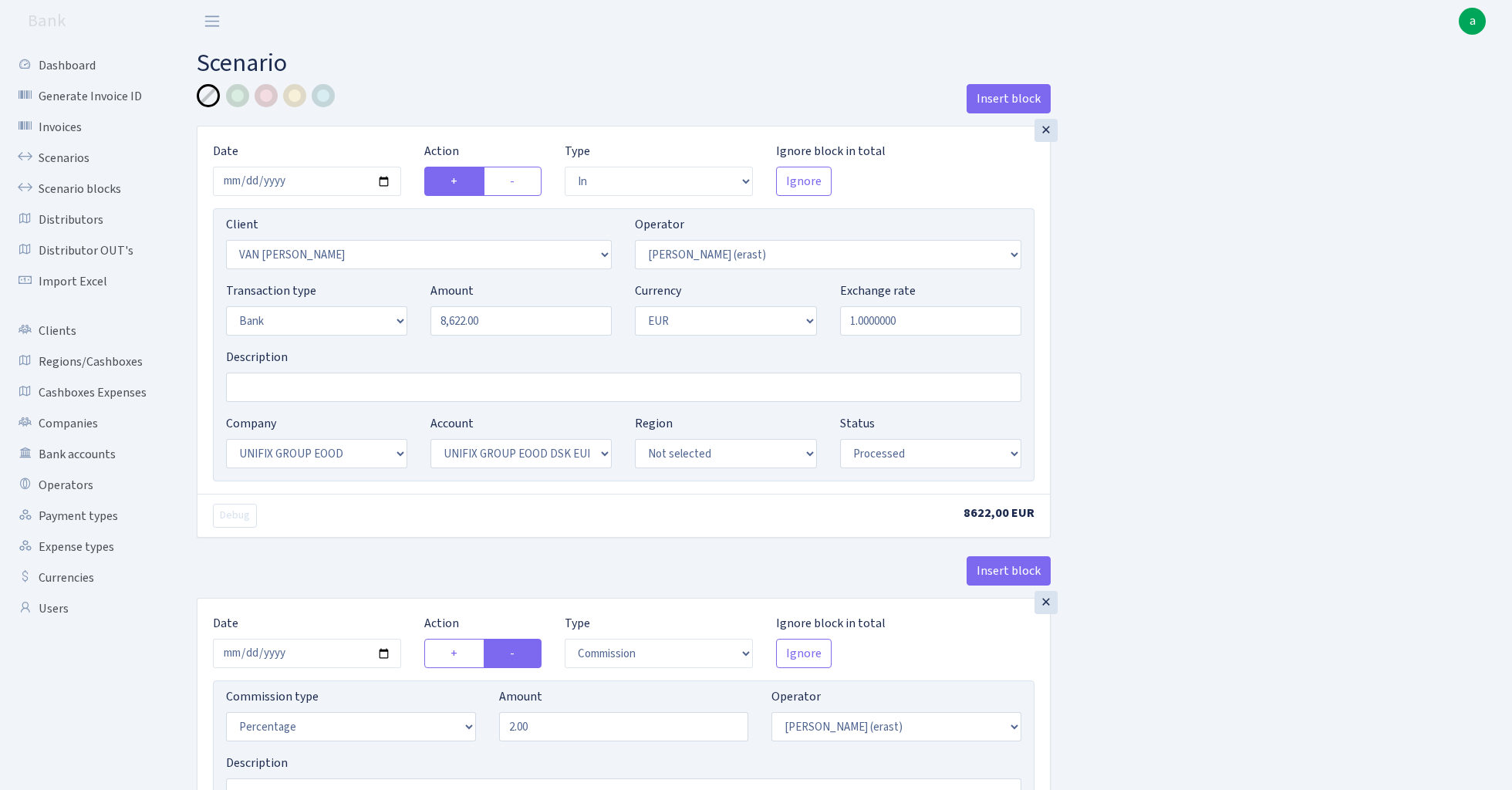
select select "processed"
click at [66, 156] on link "Scenarios" at bounding box center [84, 158] width 154 height 31
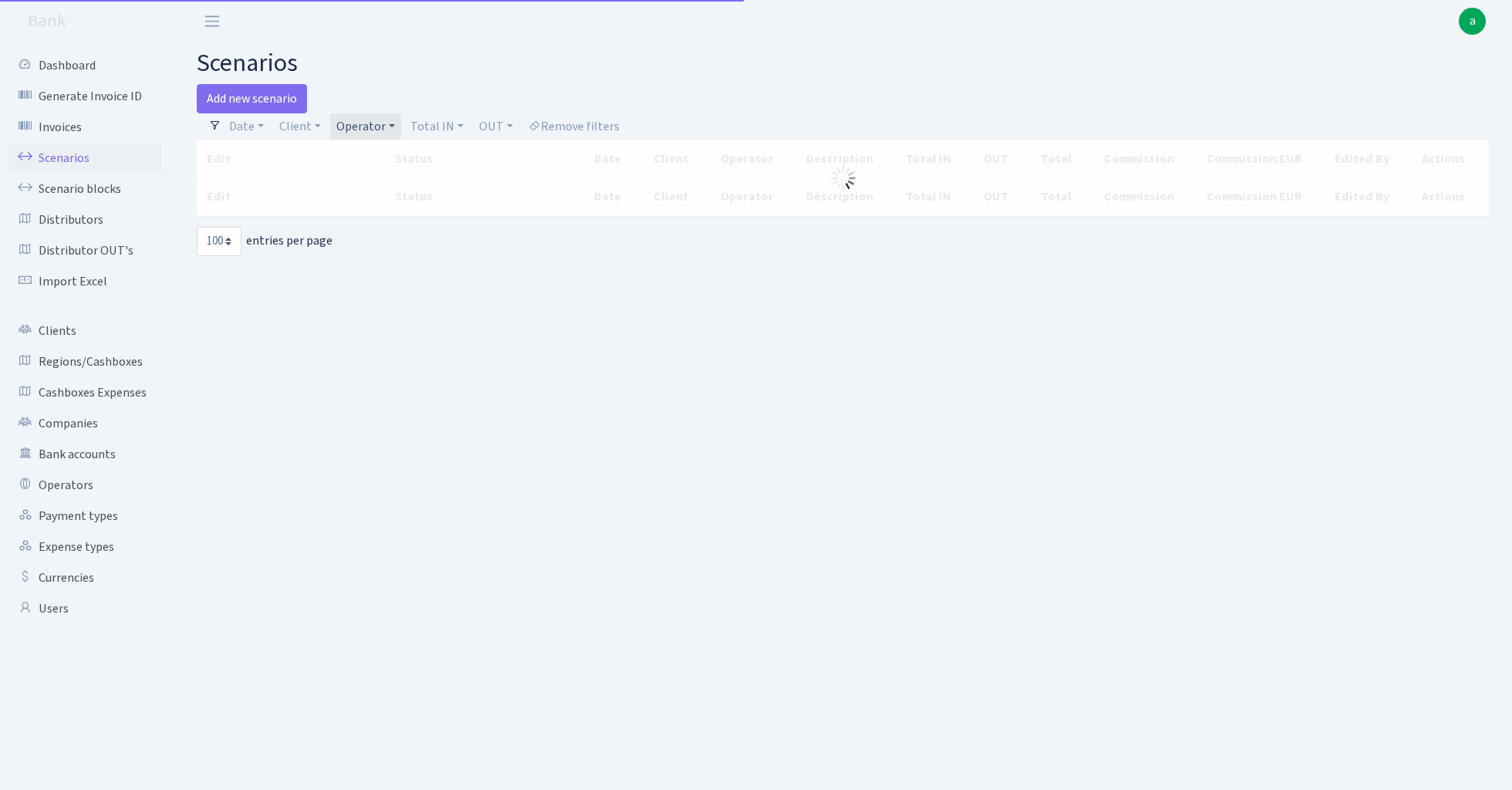
select select "100"
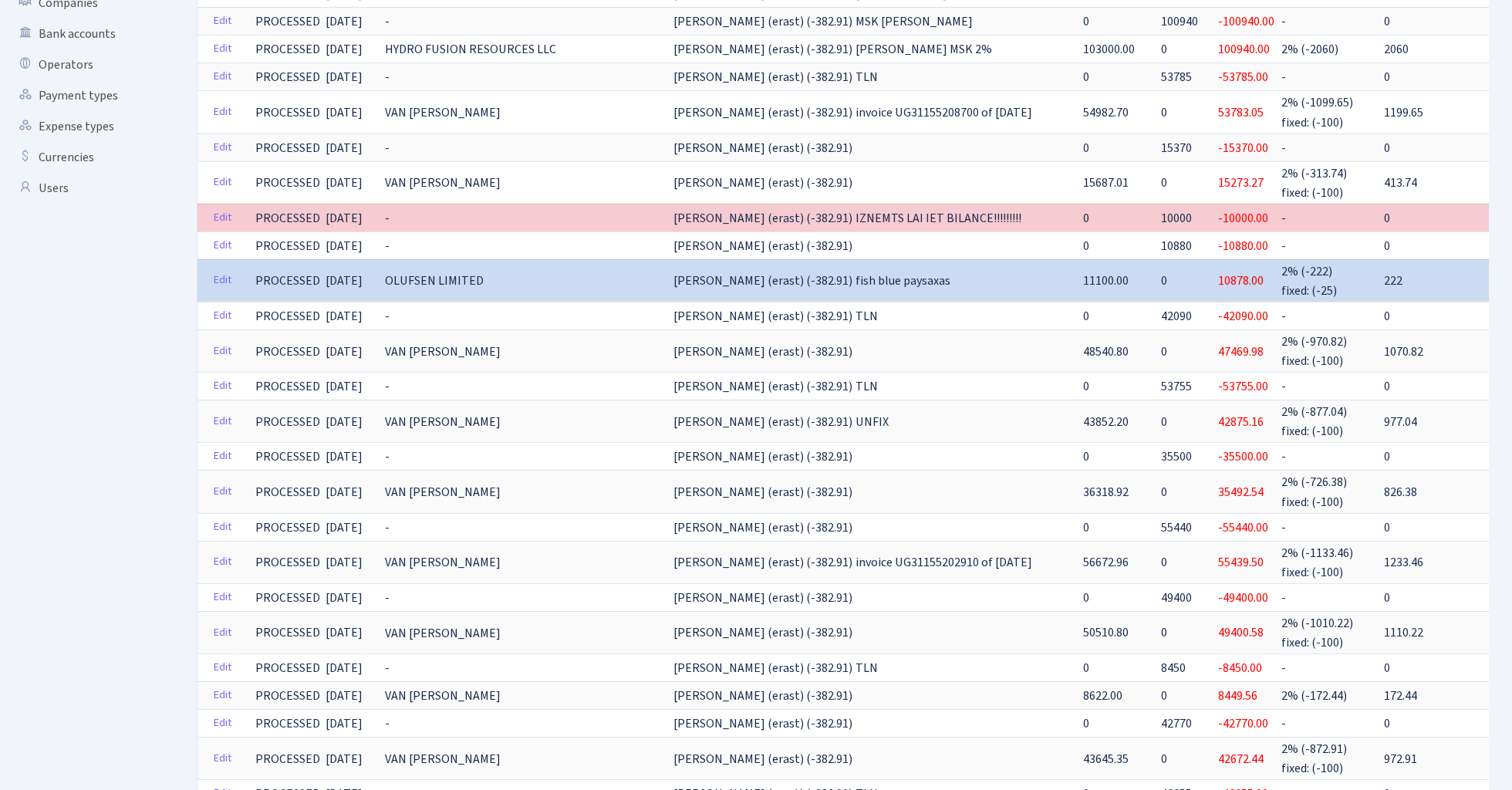
scroll to position [321, 0]
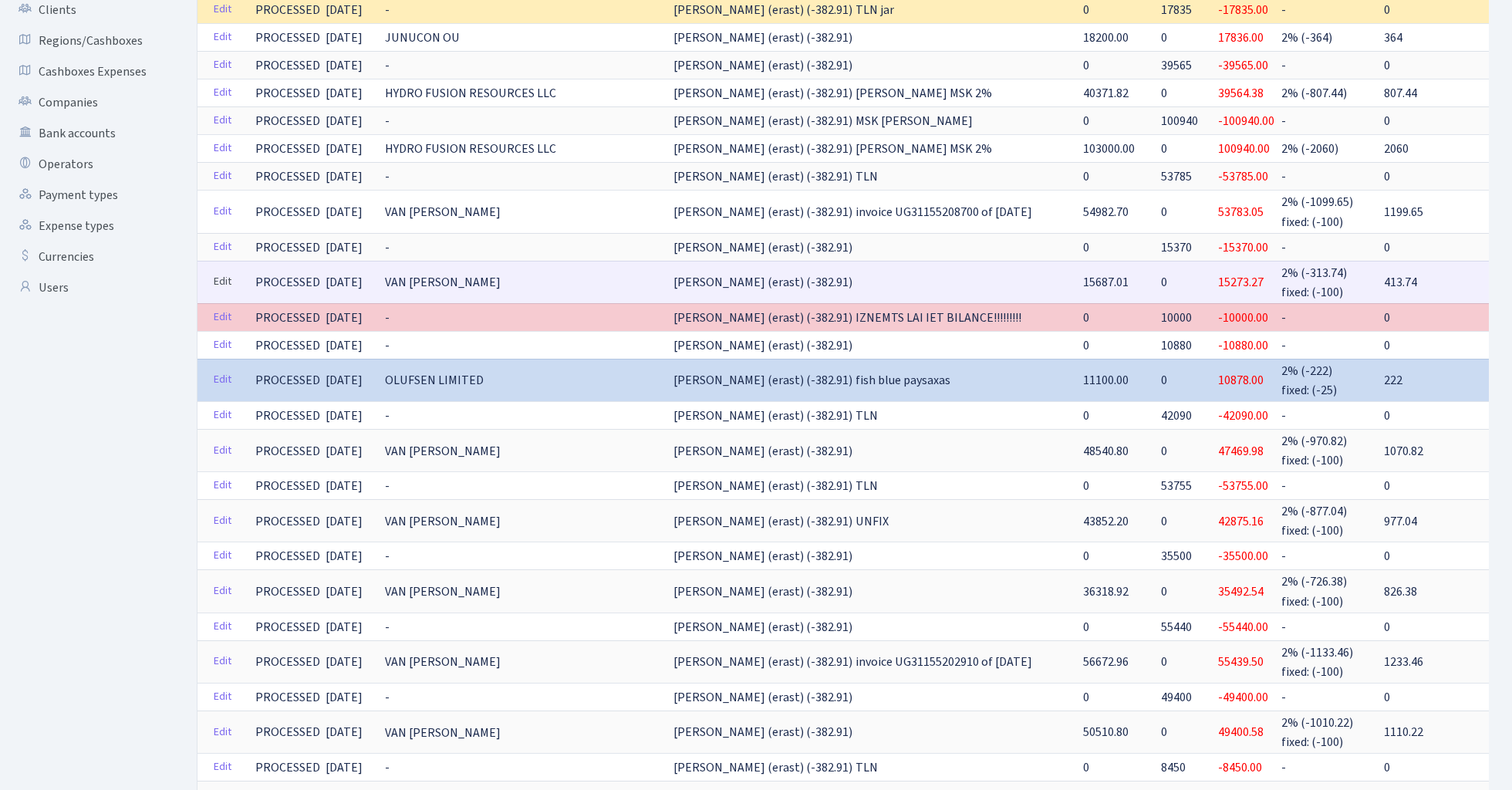
click at [226, 278] on link "Edit" at bounding box center [222, 282] width 32 height 24
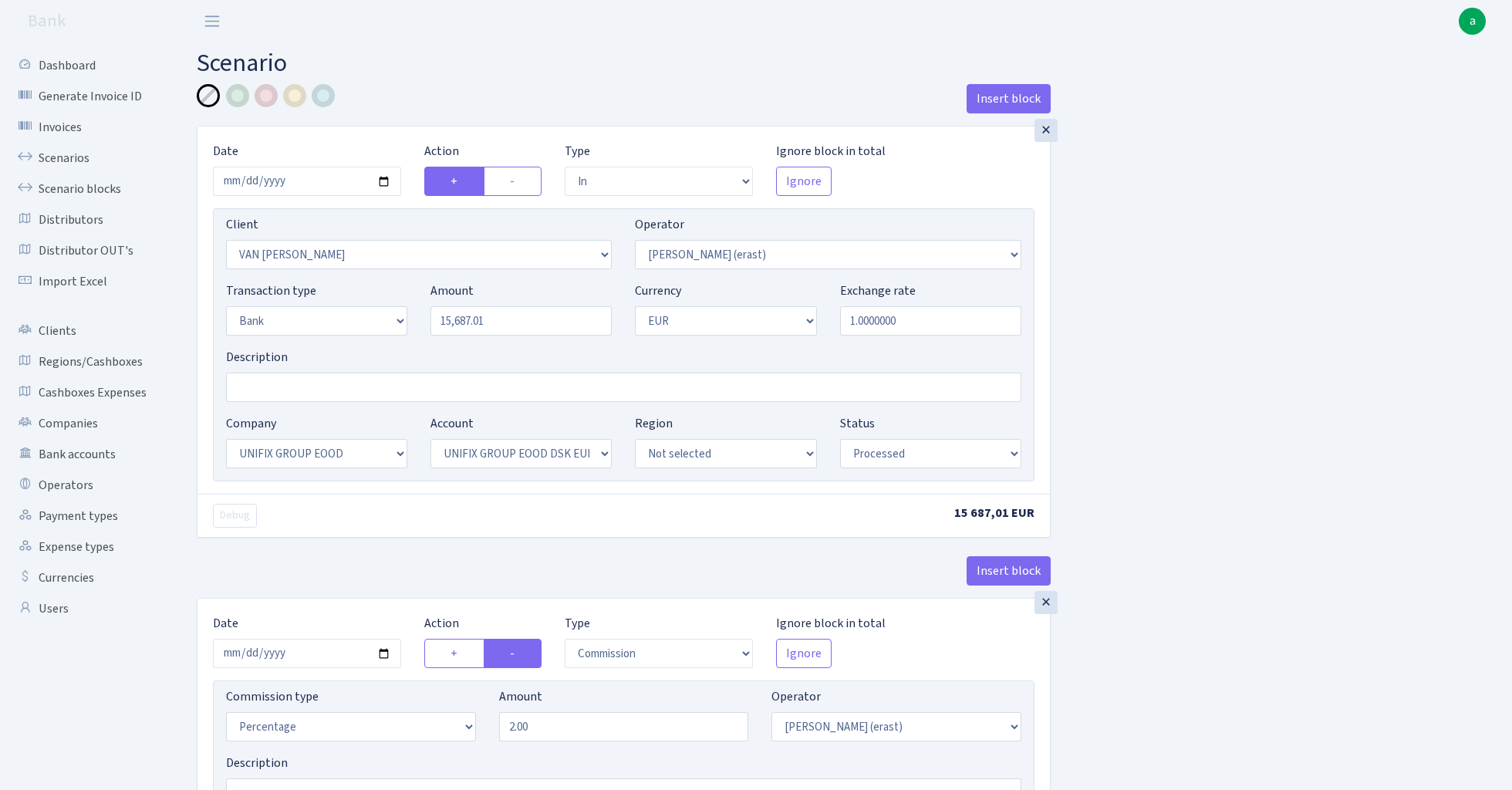
select select "in"
select select "121"
select select "155"
select select "2"
select select "1"
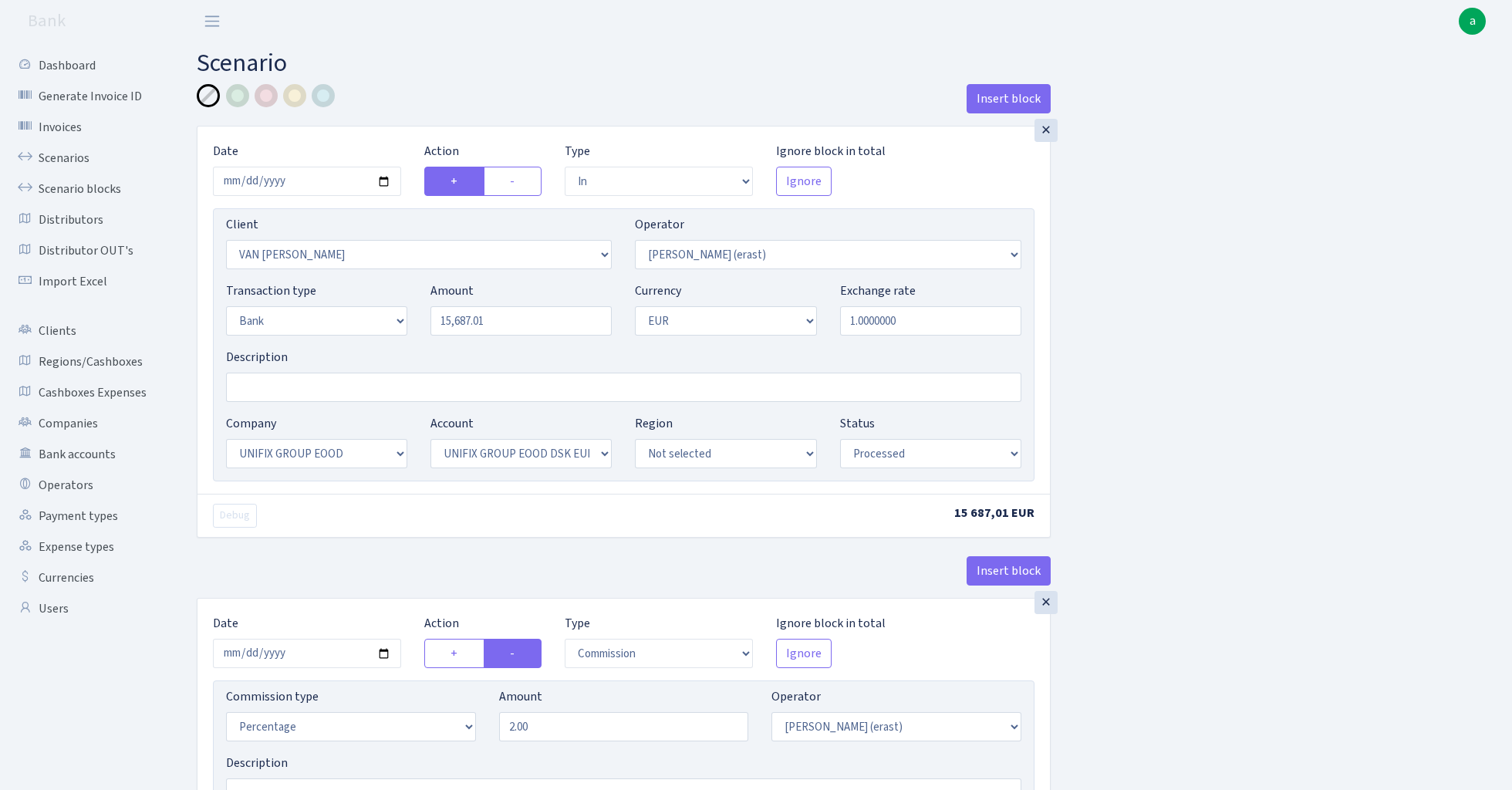
select select "13"
select select "31"
select select "processed"
select select "commission"
select select "155"
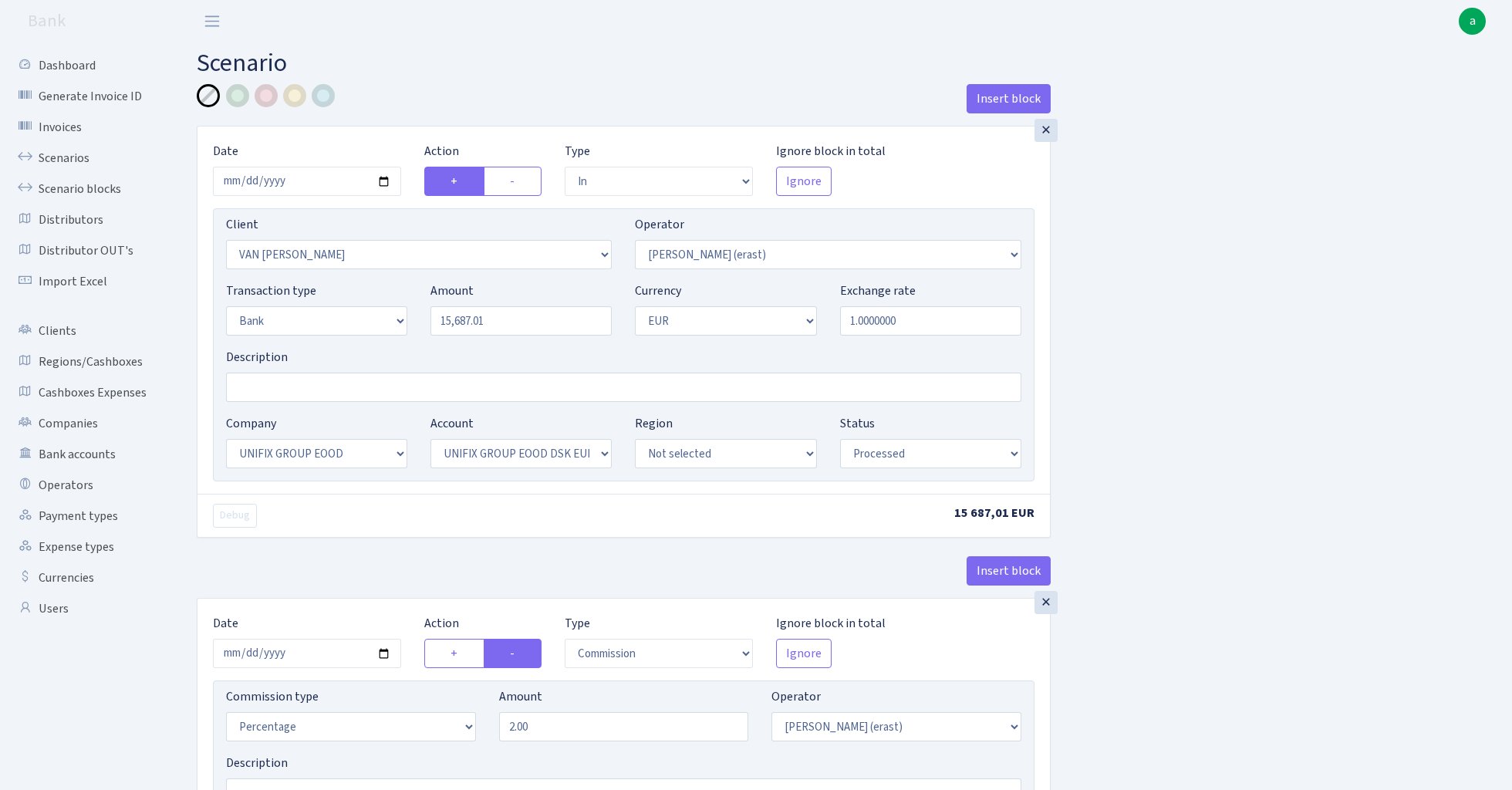
select select "processed"
select select "commission"
select select "fixed"
select select "155"
select select "processed"
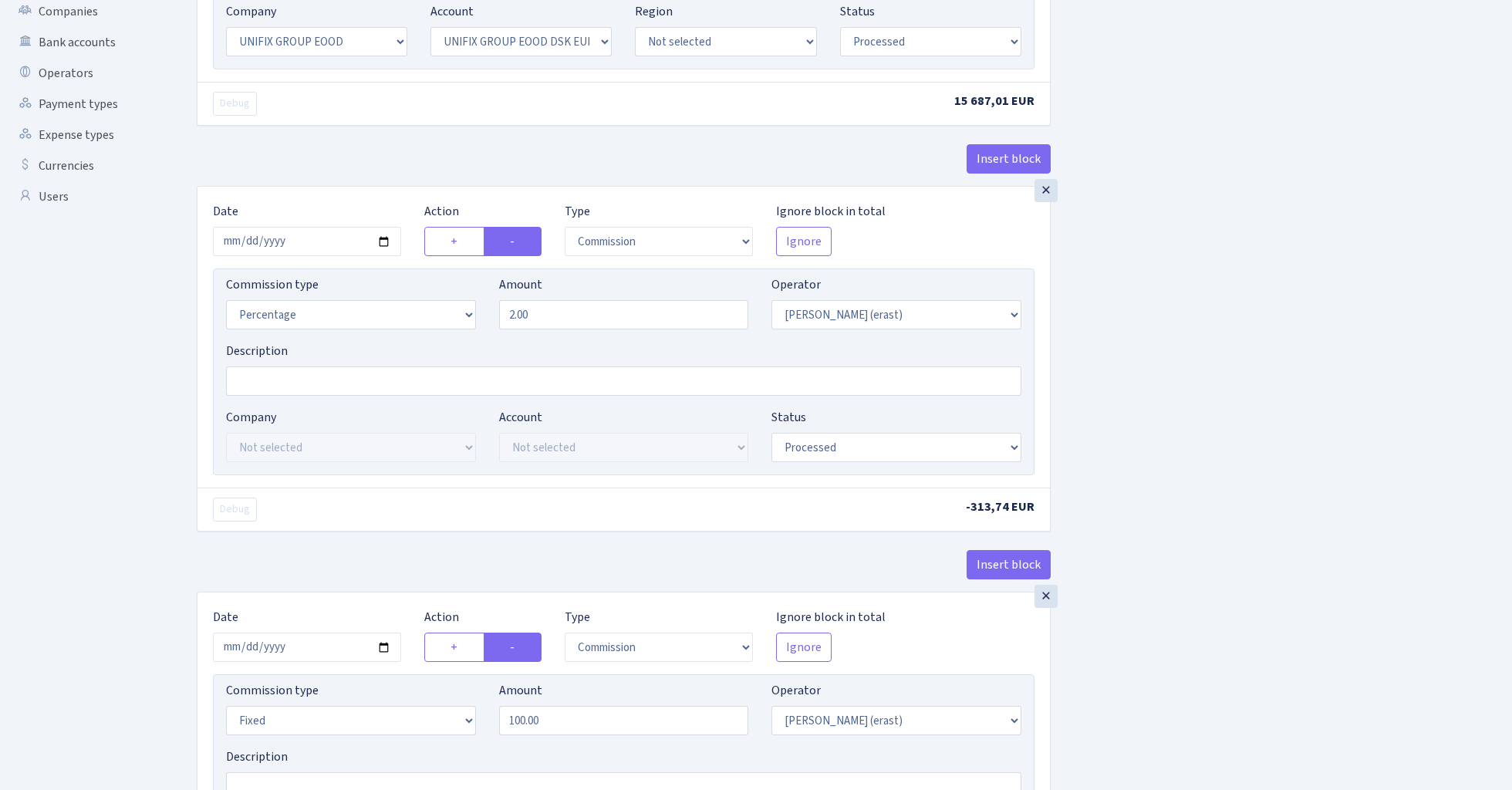
scroll to position [469, 0]
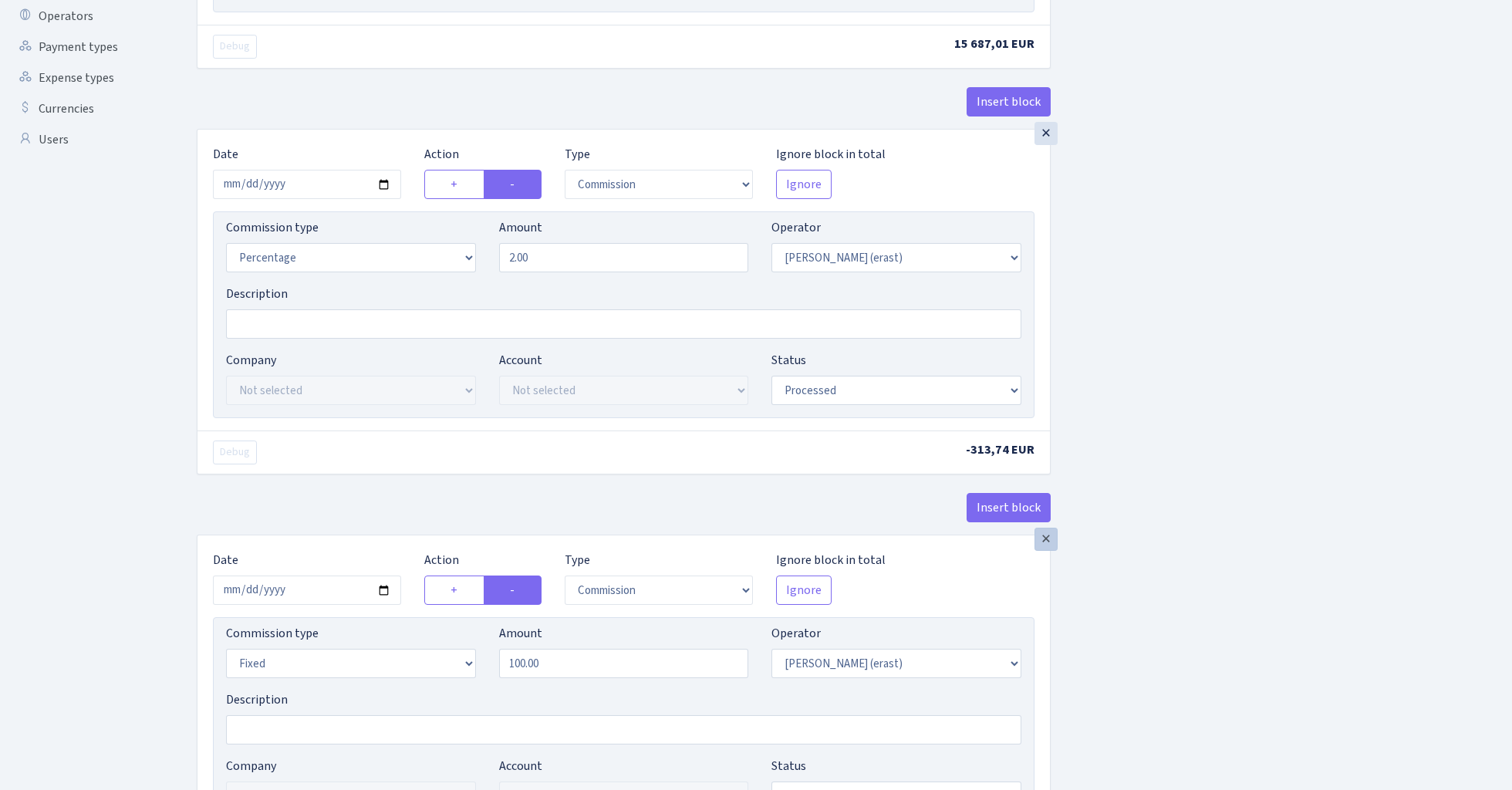
click at [1048, 544] on div "×" at bounding box center [1046, 539] width 23 height 23
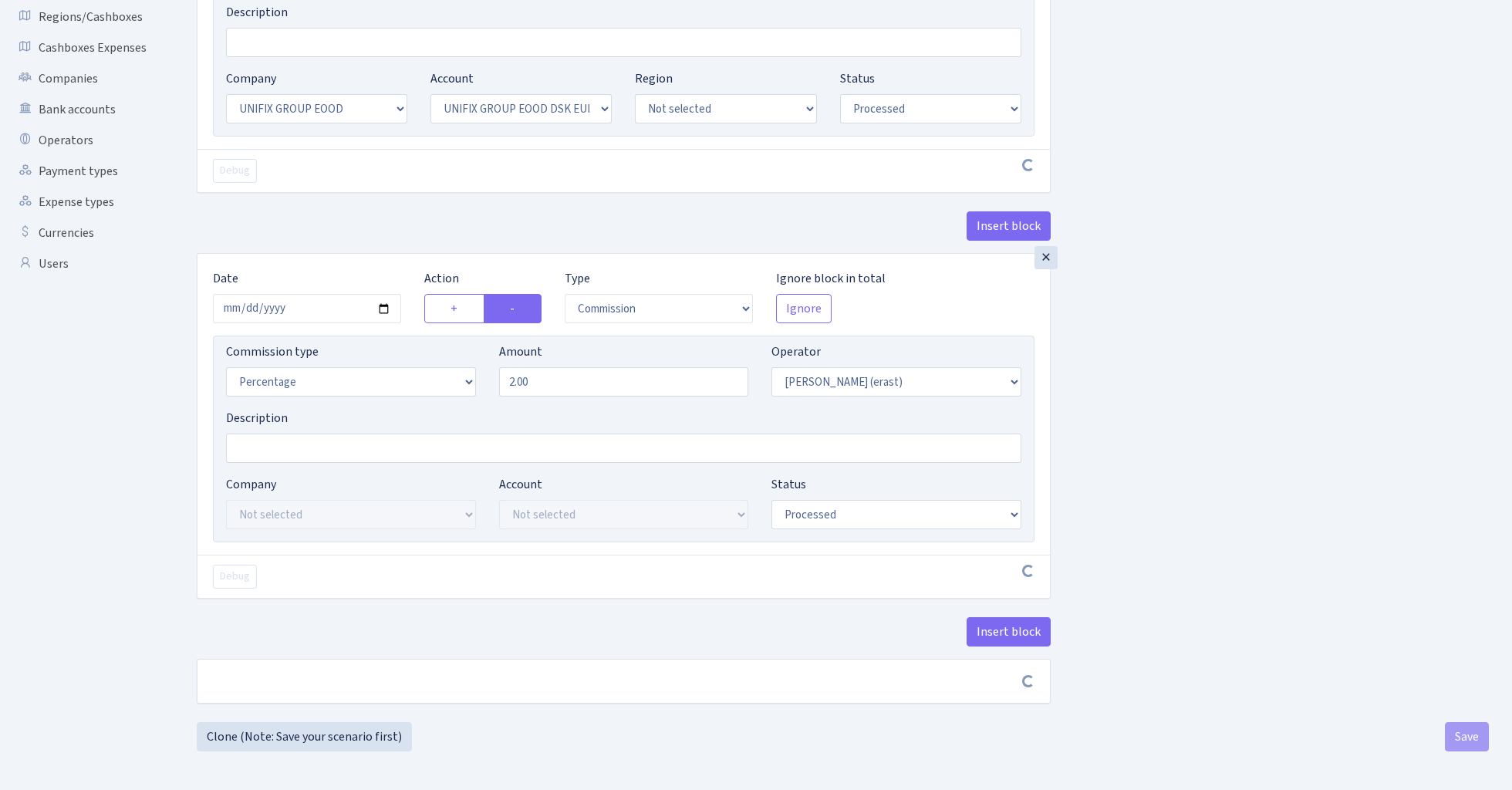
scroll to position [349, 0]
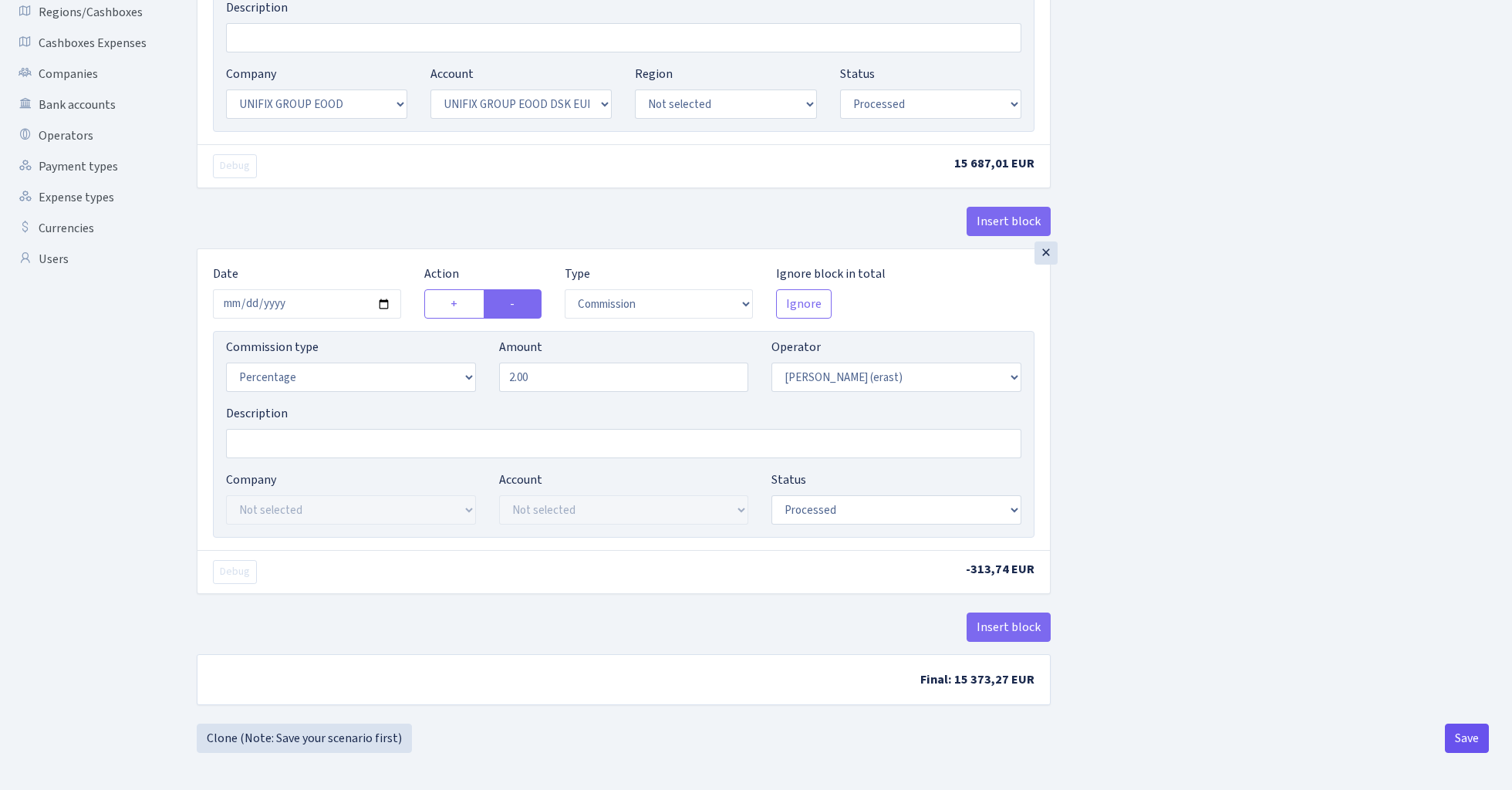
click at [1471, 744] on button "Save" at bounding box center [1466, 738] width 44 height 29
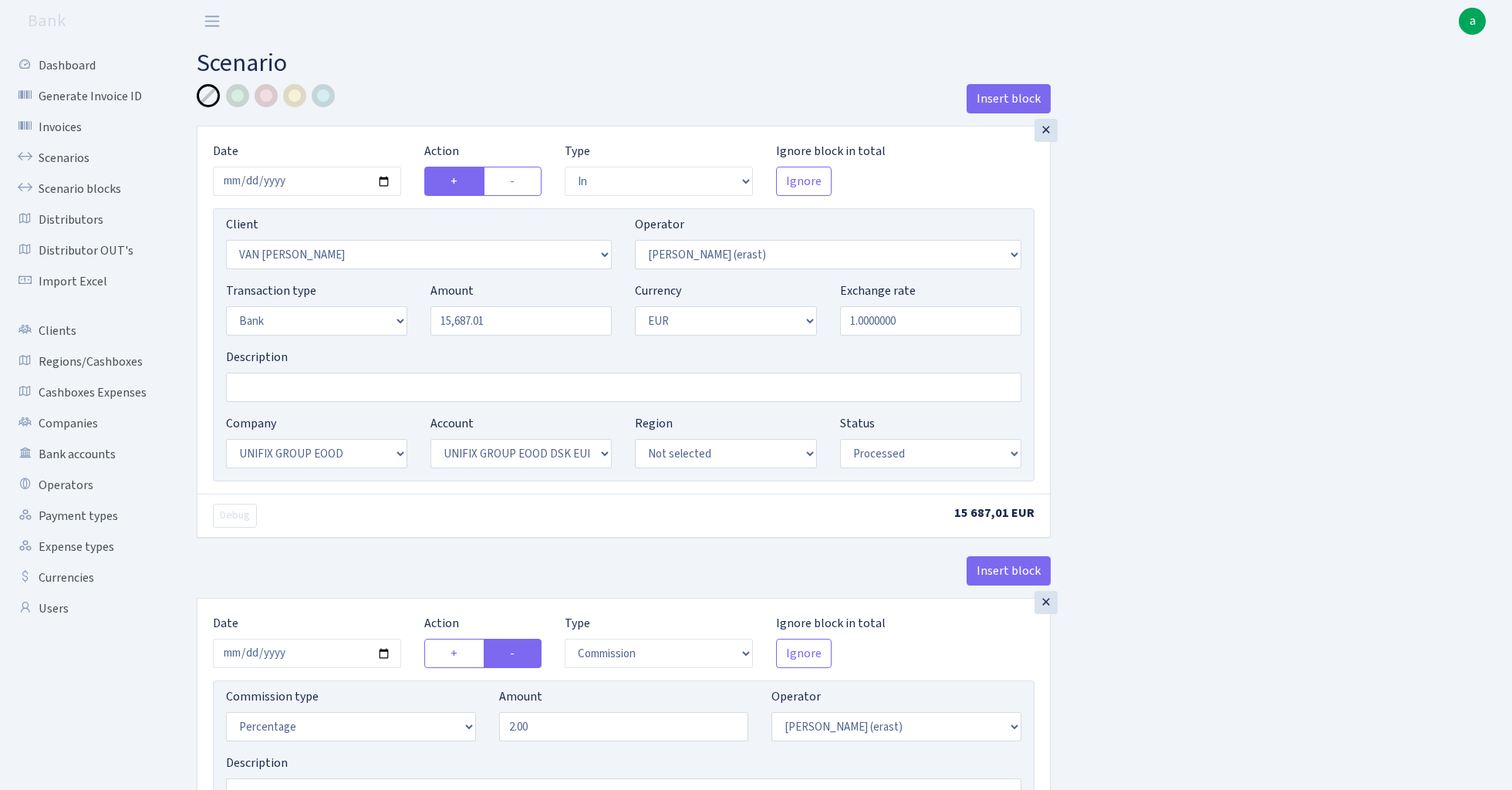
select select "in"
select select "121"
select select "155"
select select "2"
select select "1"
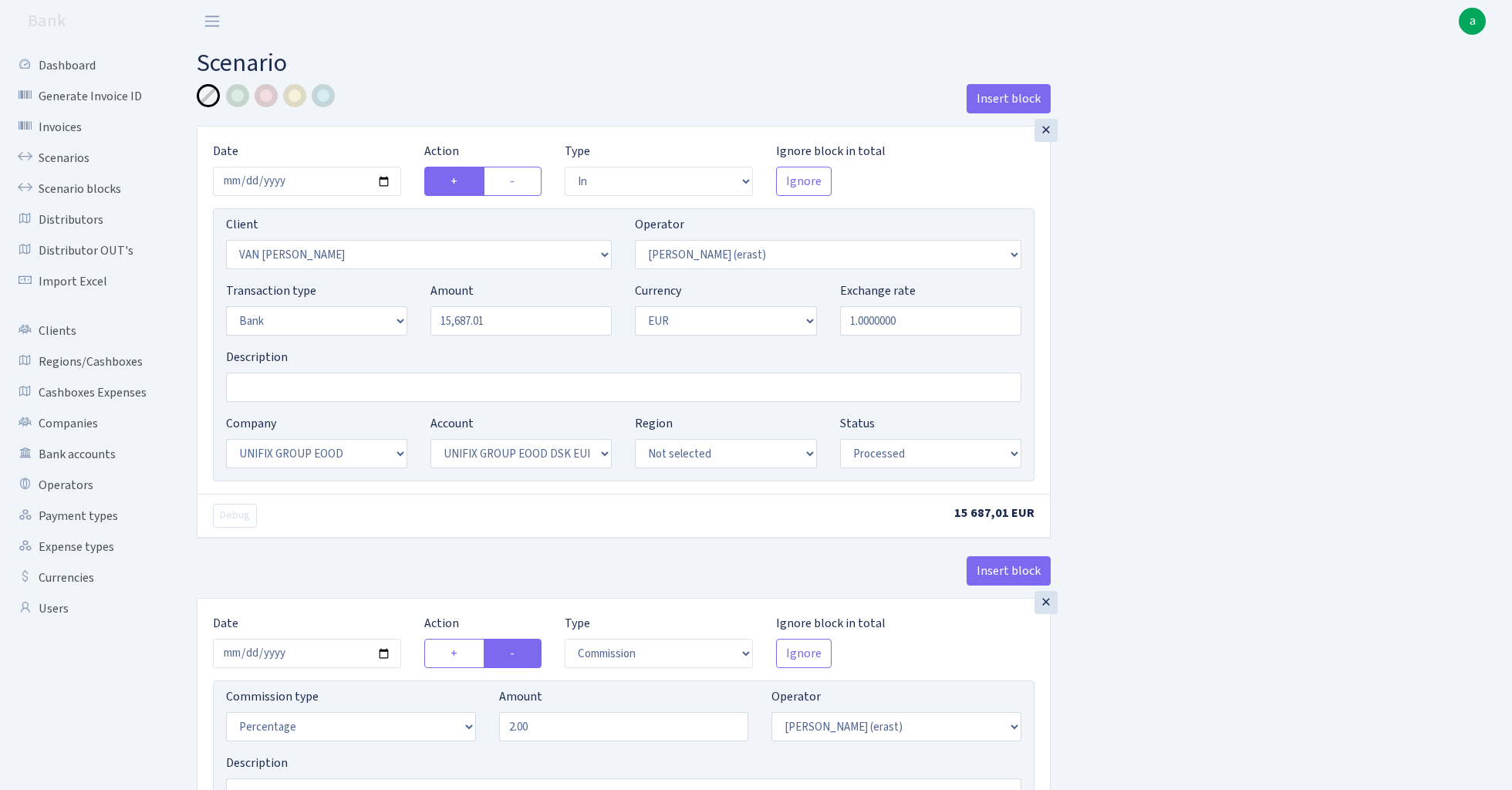
select select "13"
select select "31"
select select "processed"
select select "commission"
select select "155"
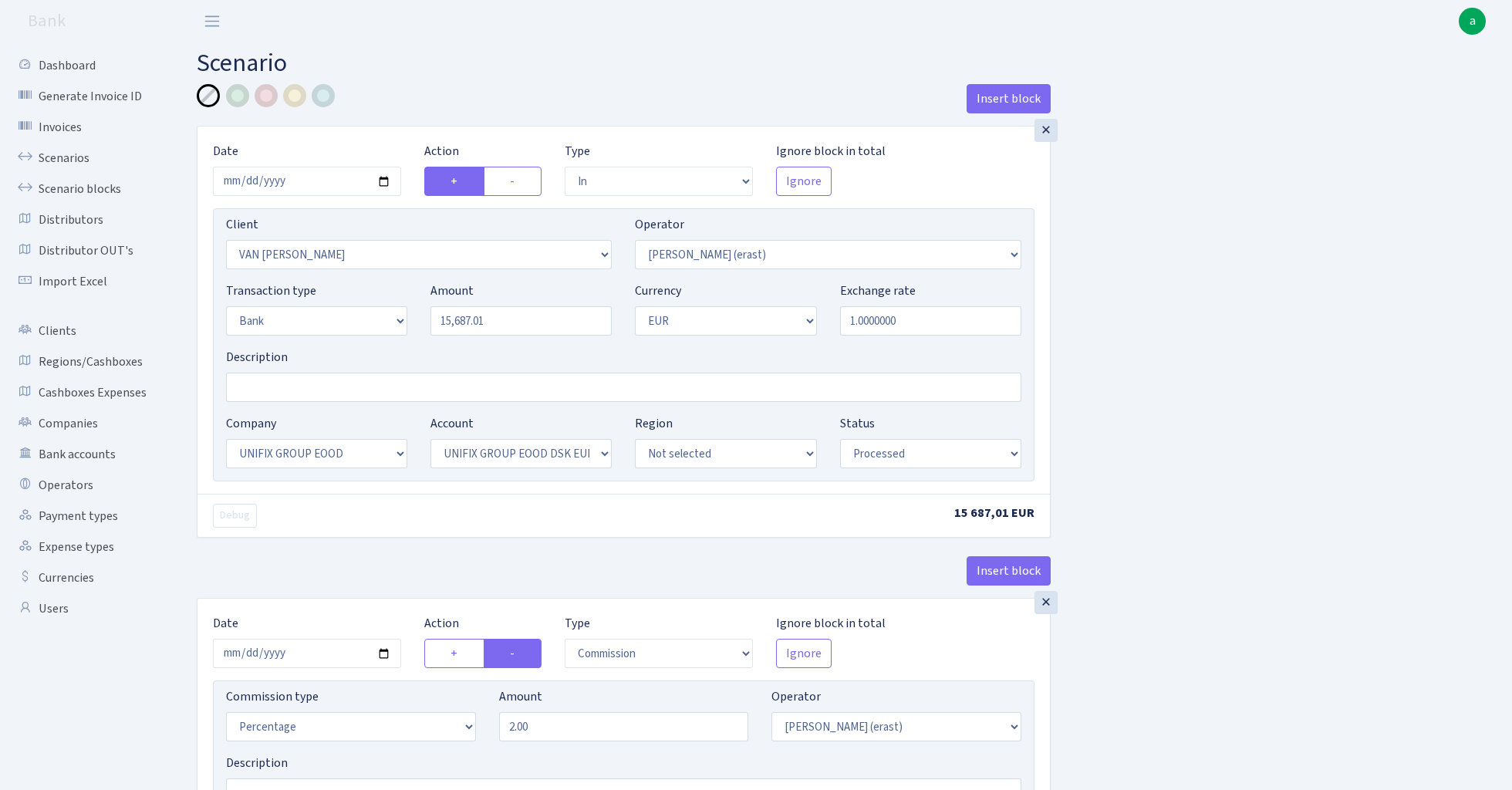
select select "processed"
click at [70, 154] on link "Scenarios" at bounding box center [84, 158] width 154 height 31
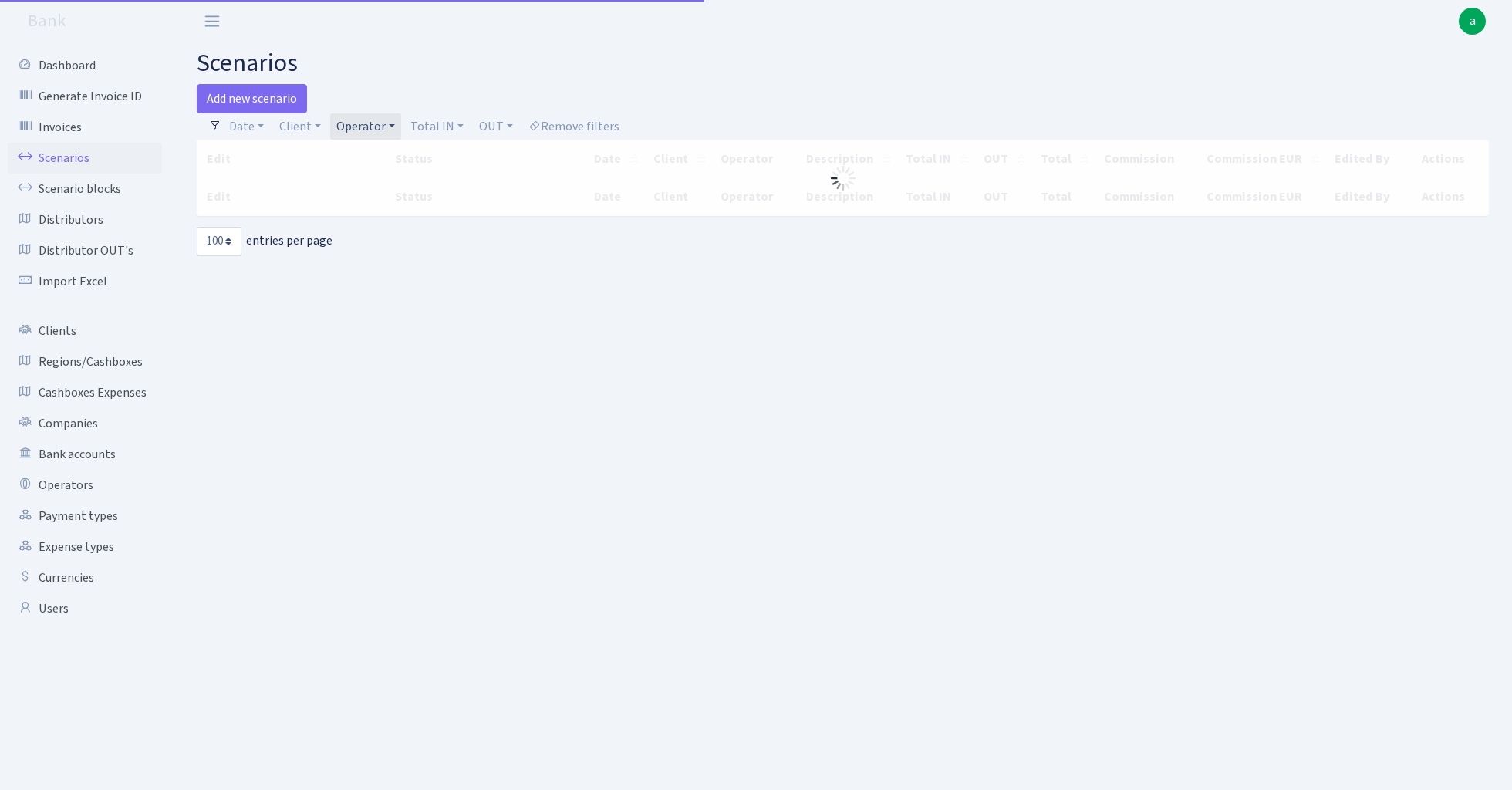
select select "100"
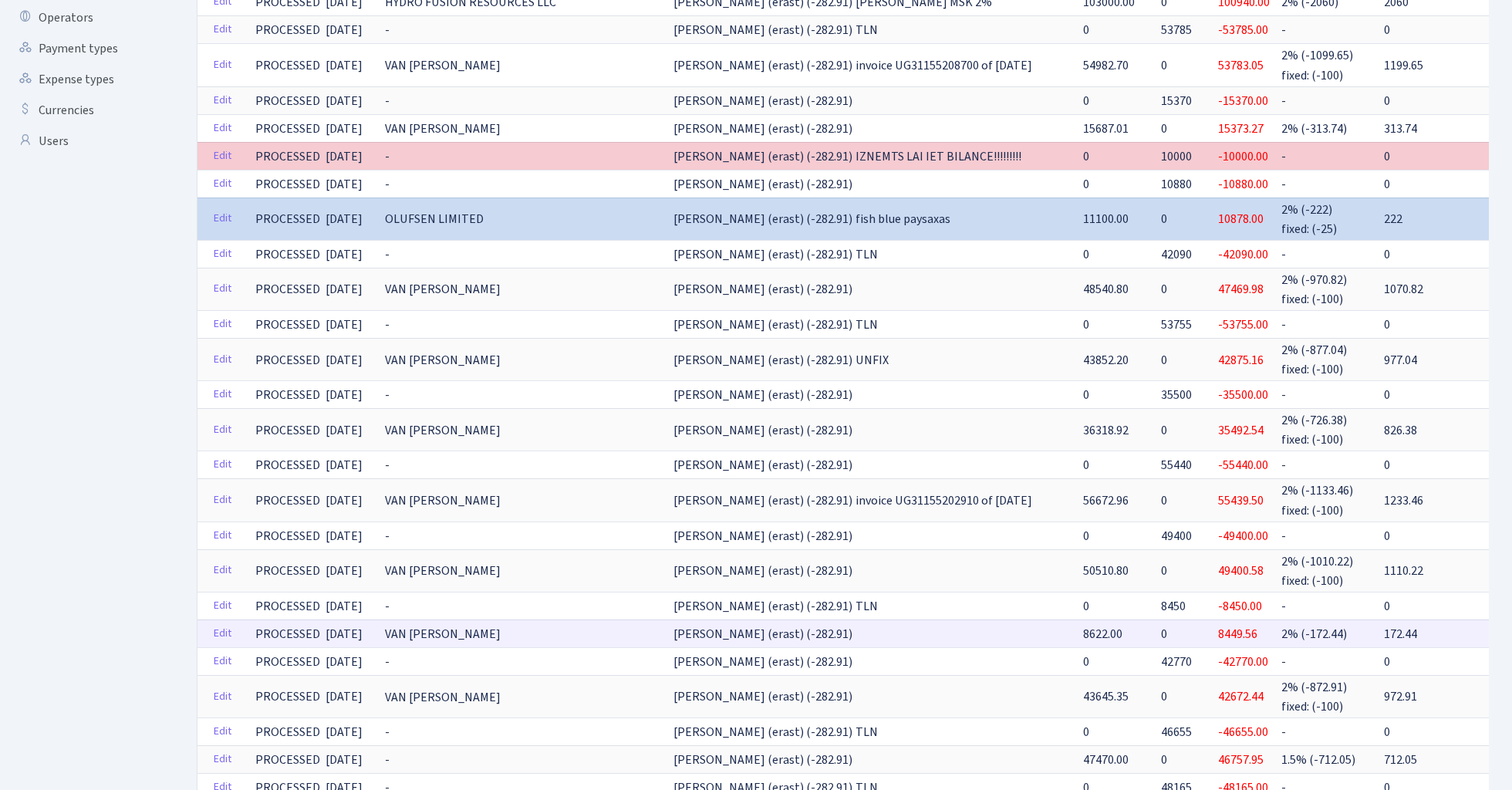
scroll to position [473, 0]
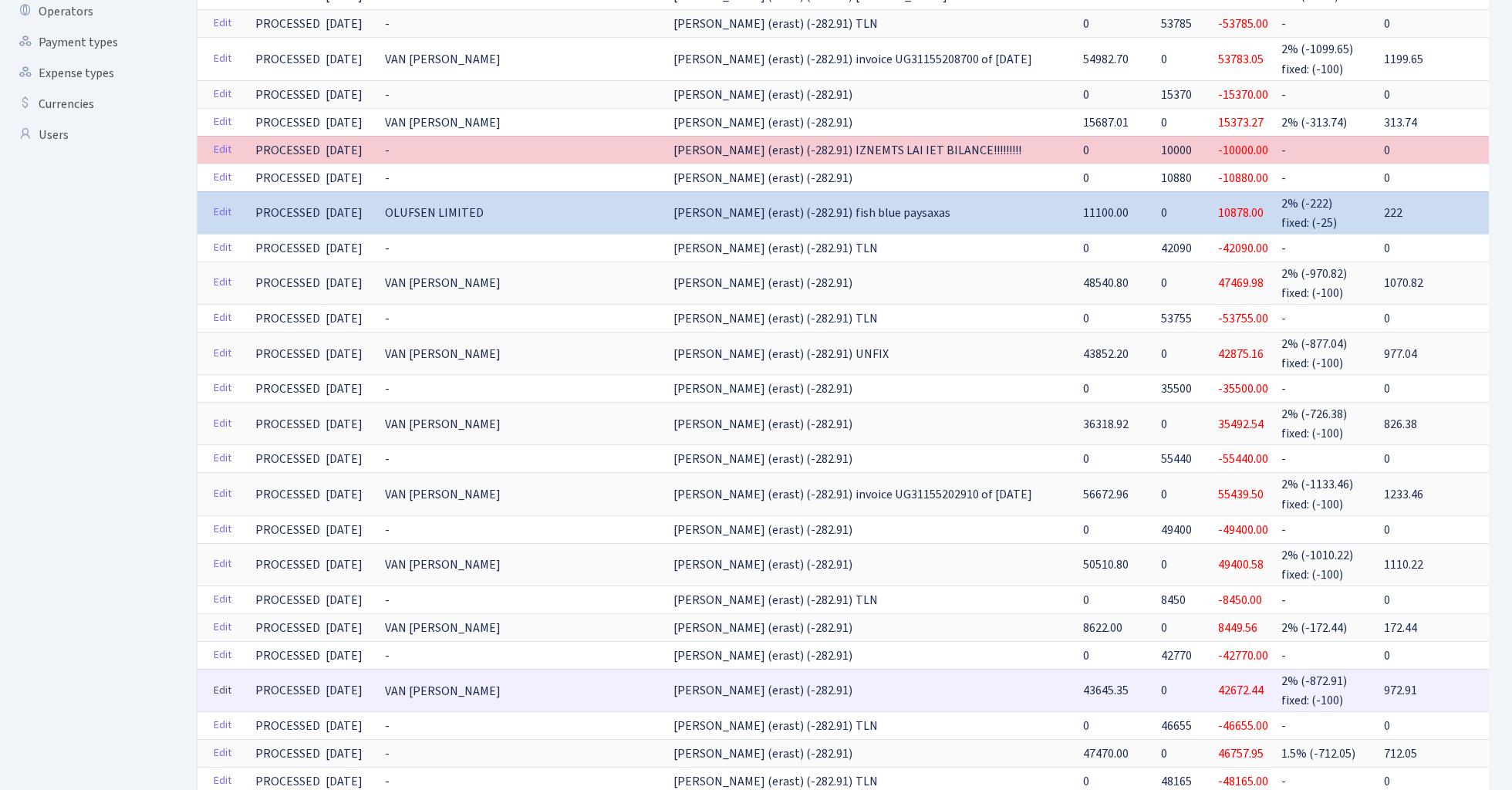
click at [224, 679] on link "Edit" at bounding box center [222, 691] width 32 height 24
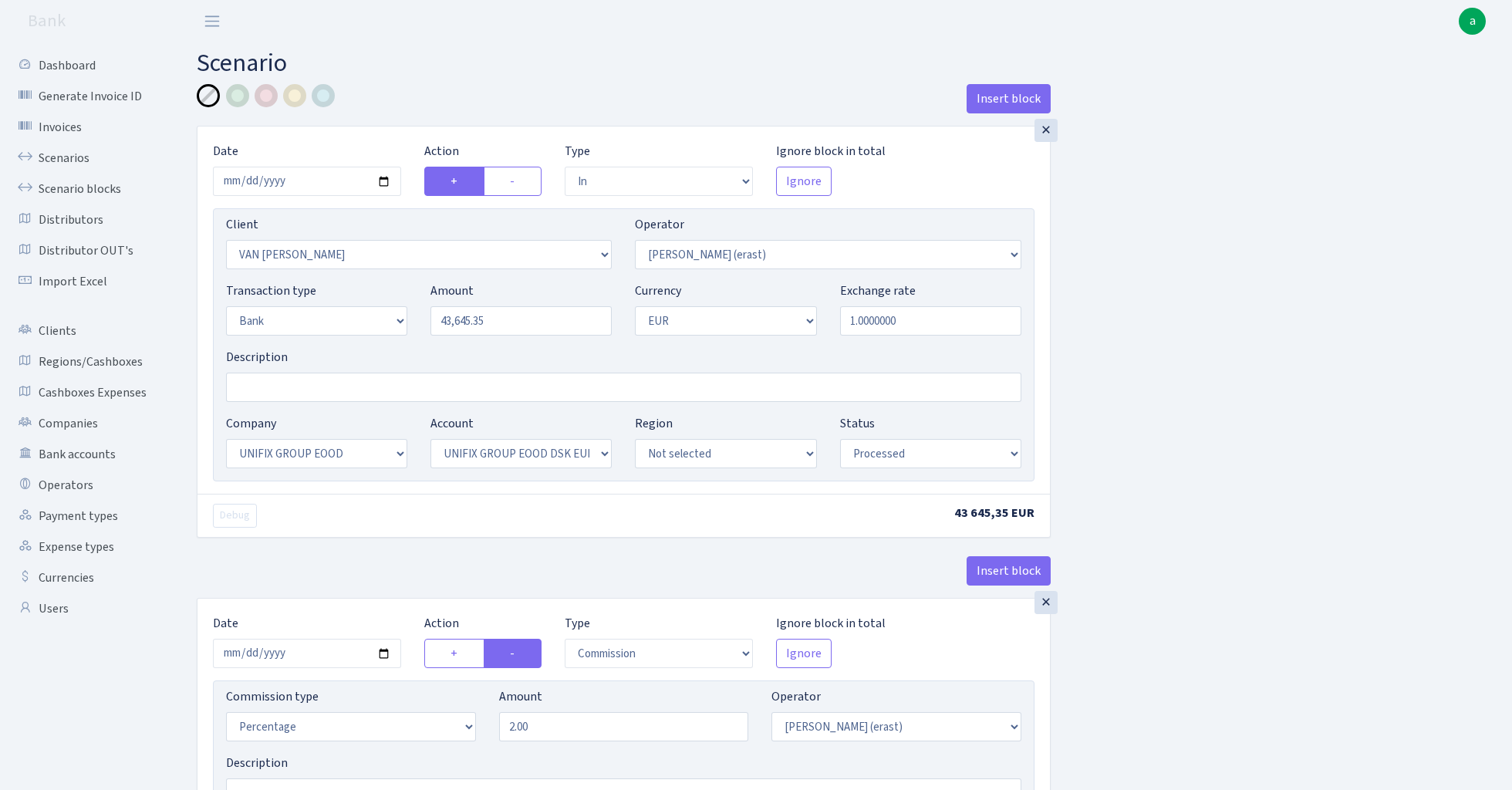
select select "in"
select select "121"
select select "155"
select select "2"
select select "1"
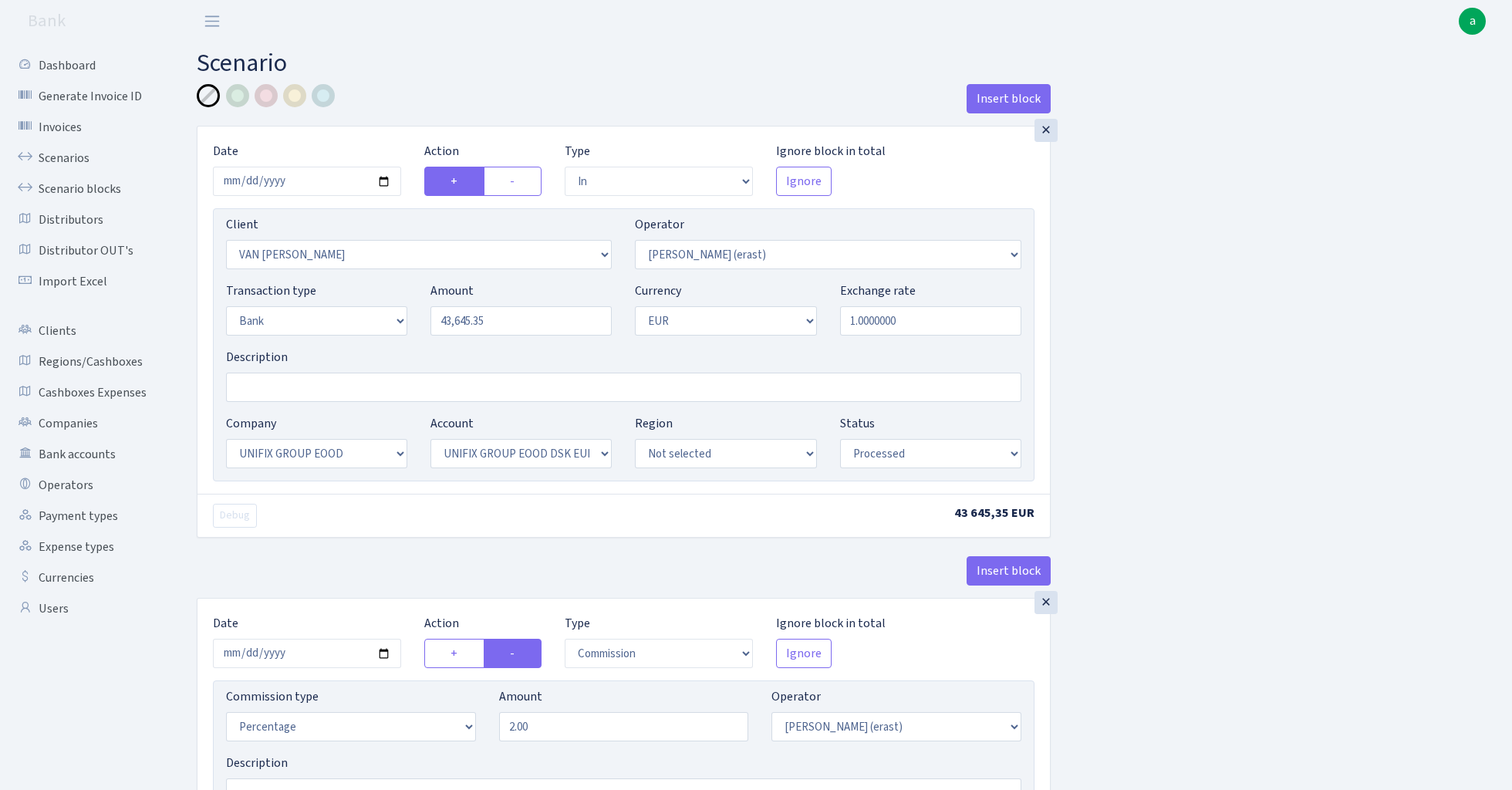
select select "13"
select select "31"
select select "processed"
select select "commission"
select select "155"
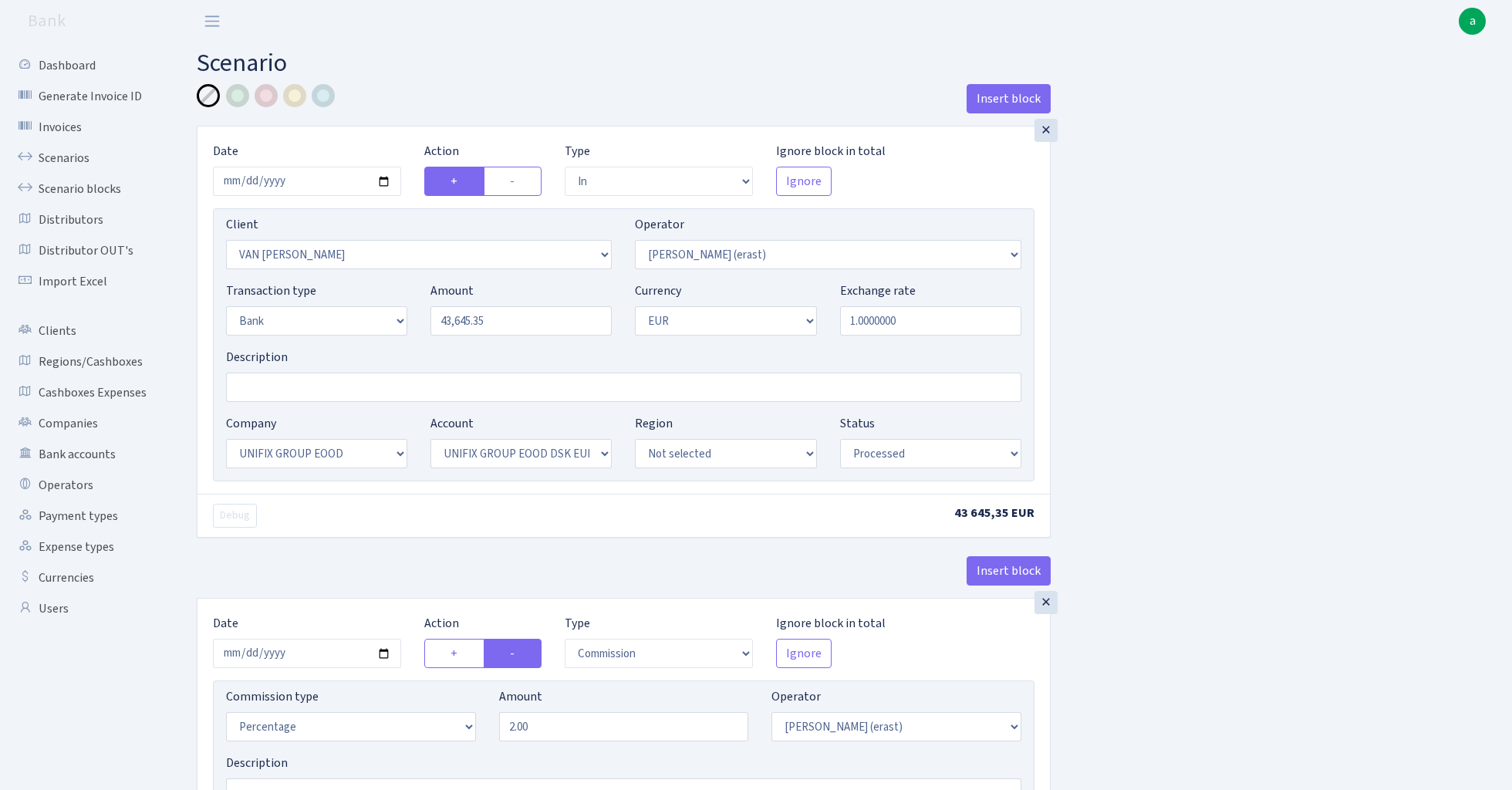
select select "processed"
select select "commission"
select select "fixed"
select select "155"
select select "processed"
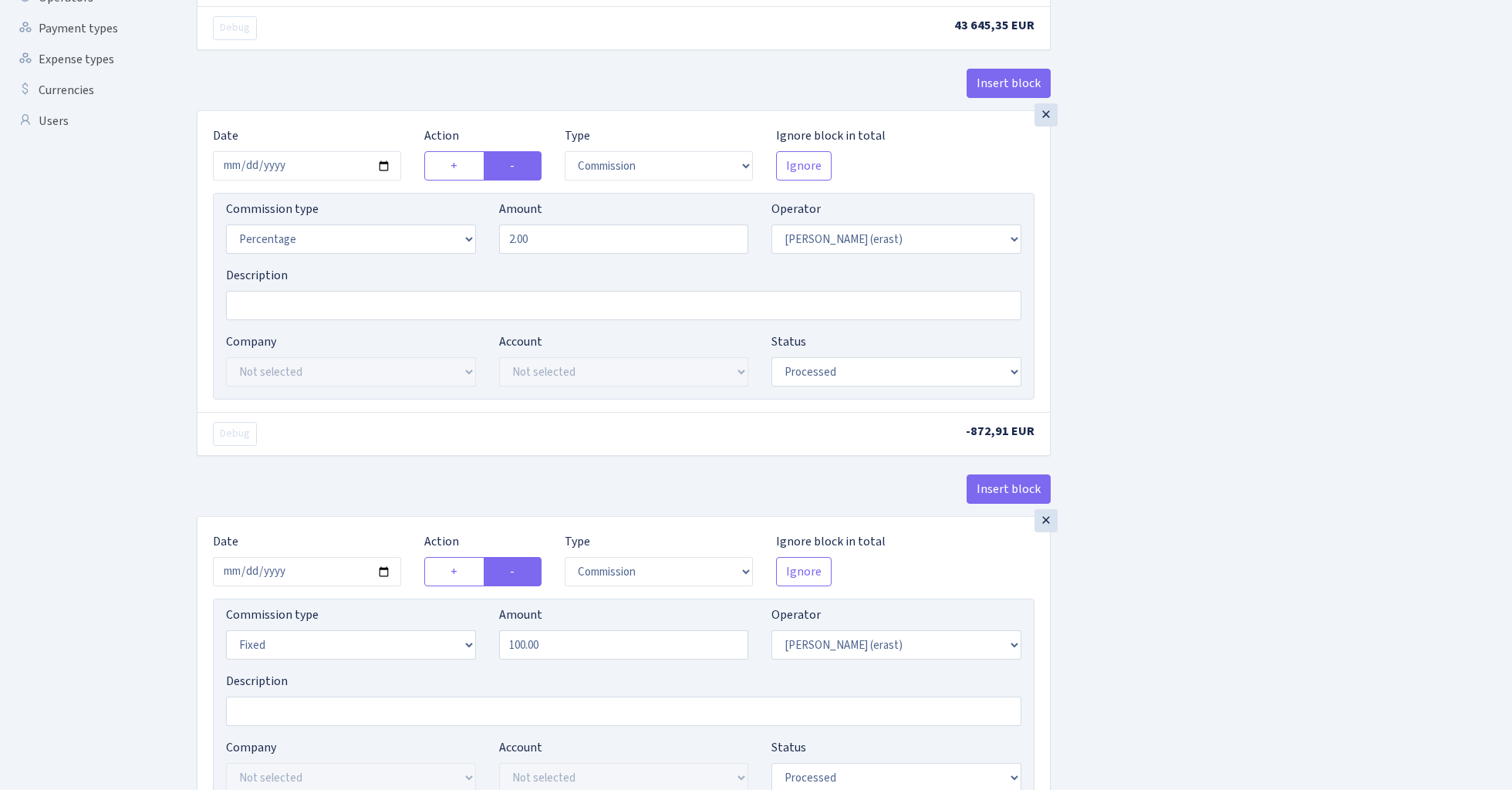
scroll to position [540, 0]
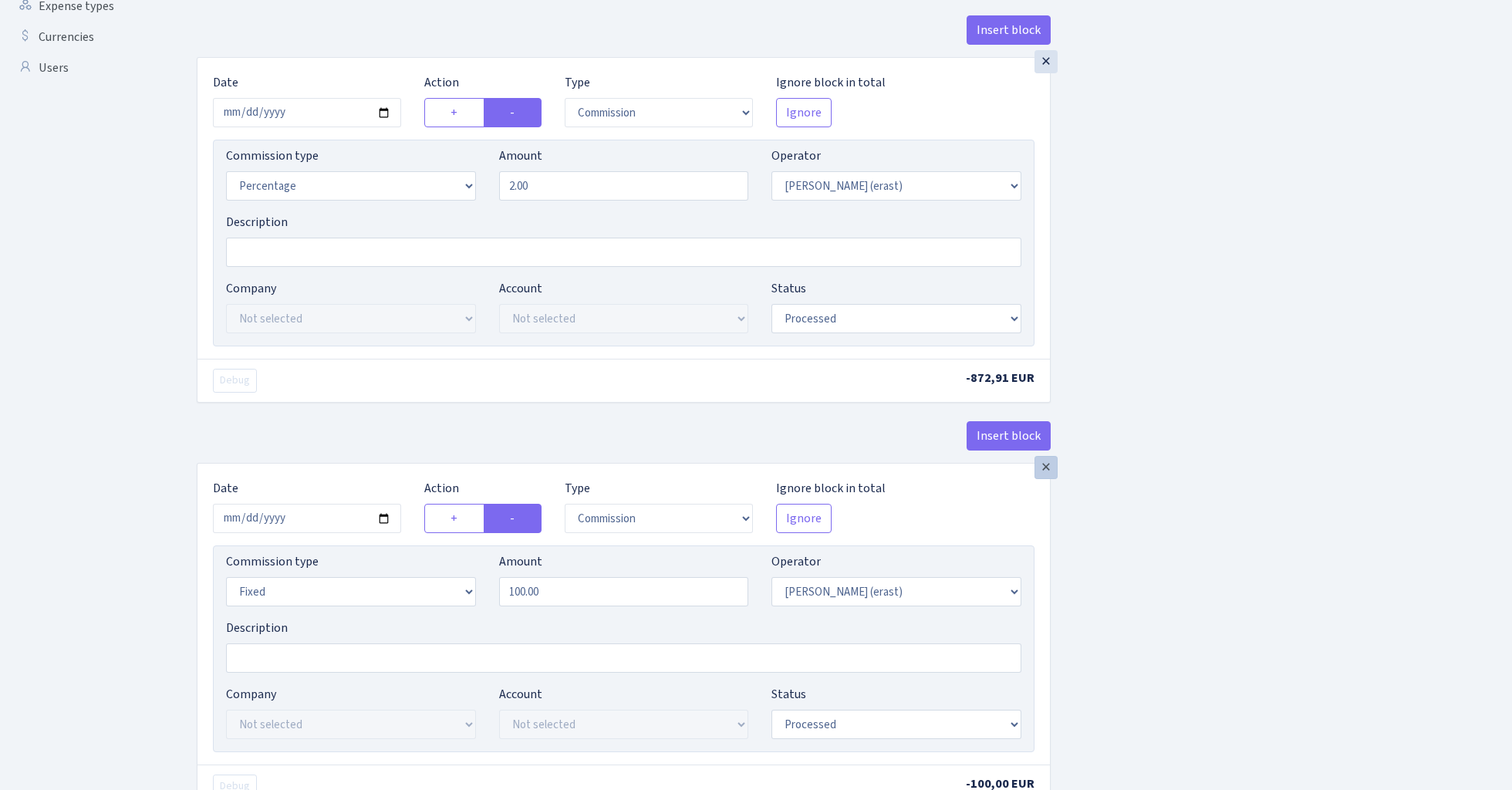
click at [1048, 474] on div "×" at bounding box center [1046, 467] width 23 height 23
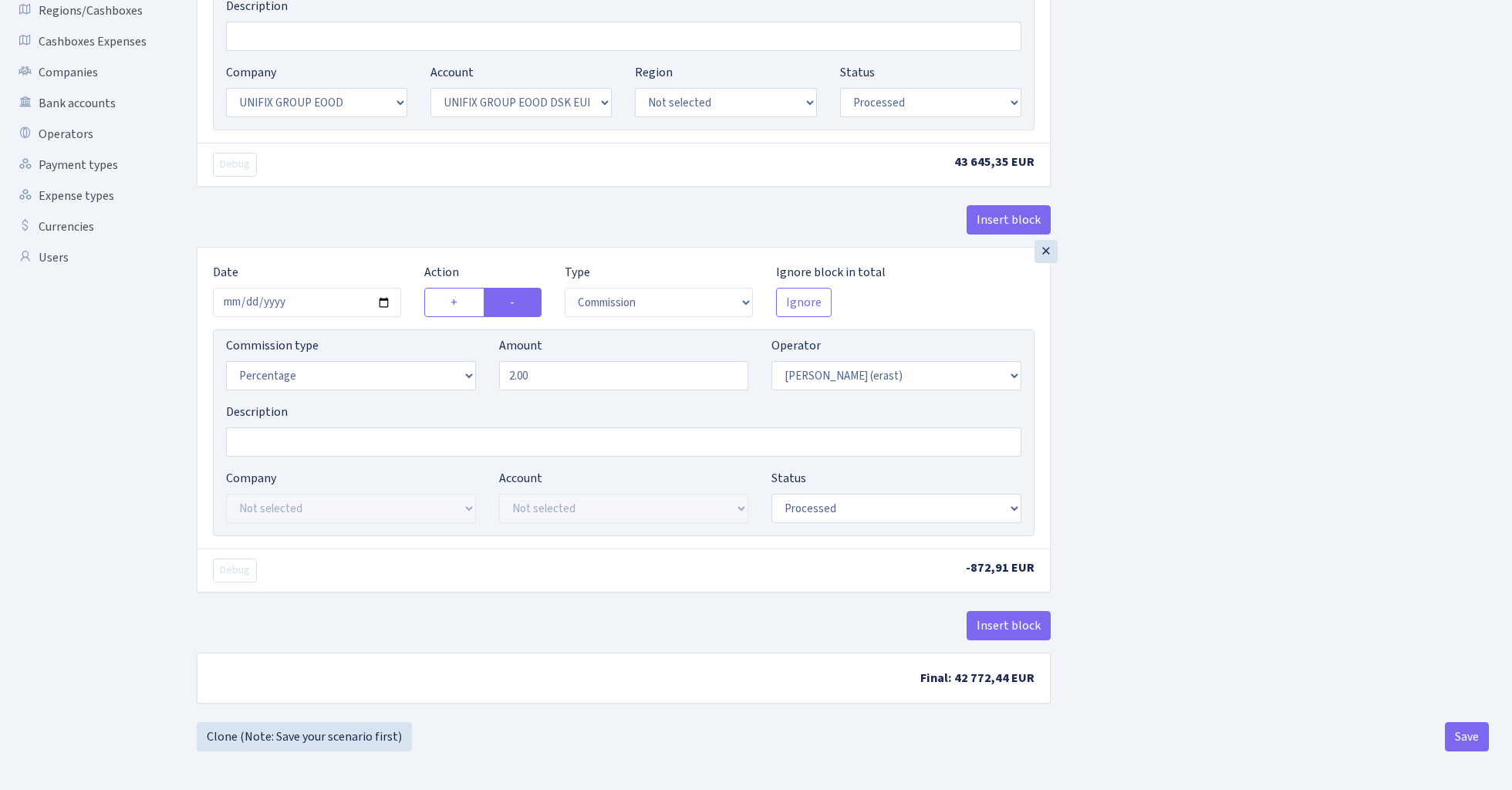
scroll to position [355, 0]
click at [1469, 735] on button "Save" at bounding box center [1466, 737] width 44 height 29
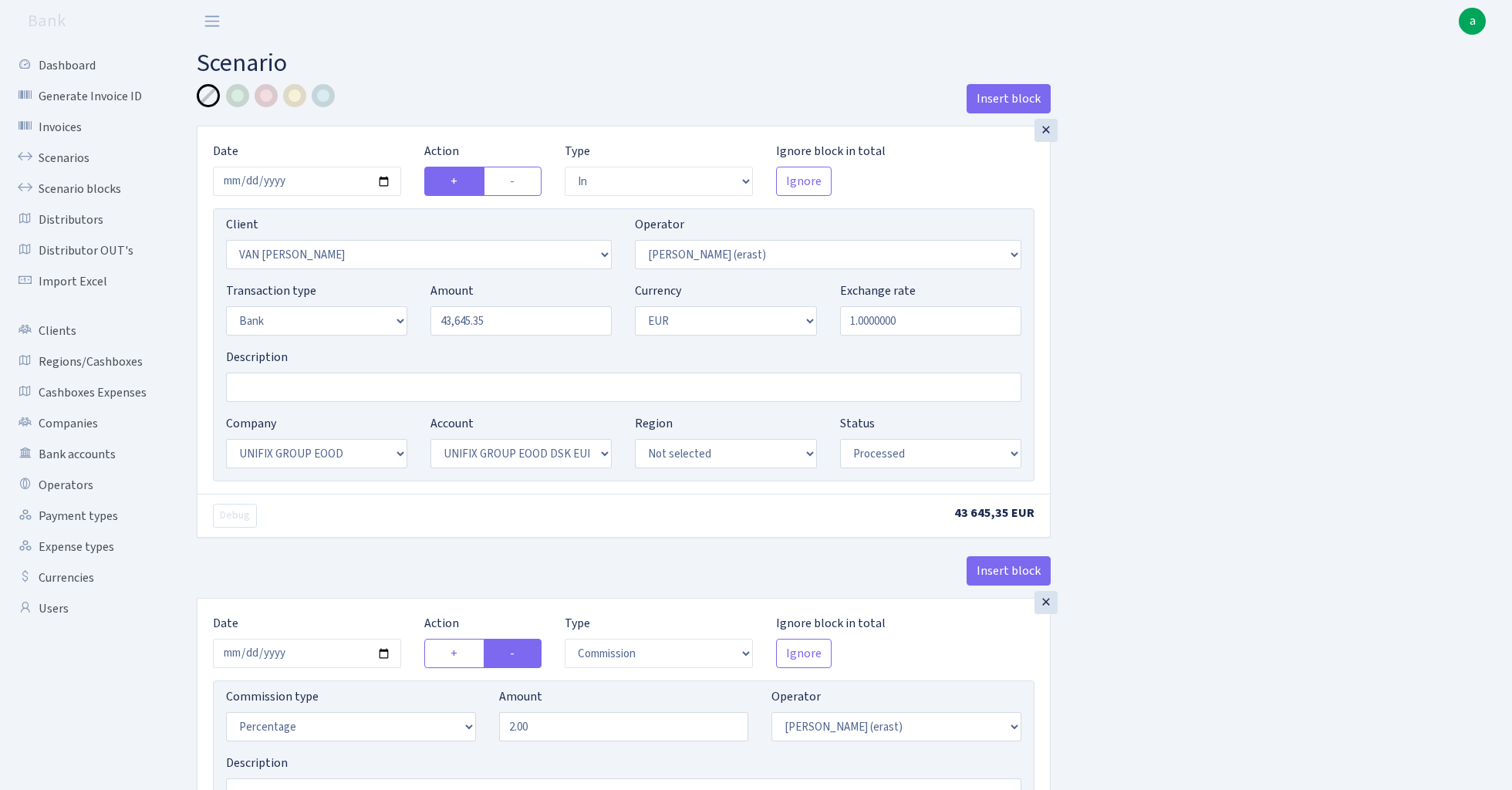
select select "in"
select select "121"
select select "155"
select select "2"
select select "1"
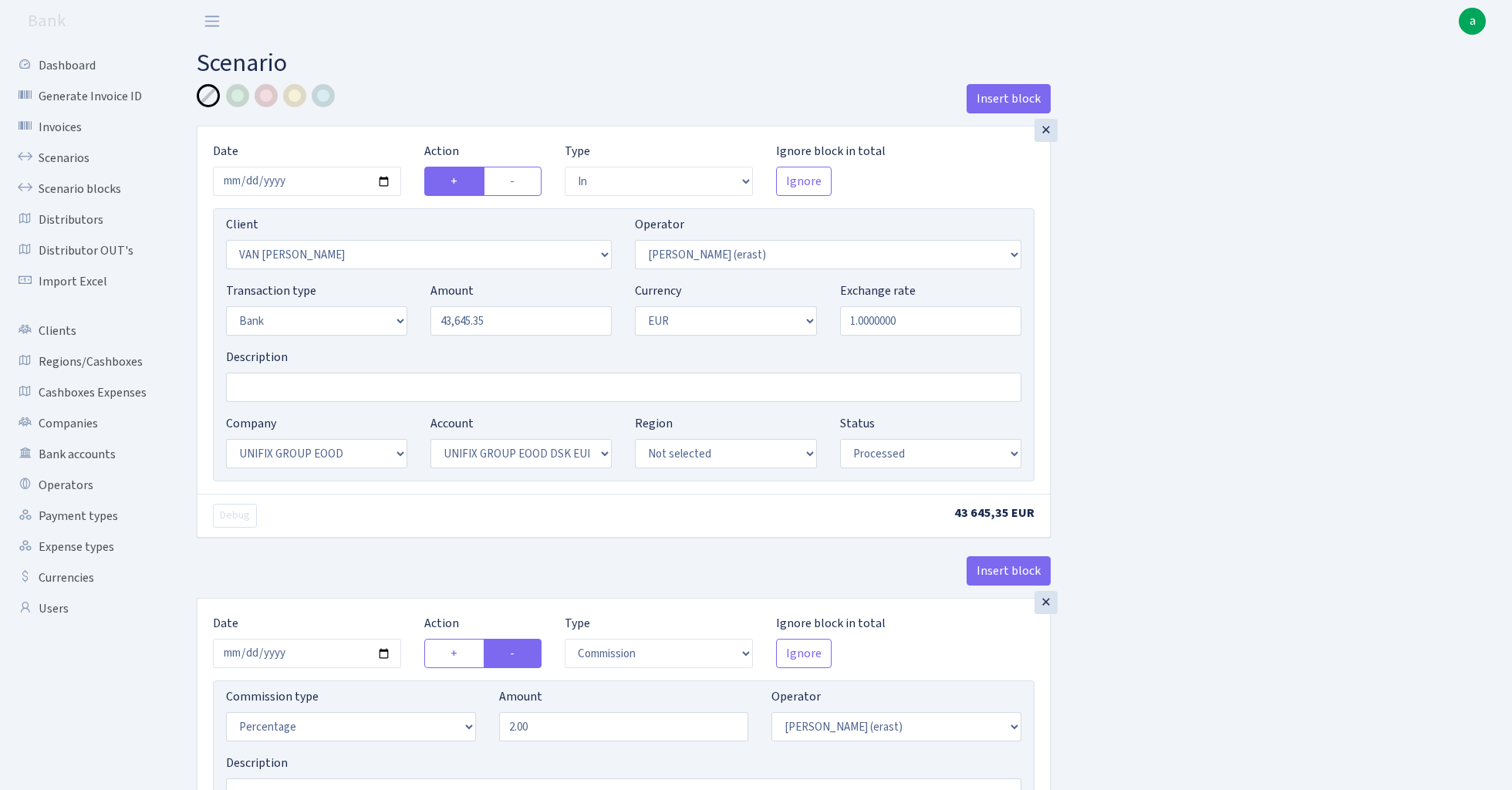
select select "13"
select select "31"
select select "processed"
select select "commission"
select select "155"
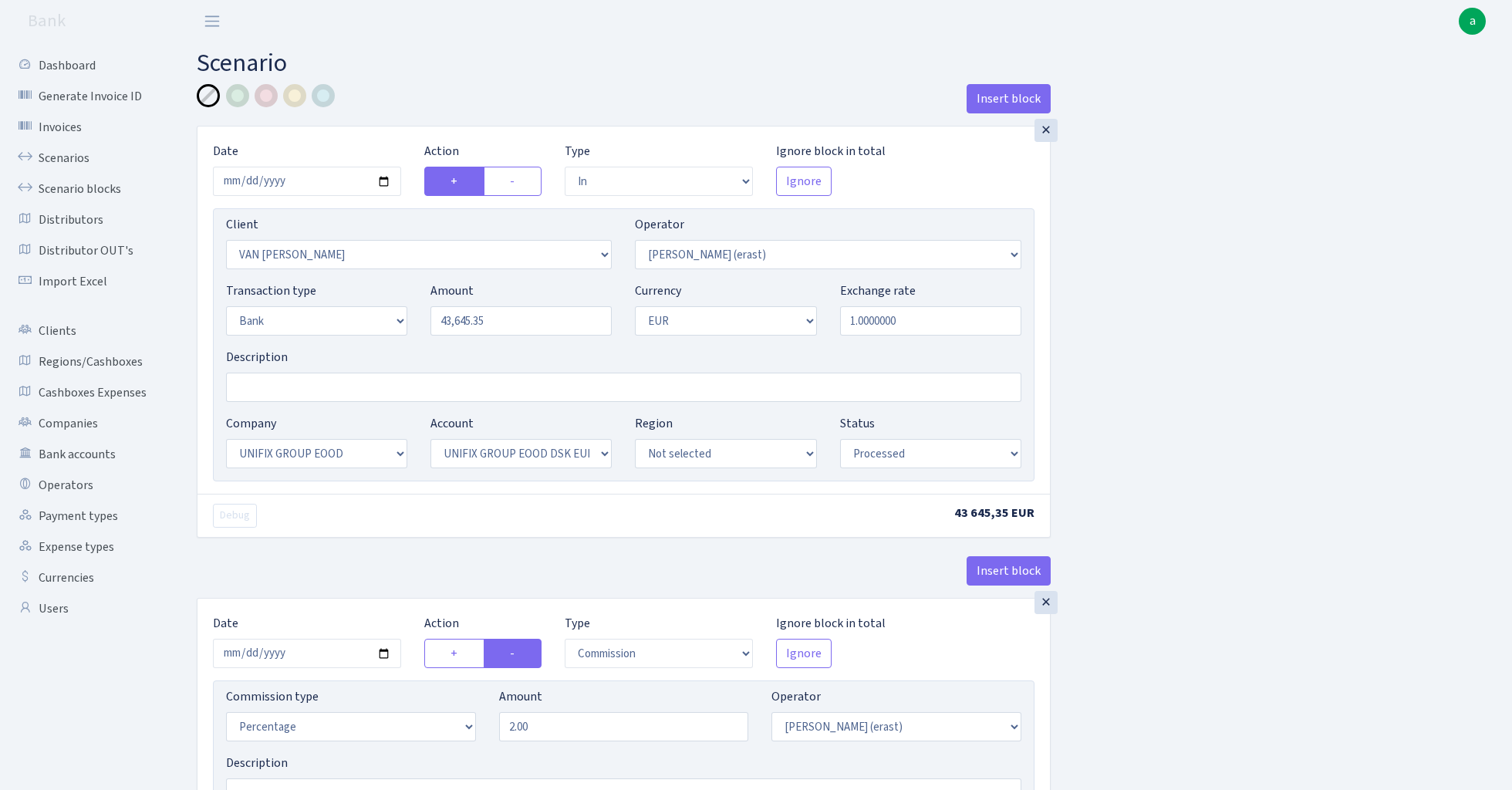
select select "processed"
click at [65, 160] on link "Scenarios" at bounding box center [84, 158] width 154 height 31
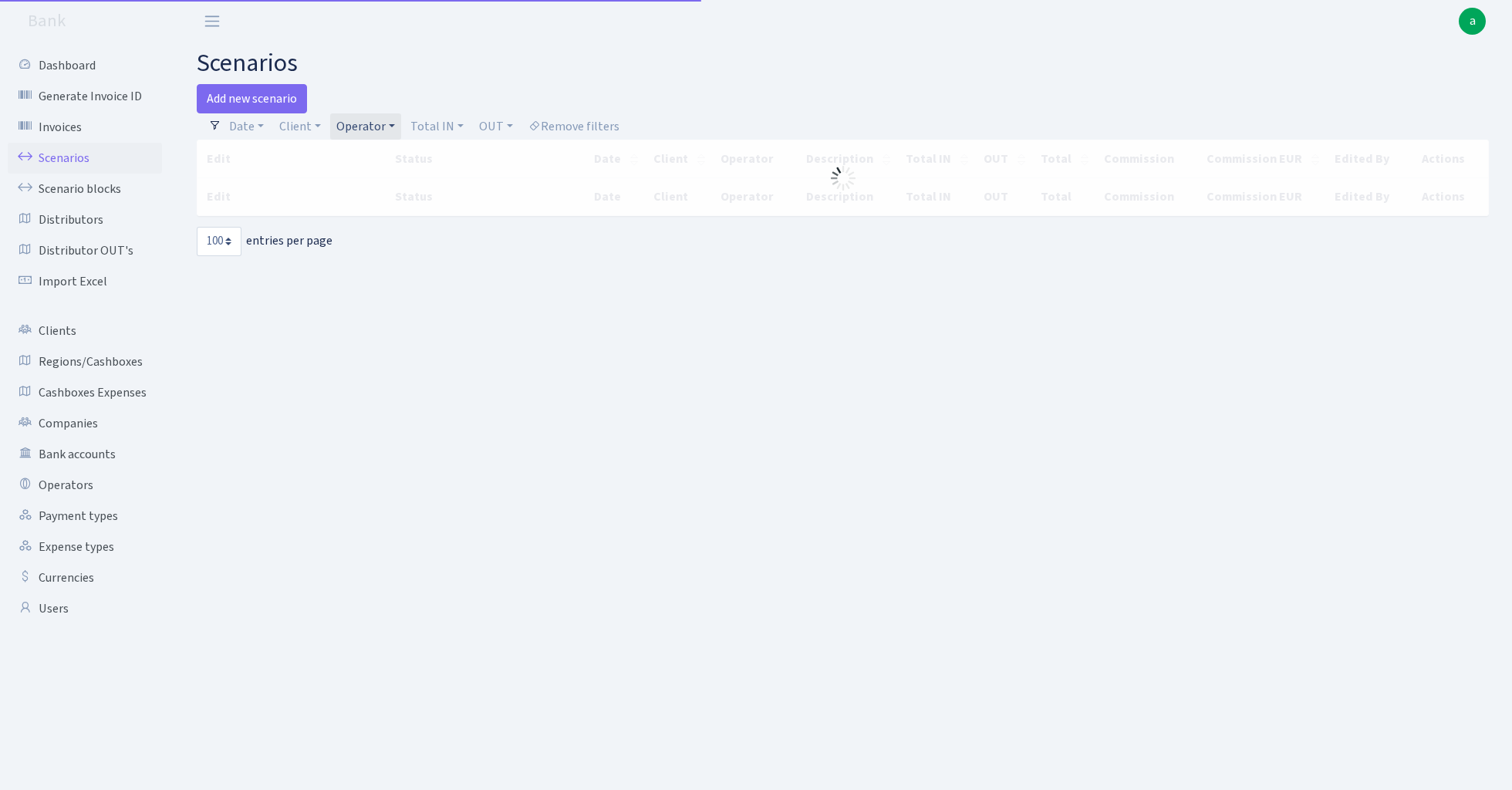
select select "100"
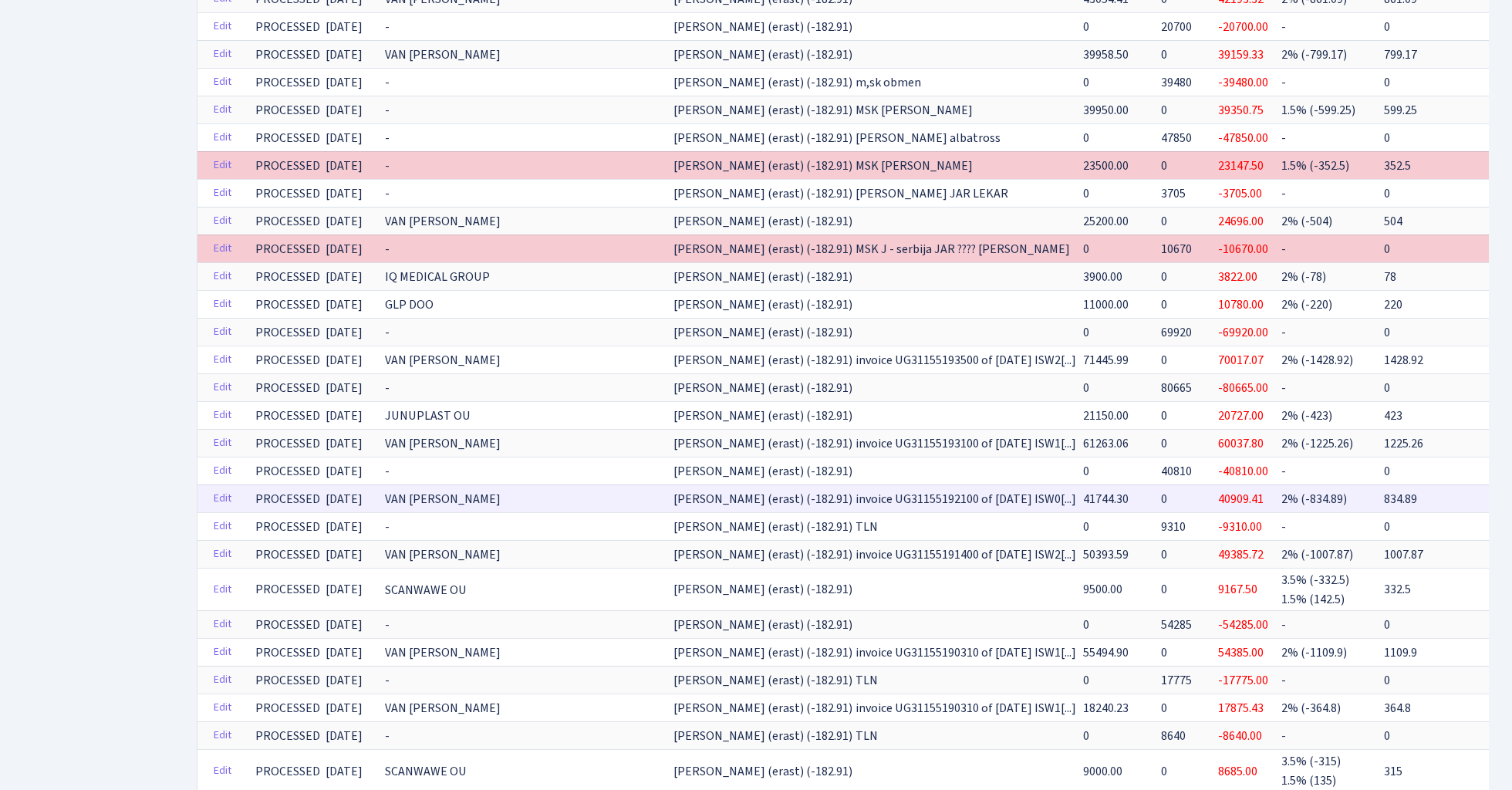
scroll to position [1369, 0]
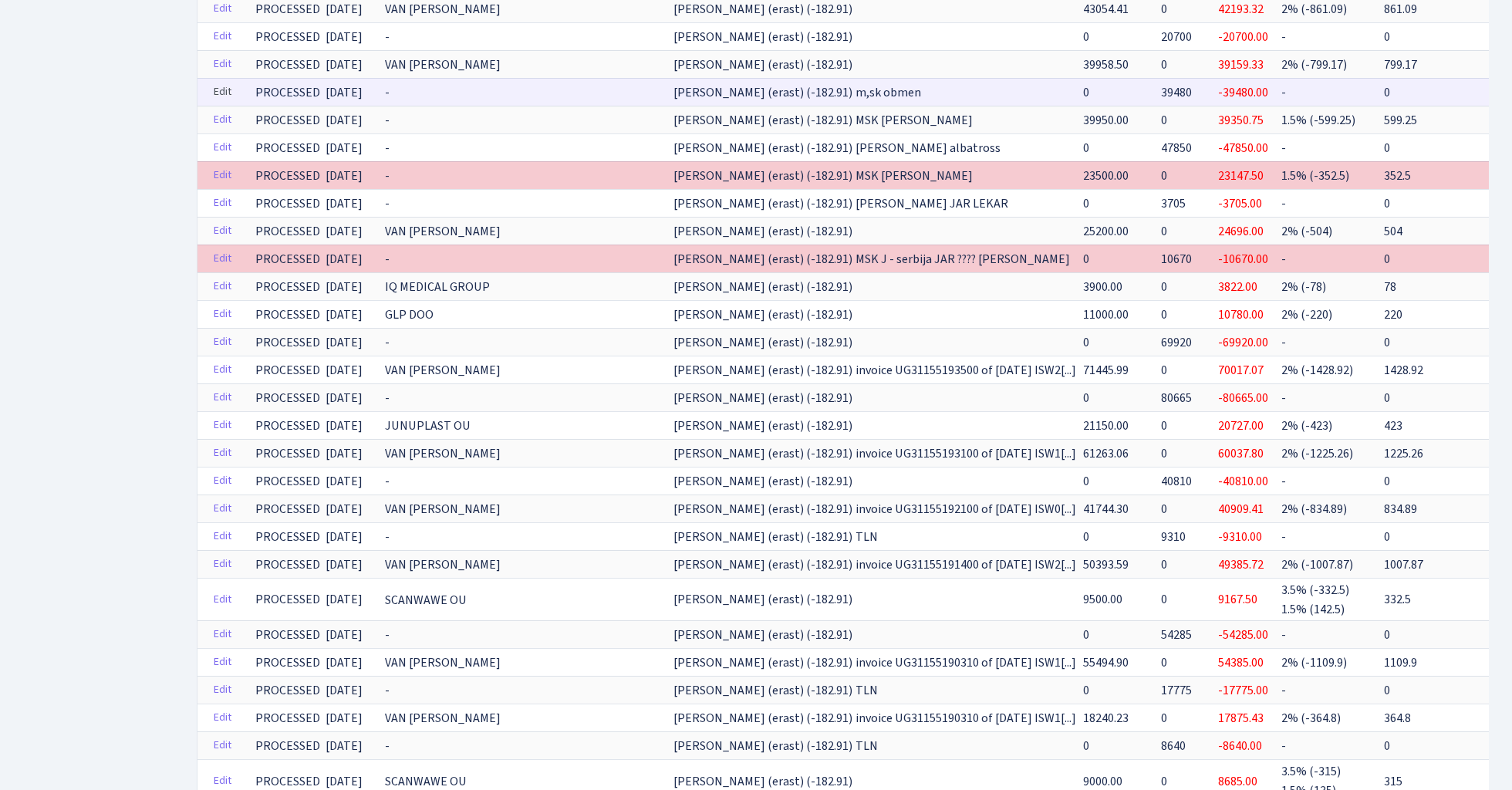
click at [223, 84] on link "Edit" at bounding box center [222, 92] width 32 height 24
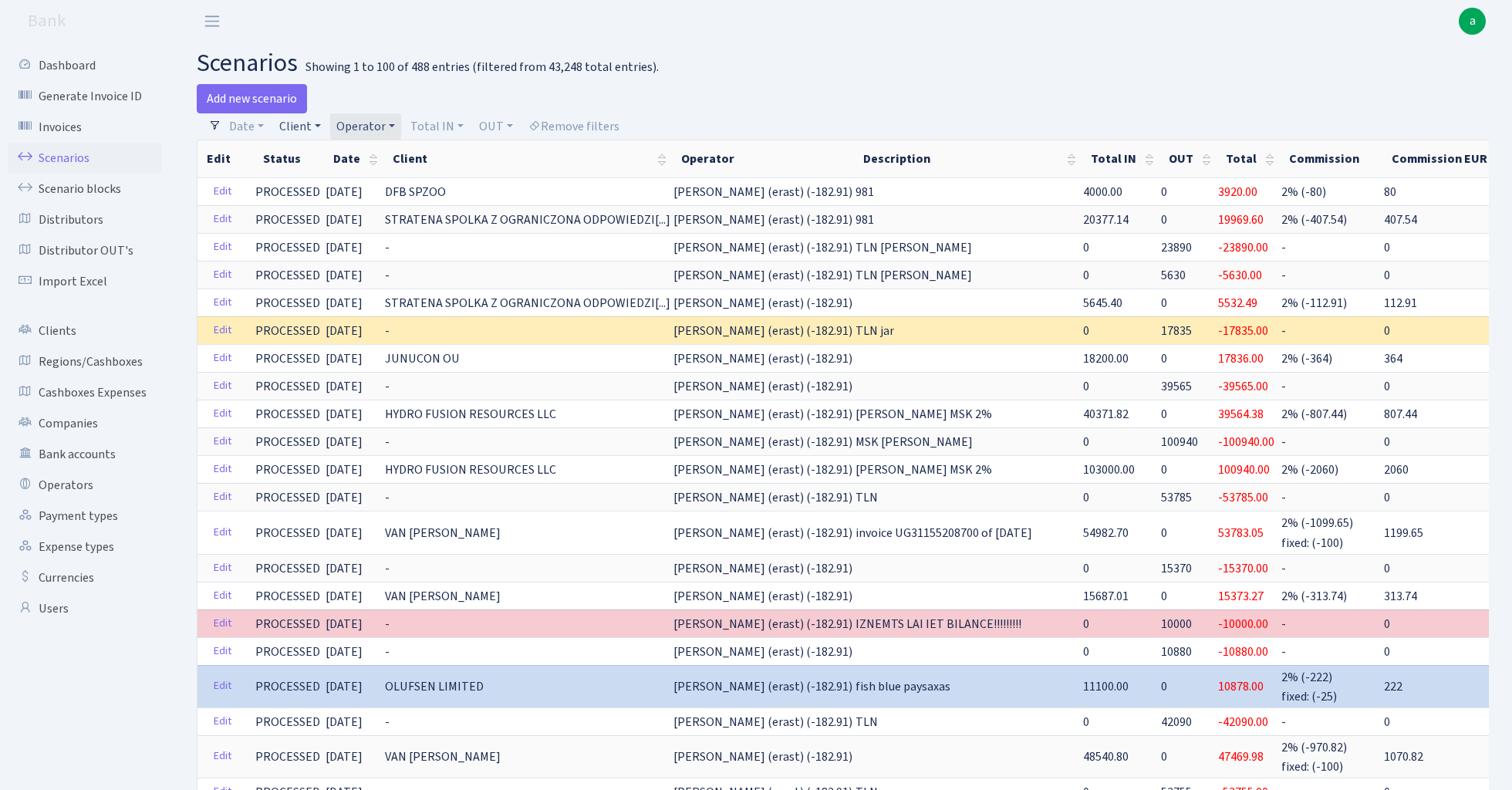
scroll to position [0, 0]
click at [302, 127] on link "Client" at bounding box center [300, 127] width 54 height 26
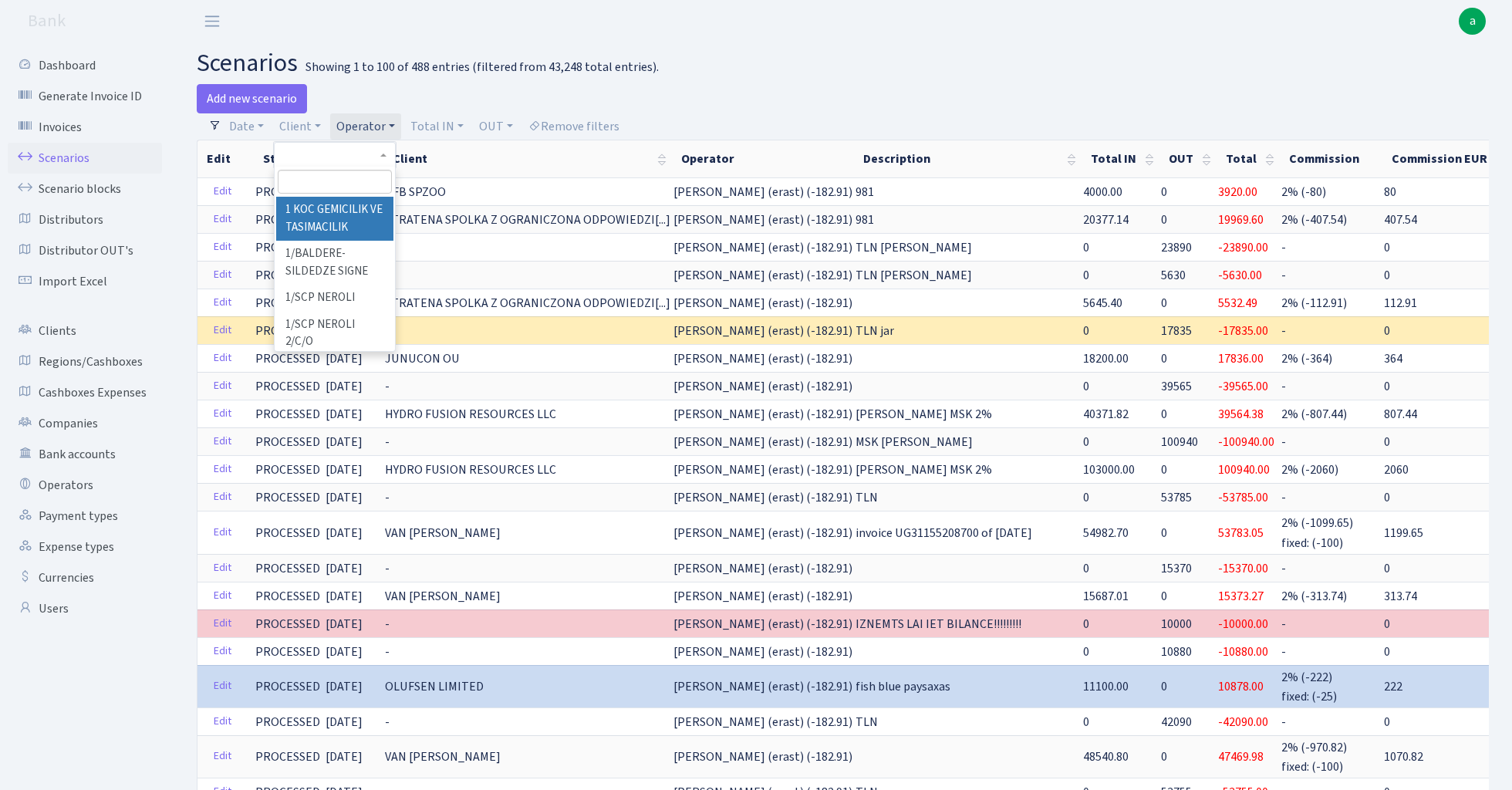
click at [315, 185] on input "search" at bounding box center [335, 182] width 114 height 24
type input "scanwaw"
click at [366, 204] on li "SCANWAWE OU" at bounding box center [334, 210] width 116 height 27
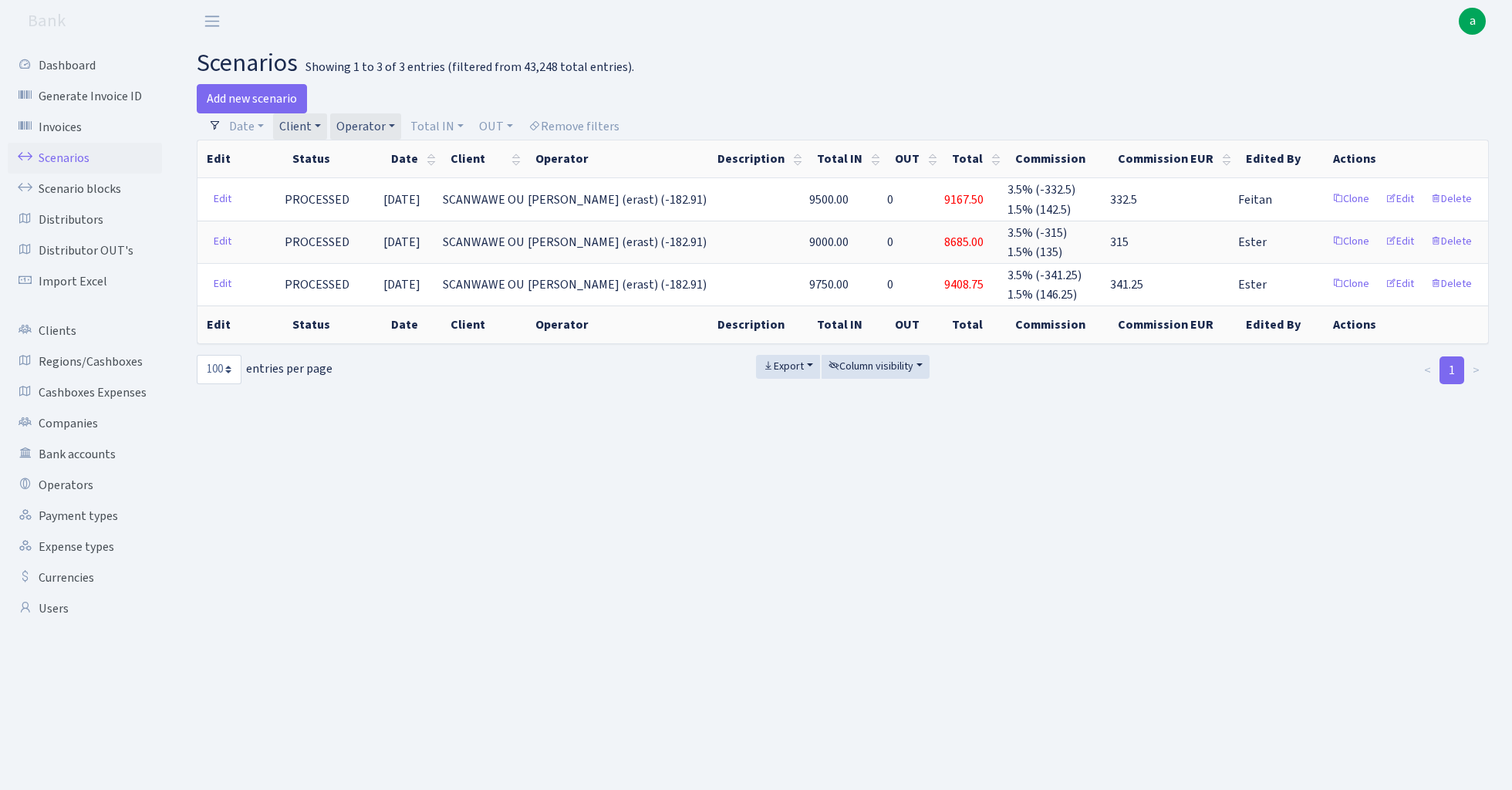
click at [376, 125] on link "Operator" at bounding box center [366, 127] width 71 height 26
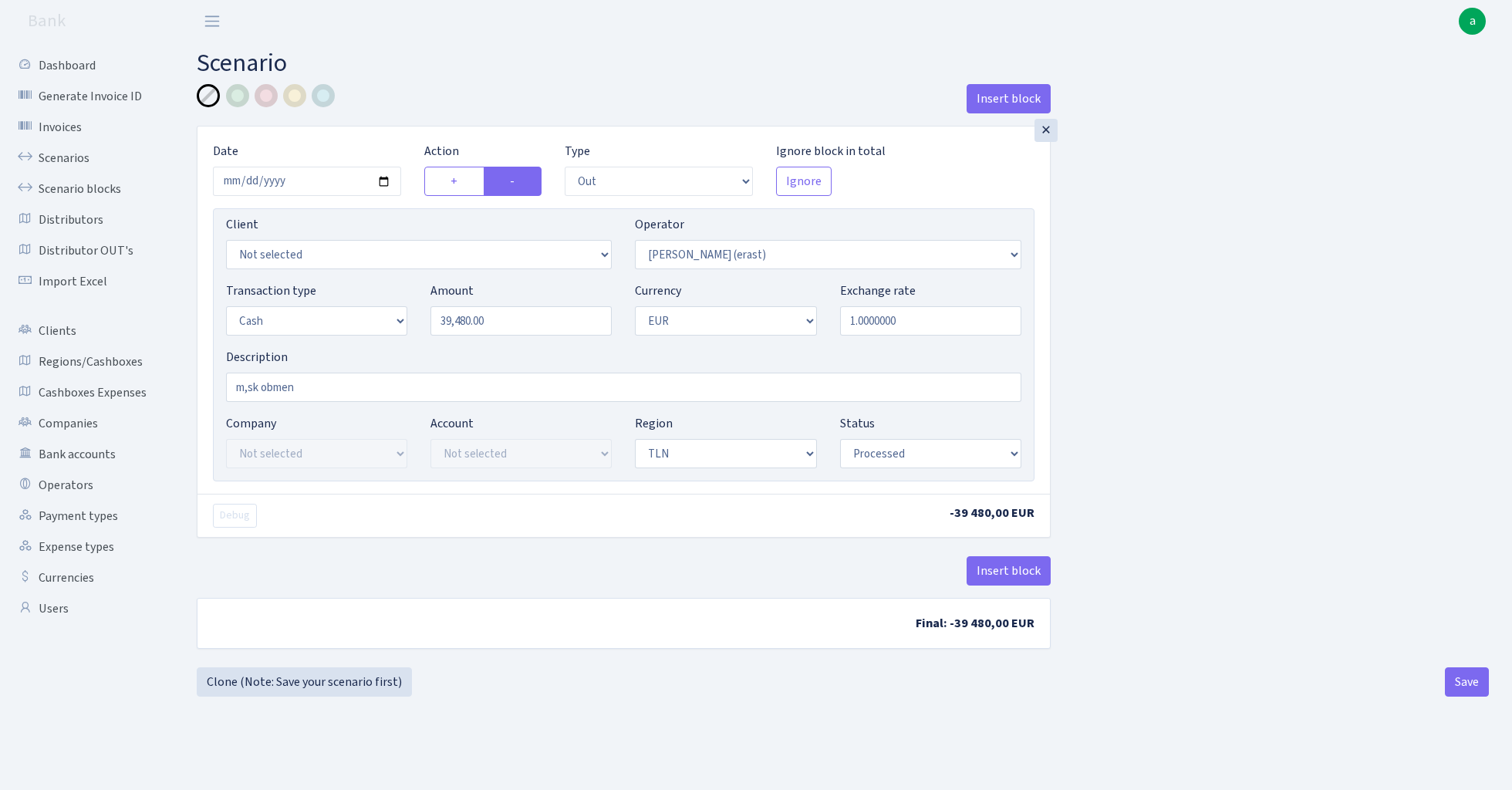
select select "out"
select select "155"
select select "1"
select select "2"
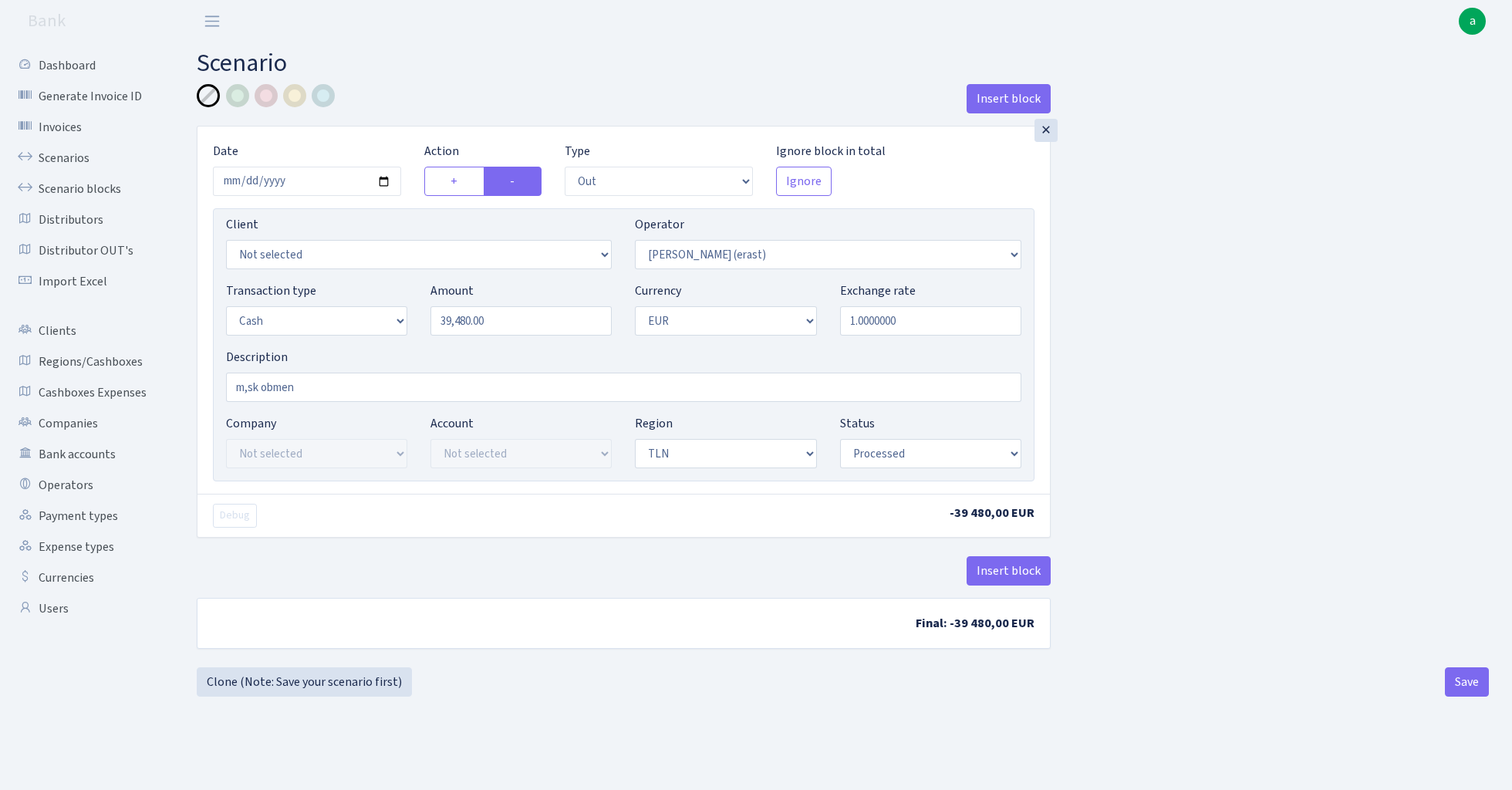
select select "processed"
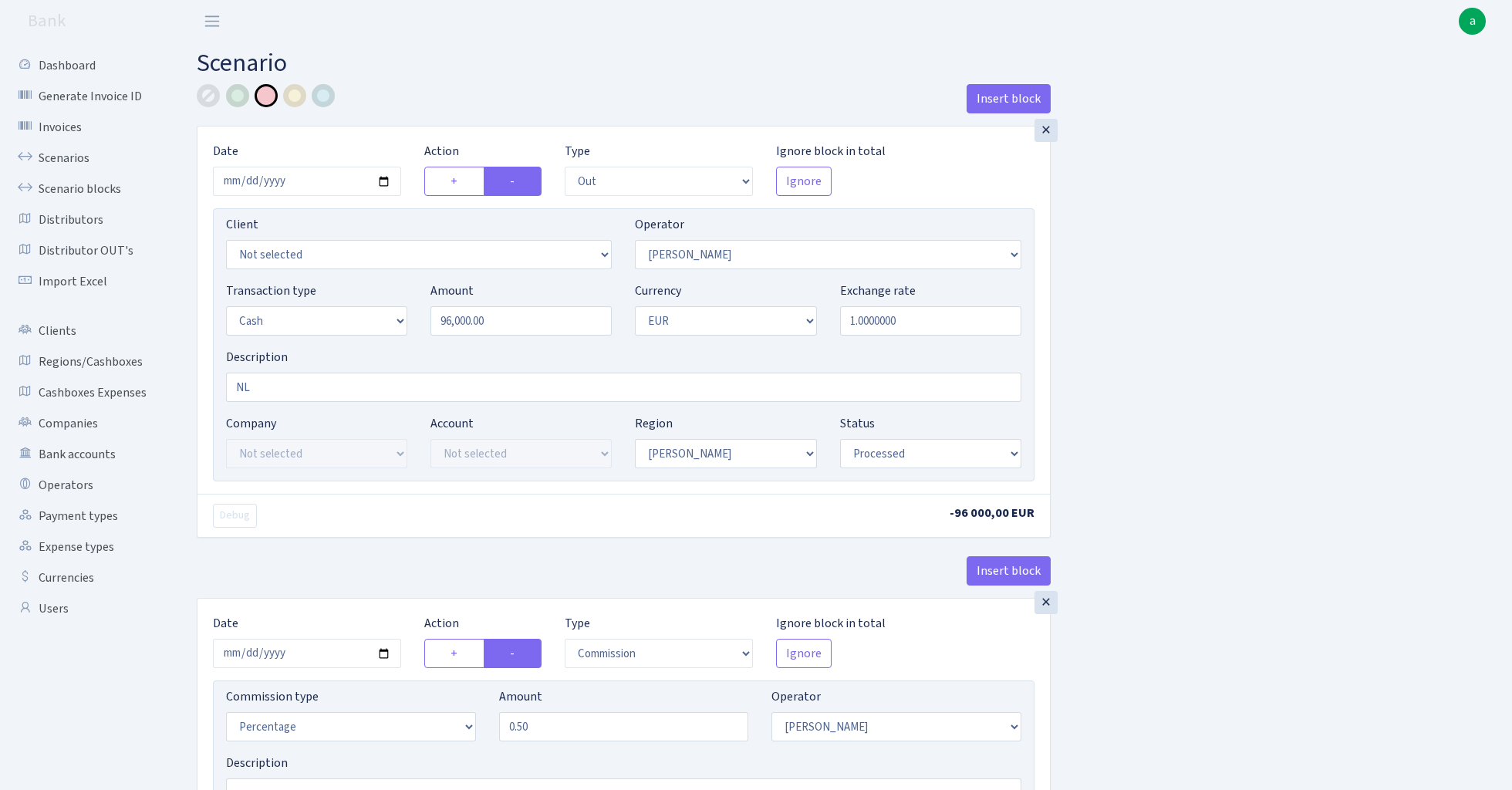
select select "out"
select select "260"
select select "1"
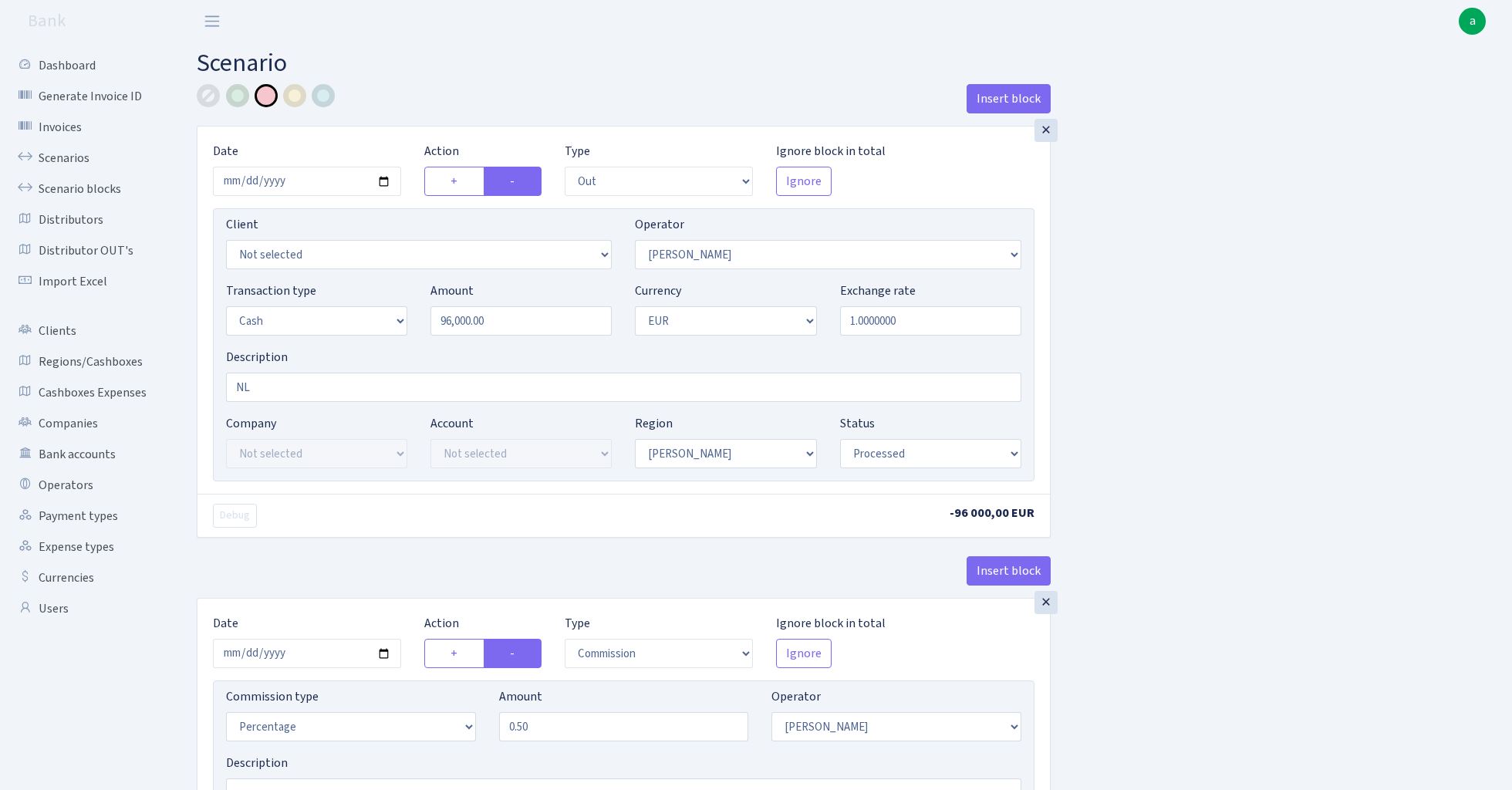
select select "processed"
select select "commission"
select select "260"
select select "processed"
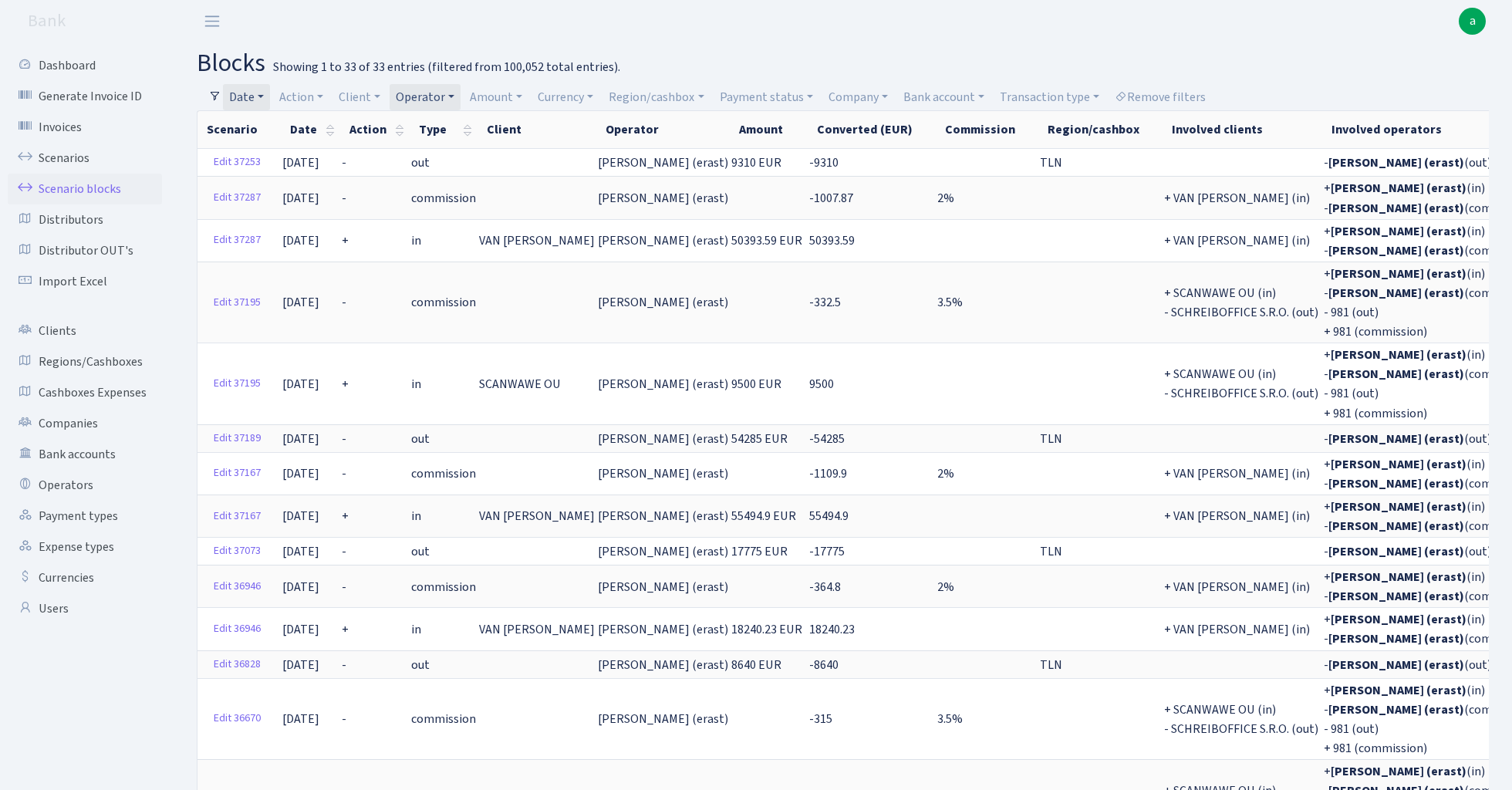
select select "100"
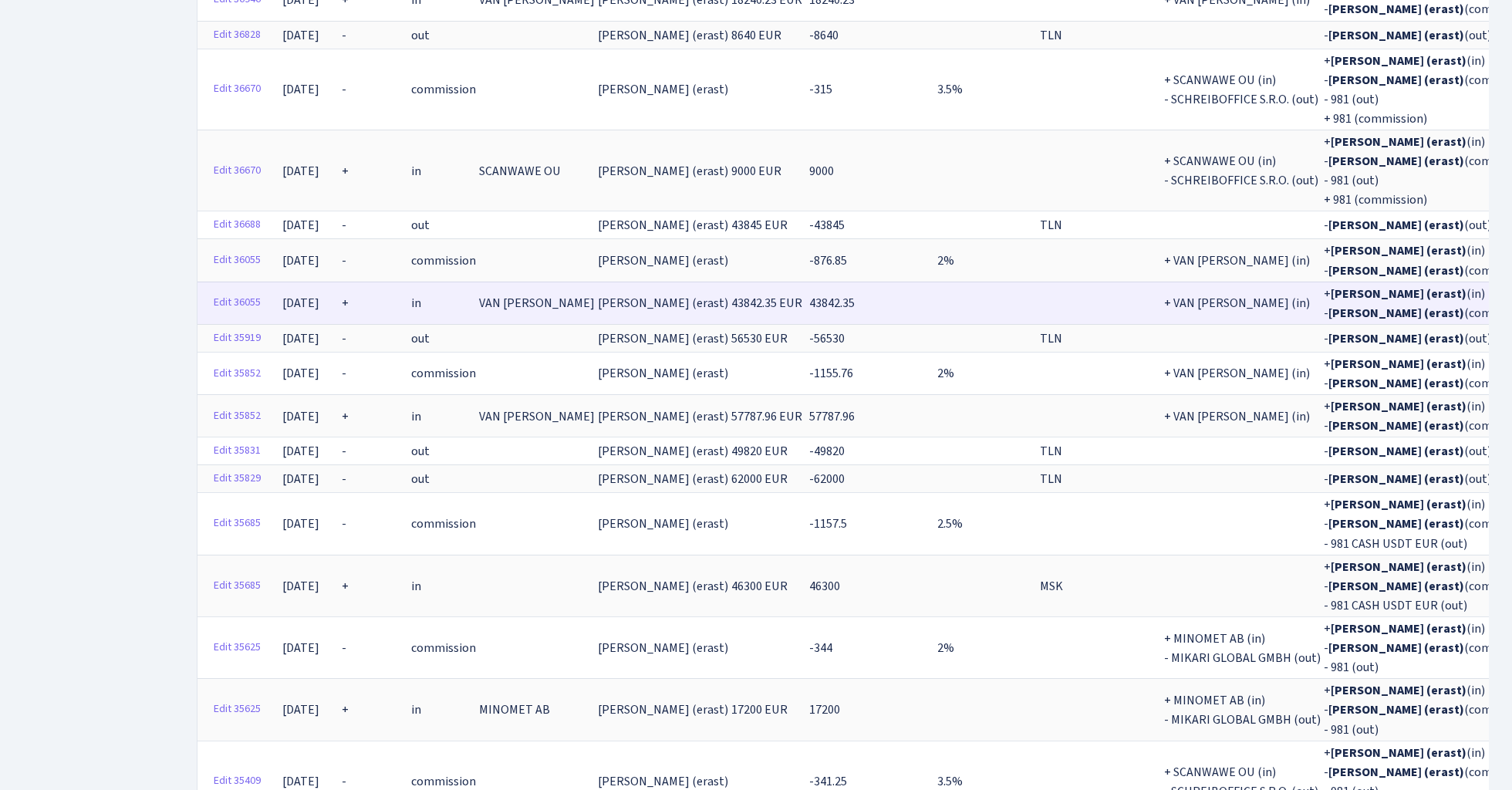
scroll to position [626, 0]
